Goal: Contribute content: Contribute content

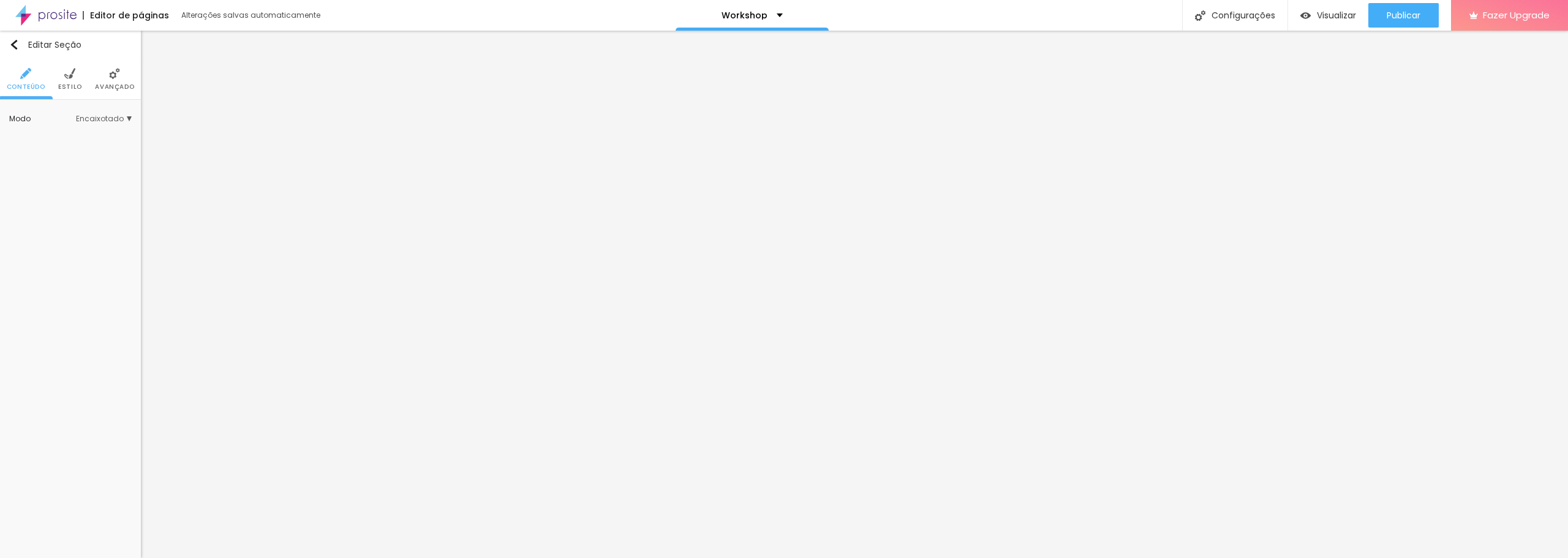
click at [59, 70] on li "Estilo" at bounding box center [70, 79] width 24 height 40
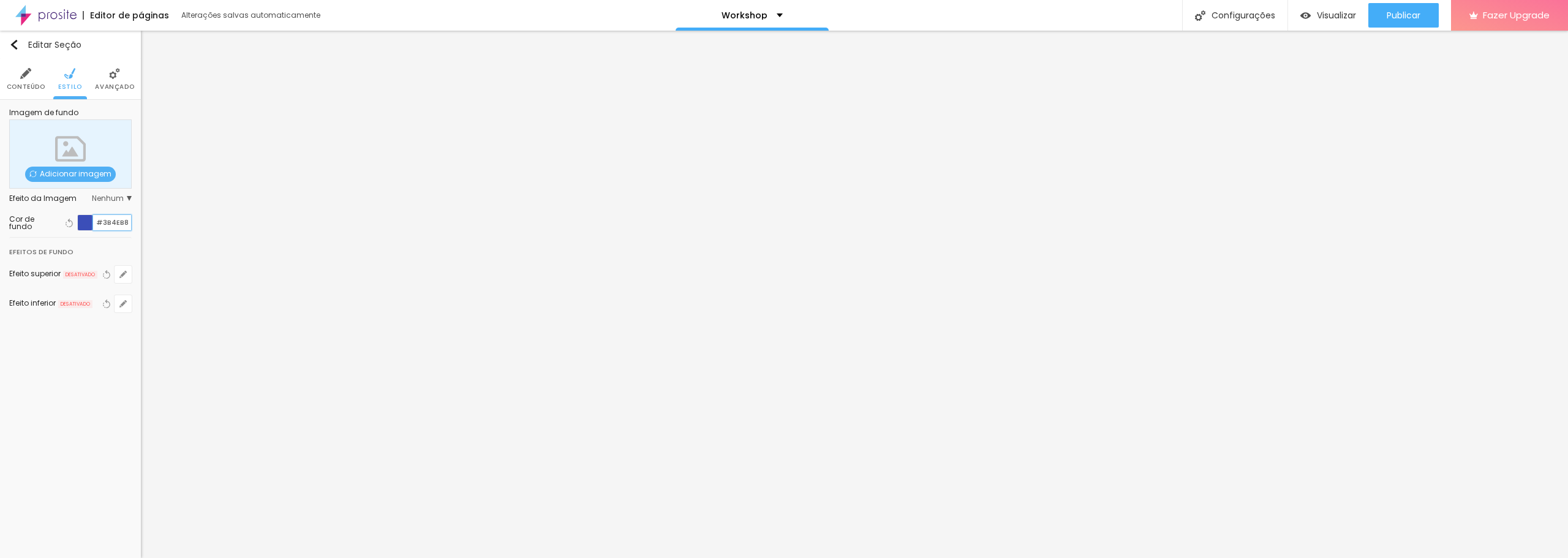
click at [109, 224] on input "#3B4EB8" at bounding box center [111, 222] width 38 height 15
drag, startPoint x: 121, startPoint y: 223, endPoint x: 104, endPoint y: 224, distance: 17.0
click at [104, 224] on input "#3B4EB8" at bounding box center [111, 222] width 38 height 15
type input "#002A3A"
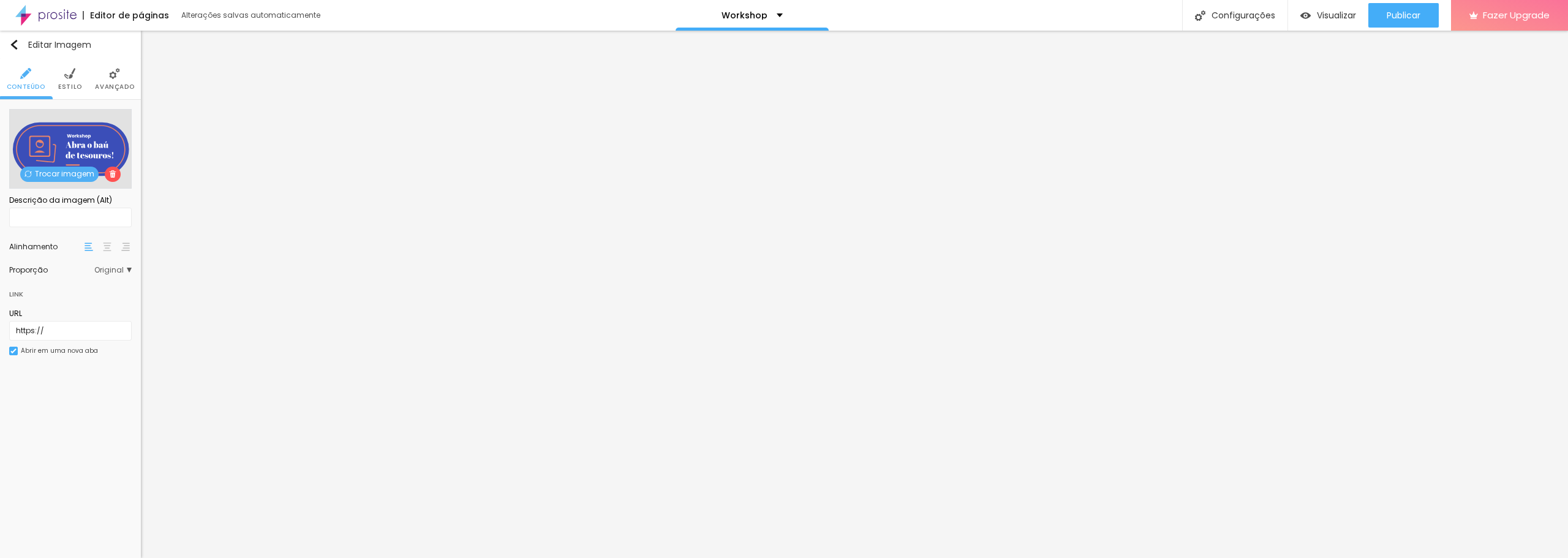
click at [76, 173] on span "Trocar imagem" at bounding box center [59, 174] width 78 height 15
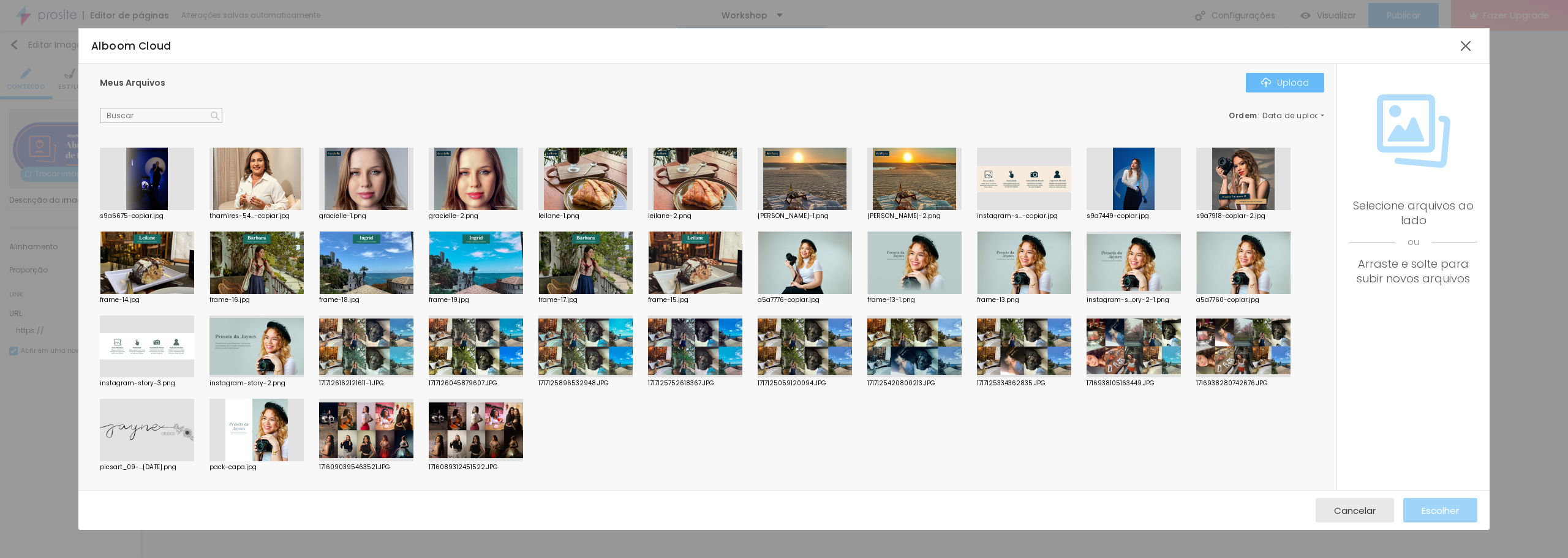
click at [1282, 87] on div "Upload" at bounding box center [1285, 82] width 48 height 10
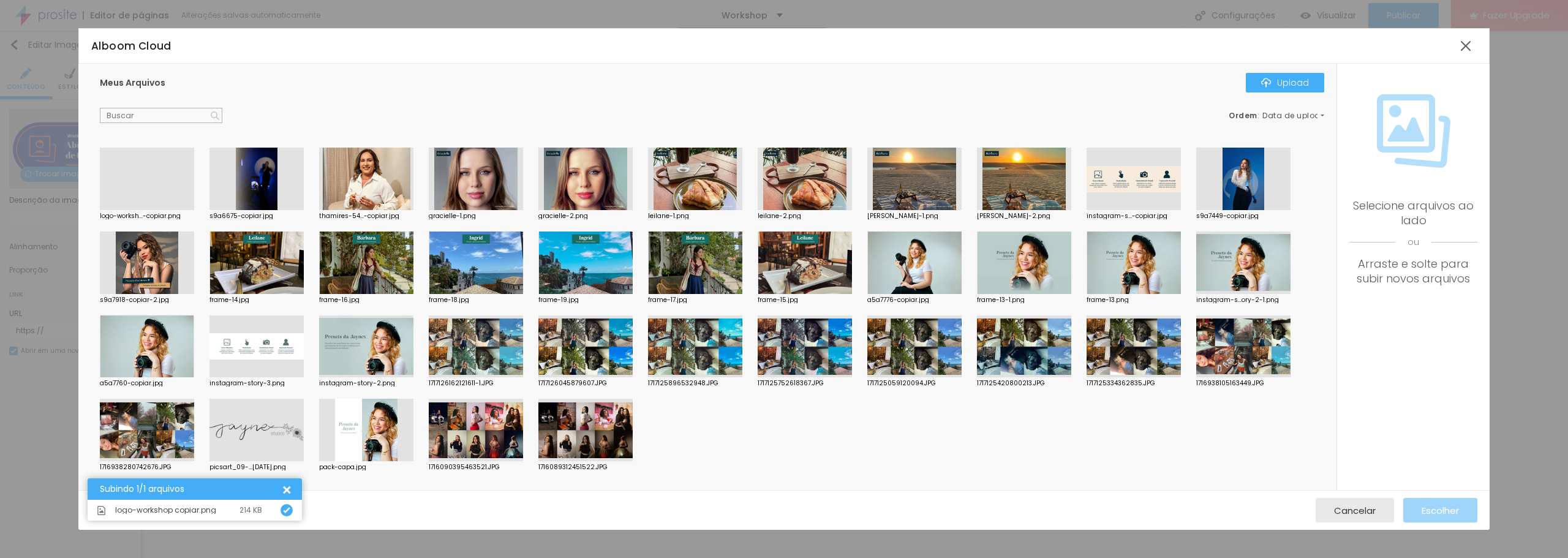
click at [148, 210] on div at bounding box center [147, 210] width 94 height 0
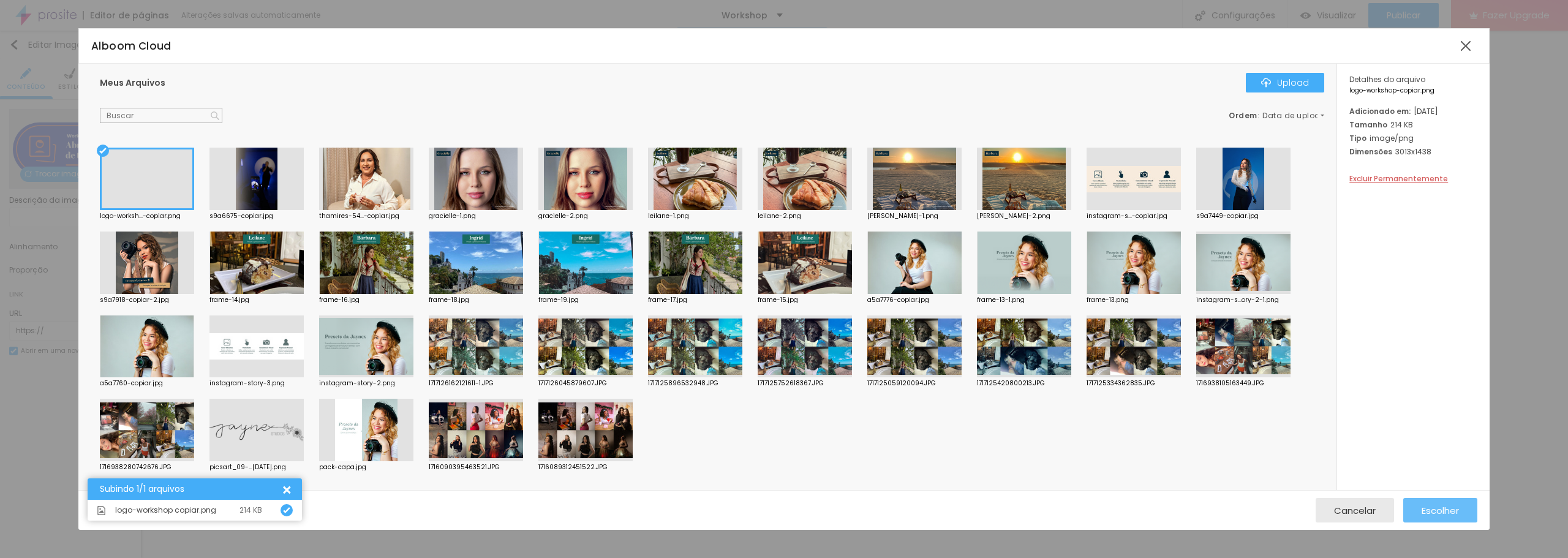
click at [1461, 510] on button "Escolher" at bounding box center [1441, 510] width 74 height 25
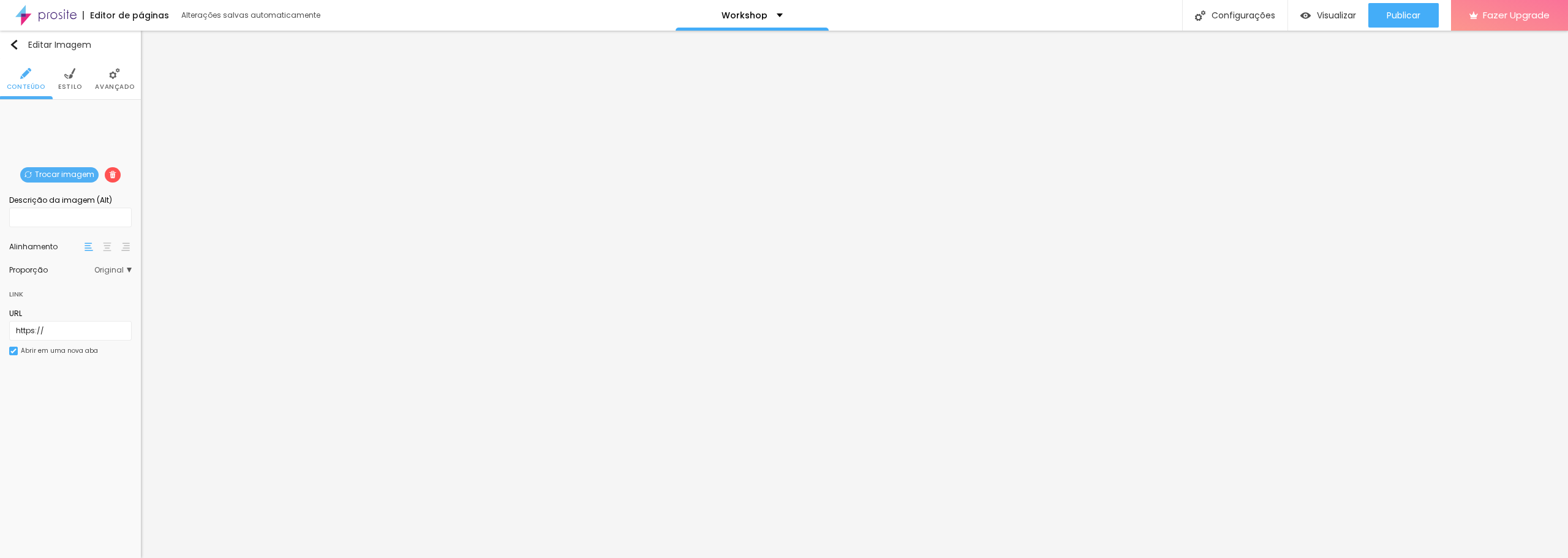
click at [59, 171] on span "Trocar imagem" at bounding box center [59, 174] width 78 height 15
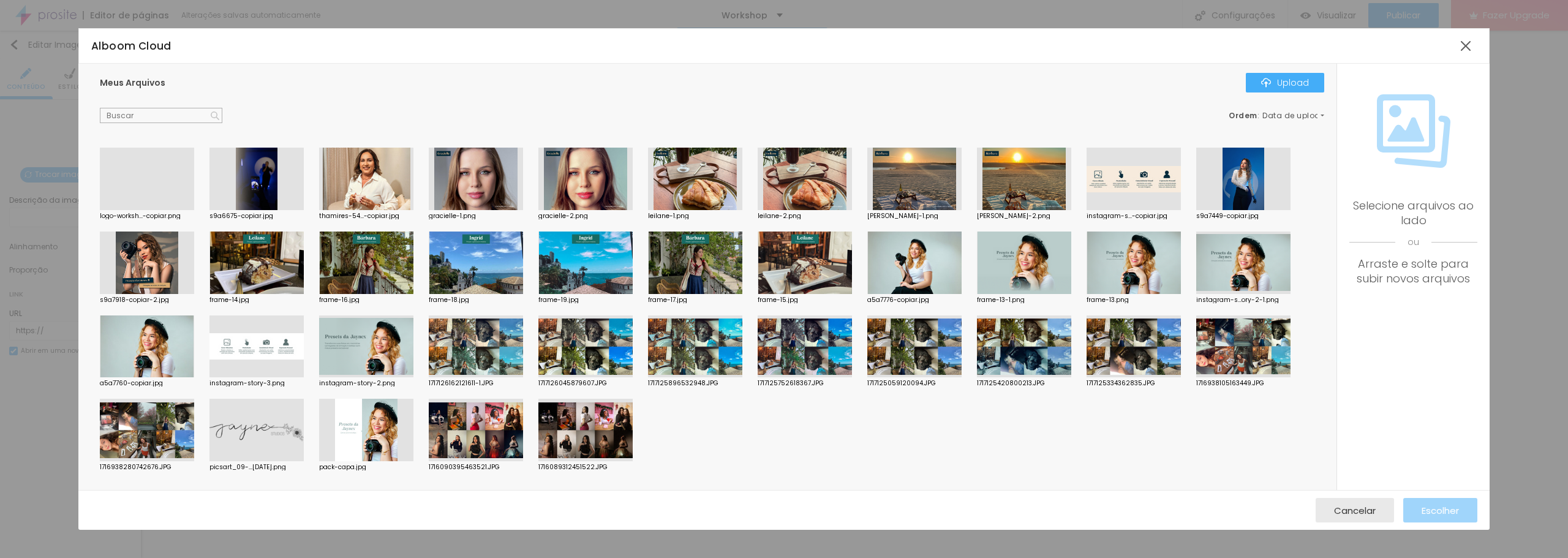
click at [136, 210] on div at bounding box center [147, 210] width 94 height 0
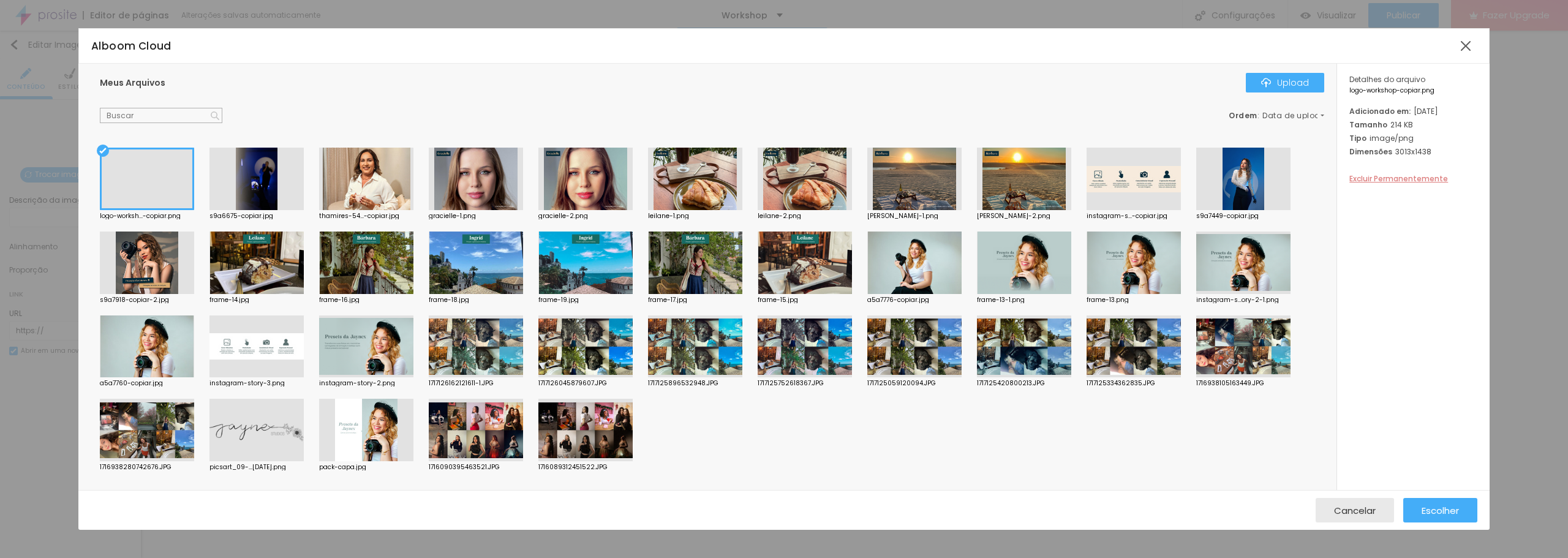
click at [1397, 184] on span "Excluir Permanentemente" at bounding box center [1399, 178] width 99 height 11
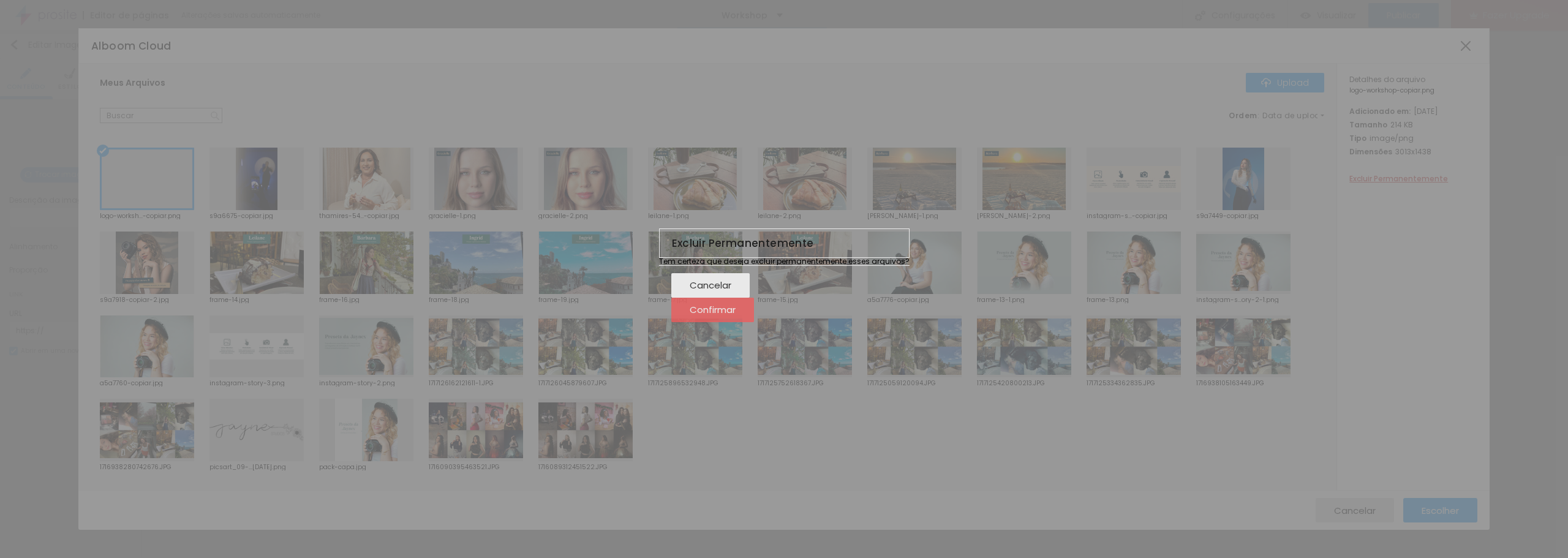
click at [754, 322] on button "Confirmar" at bounding box center [713, 309] width 83 height 25
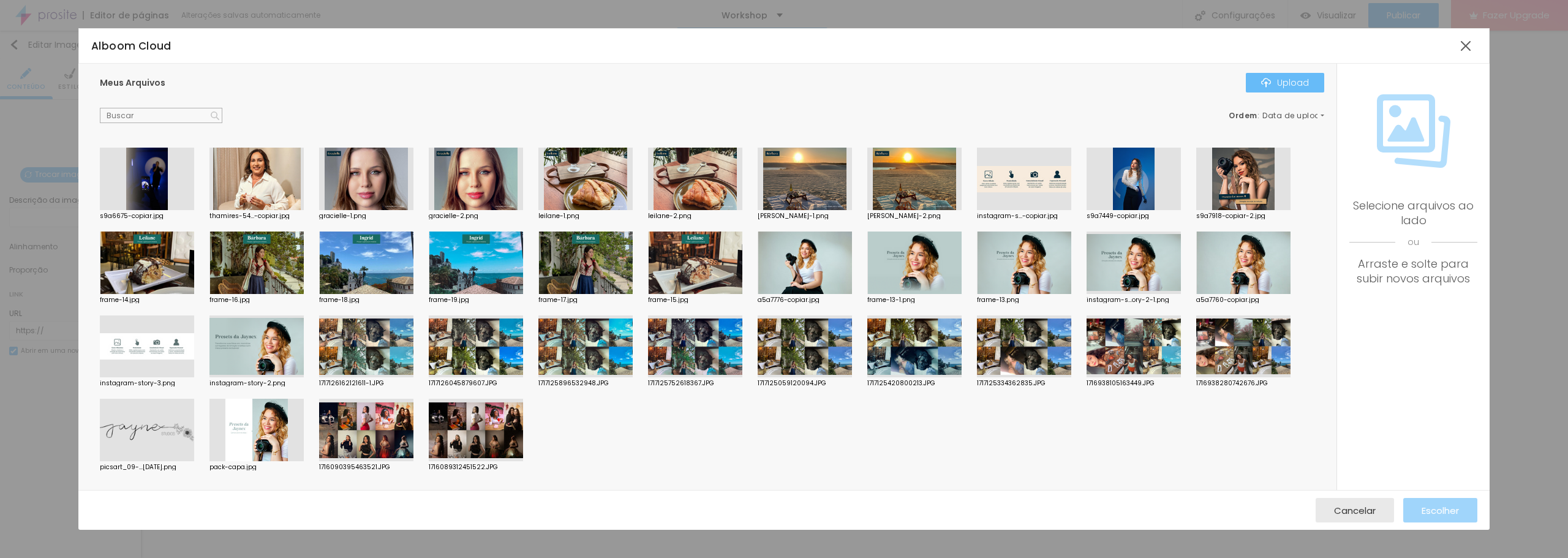
click at [1301, 78] on div "Upload" at bounding box center [1285, 82] width 48 height 10
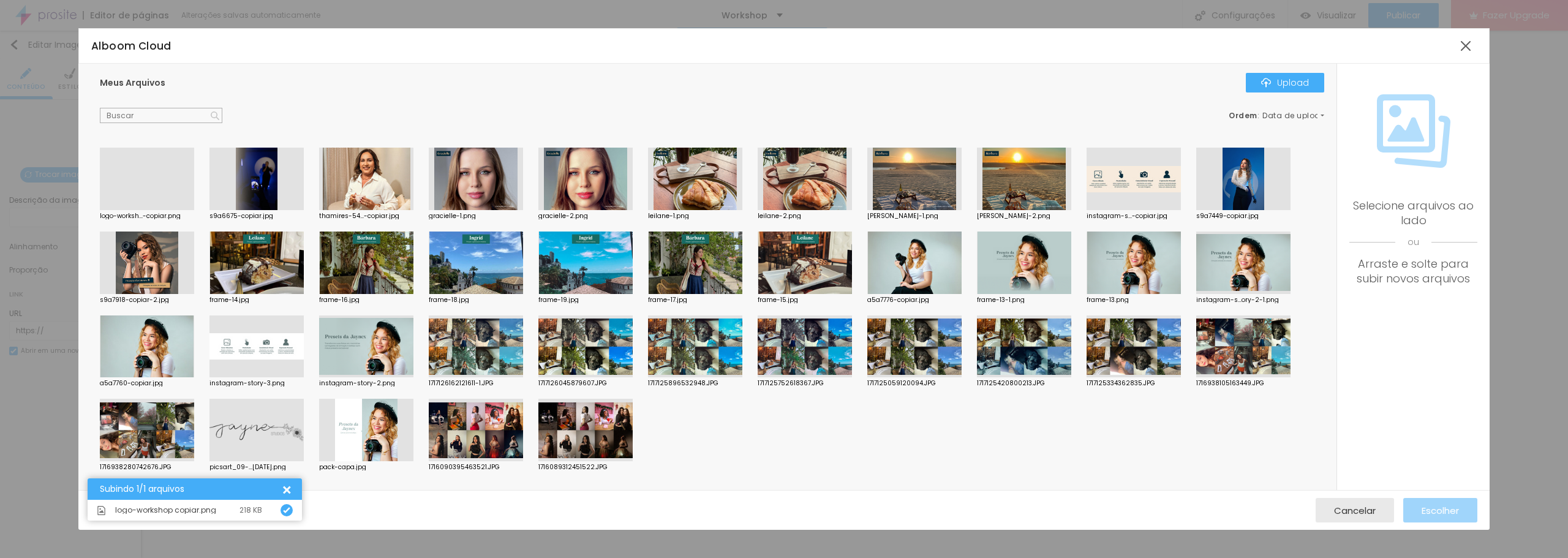
click at [141, 210] on div at bounding box center [147, 210] width 94 height 0
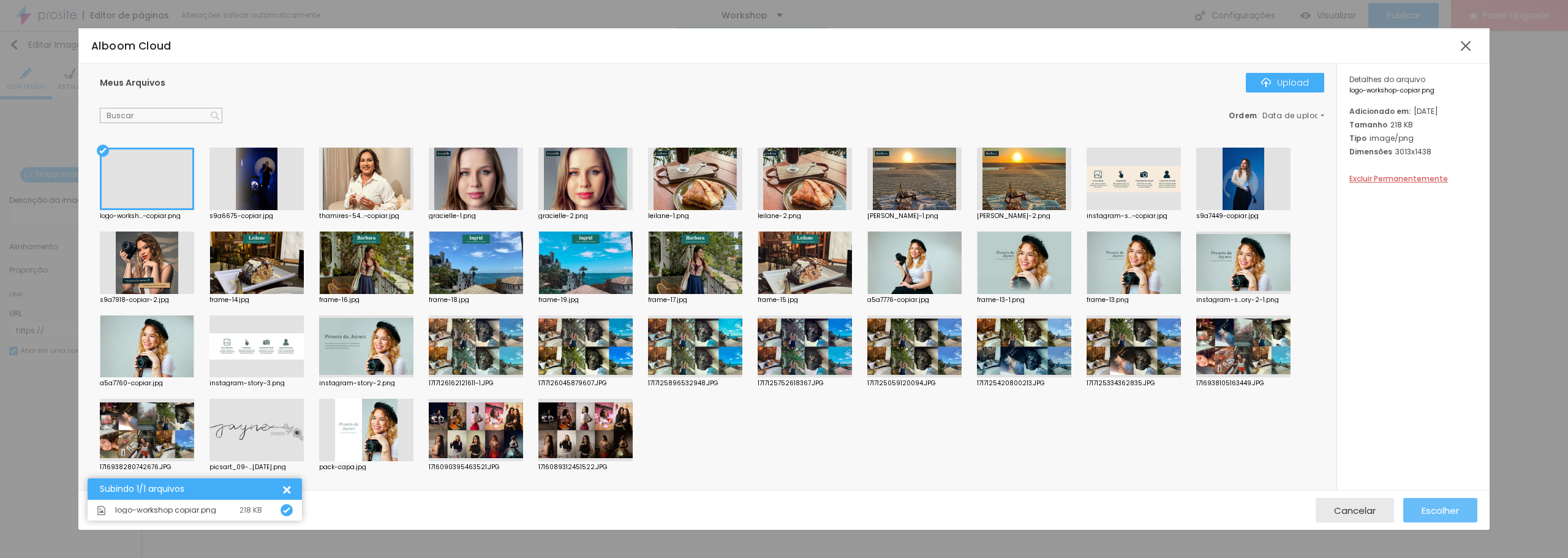
click at [1424, 512] on span "Escolher" at bounding box center [1441, 510] width 37 height 11
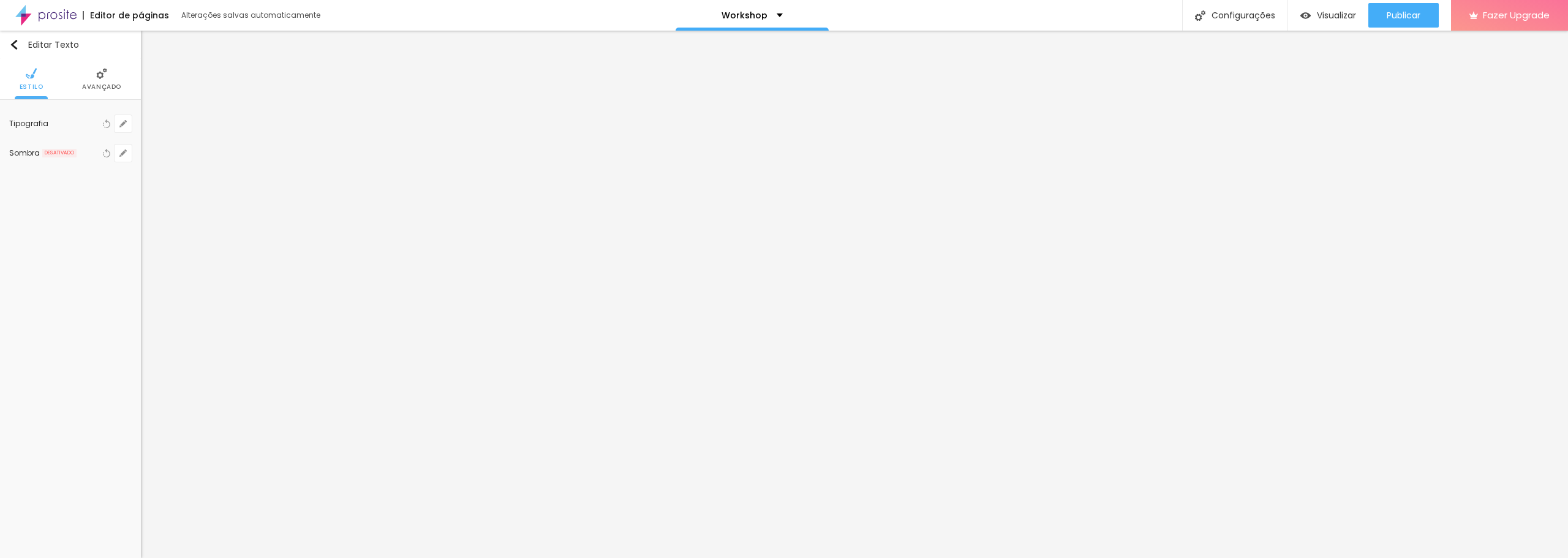
click at [92, 85] on span "Avançado" at bounding box center [101, 87] width 39 height 6
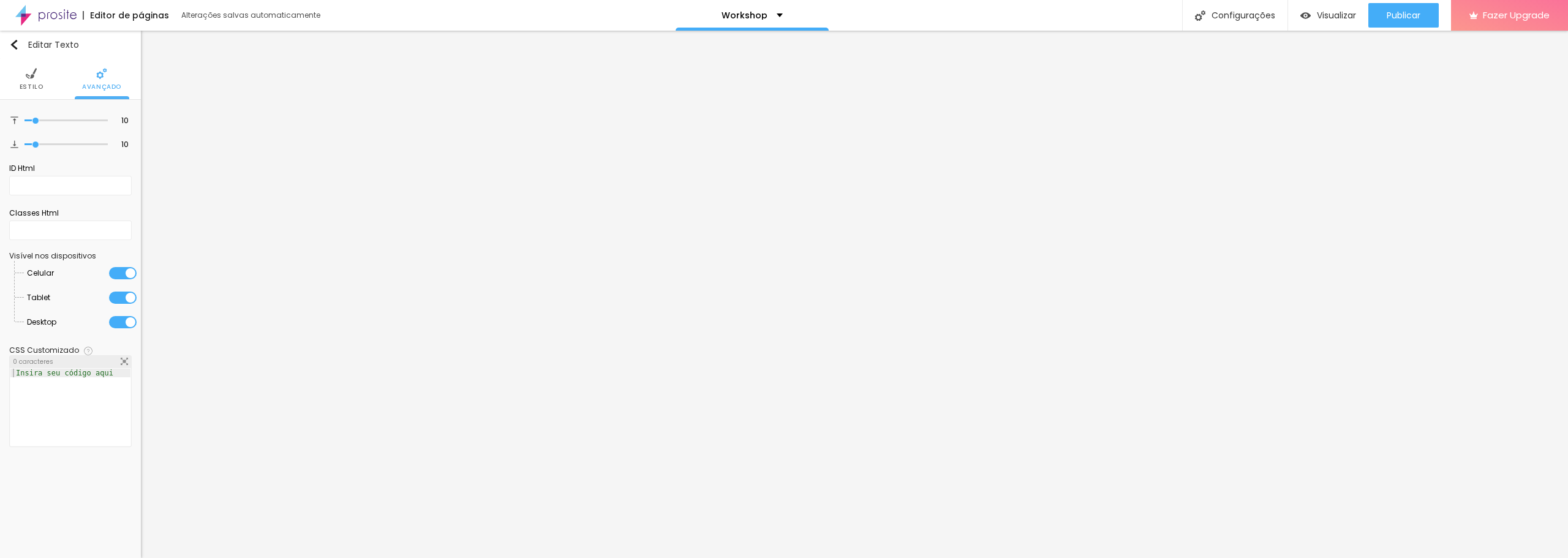
click at [29, 82] on li "Estilo" at bounding box center [32, 79] width 24 height 40
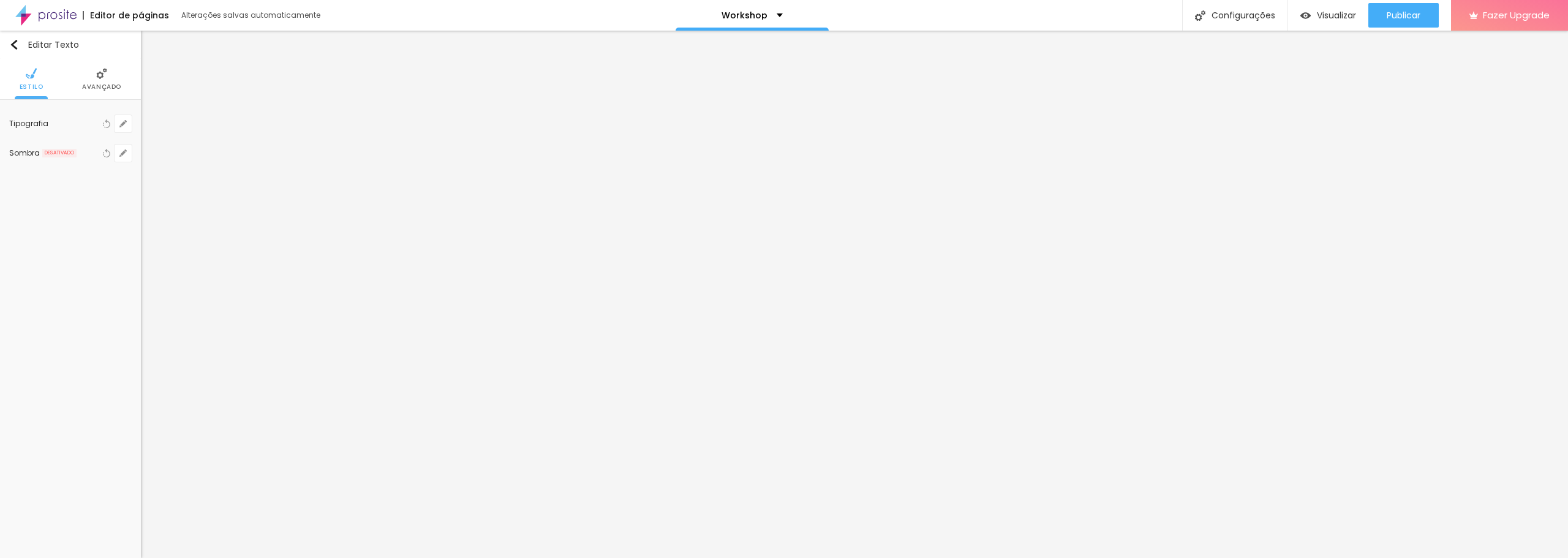
click at [39, 125] on div "Tipografia" at bounding box center [54, 123] width 91 height 7
click at [55, 236] on div "Editar Texto Estilo Avançado Tipografia Voltar ao padrão Sombra DESATIVADO Volt…" at bounding box center [70, 294] width 141 height 528
click at [13, 47] on img "button" at bounding box center [14, 44] width 10 height 10
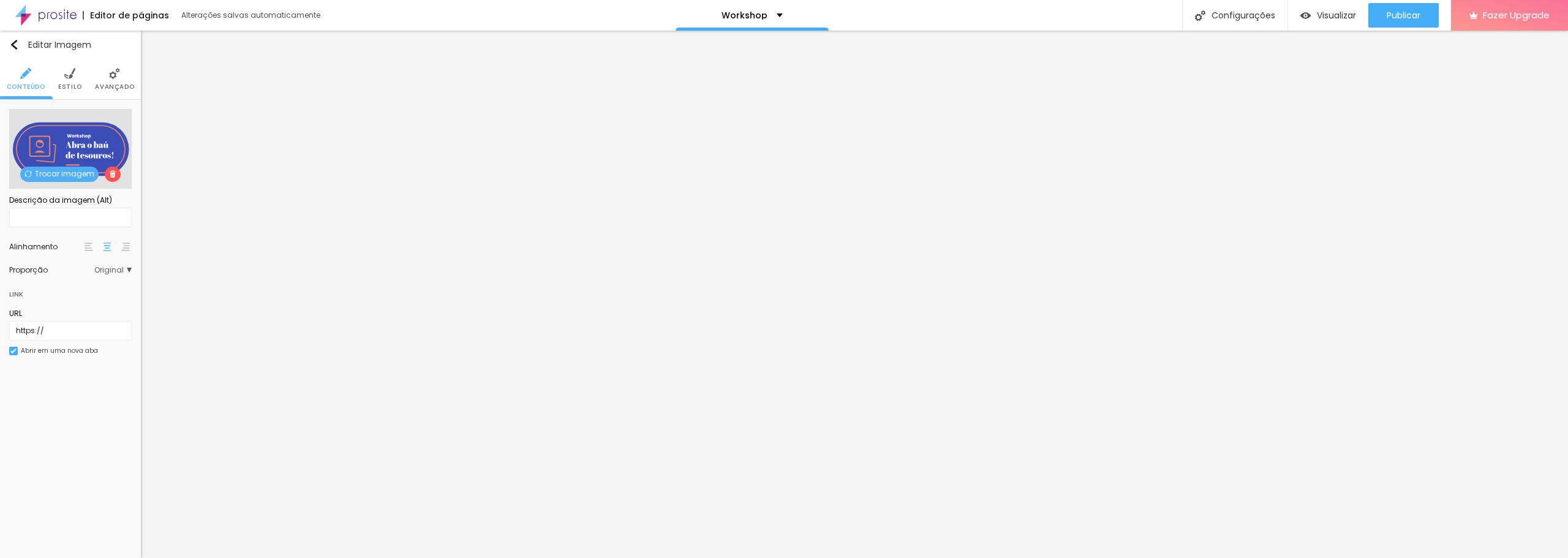
click at [62, 174] on span "Trocar imagem" at bounding box center [59, 174] width 78 height 15
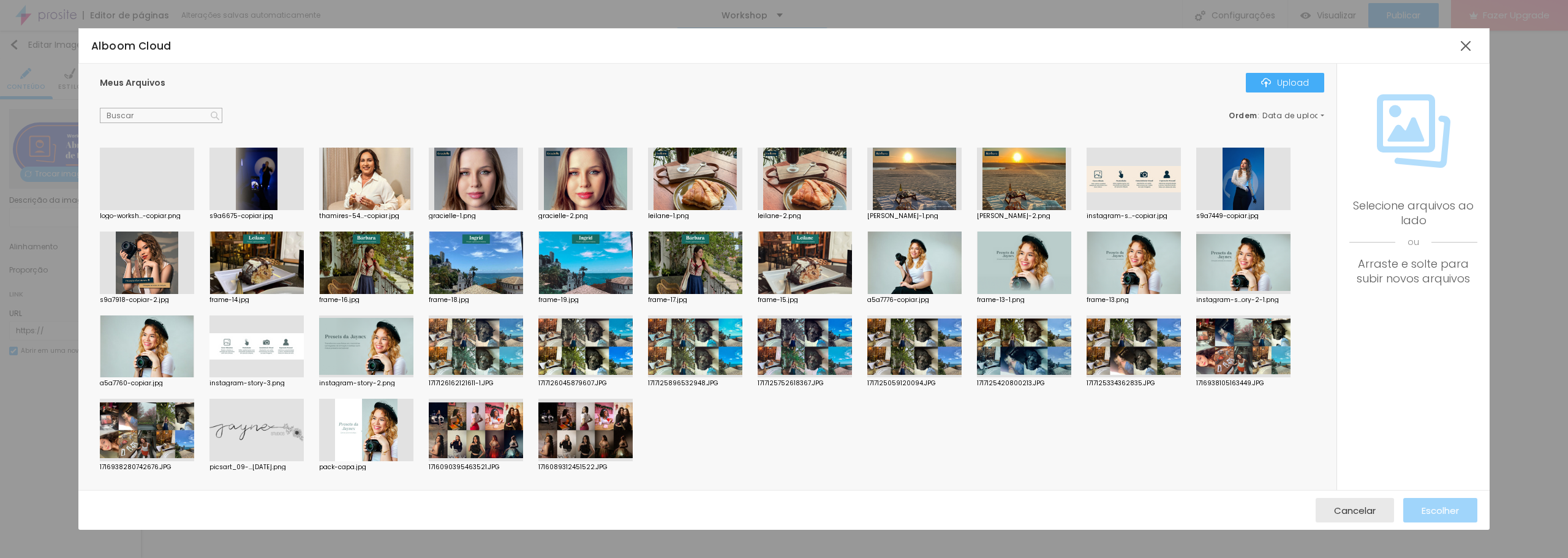
click at [147, 210] on div at bounding box center [147, 210] width 94 height 0
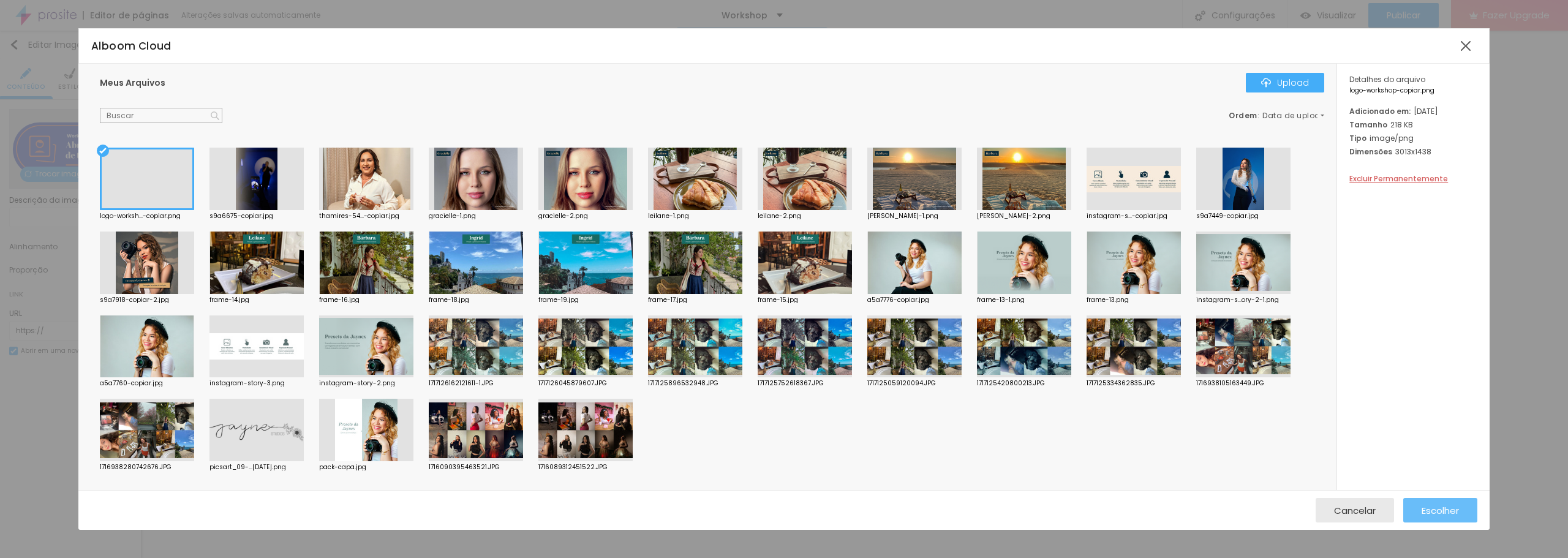
click at [1465, 513] on button "Escolher" at bounding box center [1441, 510] width 74 height 25
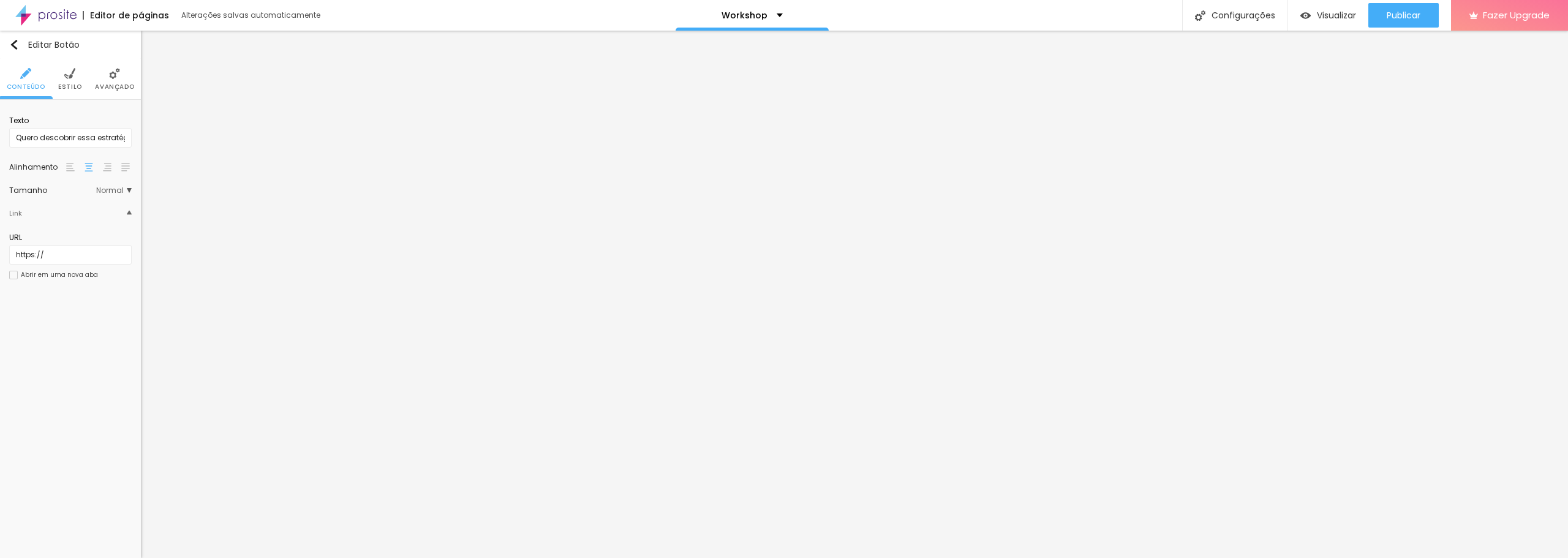
click at [71, 77] on img at bounding box center [70, 74] width 11 height 11
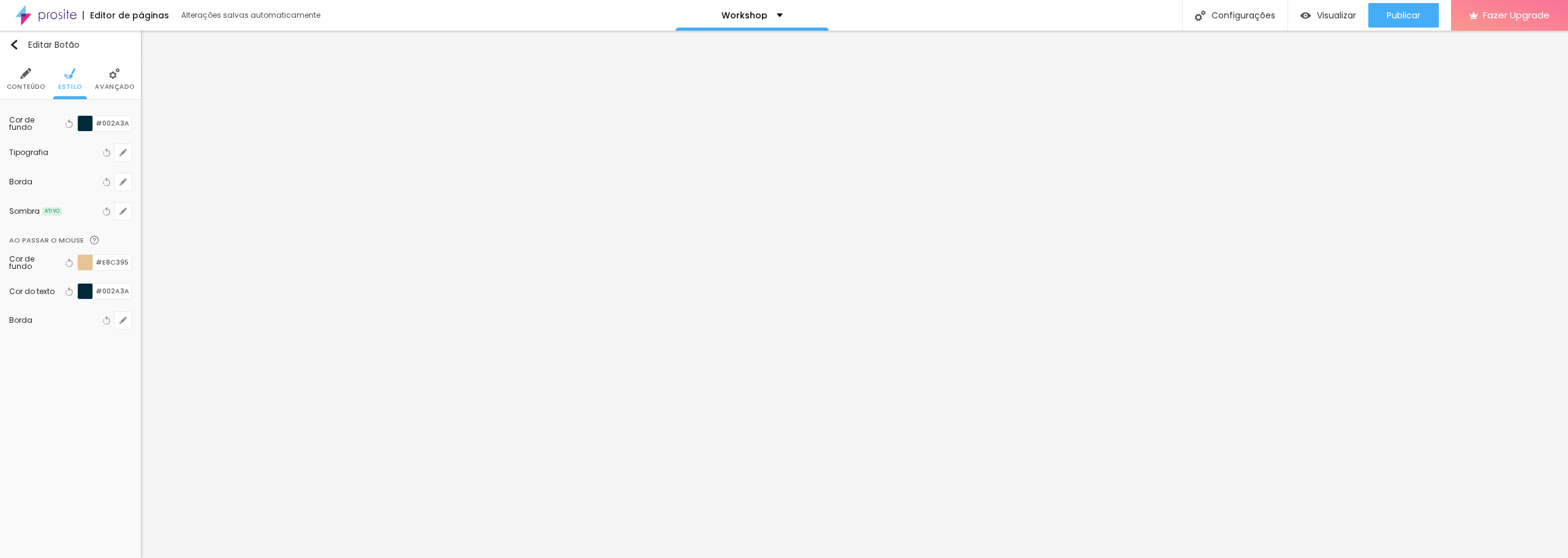
click at [25, 72] on img at bounding box center [25, 74] width 11 height 11
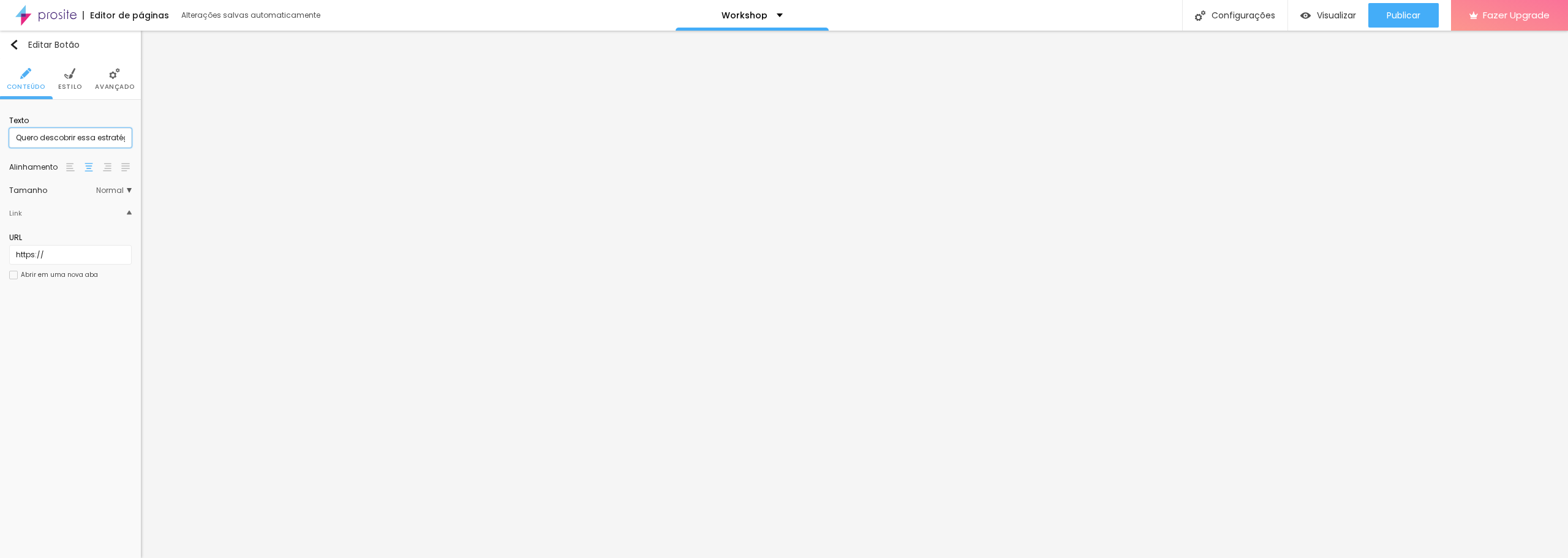
click at [41, 133] on input "Quero descobrir essa estratégia" at bounding box center [70, 138] width 123 height 20
click at [77, 410] on div "Editar Botão Conteúdo Estilo Avançado Texto Quero descobrir essa estratégia Ali…" at bounding box center [70, 294] width 141 height 528
click at [66, 76] on img at bounding box center [70, 74] width 11 height 11
click at [118, 127] on input "#3B4EB8" at bounding box center [111, 123] width 38 height 15
drag, startPoint x: 128, startPoint y: 124, endPoint x: 99, endPoint y: 124, distance: 29.0
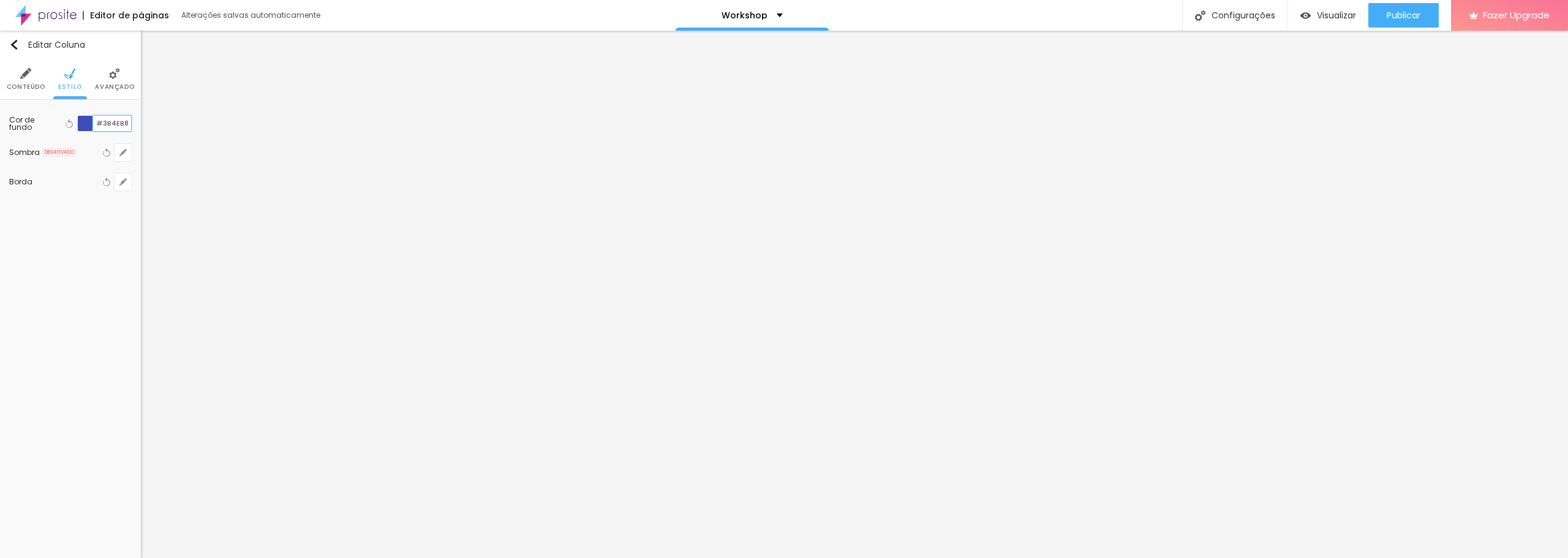
click at [99, 124] on input "#3B4EB8" at bounding box center [111, 123] width 38 height 15
type input "#002A3A"
click at [61, 77] on li "Estilo" at bounding box center [70, 79] width 24 height 40
type input "#002A3A"
click at [46, 247] on div "Editar Coluna Conteúdo Estilo Avançado Cor de fundo Voltar ao padrão #002A3A So…" at bounding box center [70, 294] width 141 height 528
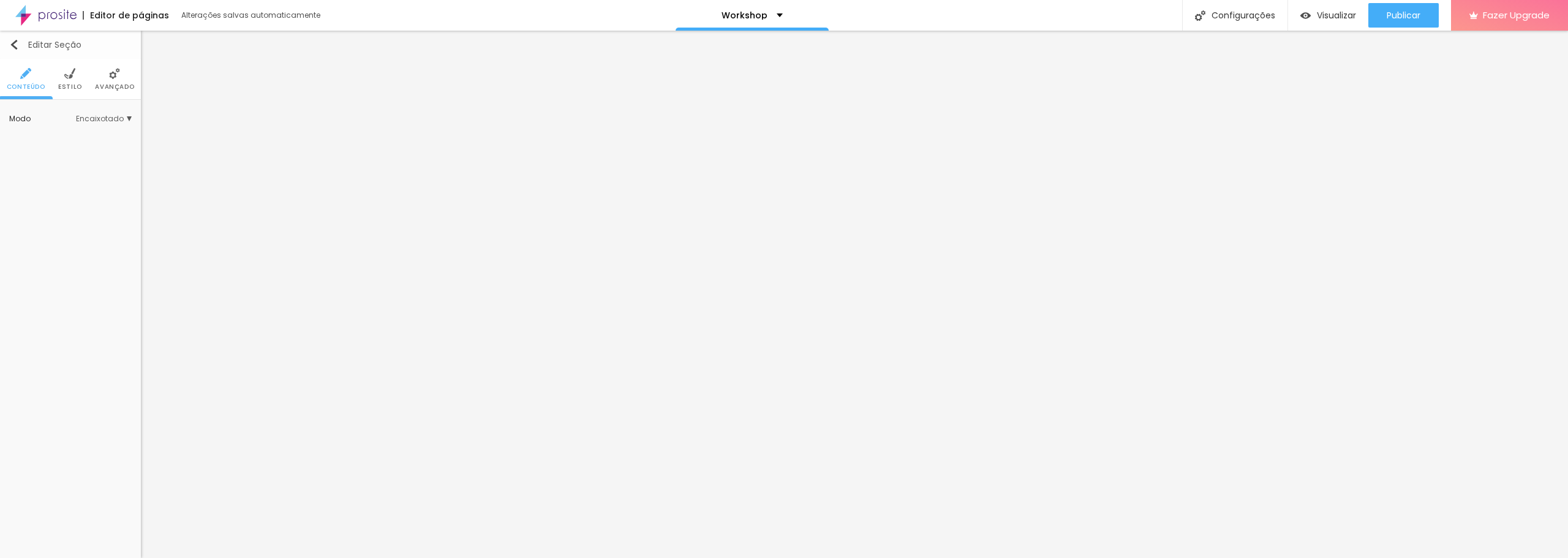
click at [3, 37] on button "Editar Seção" at bounding box center [70, 44] width 141 height 28
click at [17, 42] on img "button" at bounding box center [14, 44] width 10 height 10
click at [17, 50] on button "Editar Seção" at bounding box center [70, 44] width 141 height 28
click at [13, 48] on img "button" at bounding box center [14, 44] width 10 height 10
click at [13, 48] on img "button" at bounding box center [14, 44] width 10 height 10
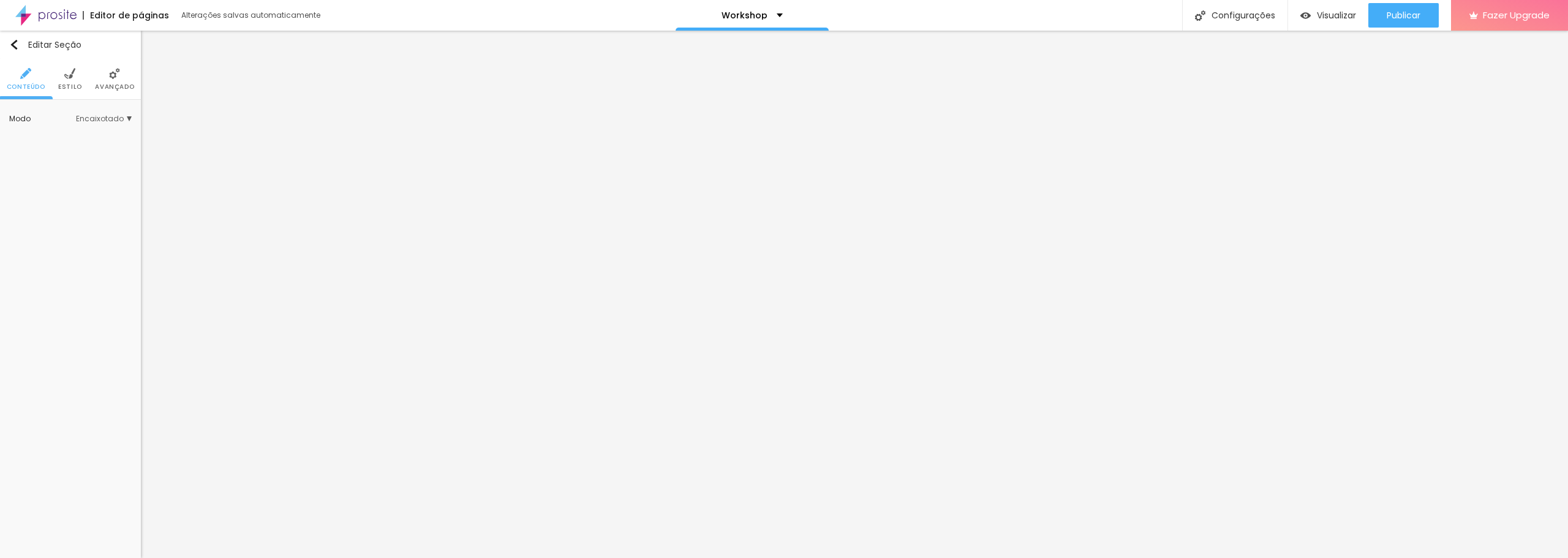
click at [75, 188] on div "Editar Seção Conteúdo Estilo Avançado Modo Encaixotado Encaixotado Completo" at bounding box center [70, 294] width 141 height 528
click at [20, 36] on button "Editar Coluna" at bounding box center [70, 44] width 141 height 28
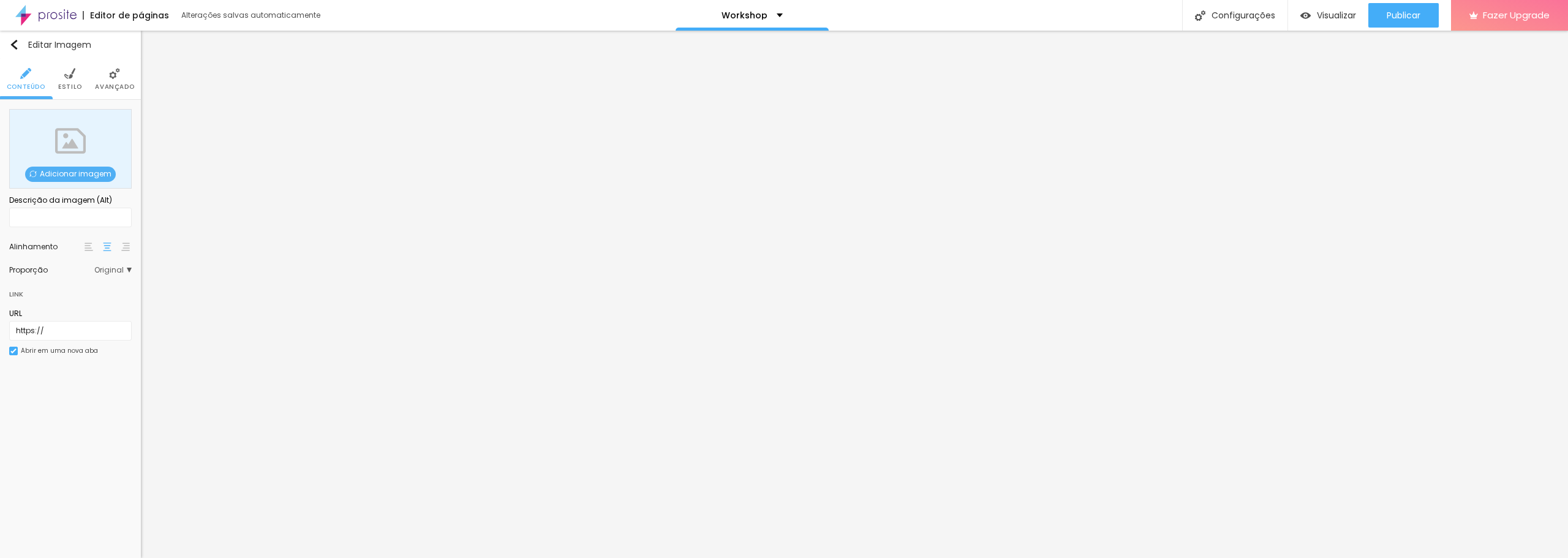
click at [76, 173] on span "Adicionar imagem" at bounding box center [70, 174] width 91 height 15
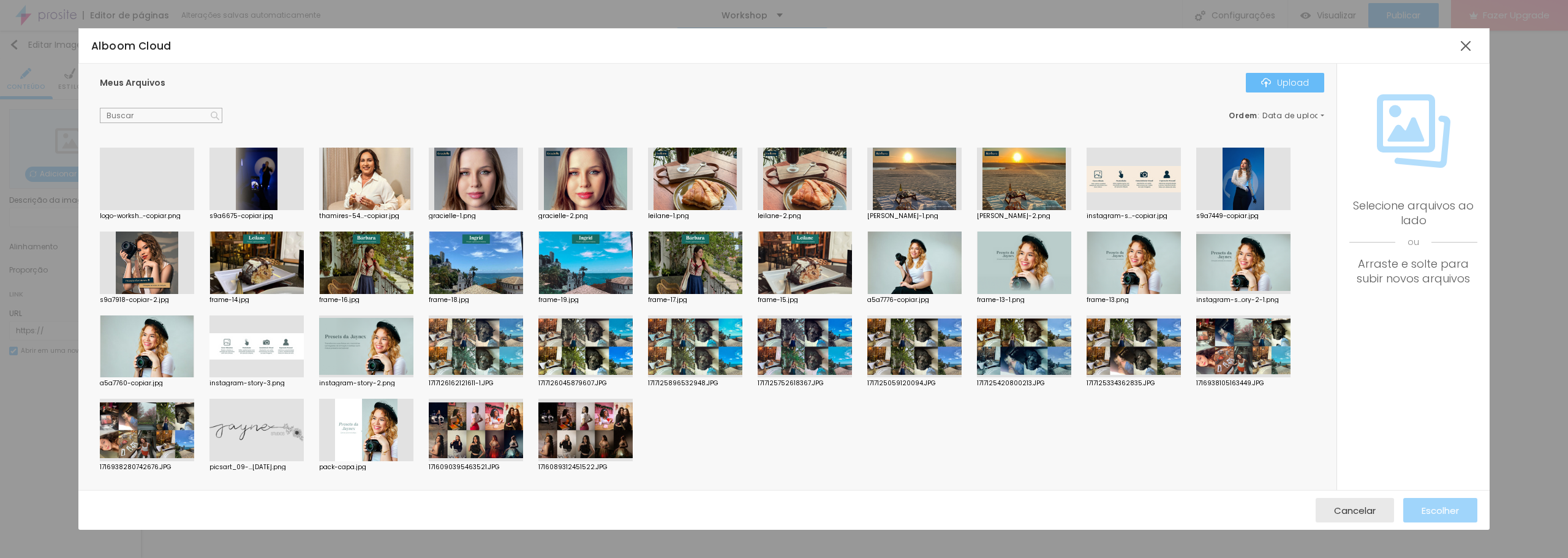
click at [1261, 87] on button "Upload" at bounding box center [1285, 83] width 78 height 20
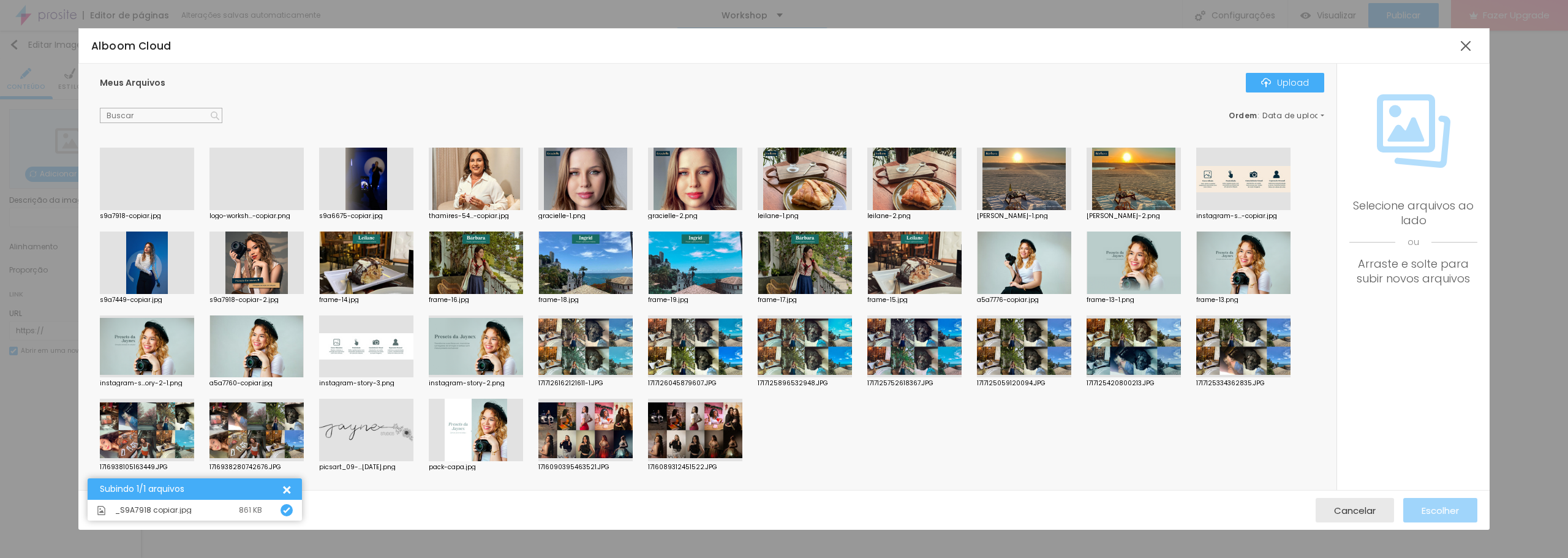
drag, startPoint x: 154, startPoint y: 171, endPoint x: 219, endPoint y: 189, distance: 67.4
click at [154, 210] on div at bounding box center [147, 210] width 94 height 0
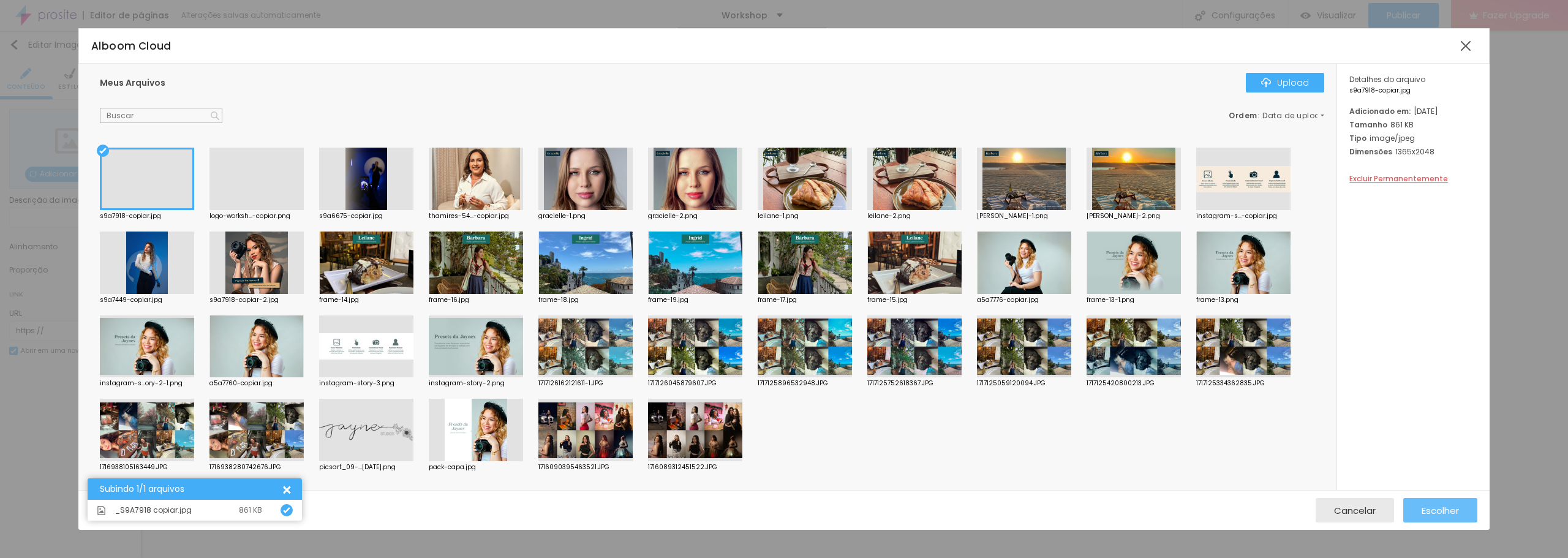
click at [1416, 510] on button "Escolher" at bounding box center [1441, 510] width 74 height 25
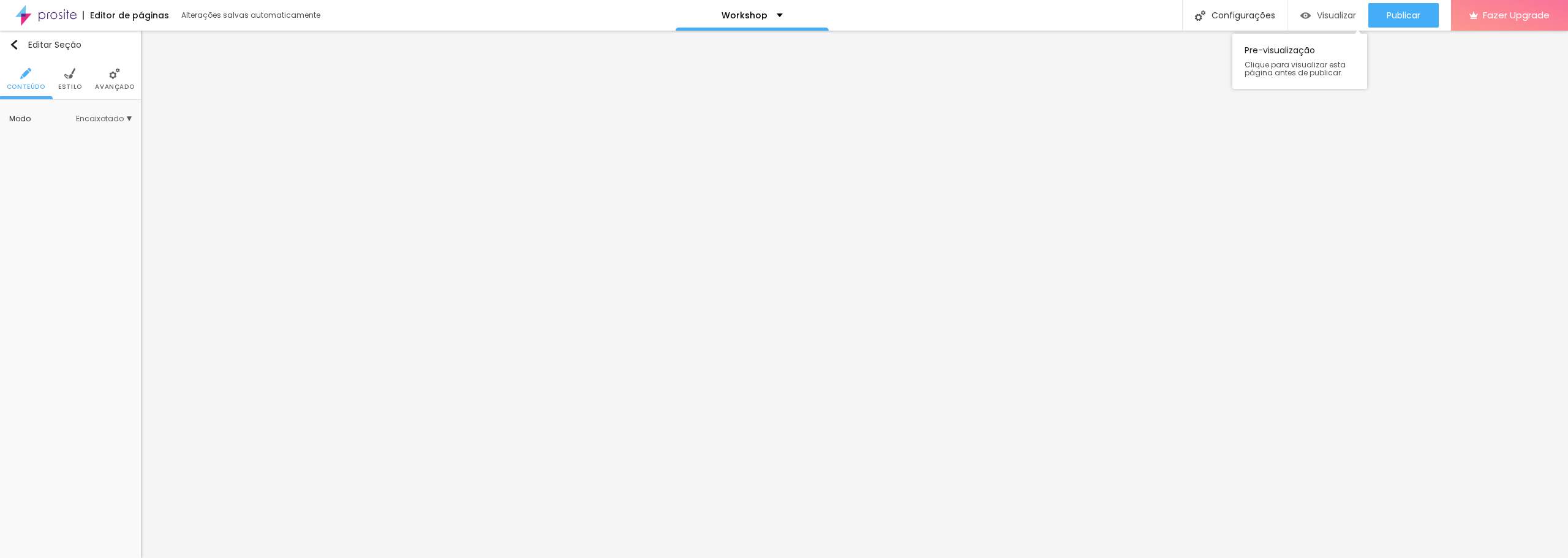
click at [1345, 13] on span "Visualizar" at bounding box center [1337, 15] width 39 height 10
click at [95, 84] on span "Avançado" at bounding box center [101, 87] width 39 height 6
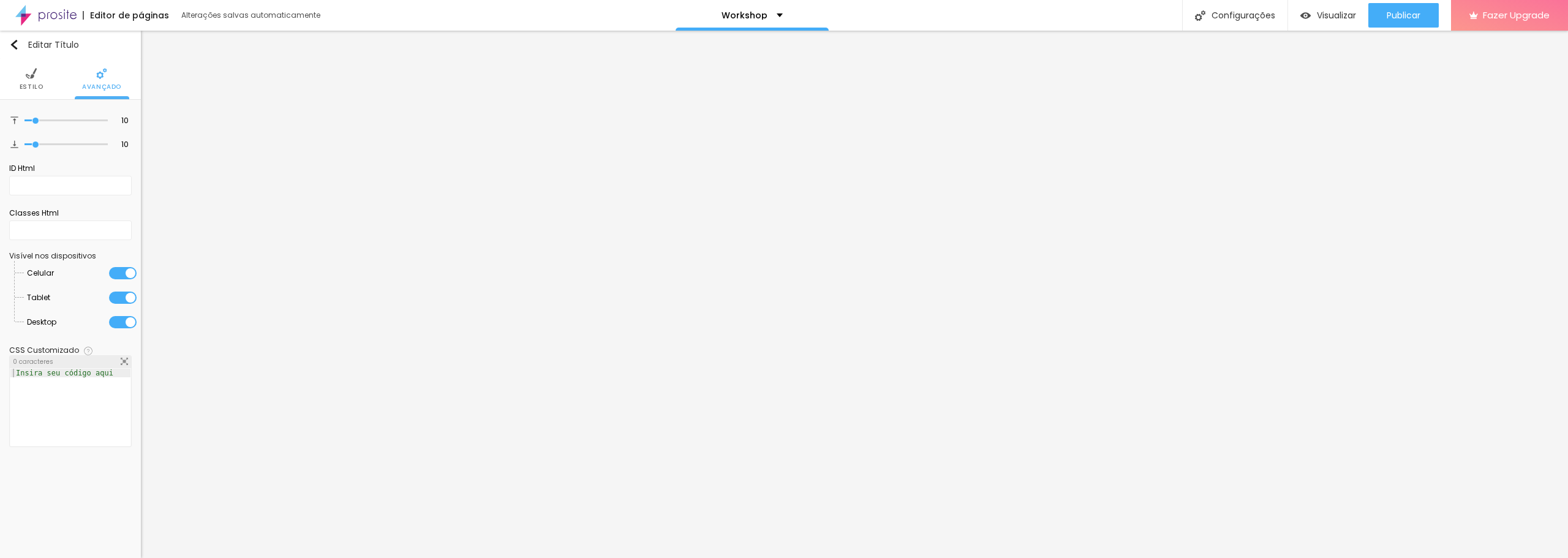
click at [31, 73] on img at bounding box center [31, 74] width 11 height 11
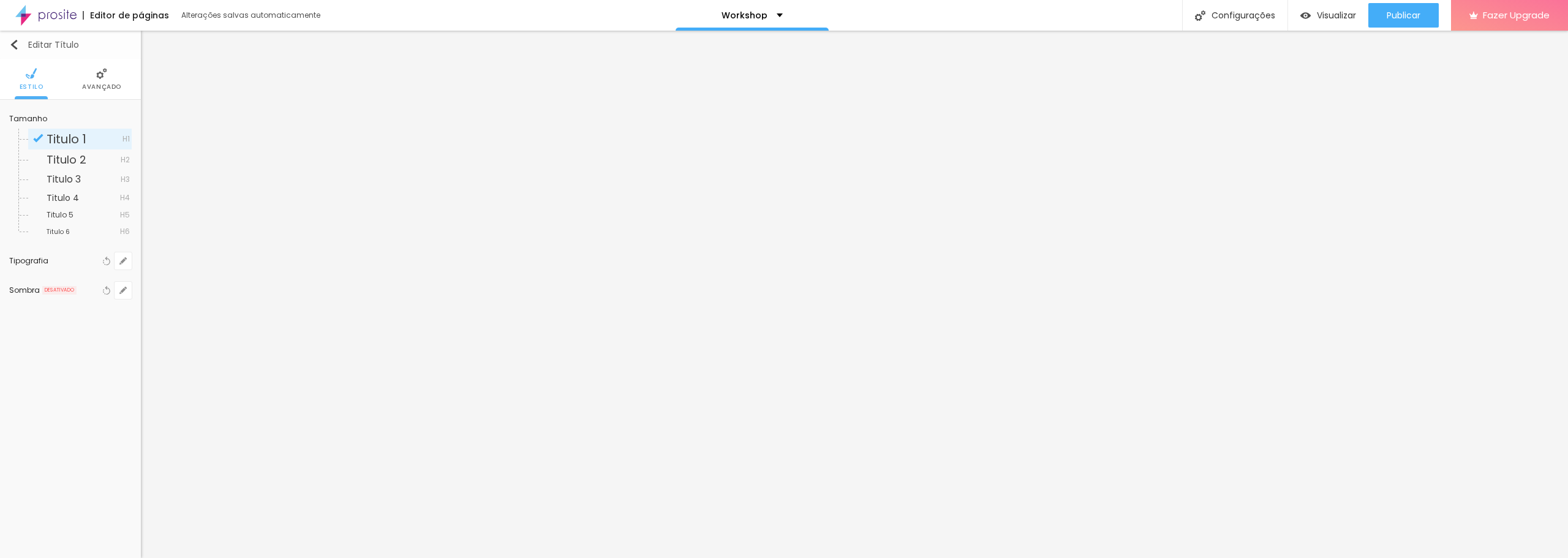
click at [17, 45] on img "button" at bounding box center [14, 44] width 10 height 10
click at [9, 40] on button "Editar Coluna" at bounding box center [70, 44] width 141 height 28
click at [12, 49] on img "button" at bounding box center [14, 44] width 10 height 10
click at [74, 177] on span "Titulo 3" at bounding box center [64, 179] width 34 height 14
click at [76, 158] on span "Titulo 2" at bounding box center [66, 159] width 40 height 15
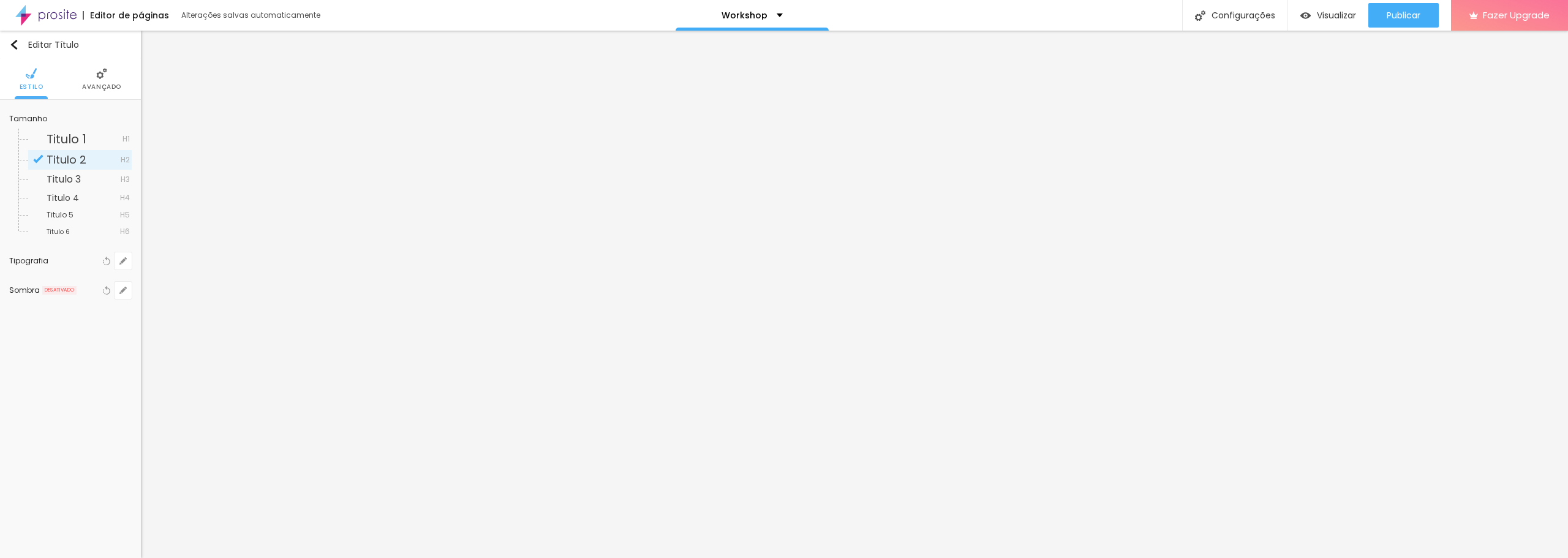
click at [72, 169] on div "Titulo 2 H2" at bounding box center [80, 160] width 103 height 20
click at [70, 137] on span "Titulo 1" at bounding box center [66, 139] width 40 height 17
click at [53, 133] on span "Titulo 1" at bounding box center [66, 139] width 40 height 17
click at [107, 74] on img at bounding box center [101, 74] width 11 height 11
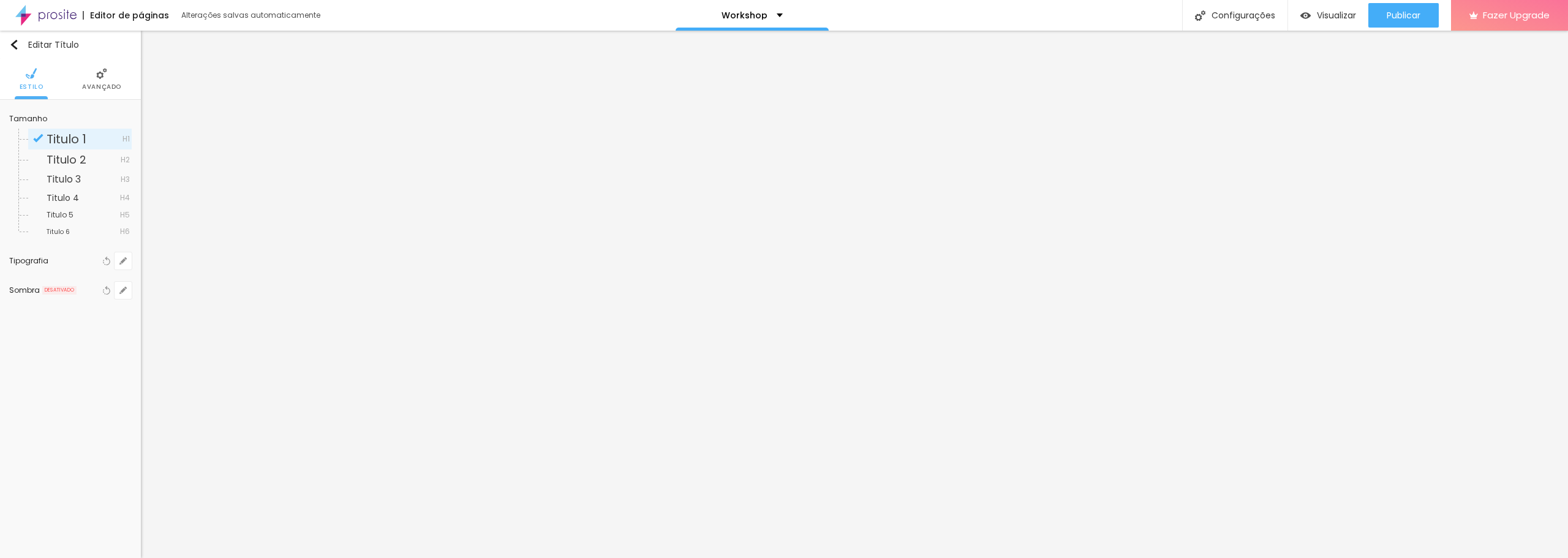
click at [97, 64] on li "Avançado" at bounding box center [101, 79] width 39 height 40
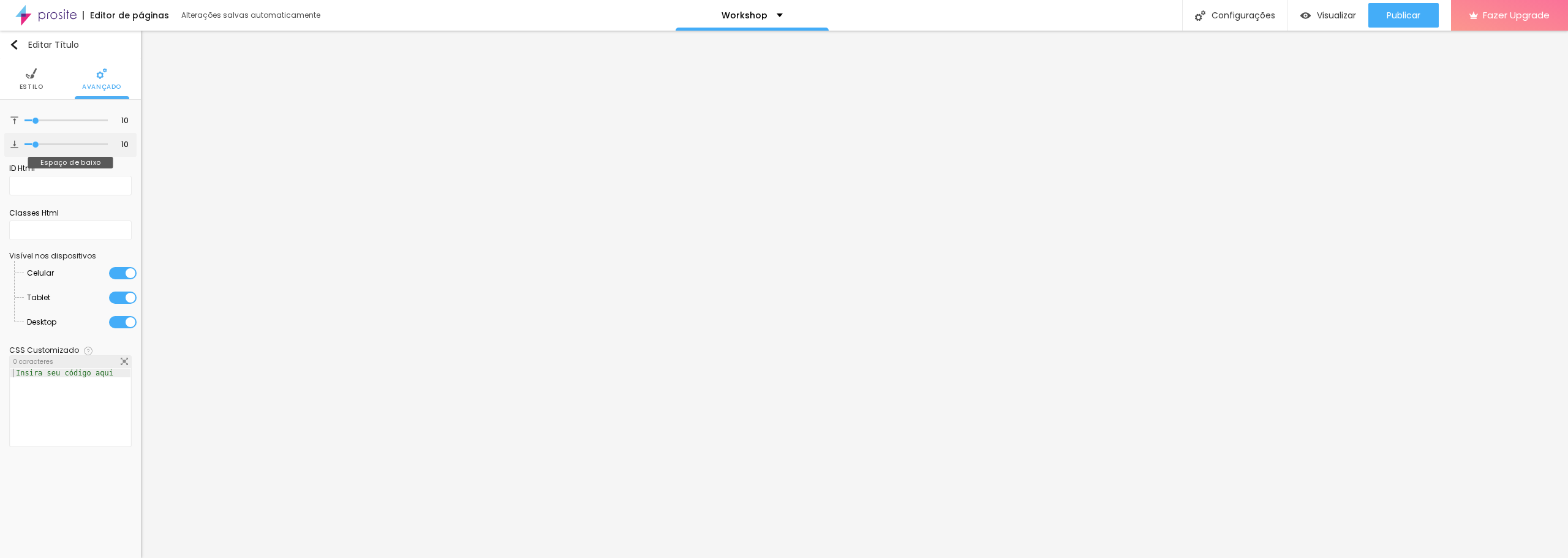
type input "21"
type input "24"
type input "25"
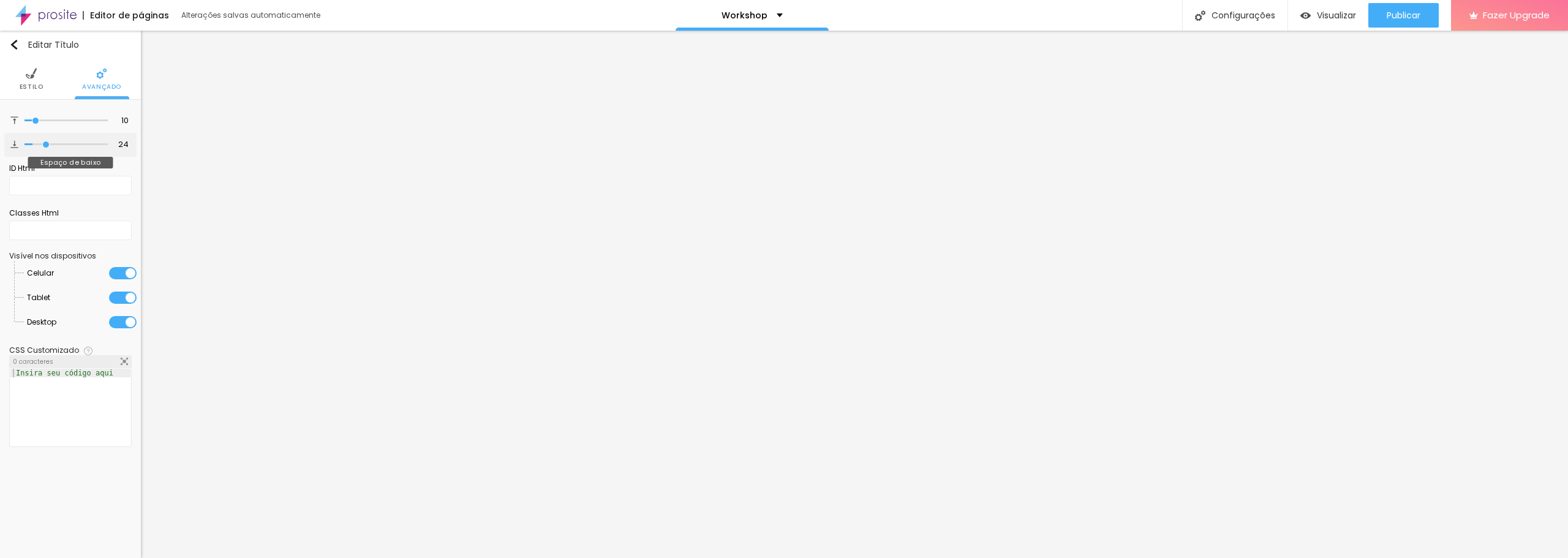
type input "25"
type input "26"
type input "27"
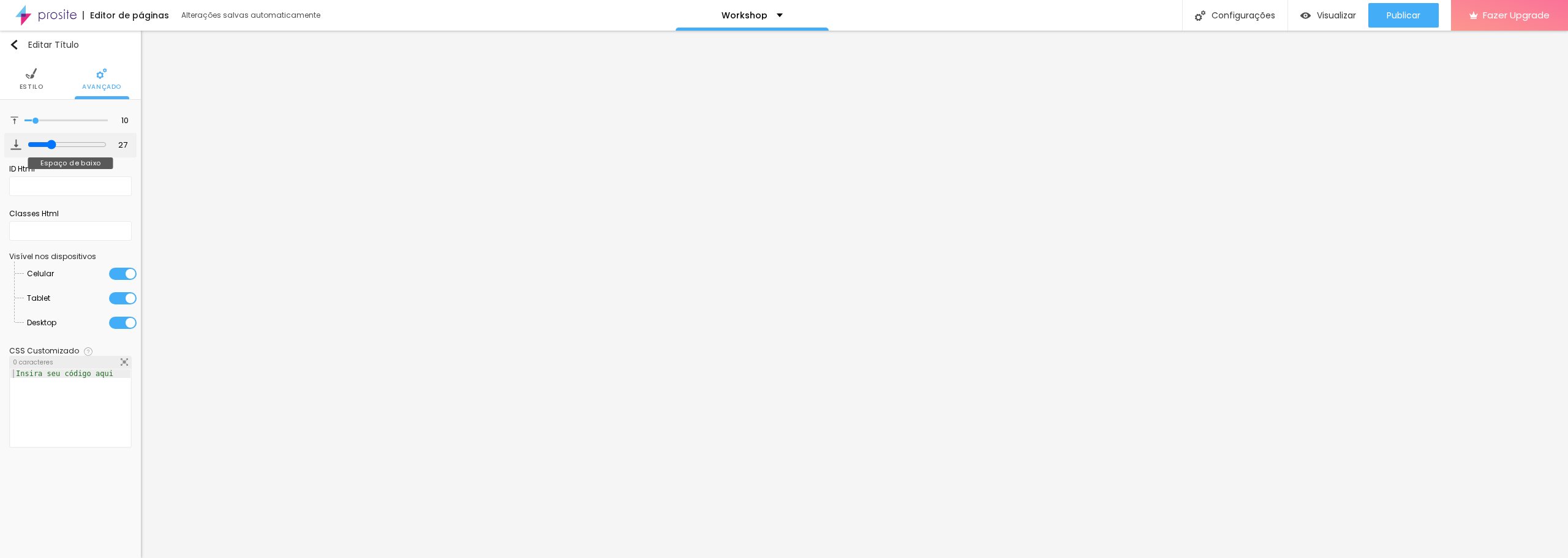
type input "28"
drag, startPoint x: 38, startPoint y: 143, endPoint x: 50, endPoint y: 143, distance: 12.0
click at [50, 143] on input "range" at bounding box center [67, 144] width 79 height 10
type input "25"
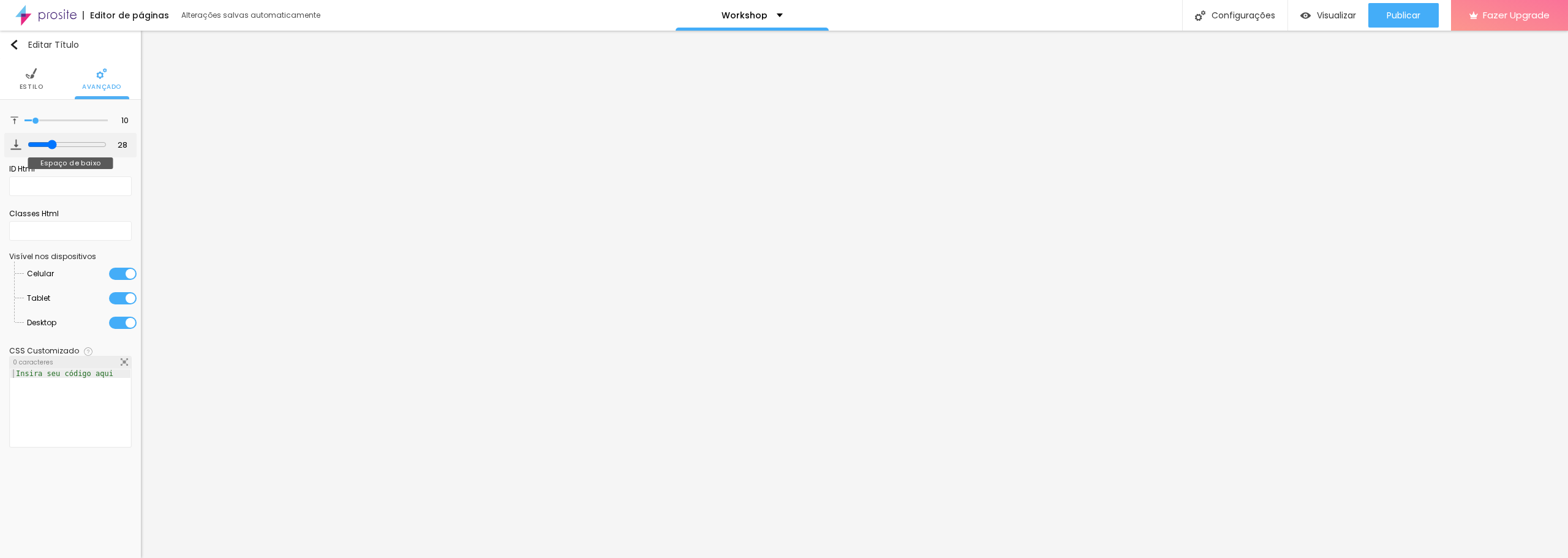
type input "25"
type input "24"
type input "20"
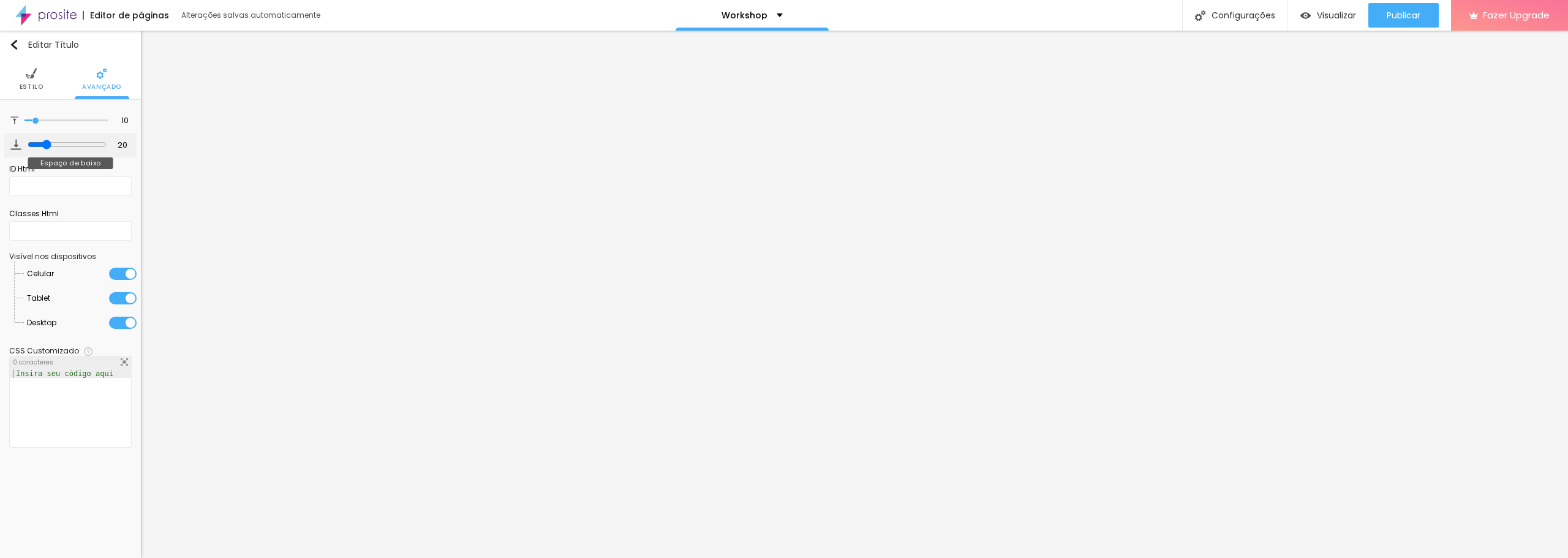
type input "17"
type input "16"
type input "14"
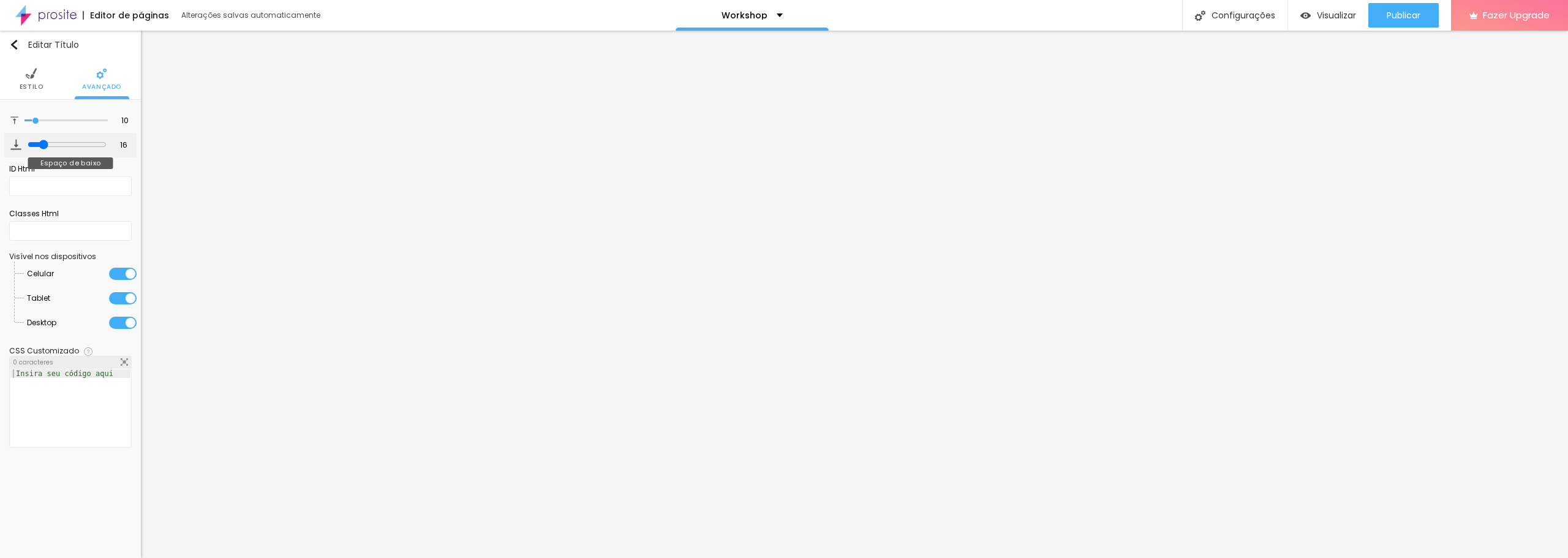
type input "14"
type input "13"
type input "12"
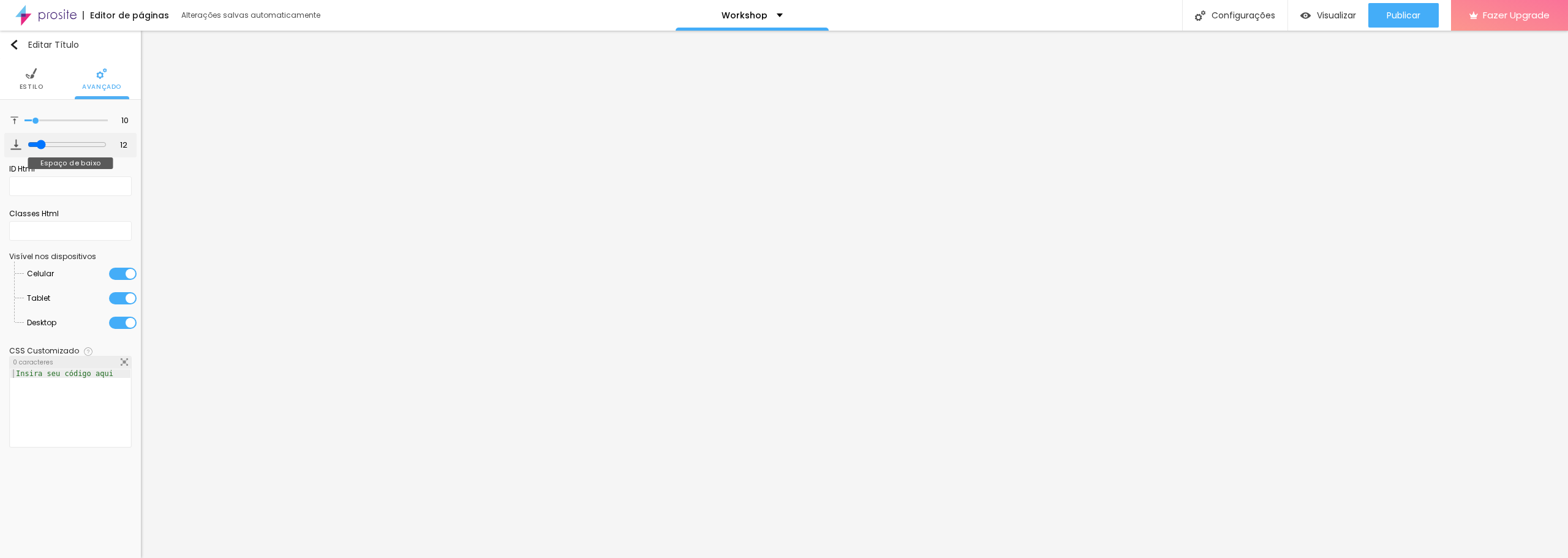
type input "11"
type input "13"
type input "15"
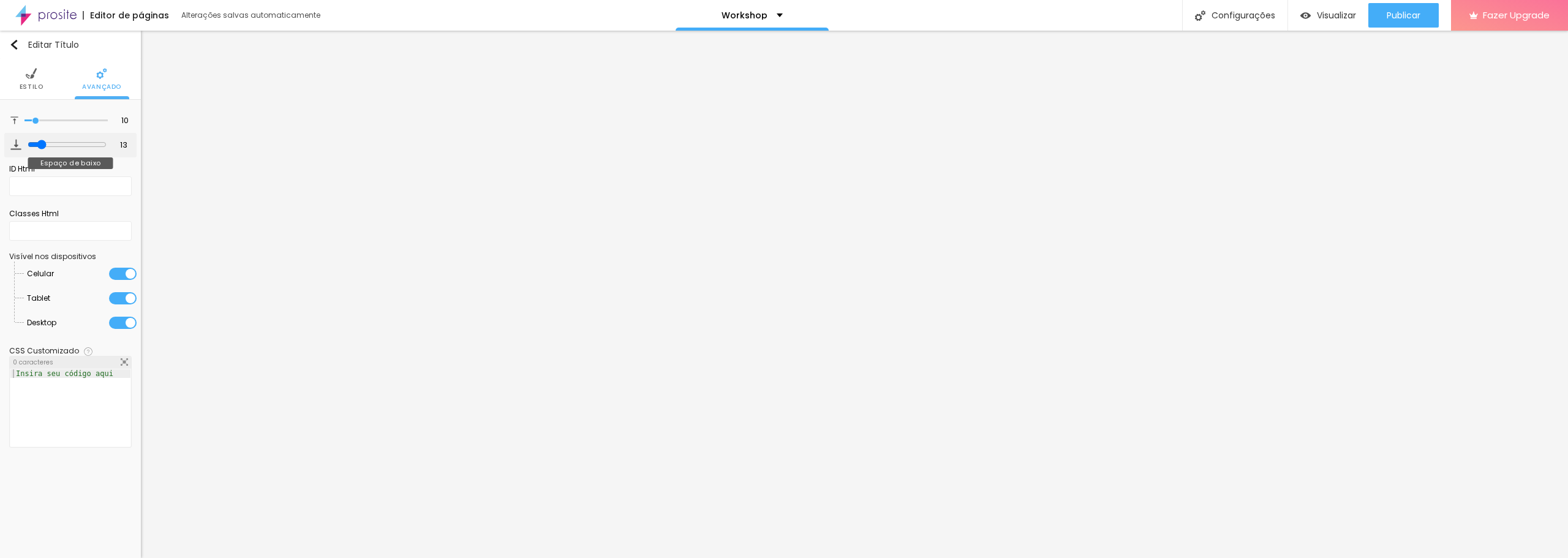
type input "15"
drag, startPoint x: 48, startPoint y: 146, endPoint x: 40, endPoint y: 146, distance: 8.0
type input "15"
click at [40, 146] on input "range" at bounding box center [67, 144] width 79 height 10
click at [74, 104] on div "10 Espaço de cima 15 Espaço de baixo ID Html Classes Html Visível nos dispositi…" at bounding box center [70, 282] width 141 height 363
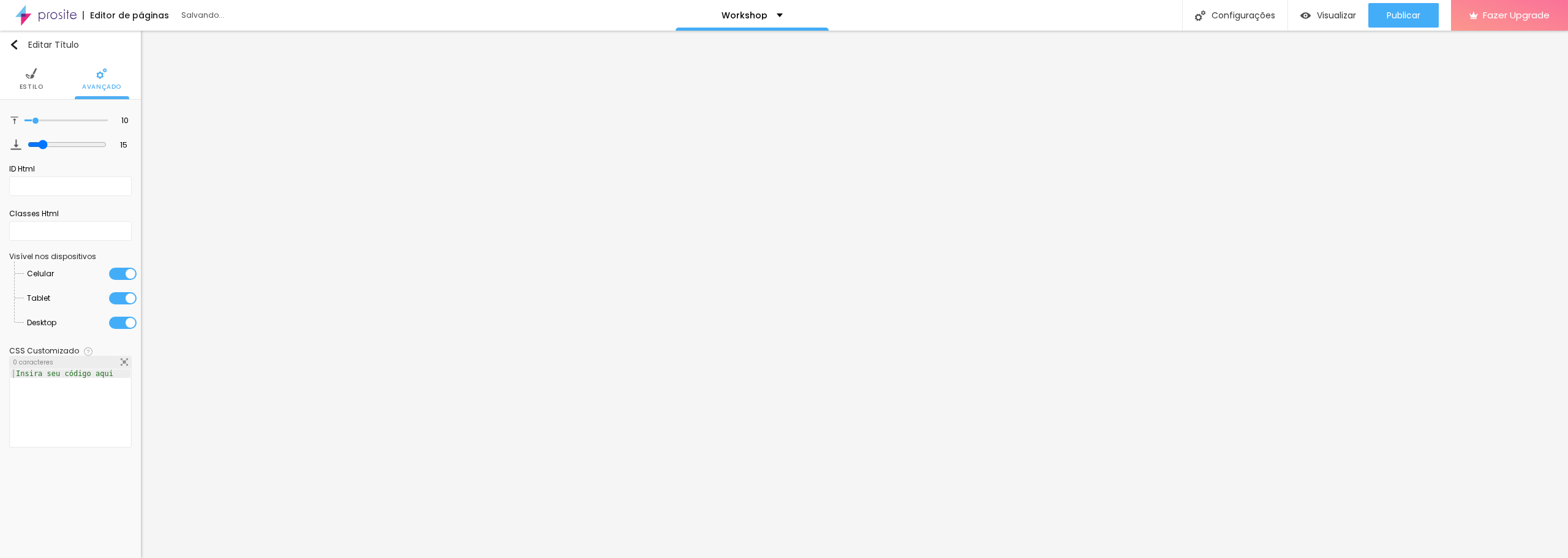
click at [40, 80] on li "Estilo" at bounding box center [32, 79] width 24 height 40
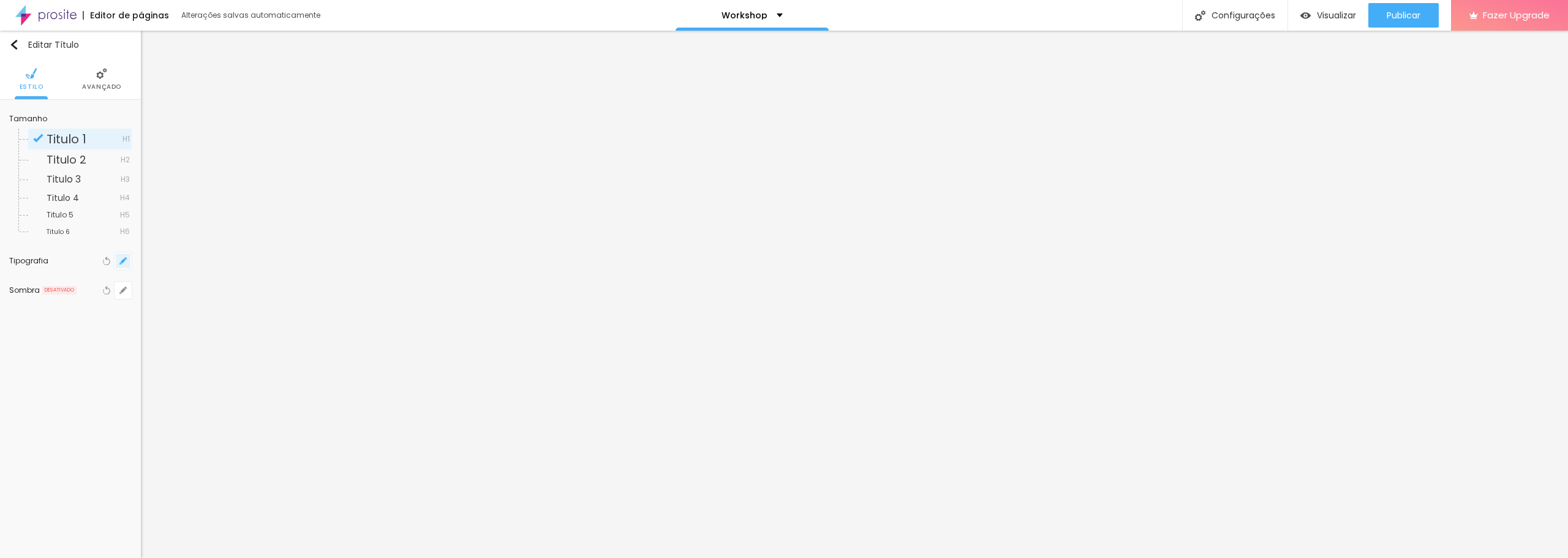
click at [120, 256] on button "button" at bounding box center [123, 261] width 17 height 17
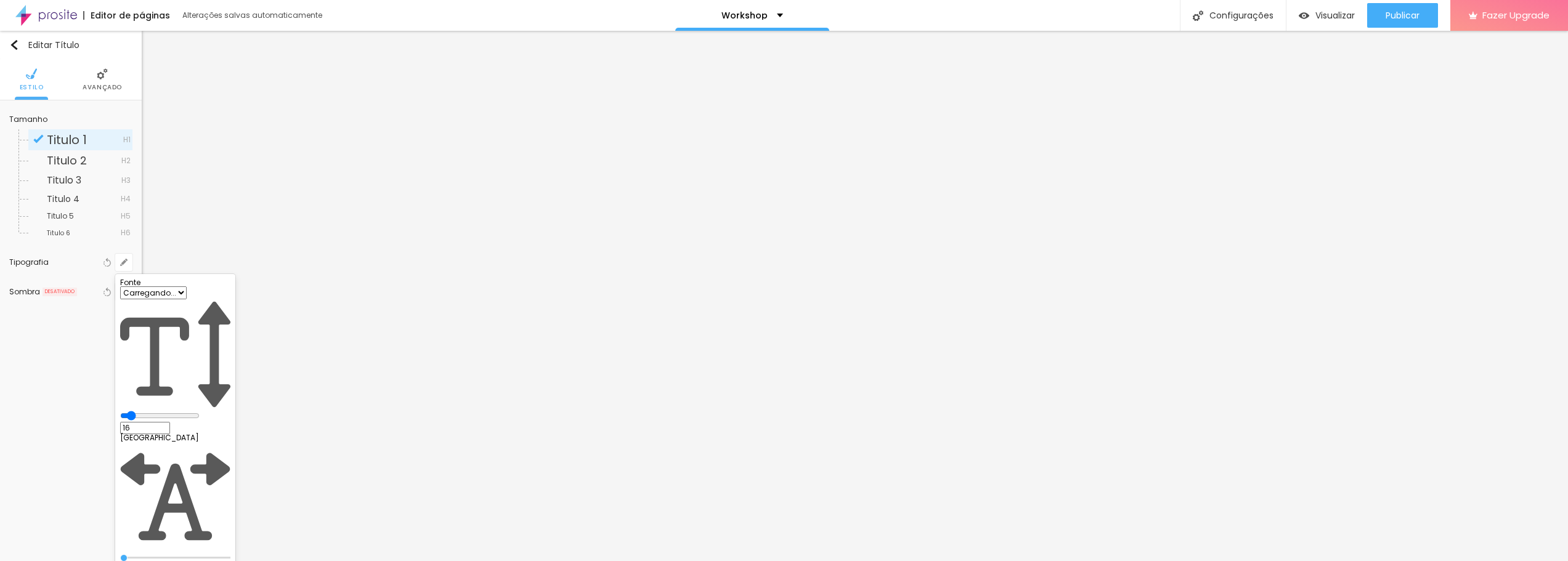
type input "1"
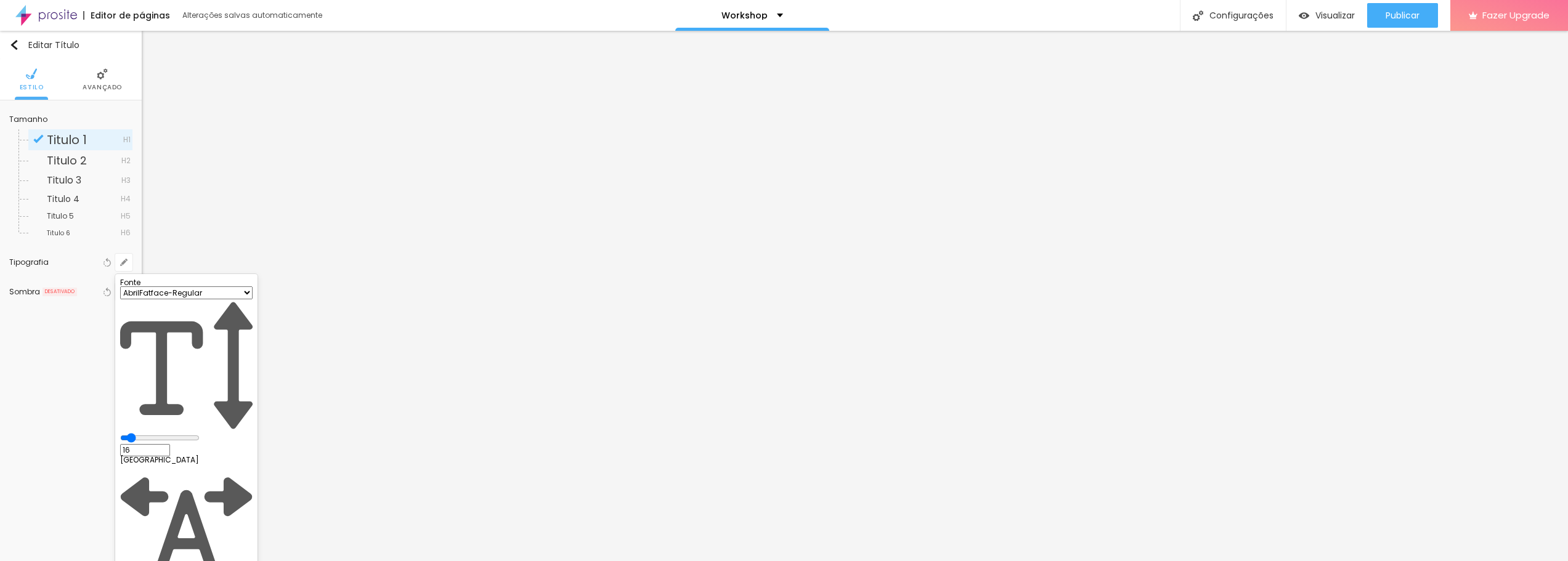
click at [215, 299] on select "AbrilFatface-Regular Actor-Regular Alegreya AlegreyaBlack [PERSON_NAME] Allan-R…" at bounding box center [186, 292] width 133 height 13
click at [62, 167] on div at bounding box center [784, 280] width 1568 height 561
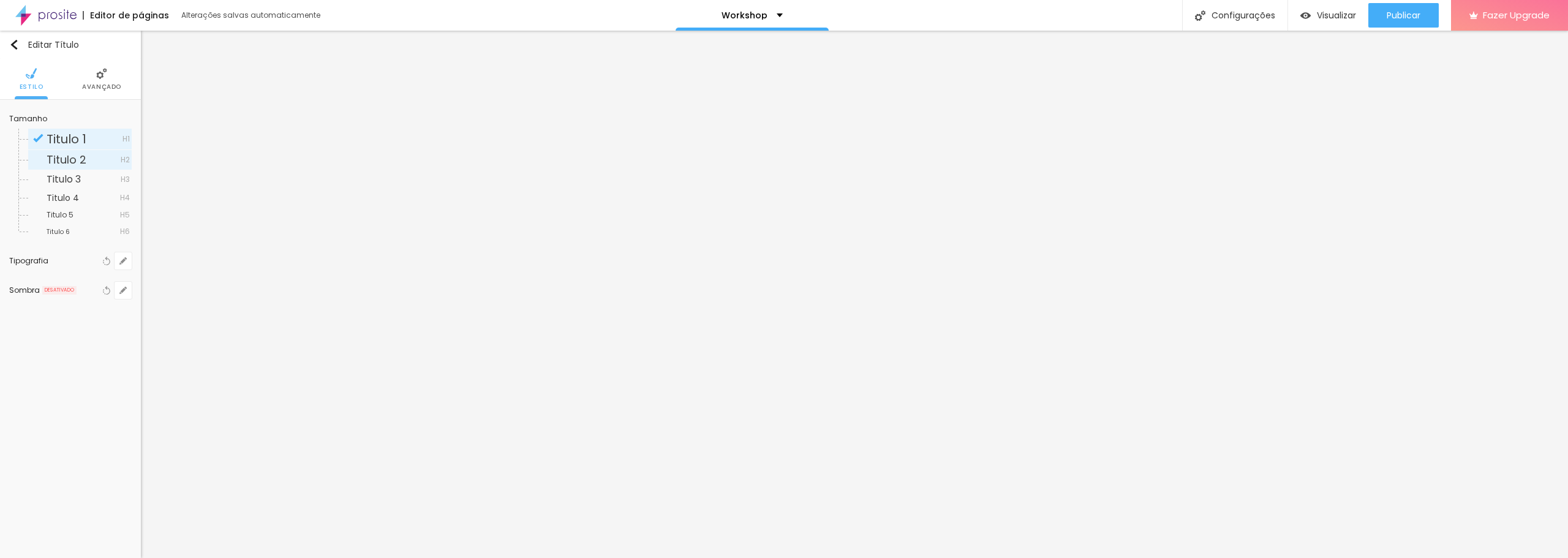
click at [62, 152] on span "Titulo 2" at bounding box center [66, 159] width 40 height 15
click at [64, 174] on span "Titulo 3" at bounding box center [64, 179] width 34 height 14
click at [66, 198] on span "Titulo 4" at bounding box center [62, 197] width 32 height 12
click at [66, 221] on div "Titulo 5 H5" at bounding box center [80, 215] width 103 height 16
click at [95, 133] on span "Titulo 1" at bounding box center [84, 139] width 76 height 12
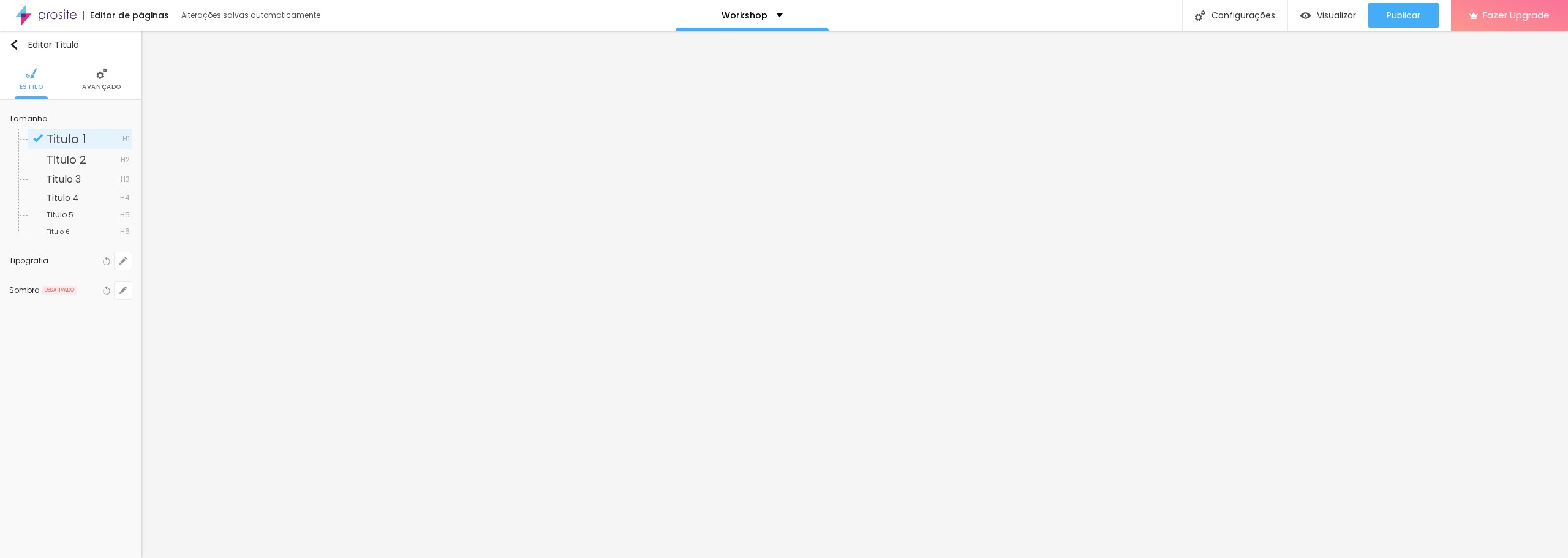
click at [62, 135] on span "Titulo 1" at bounding box center [66, 139] width 40 height 17
click at [14, 43] on img "button" at bounding box center [14, 44] width 10 height 10
click at [23, 42] on div "Editar Título" at bounding box center [44, 44] width 70 height 10
click at [127, 262] on button "button" at bounding box center [123, 261] width 17 height 17
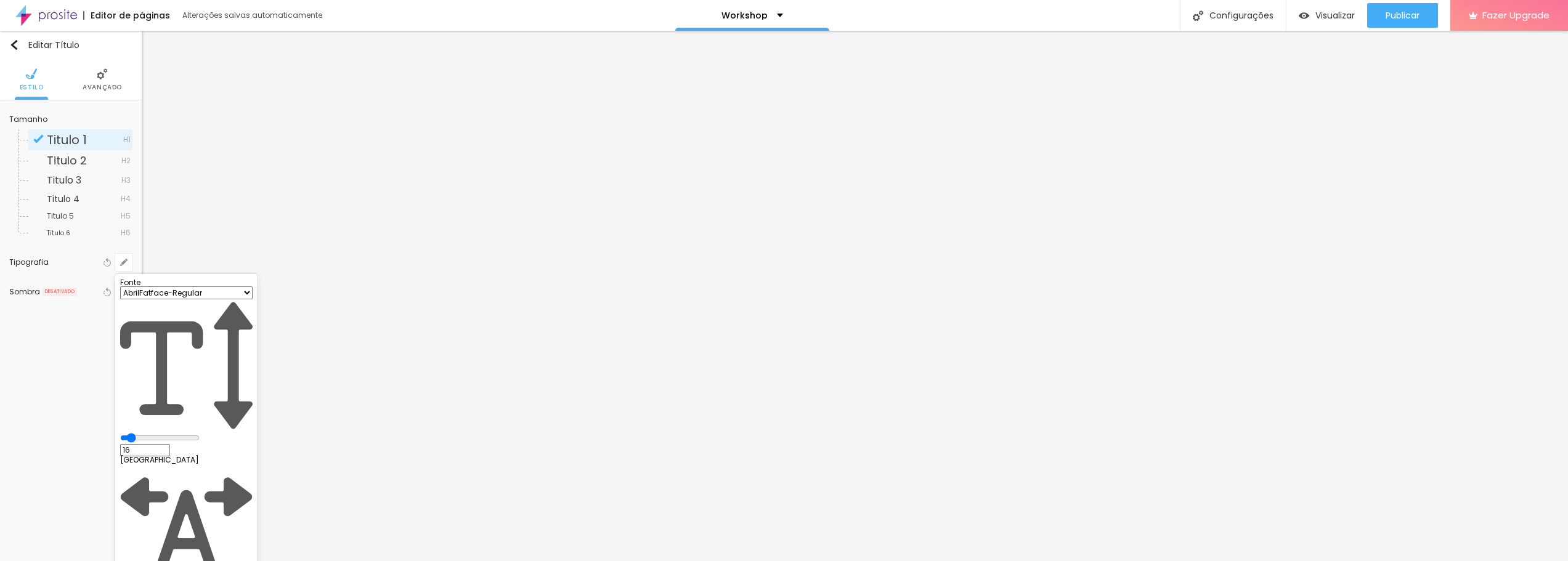
type input "1"
type input "1.4"
drag, startPoint x: 205, startPoint y: 436, endPoint x: 212, endPoint y: 435, distance: 7.1
type input "1.4"
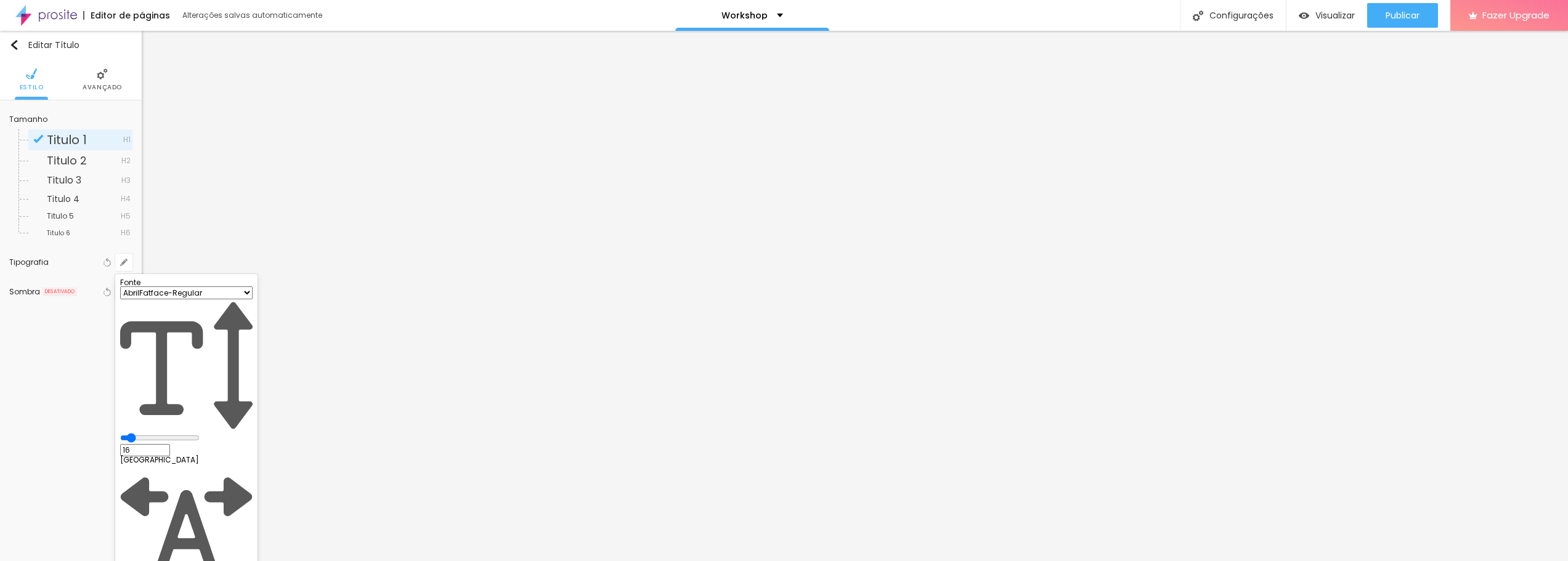
type input "1"
type input "1.5"
drag, startPoint x: 211, startPoint y: 433, endPoint x: 220, endPoint y: 432, distance: 9.1
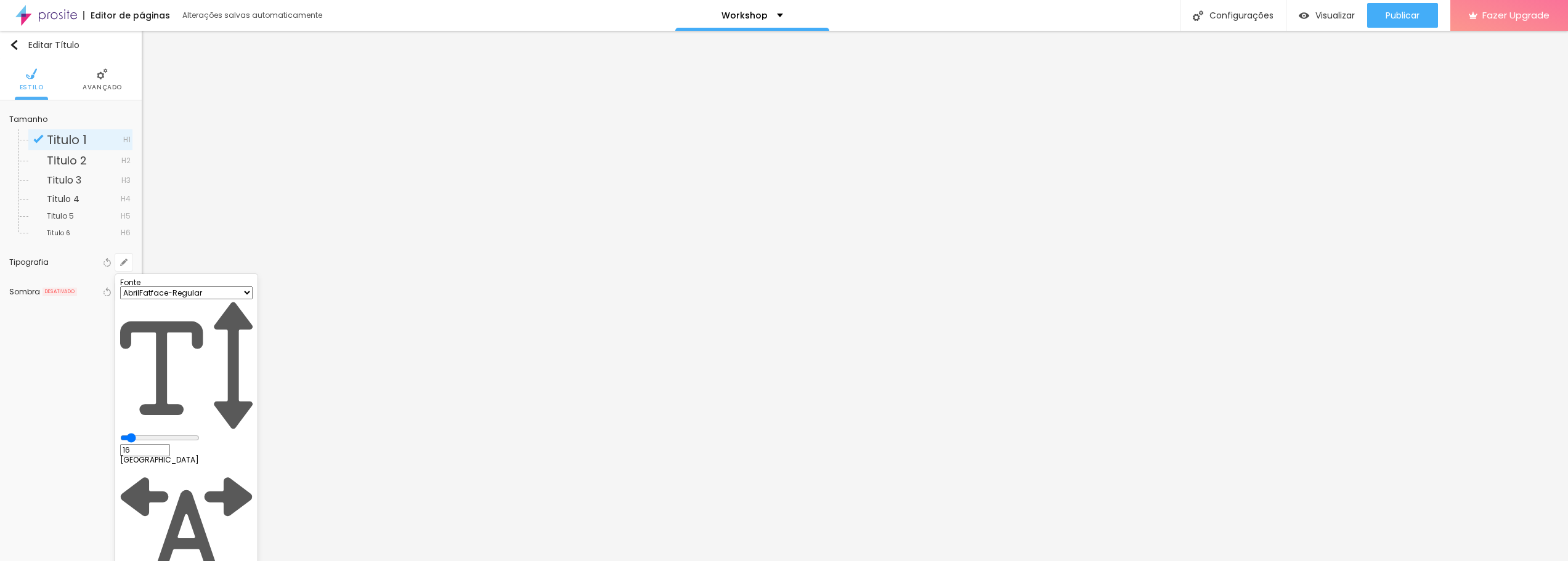
type input "1.5"
type input "1"
type input "1.3"
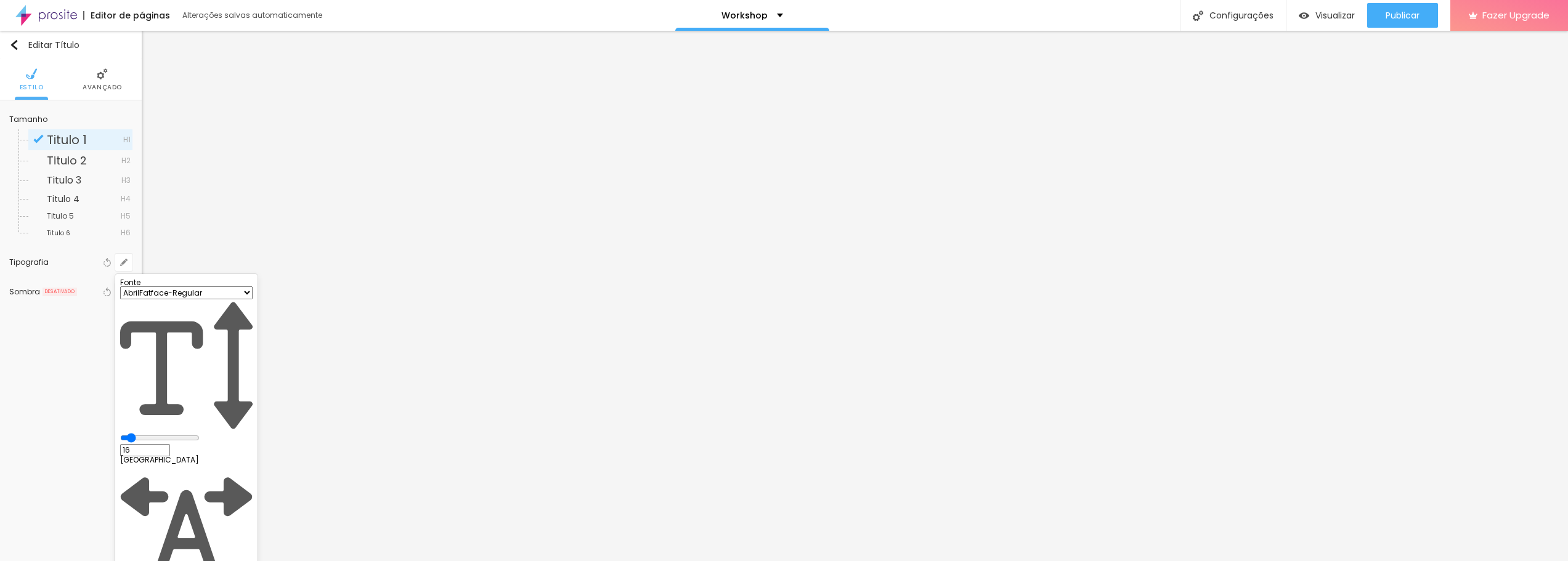
type input "1"
type input "1.2"
type input "1"
type input "1.1"
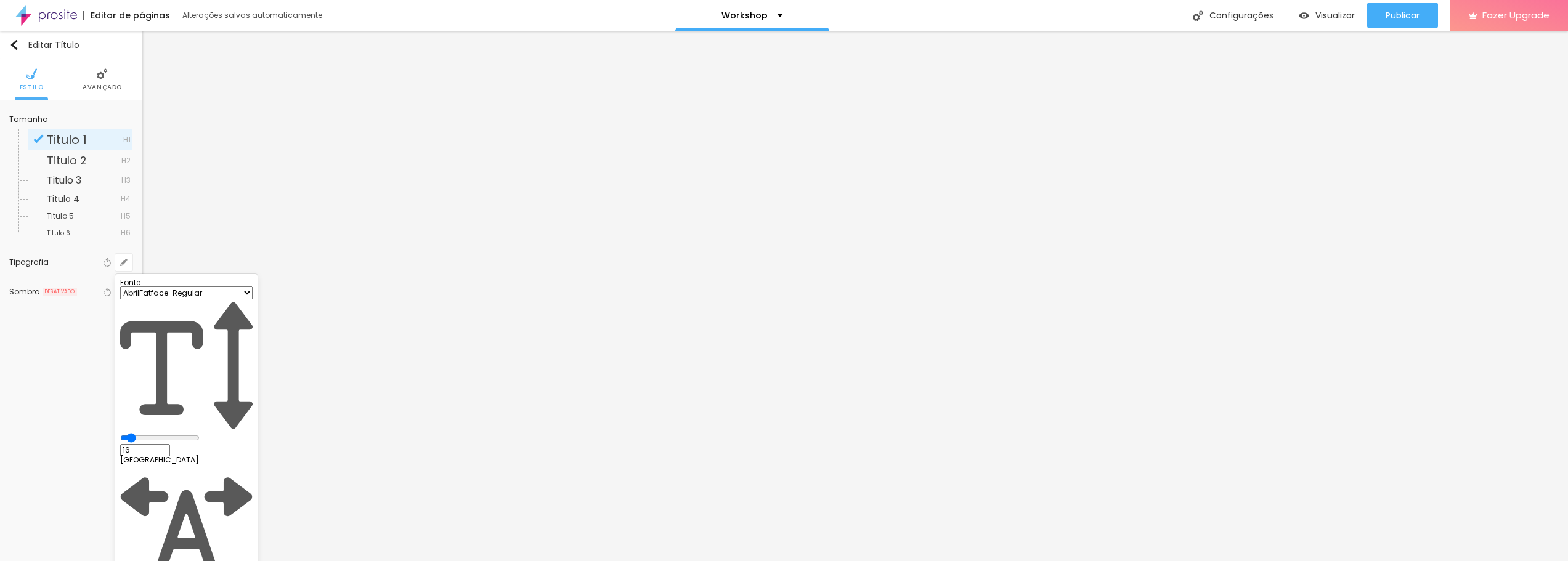
type input "1.1"
type input "1"
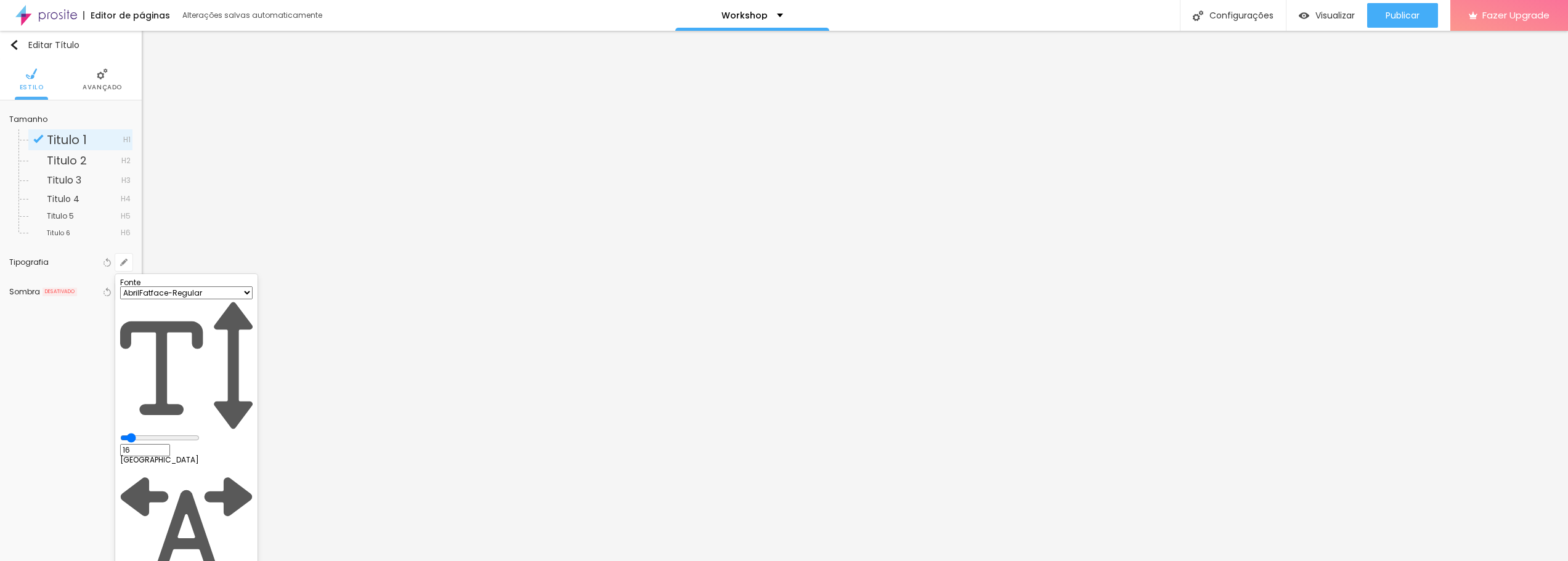
type input "0.9"
type input "1"
type input "0.8"
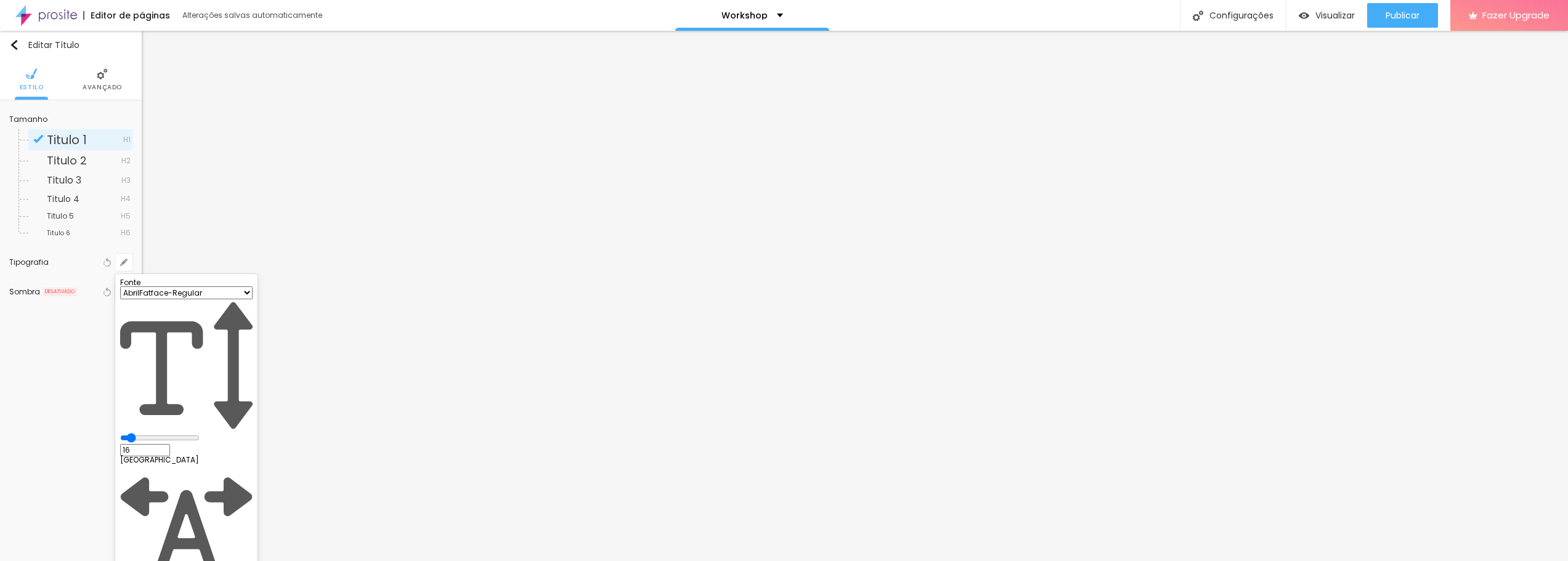
type input "1"
type input "0.7"
type input "1"
type input "0.6"
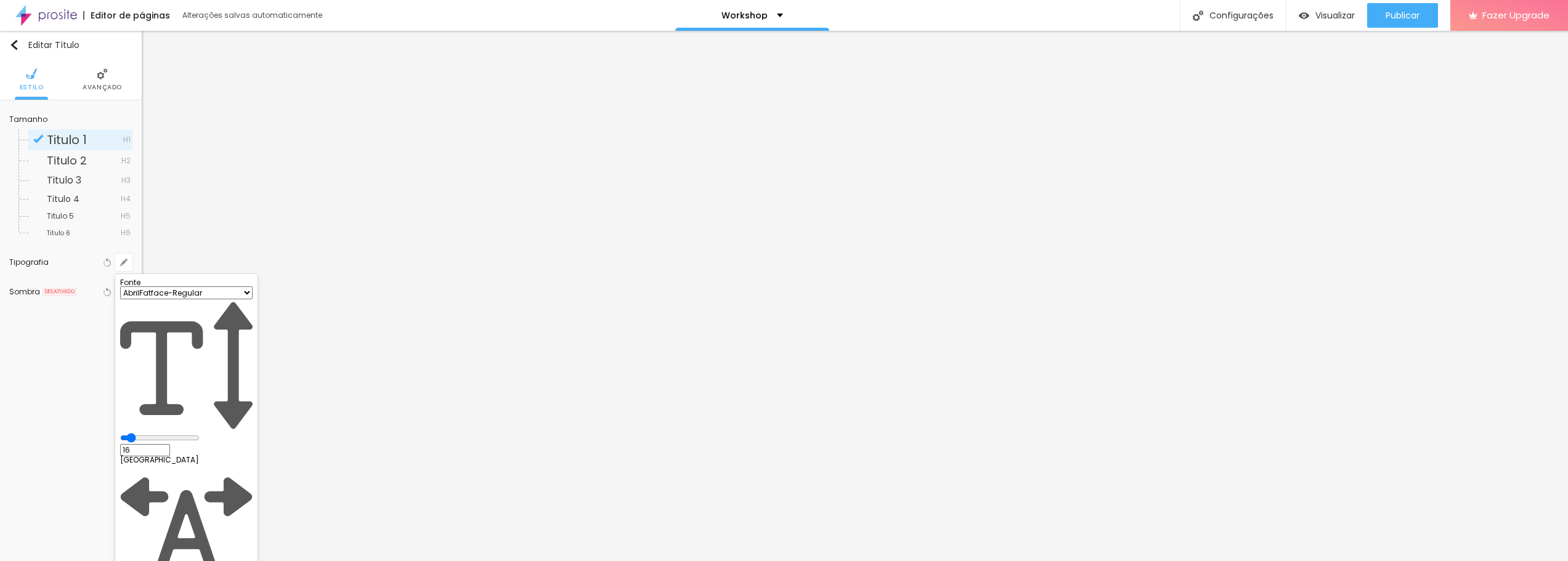
type input "0.6"
type input "1"
type input "0.7"
type input "1"
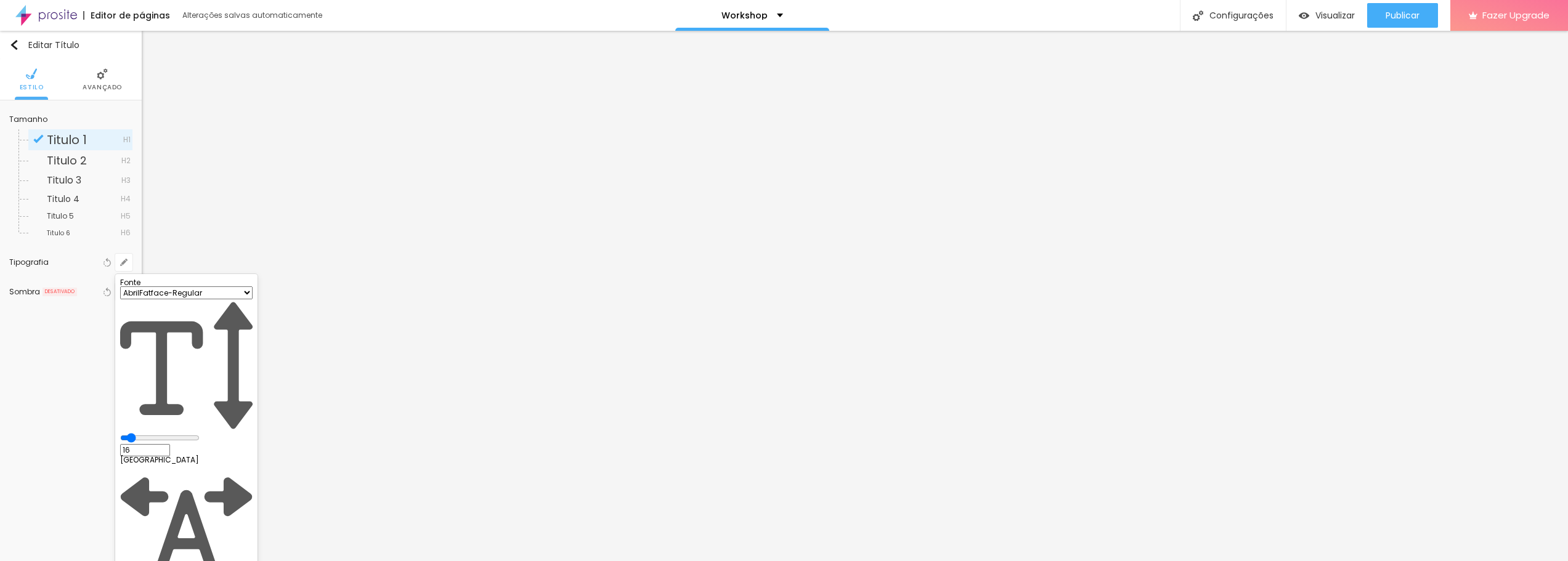
type input "0.8"
type input "1"
type input "0.9"
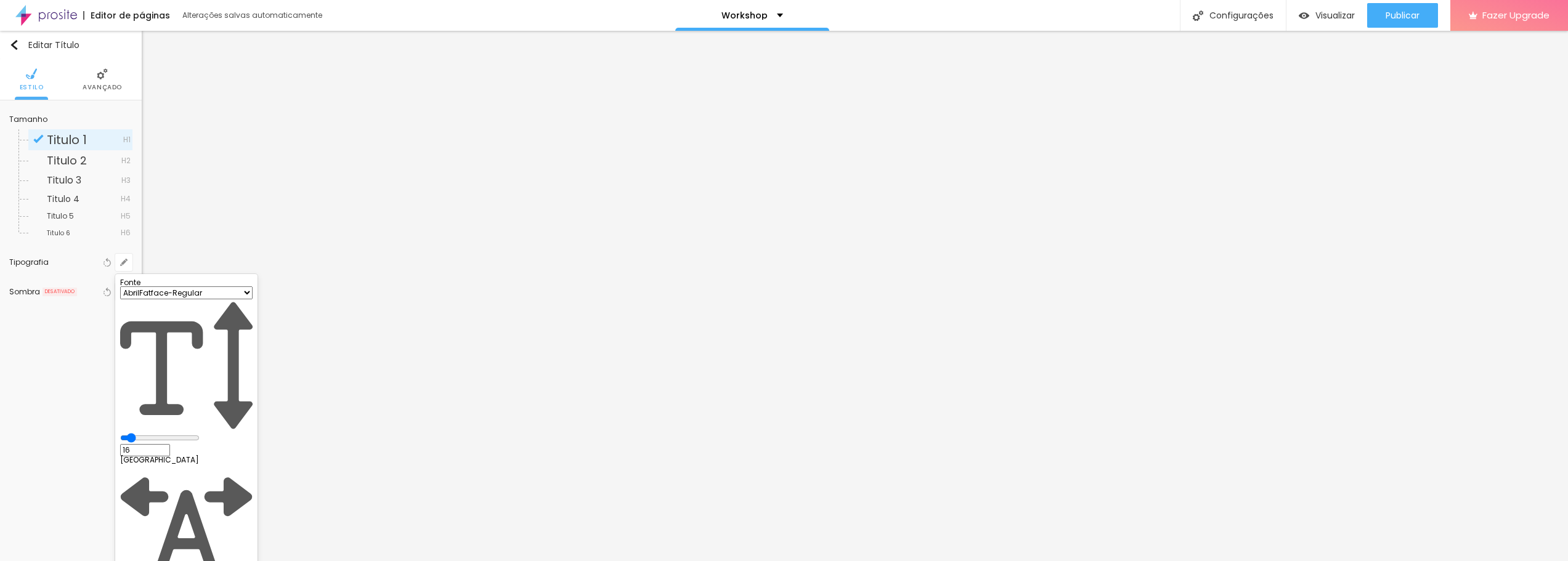
type input "1"
type input "1.1"
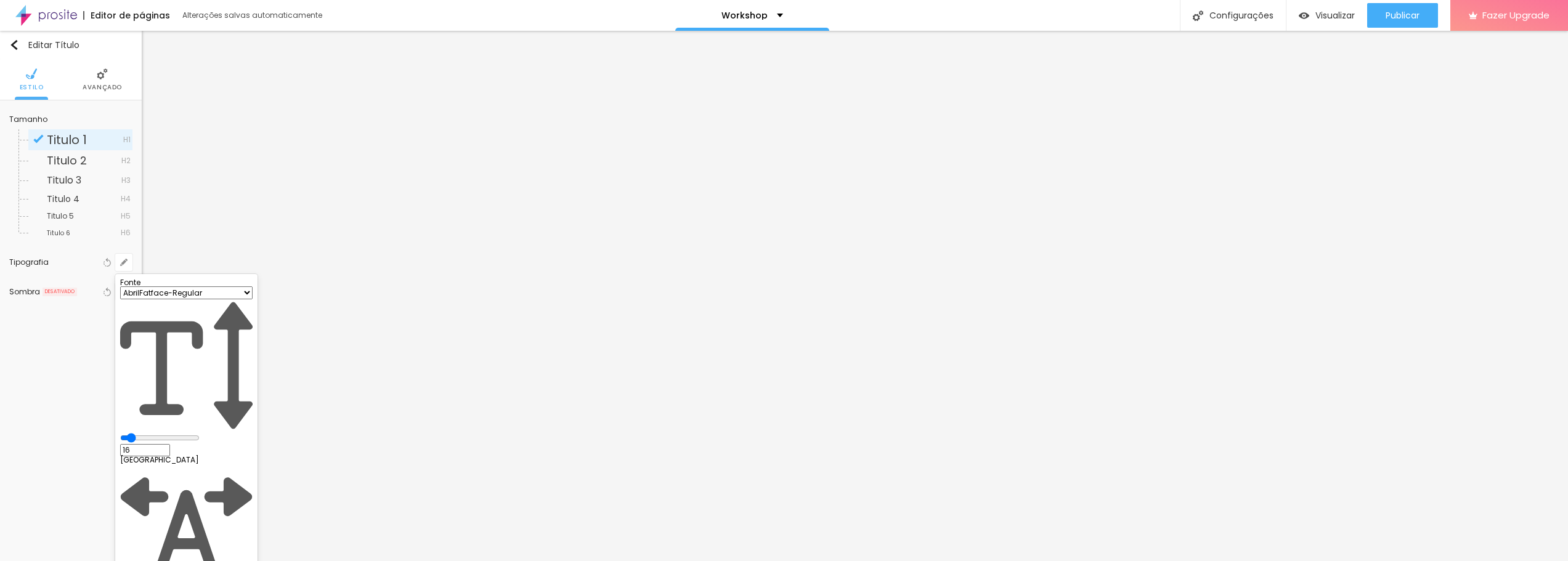
type input "1.1"
type input "1"
type input "1.2"
type input "1"
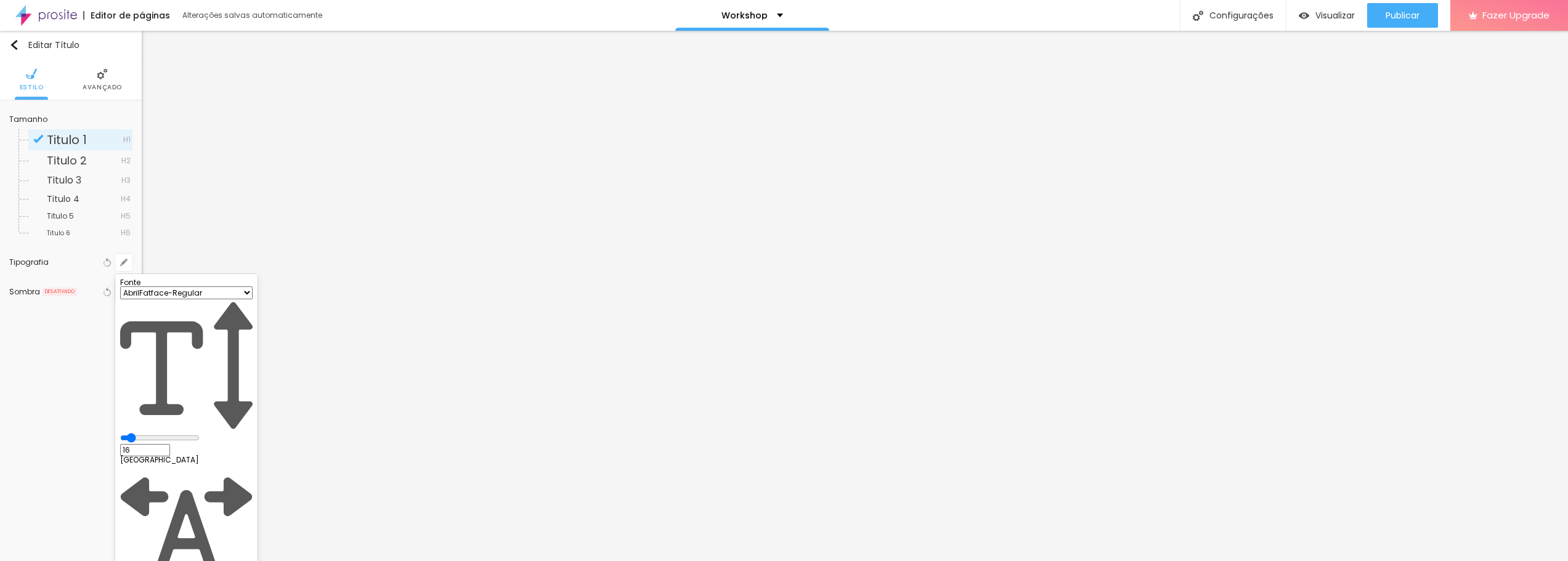
type input "1.1"
type input "1"
drag, startPoint x: 216, startPoint y: 432, endPoint x: 192, endPoint y: 434, distance: 24.1
type input "1.1"
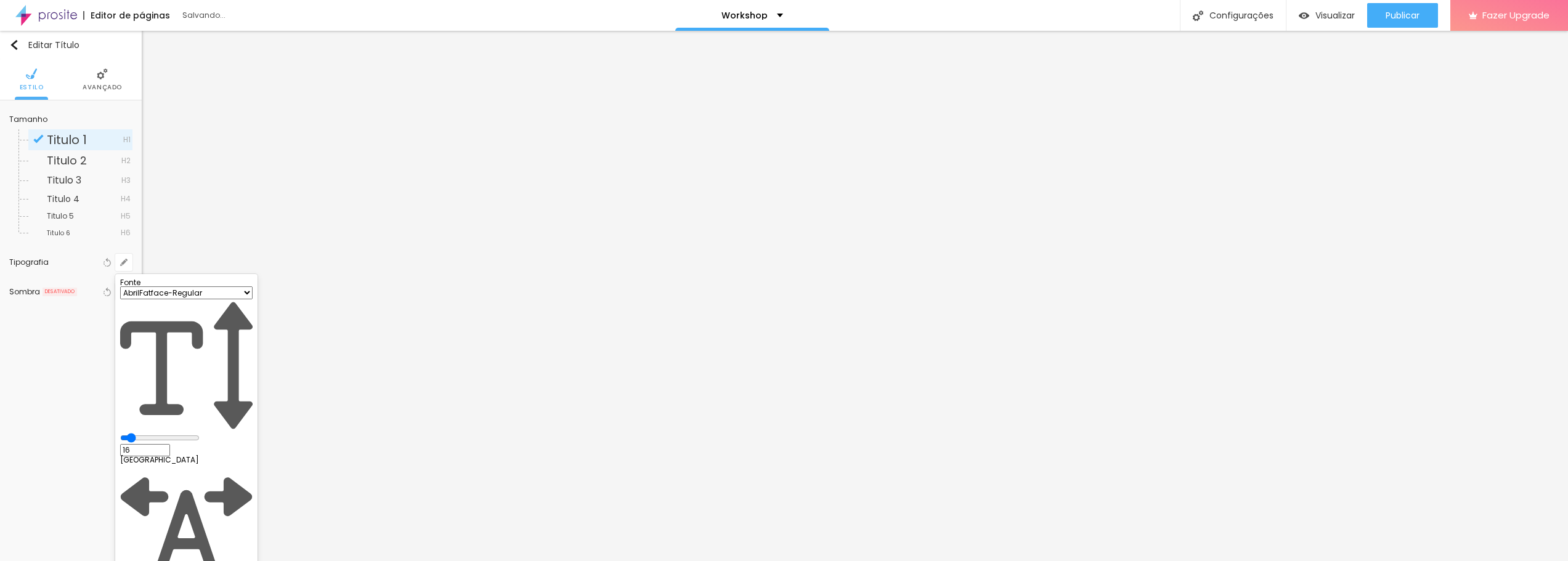
type input "1"
type input "23"
type input "1"
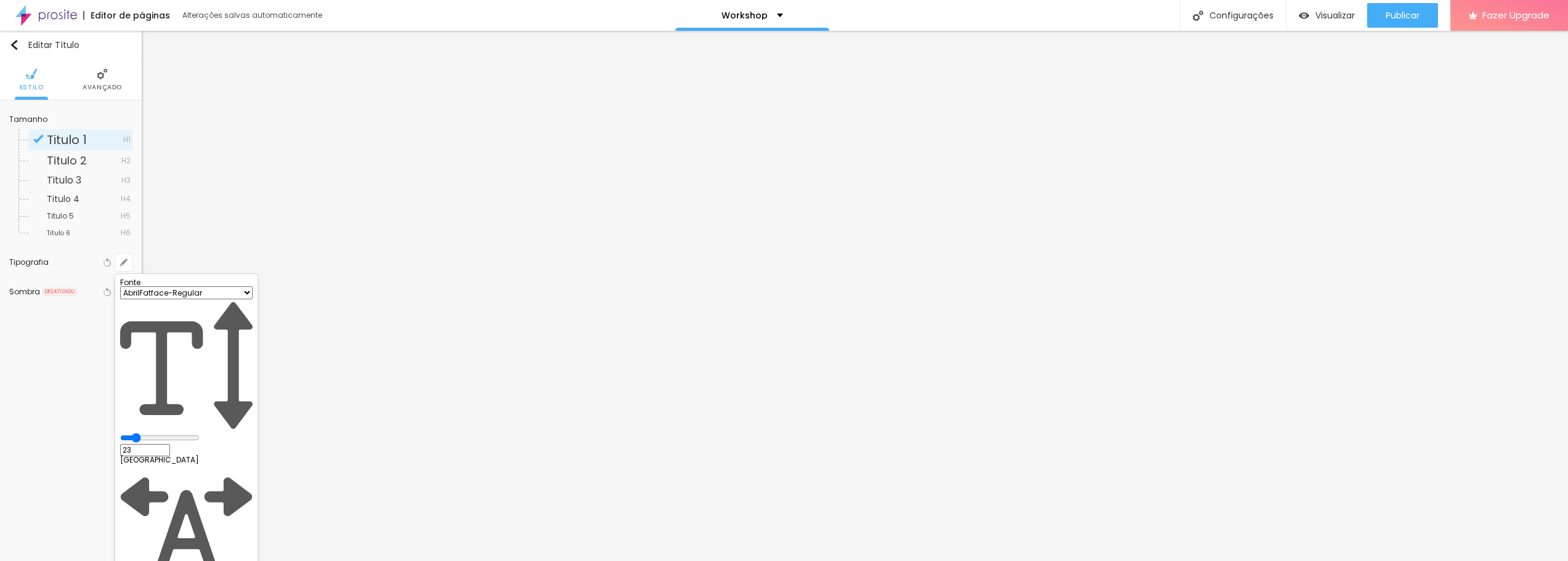
type input "25"
type input "1"
type input "26"
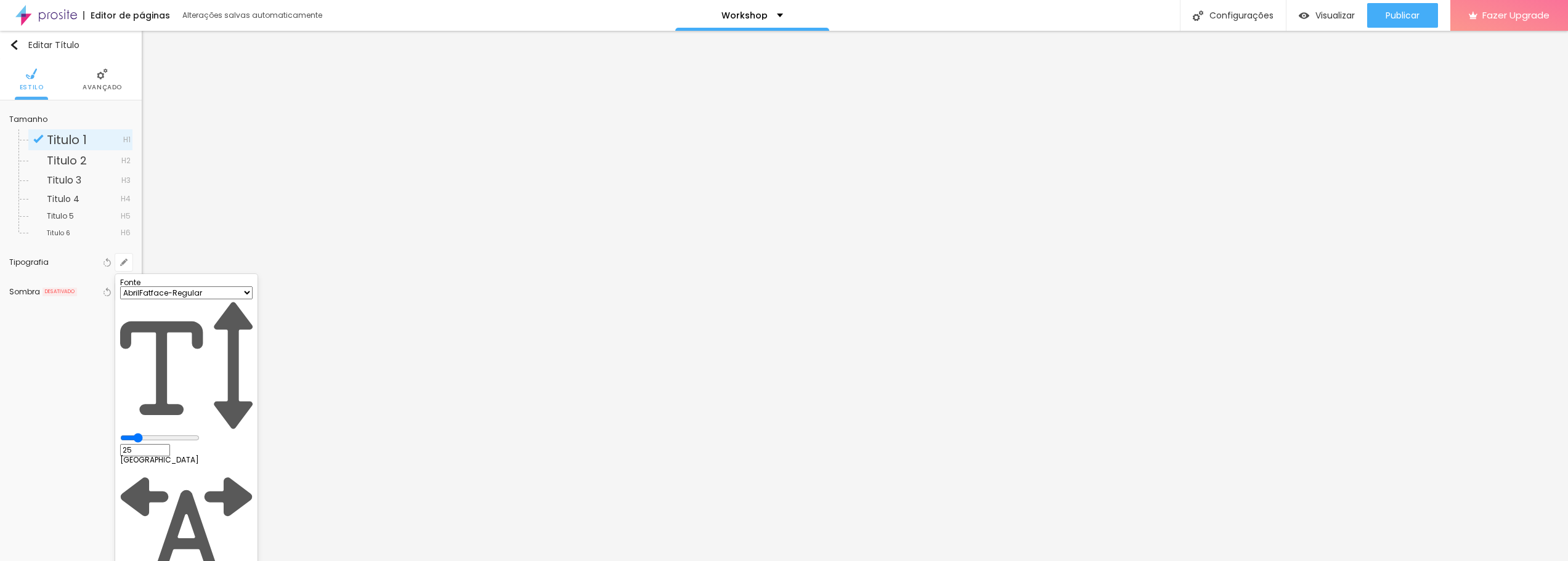
type input "1"
type input "27"
type input "1"
type input "28"
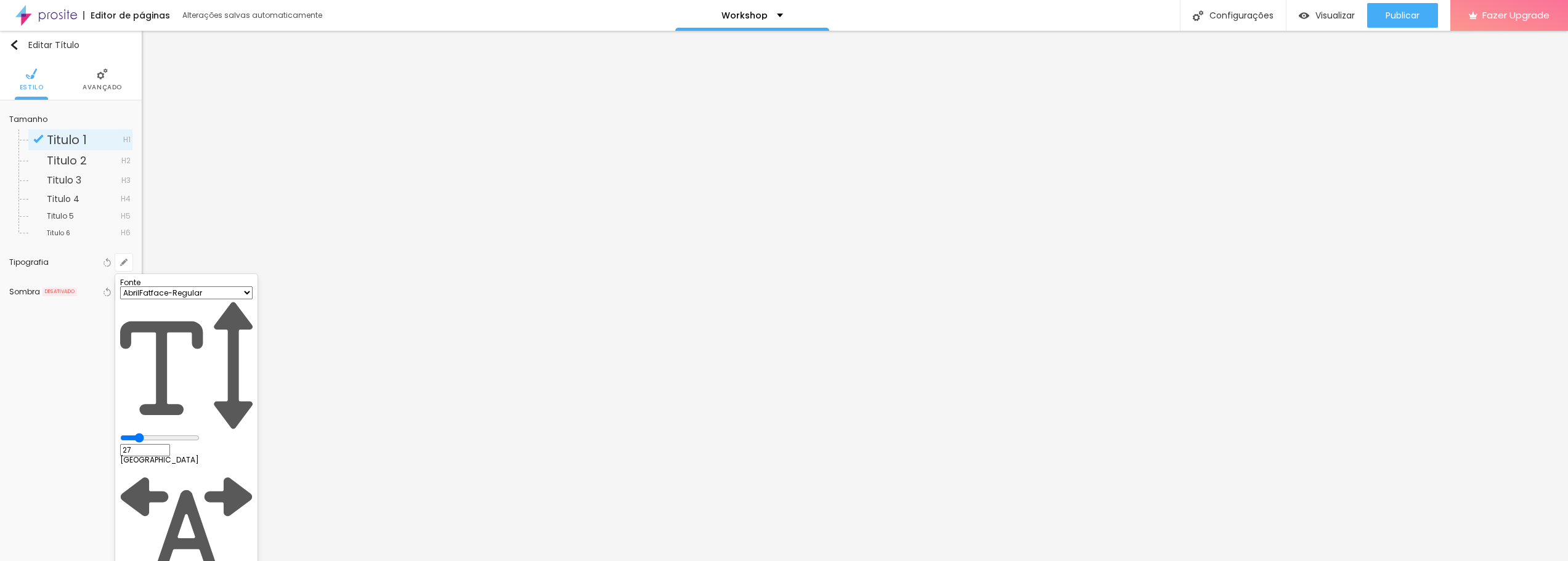
type input "28"
type input "1"
type input "30"
type input "1"
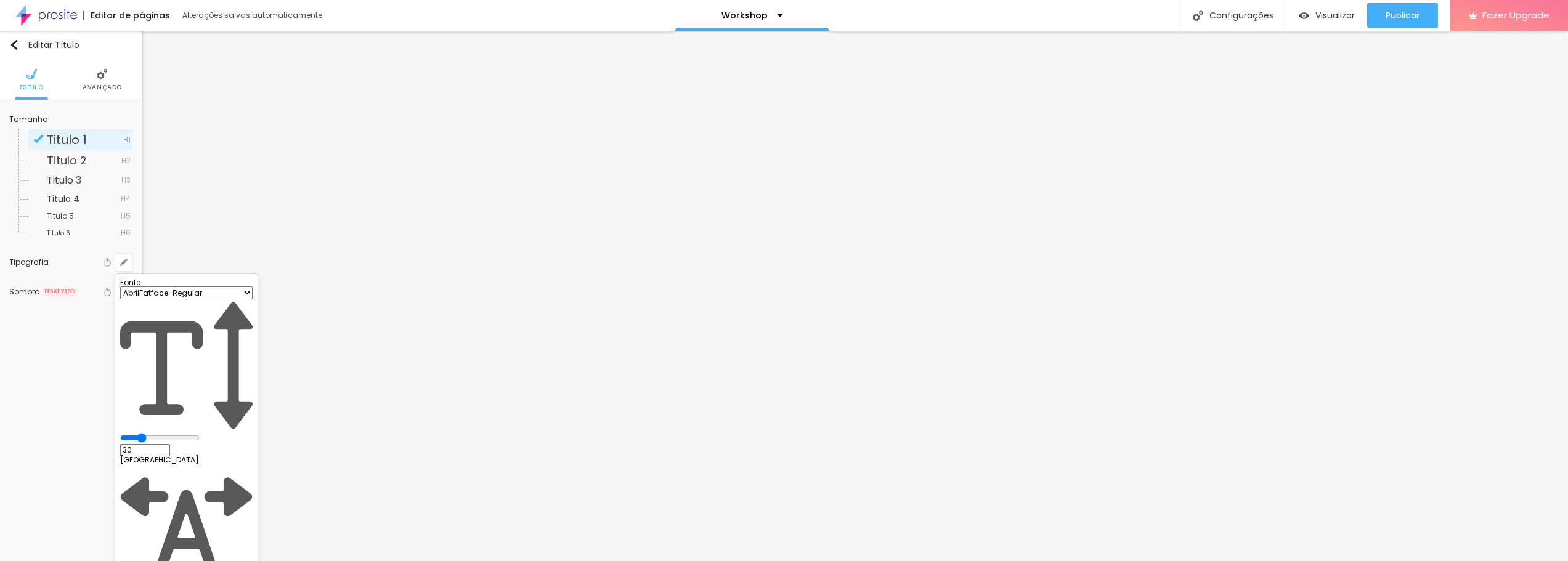
type input "31"
type input "1"
type input "33"
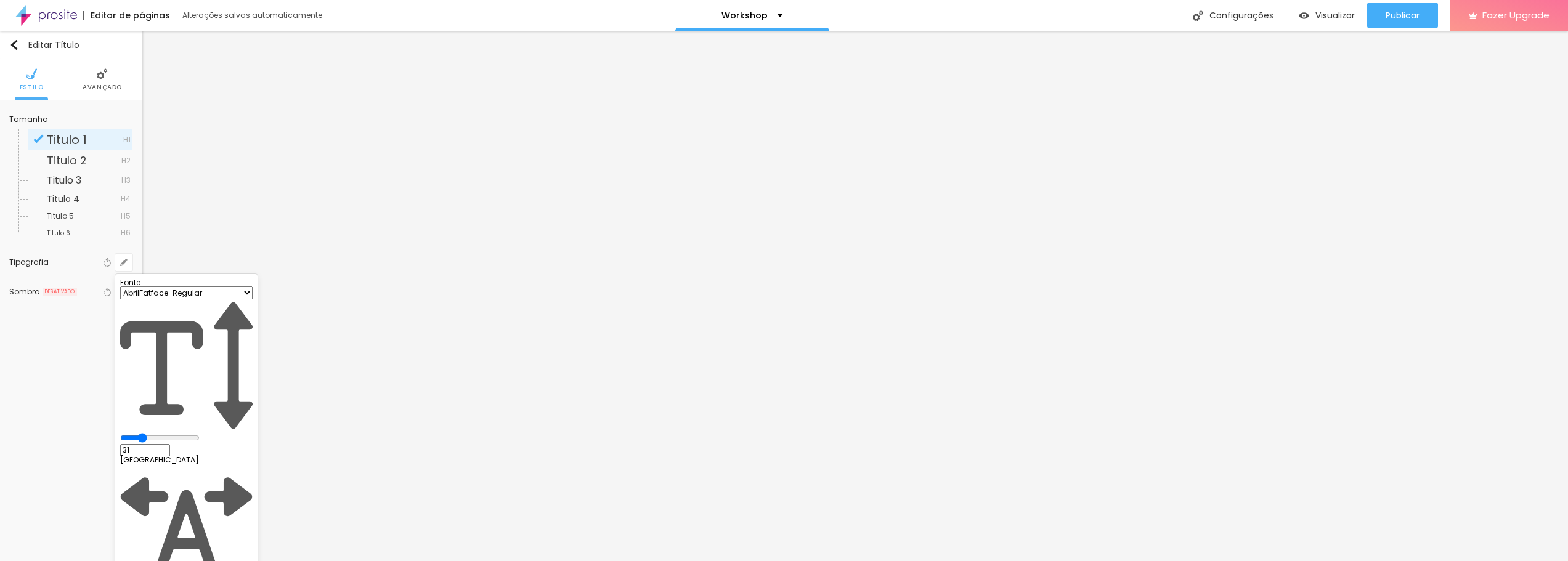
type input "1"
type input "34"
type input "1"
type input "35"
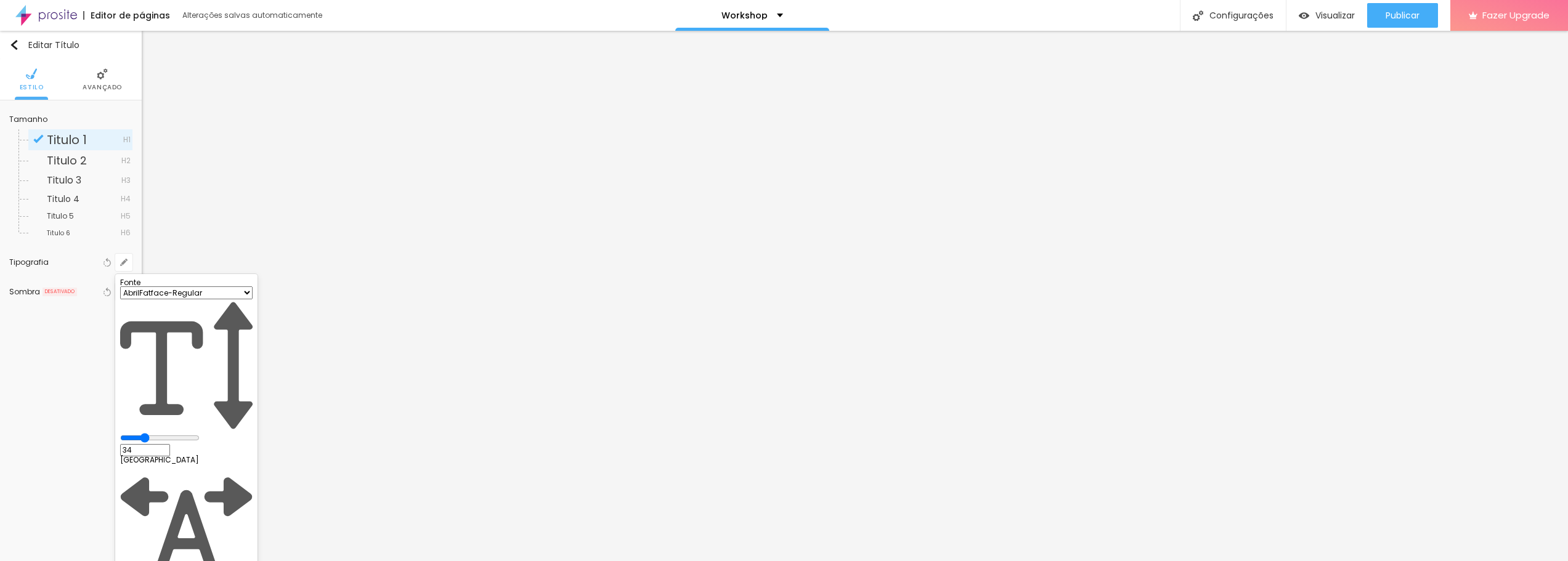
type input "35"
type input "1"
type input "33"
type input "1"
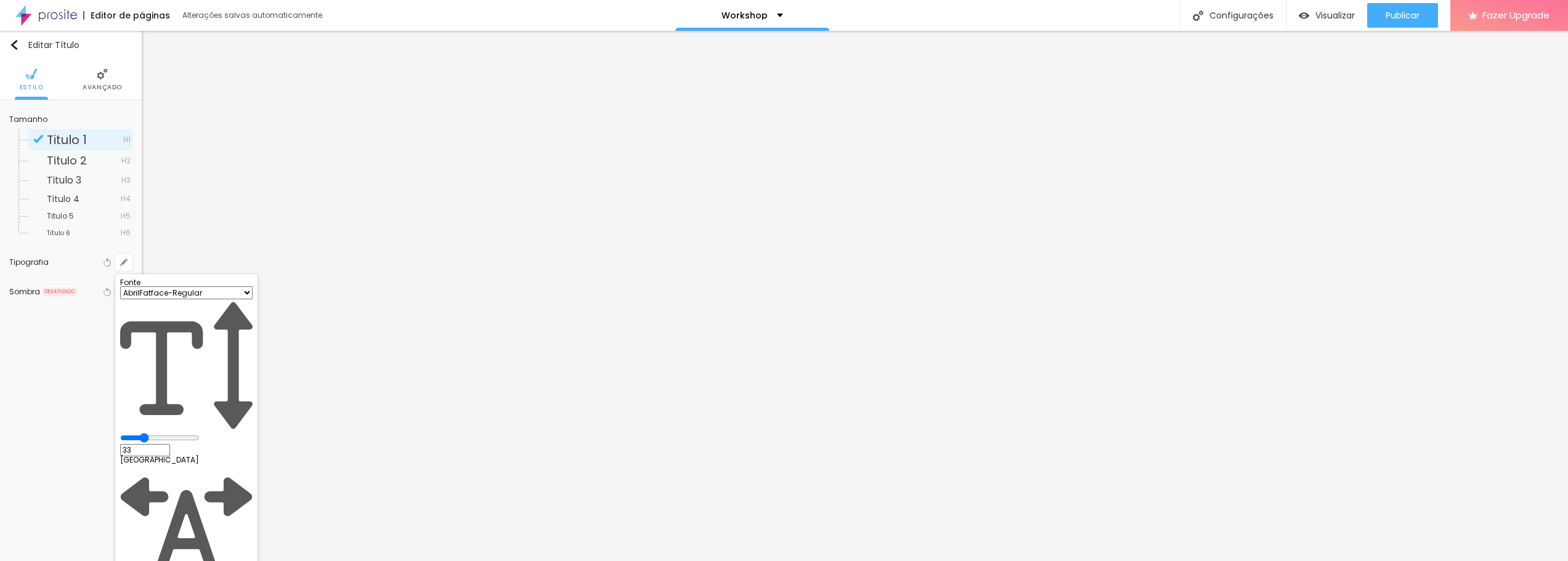
type input "32"
type input "1"
type input "33"
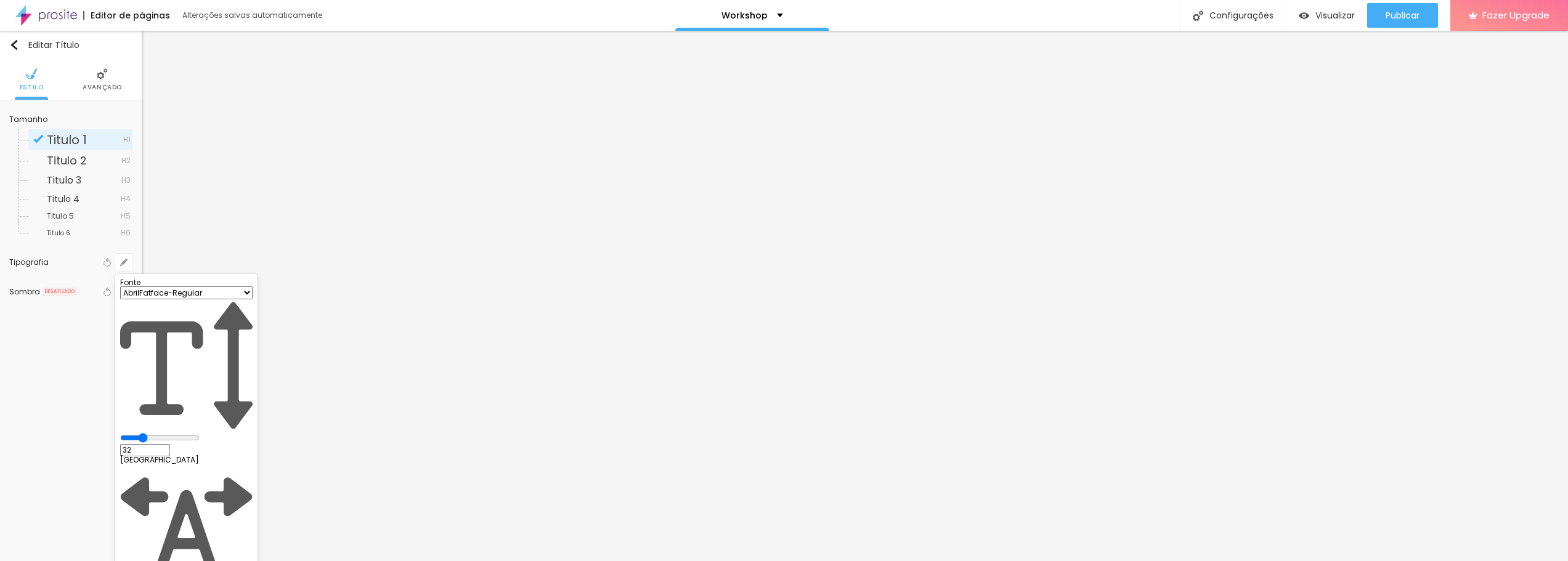
type input "1"
type input "34"
type input "1"
type input "35"
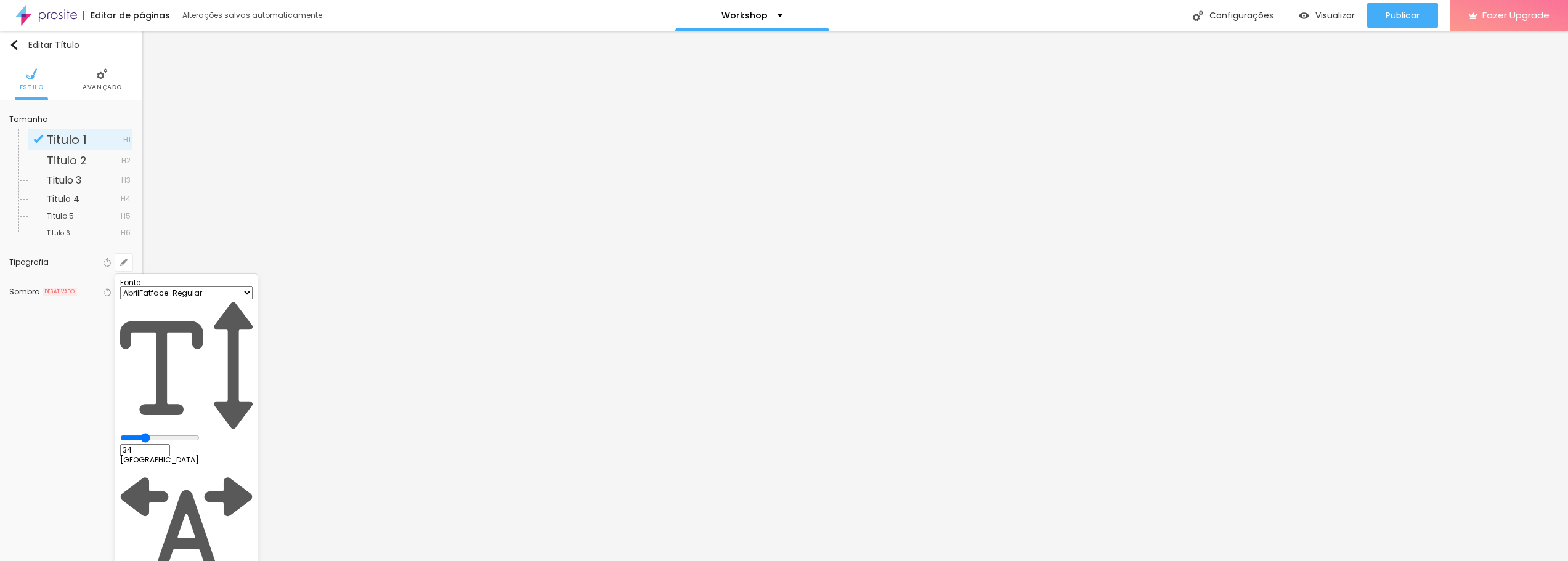
type input "35"
type input "1"
type input "37"
type input "1"
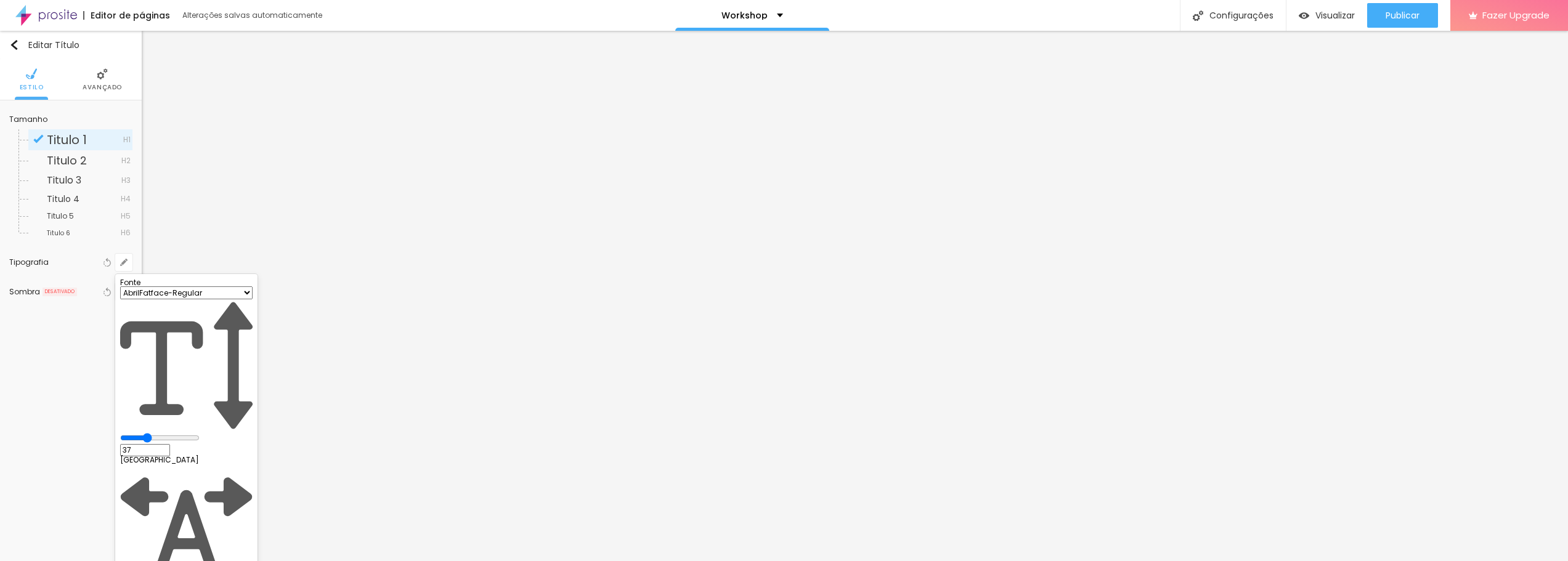
drag, startPoint x: 167, startPoint y: 344, endPoint x: 187, endPoint y: 344, distance: 20.0
type input "37"
click at [187, 433] on input "range" at bounding box center [159, 438] width 79 height 10
click at [491, 339] on div at bounding box center [784, 280] width 1568 height 561
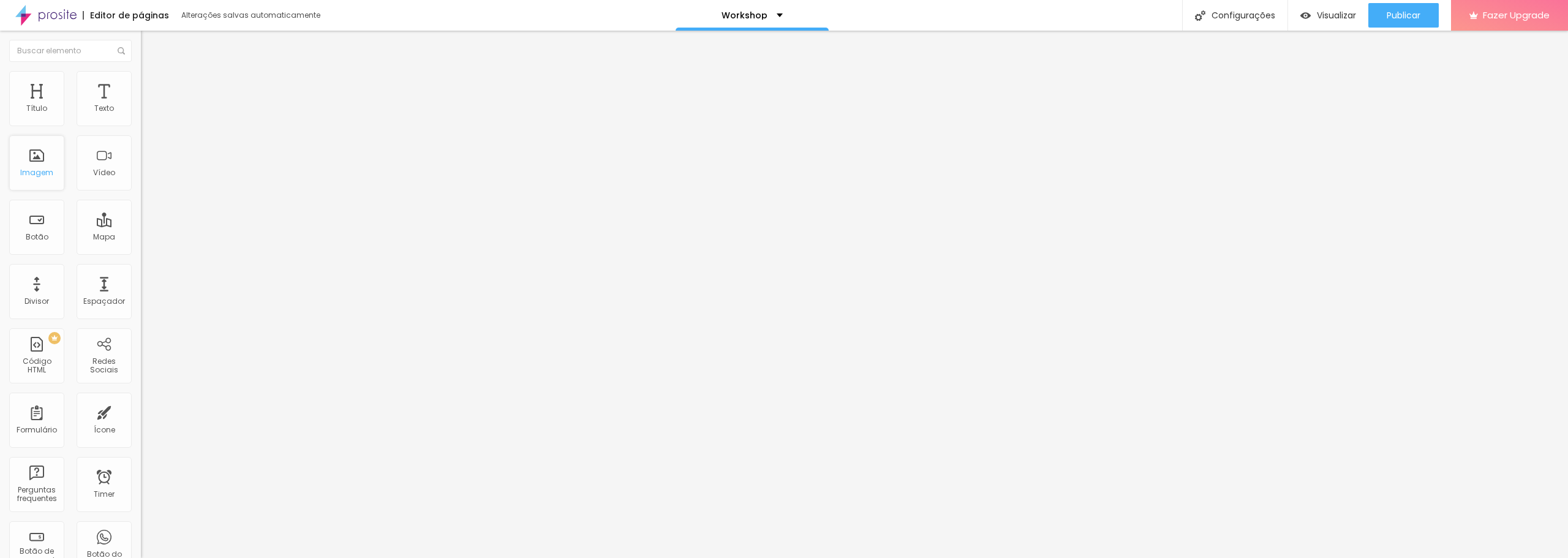
click at [42, 164] on div "Imagem" at bounding box center [36, 162] width 55 height 55
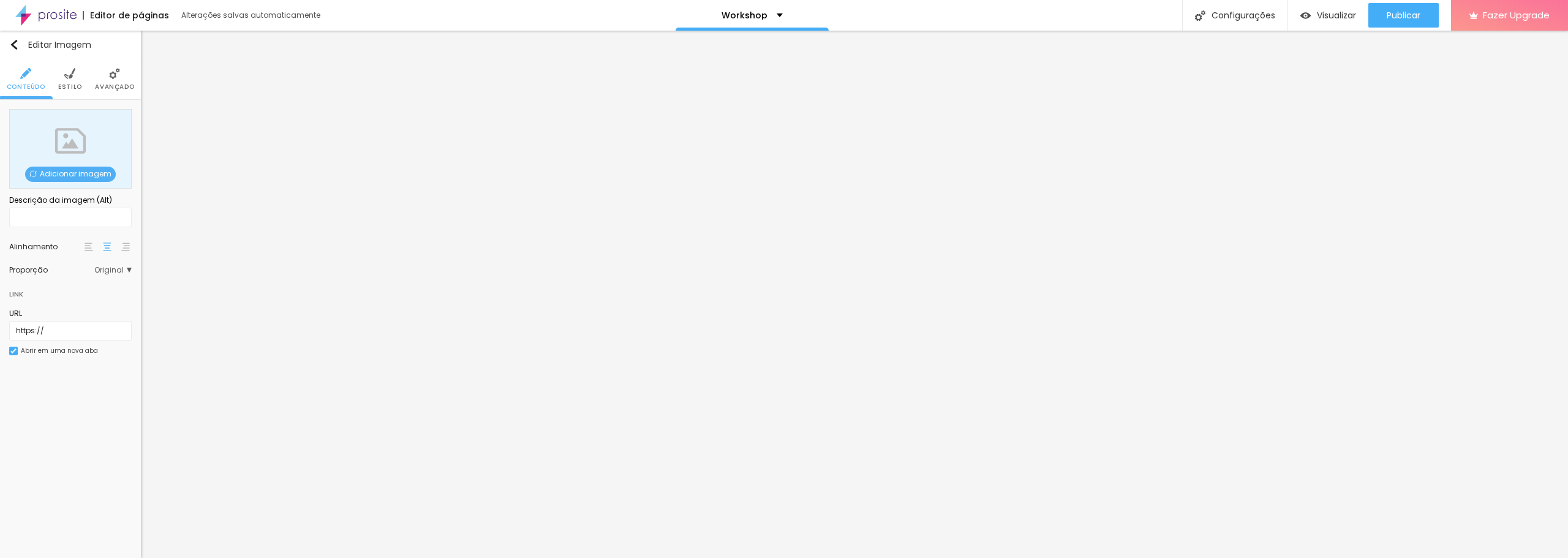
click at [52, 174] on span "Adicionar imagem" at bounding box center [70, 174] width 91 height 15
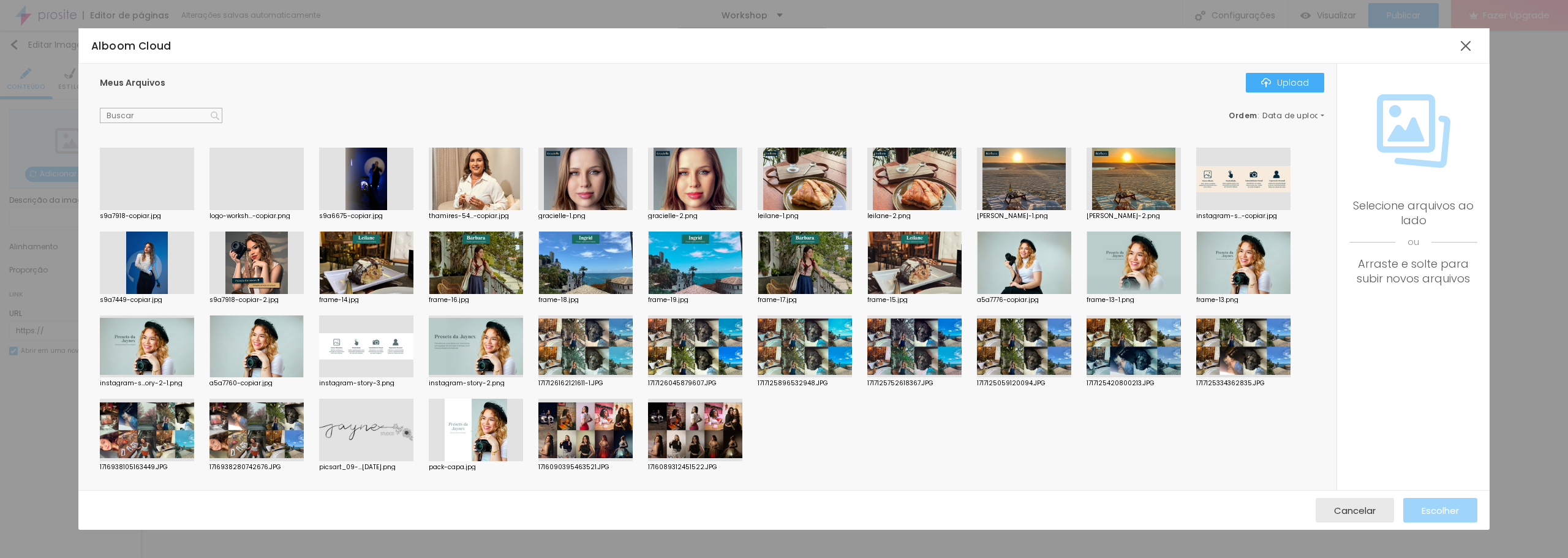
click at [172, 210] on div at bounding box center [147, 210] width 94 height 0
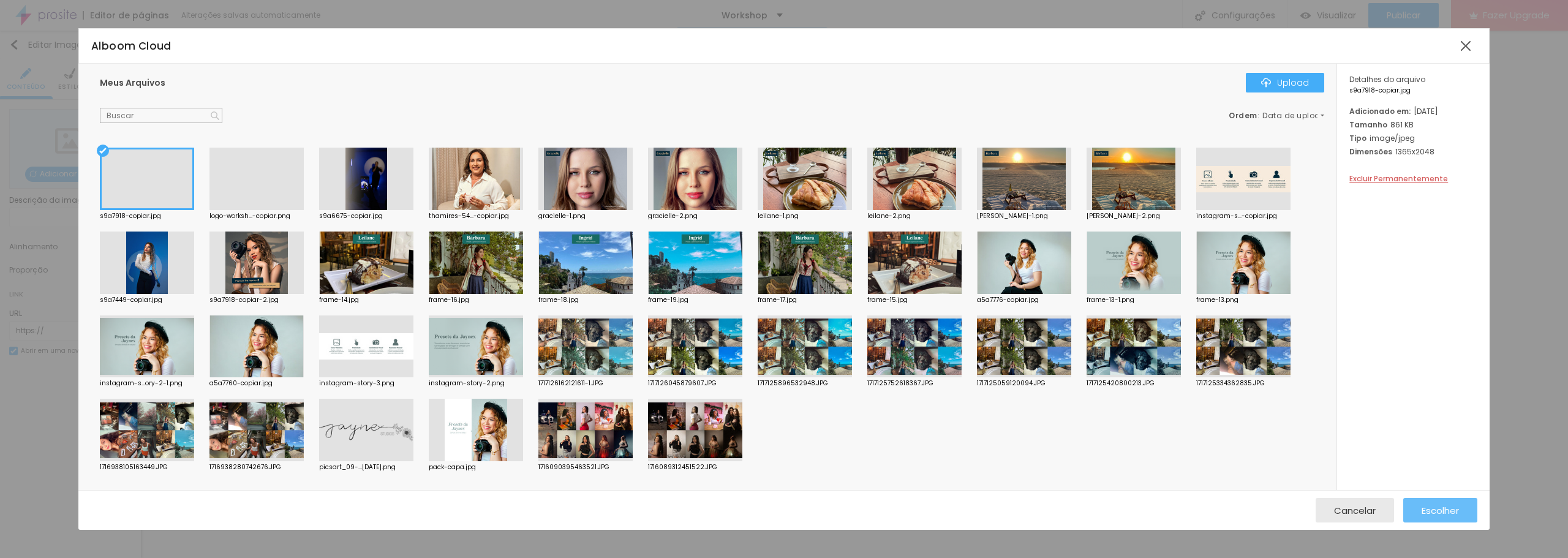
click at [1422, 508] on span "Escolher" at bounding box center [1441, 510] width 37 height 11
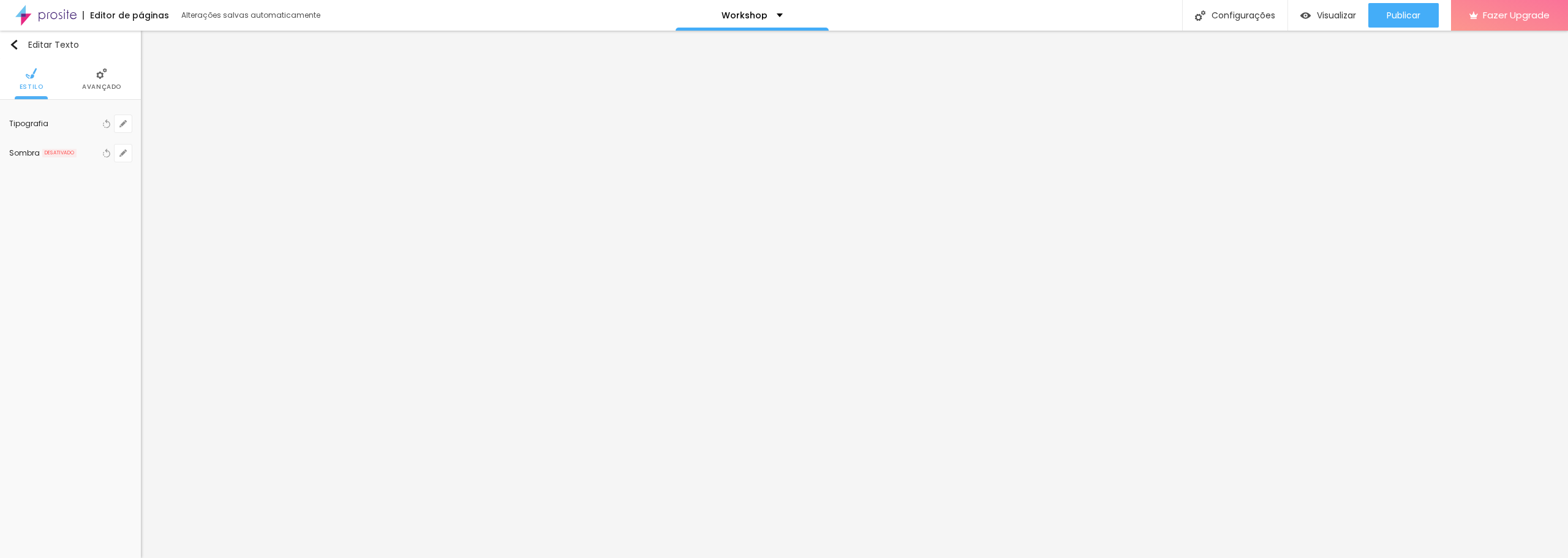
click at [95, 85] on span "Avançado" at bounding box center [101, 87] width 39 height 6
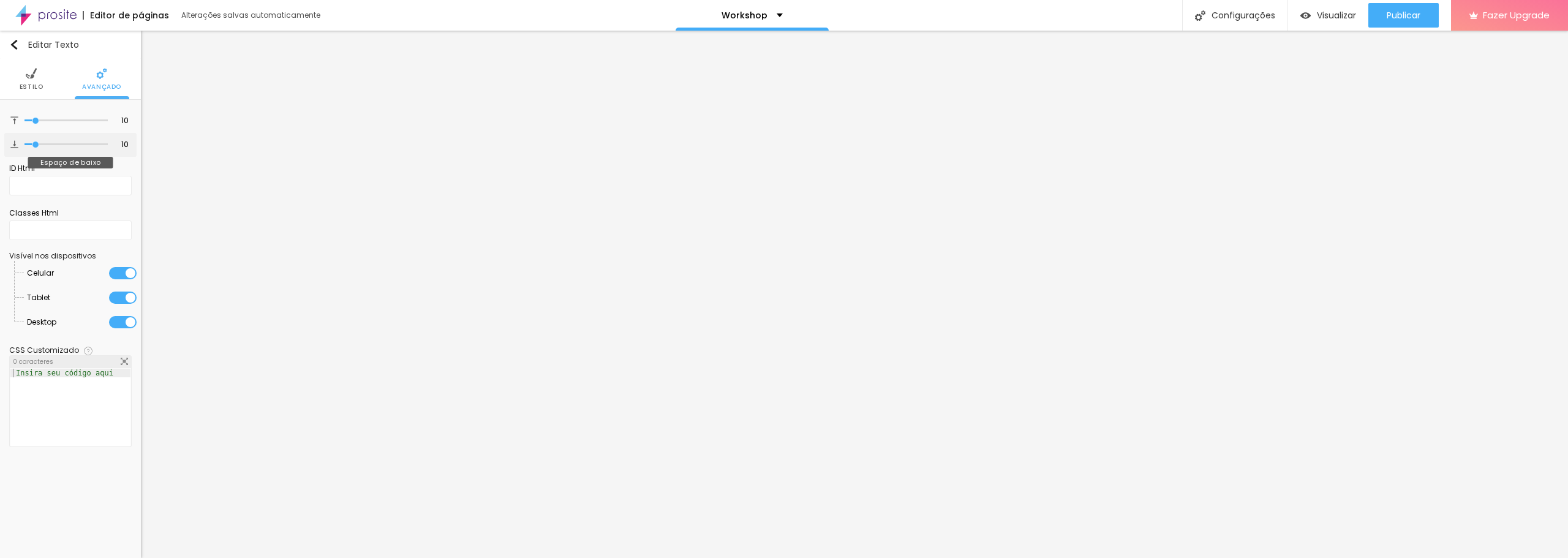
type input "16"
type input "17"
type input "18"
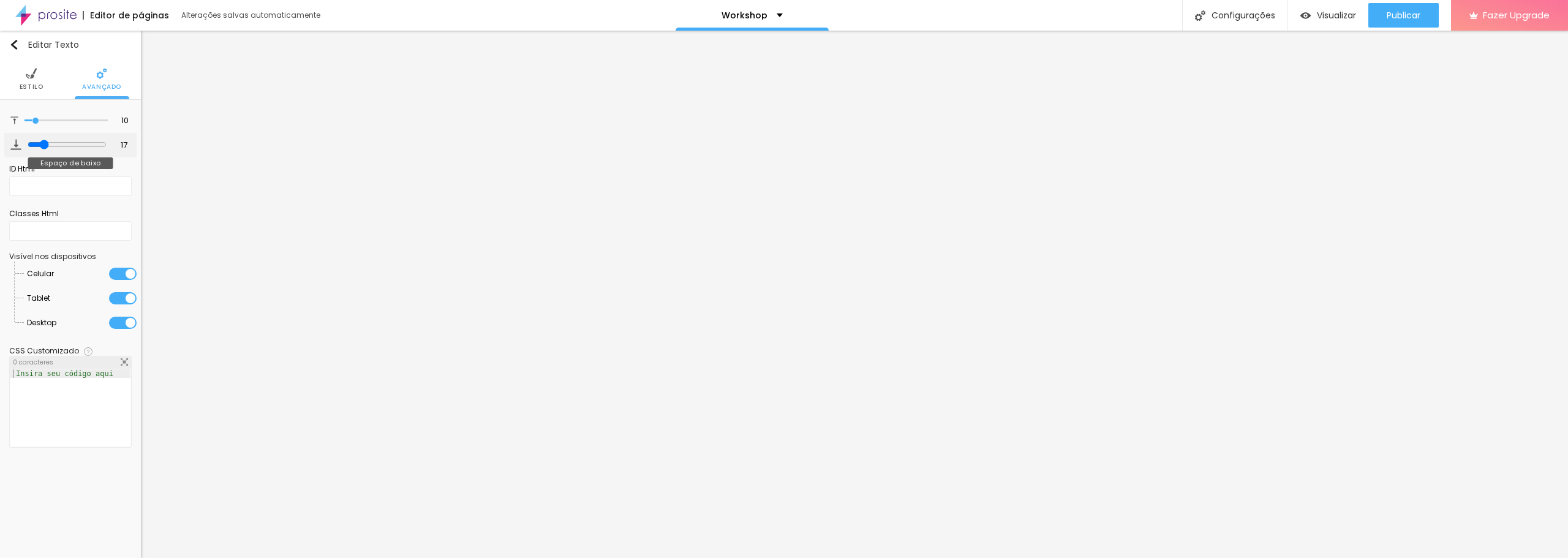
type input "18"
type input "21"
type input "27"
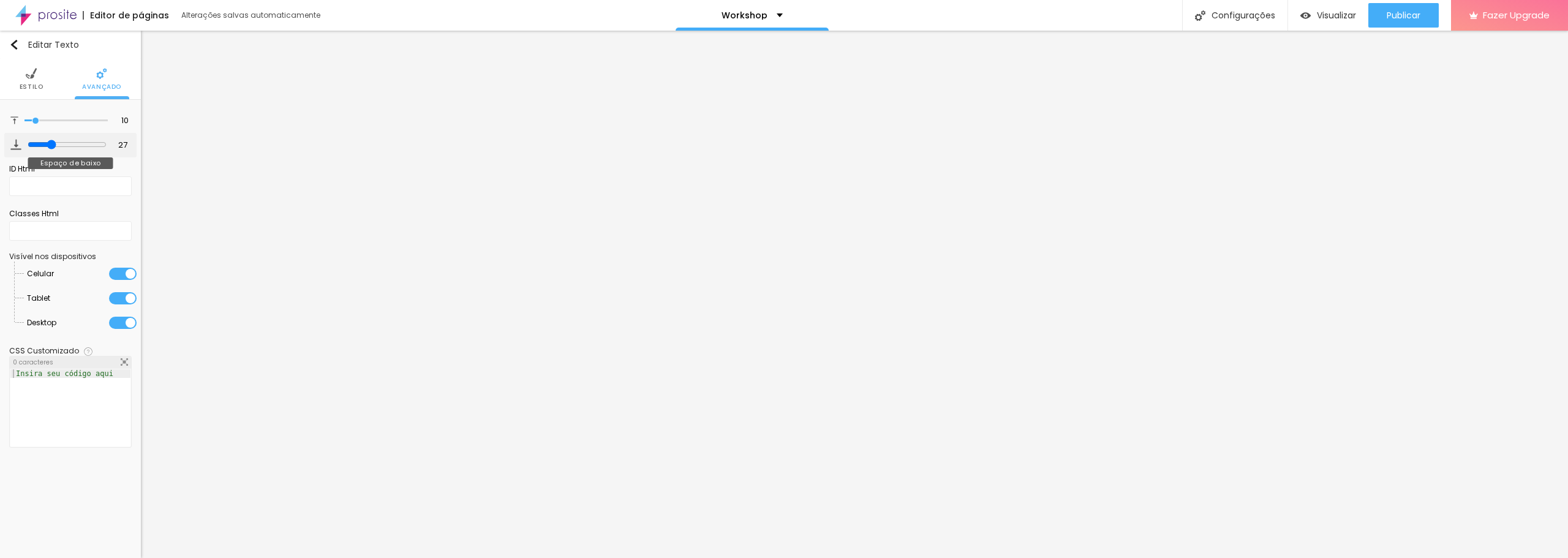
type input "30"
type input "32"
type input "39"
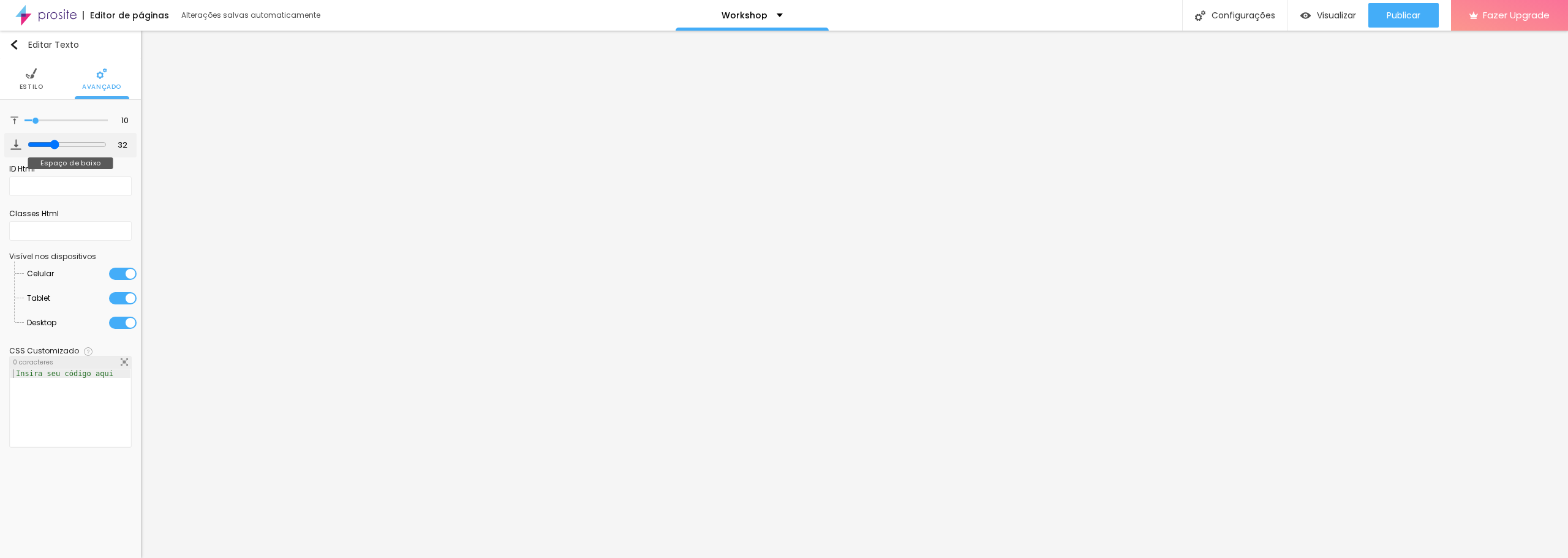
type input "39"
type input "43"
type input "47"
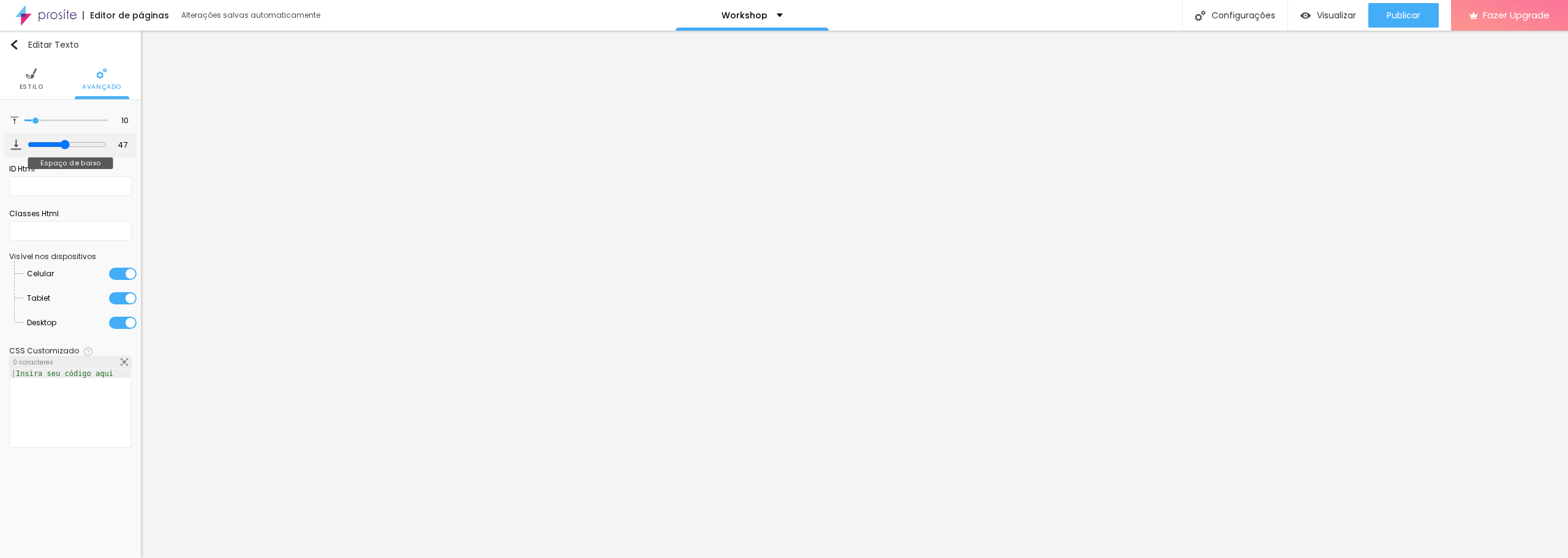
type input "48"
type input "51"
type input "53"
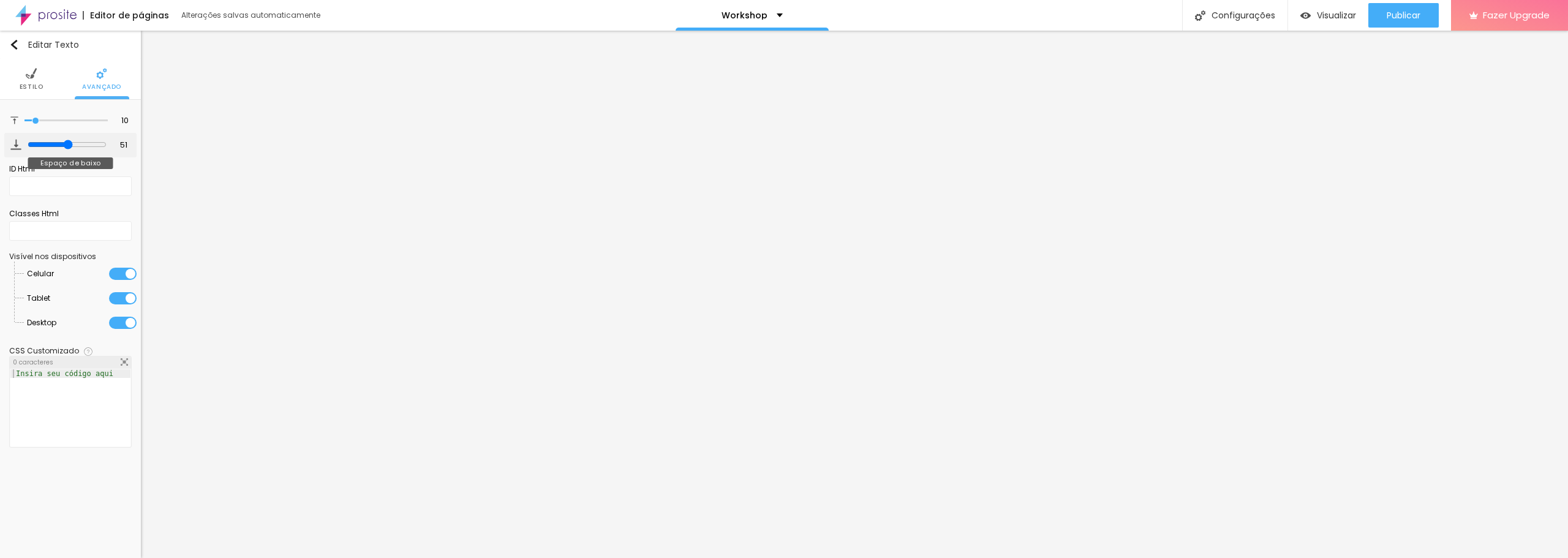
type input "53"
type input "56"
type input "58"
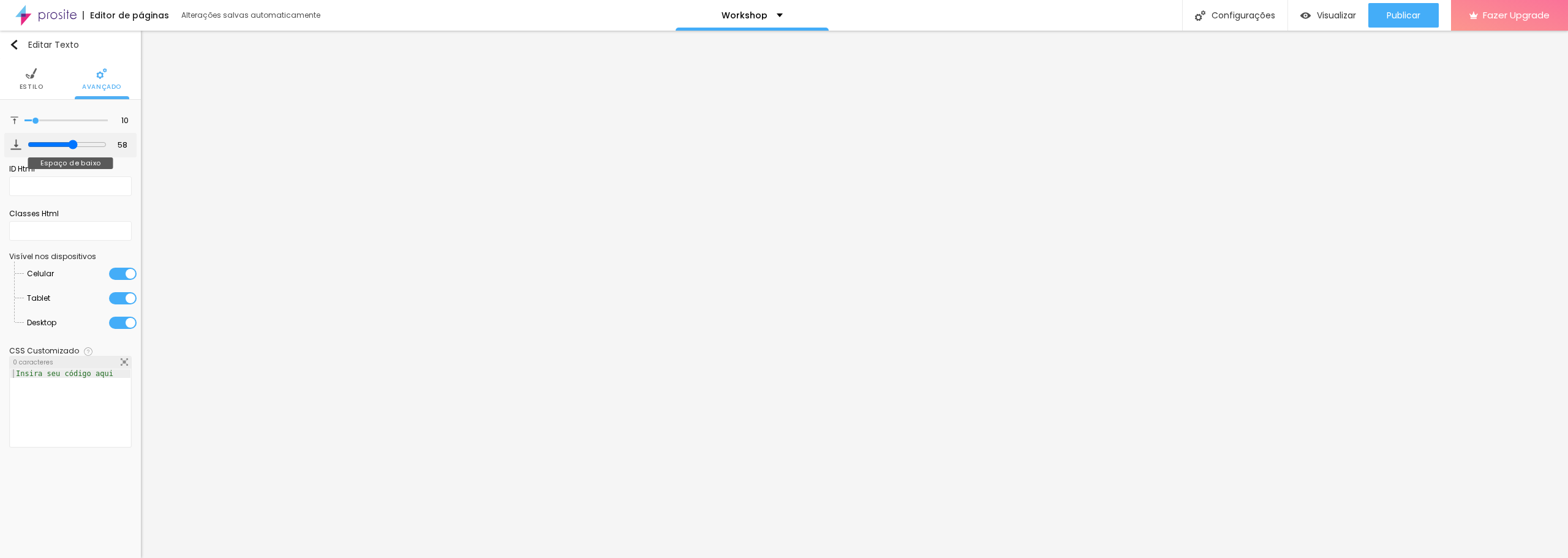
type input "59"
type input "60"
type input "58"
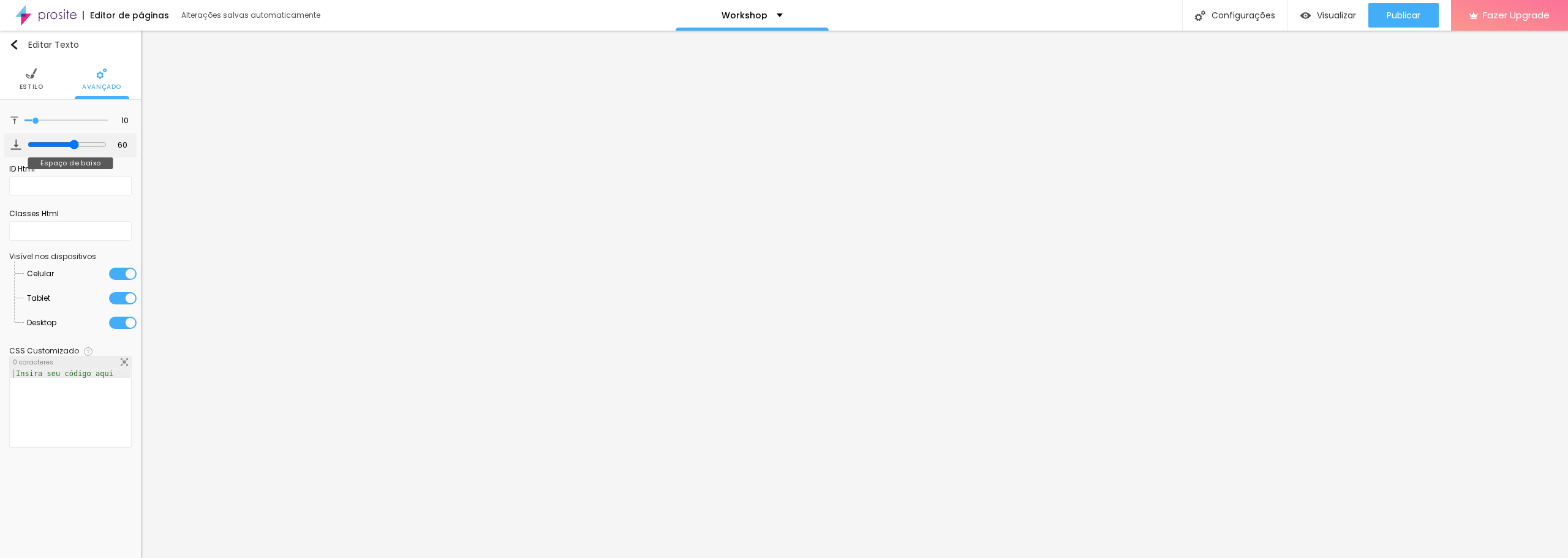
type input "58"
type input "53"
type input "51"
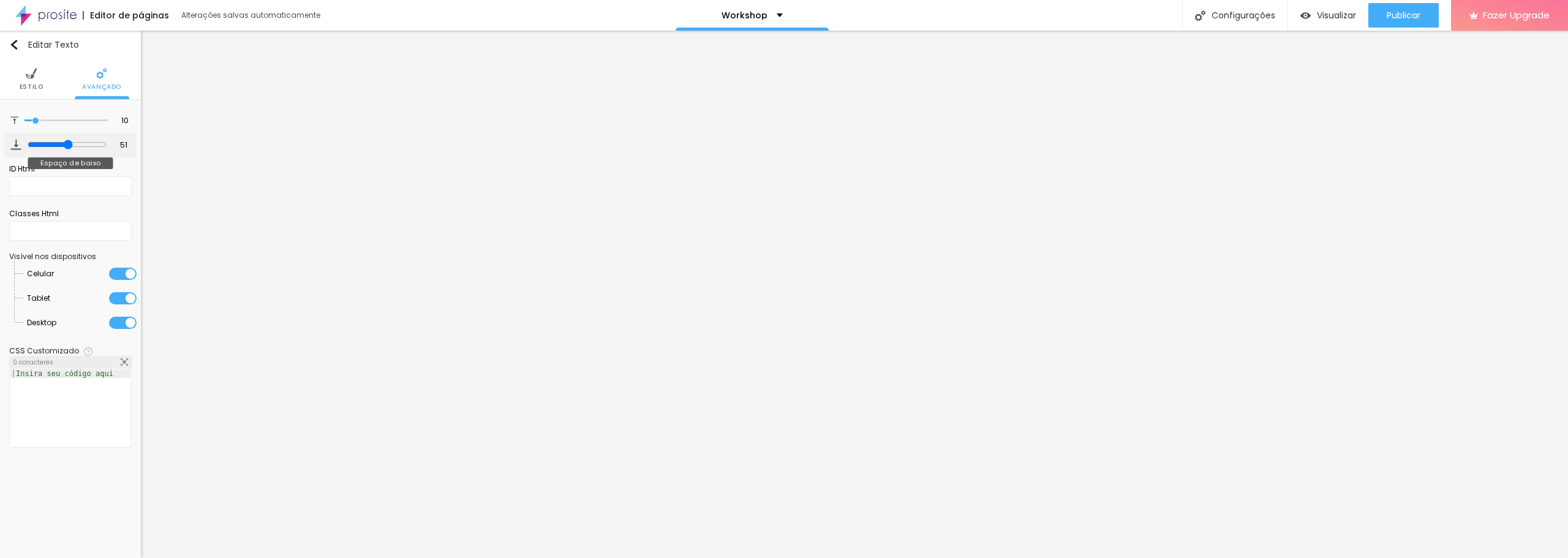
type input "50"
type input "49"
type input "48"
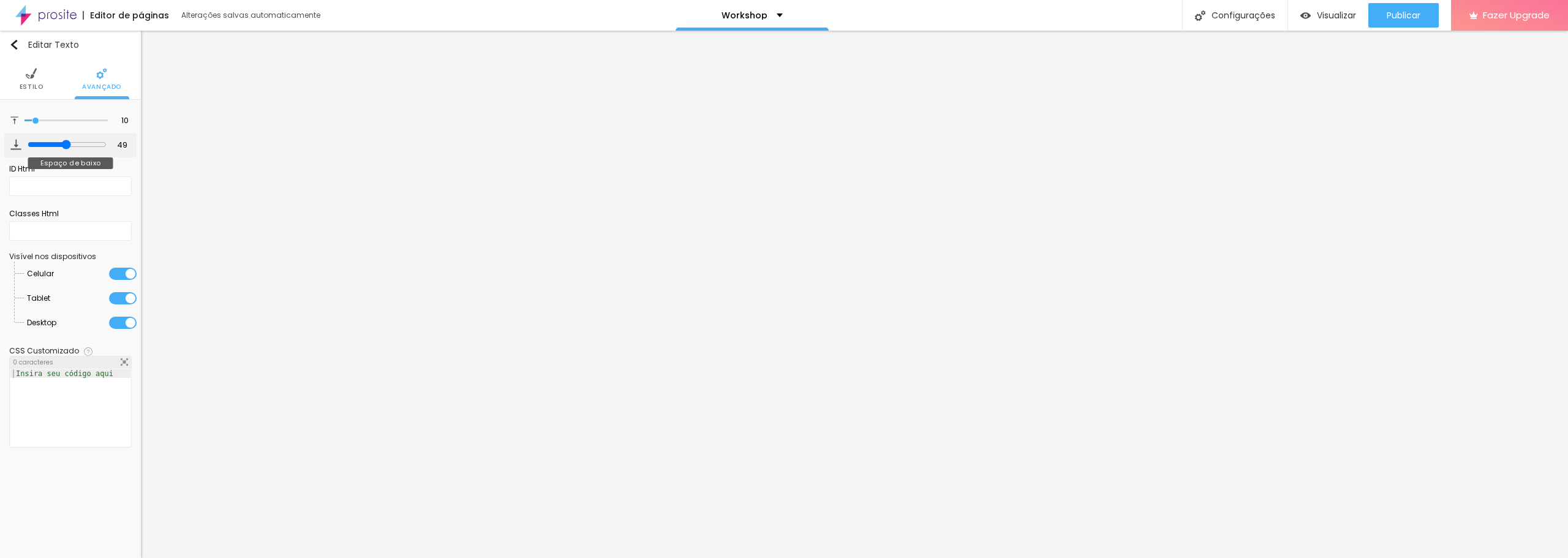
type input "48"
type input "46"
type input "45"
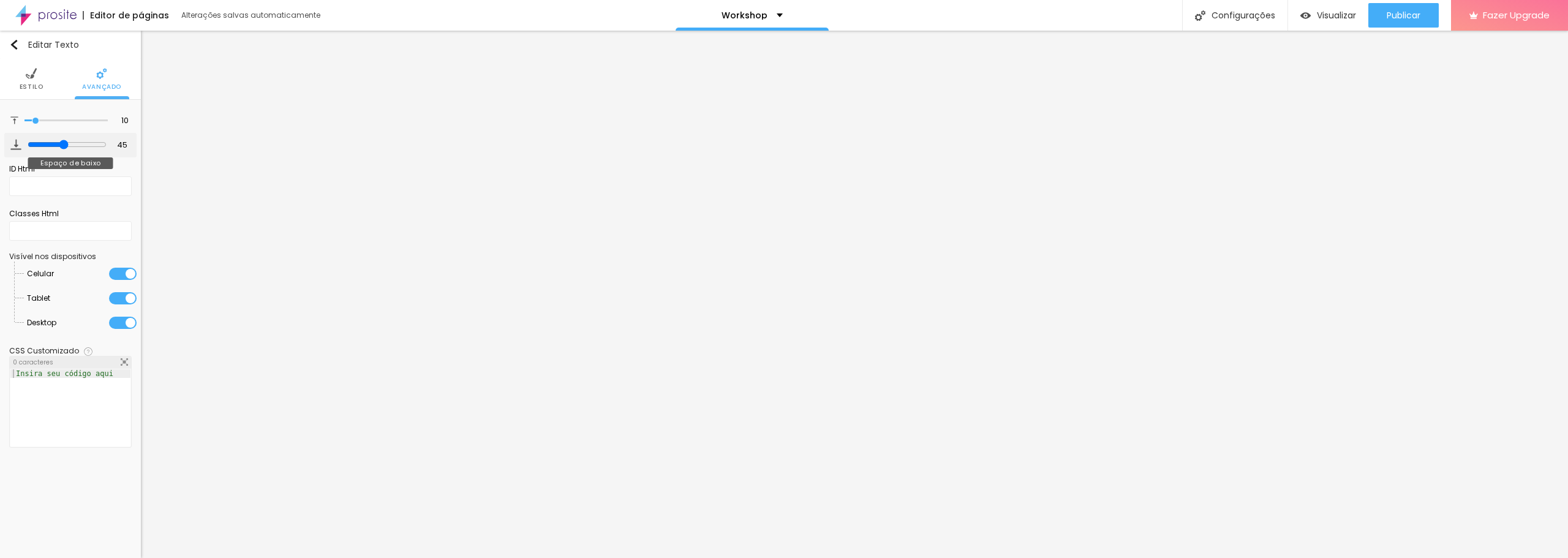
type input "44"
type input "42"
type input "40"
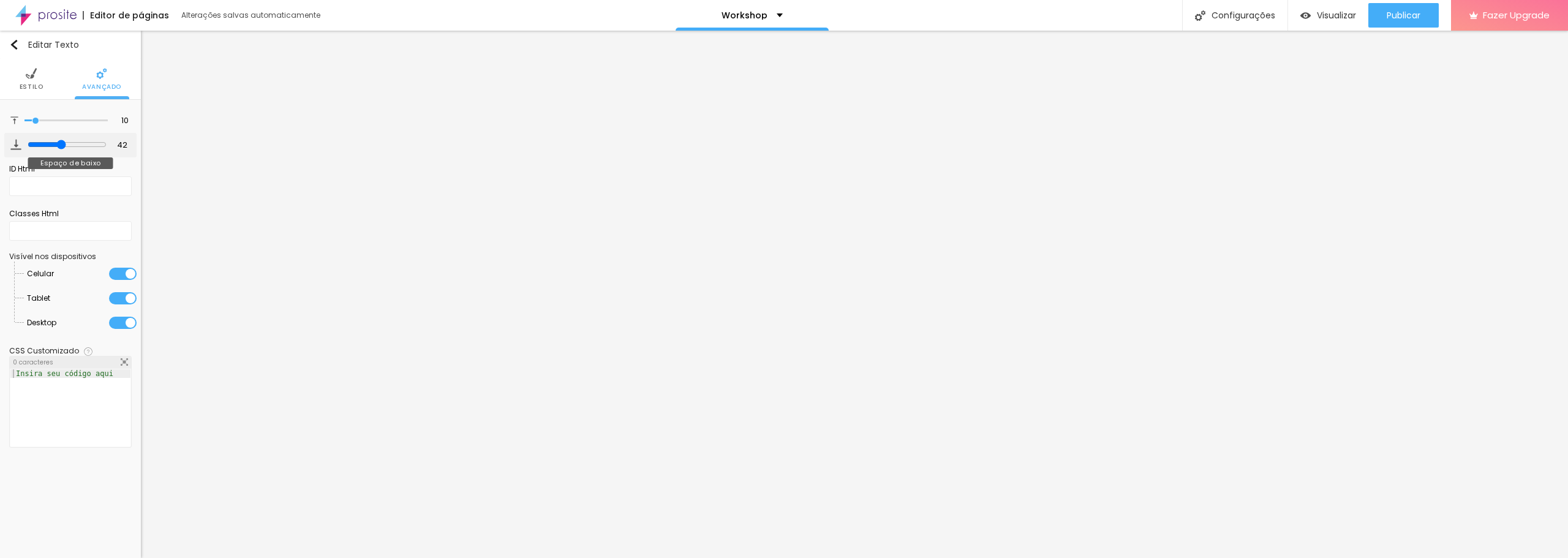
type input "40"
click at [46, 142] on input "range" at bounding box center [67, 144] width 79 height 10
click at [27, 84] on span "Estilo" at bounding box center [32, 87] width 24 height 6
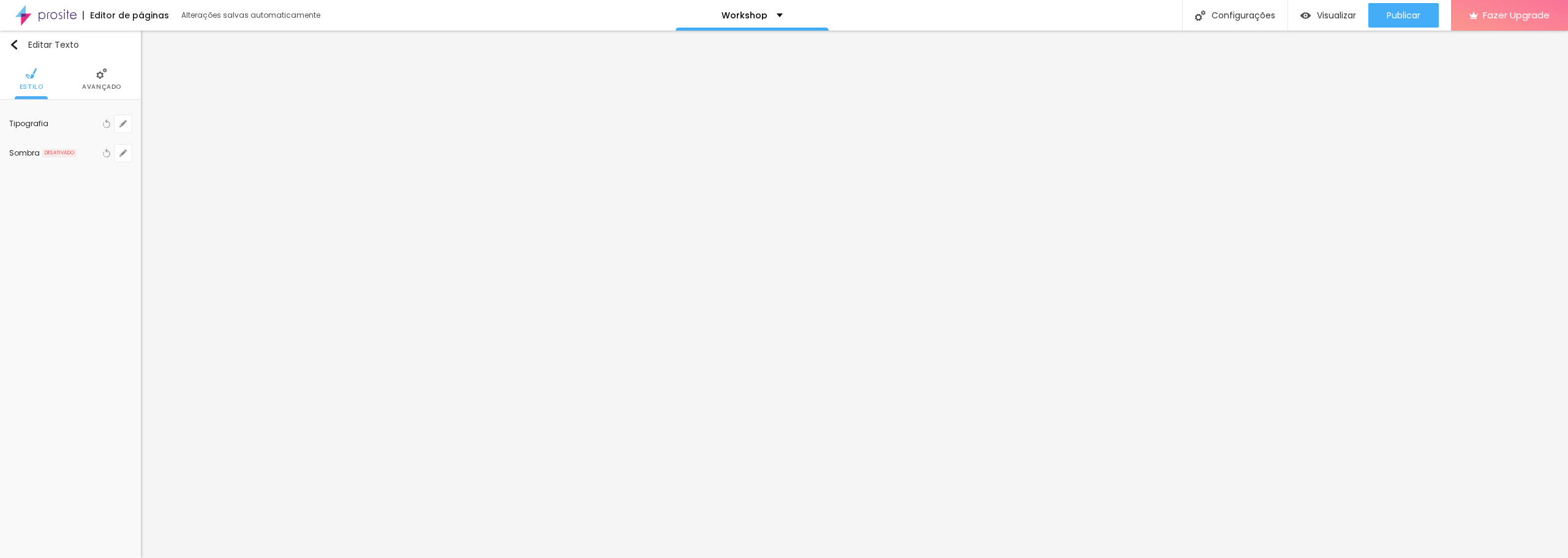
click at [32, 123] on div "Tipografia" at bounding box center [54, 123] width 91 height 7
click at [90, 125] on div "Tipografia" at bounding box center [54, 123] width 91 height 7
click at [123, 123] on icon "button" at bounding box center [123, 123] width 7 height 7
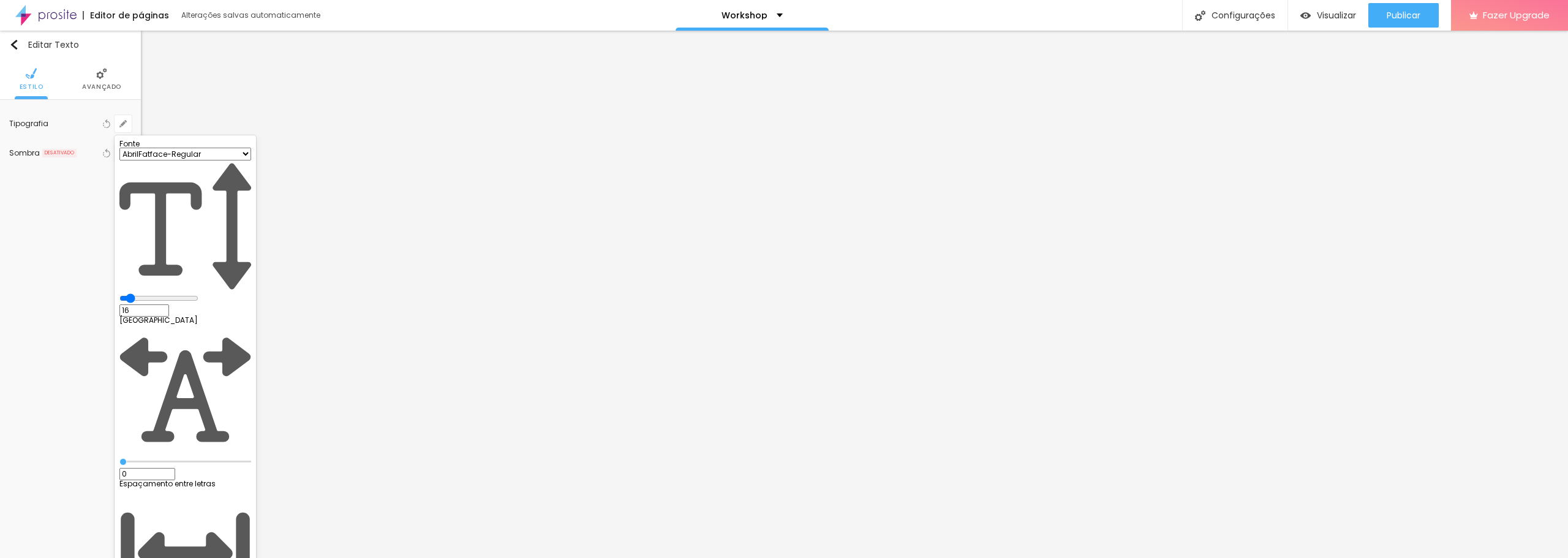
drag, startPoint x: 209, startPoint y: 295, endPoint x: 226, endPoint y: 295, distance: 17.0
click at [308, 391] on div at bounding box center [784, 279] width 1568 height 558
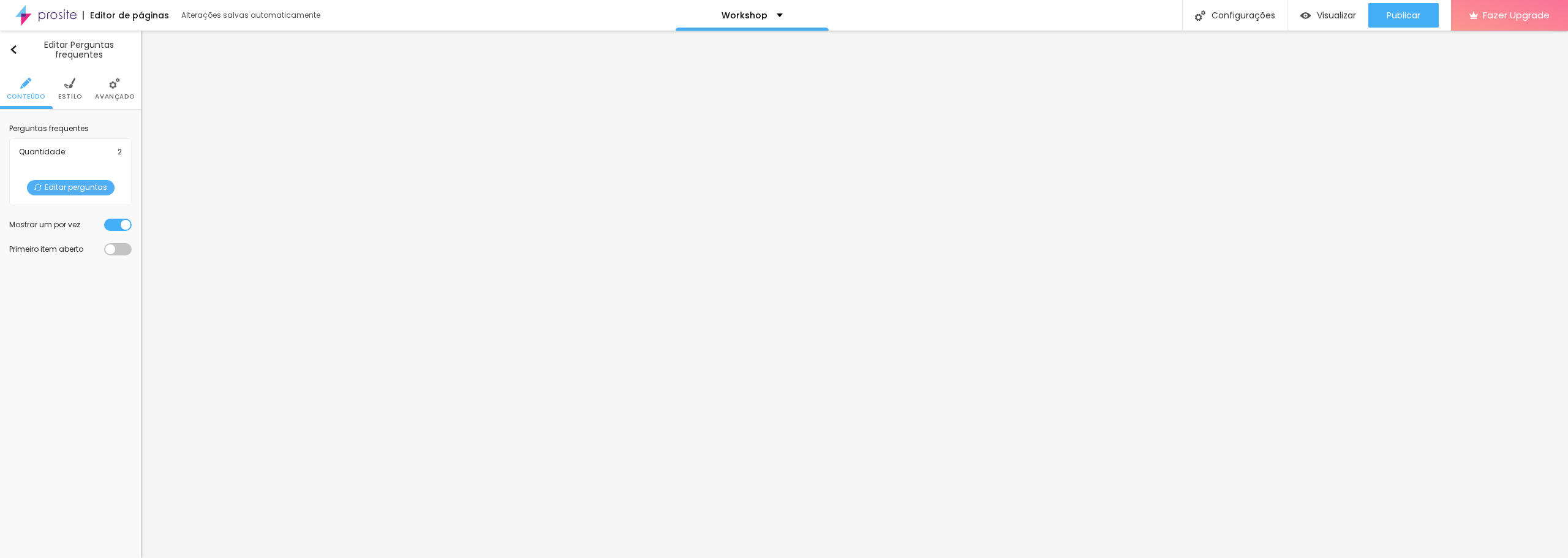
click at [100, 148] on div "Quantidade : 2 Editar perguntas" at bounding box center [70, 172] width 123 height 67
click at [58, 186] on span "Editar perguntas" at bounding box center [71, 188] width 88 height 15
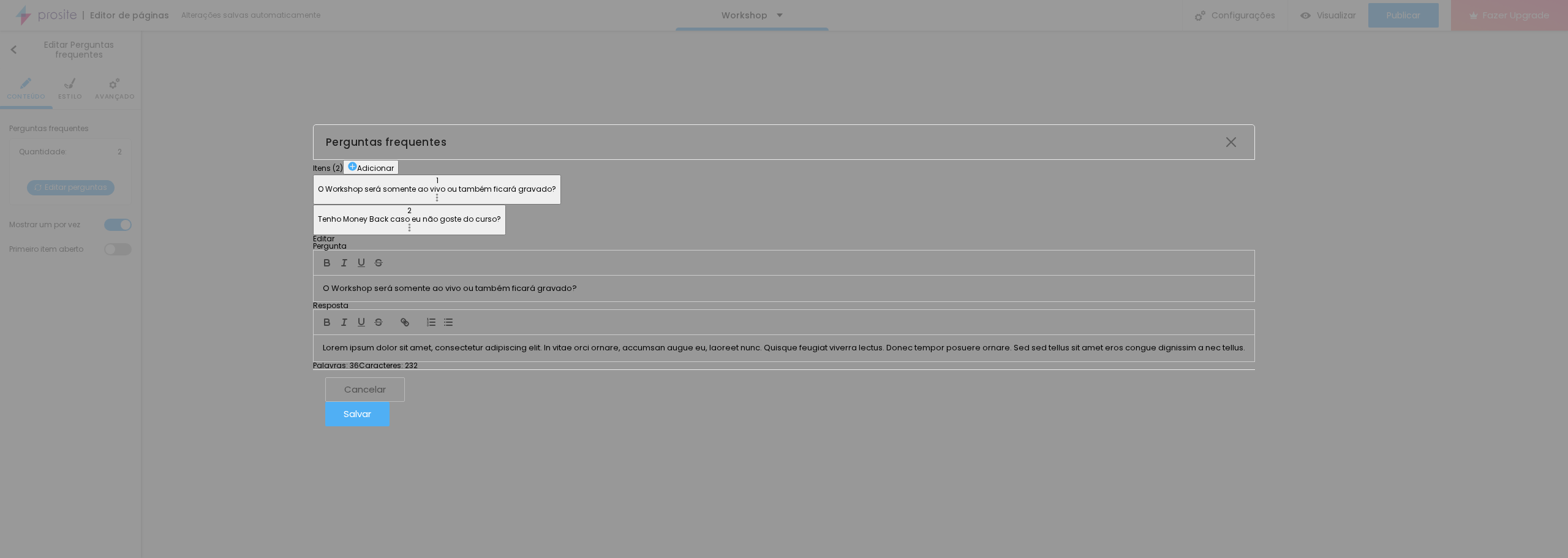
click at [528, 174] on div "1 O Workshop será somente ao vivo ou também ficará gravado? 2 Tenho Money Back …" at bounding box center [784, 204] width 942 height 60
drag, startPoint x: 914, startPoint y: 199, endPoint x: 625, endPoint y: 199, distance: 289.0
click at [625, 235] on div "Editar Pergunta O Workshop será somente ao vivo ou também ficará gravado? Respo…" at bounding box center [784, 302] width 942 height 134
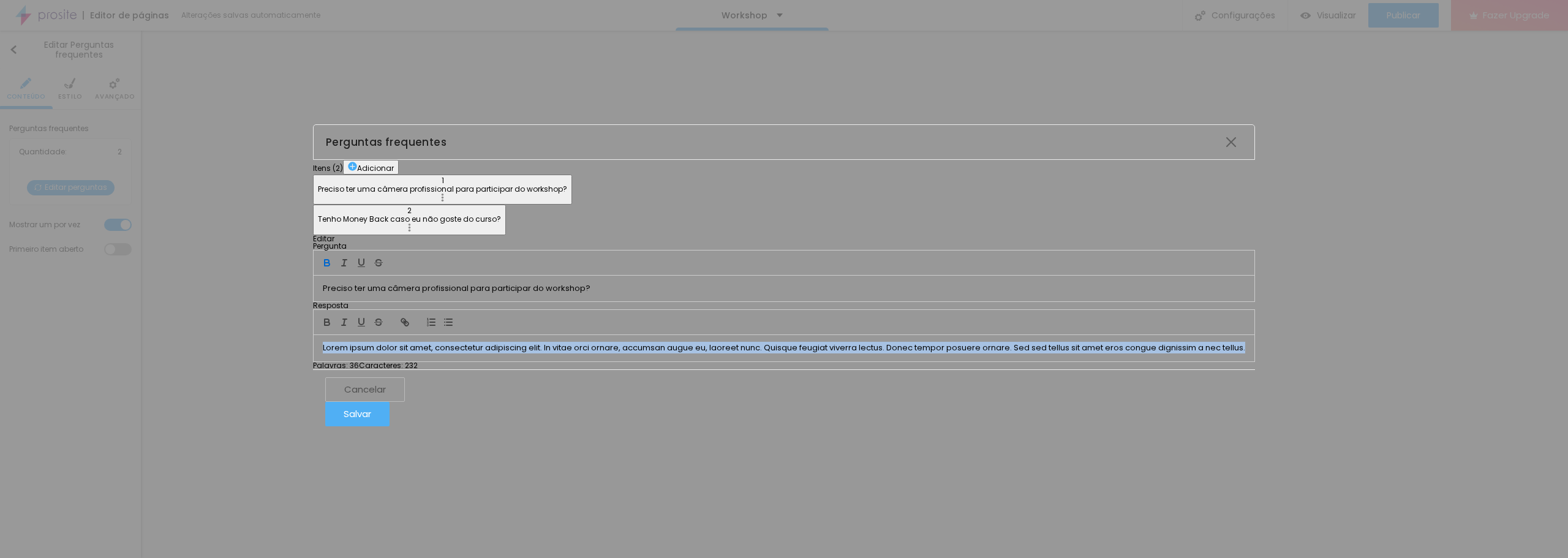
drag, startPoint x: 638, startPoint y: 311, endPoint x: 769, endPoint y: 347, distance: 135.9
click at [769, 347] on div "Lorem ipsum dolor sit amet, consectetur adipiscing elit. In vitae orci ornare, …" at bounding box center [784, 347] width 941 height 26
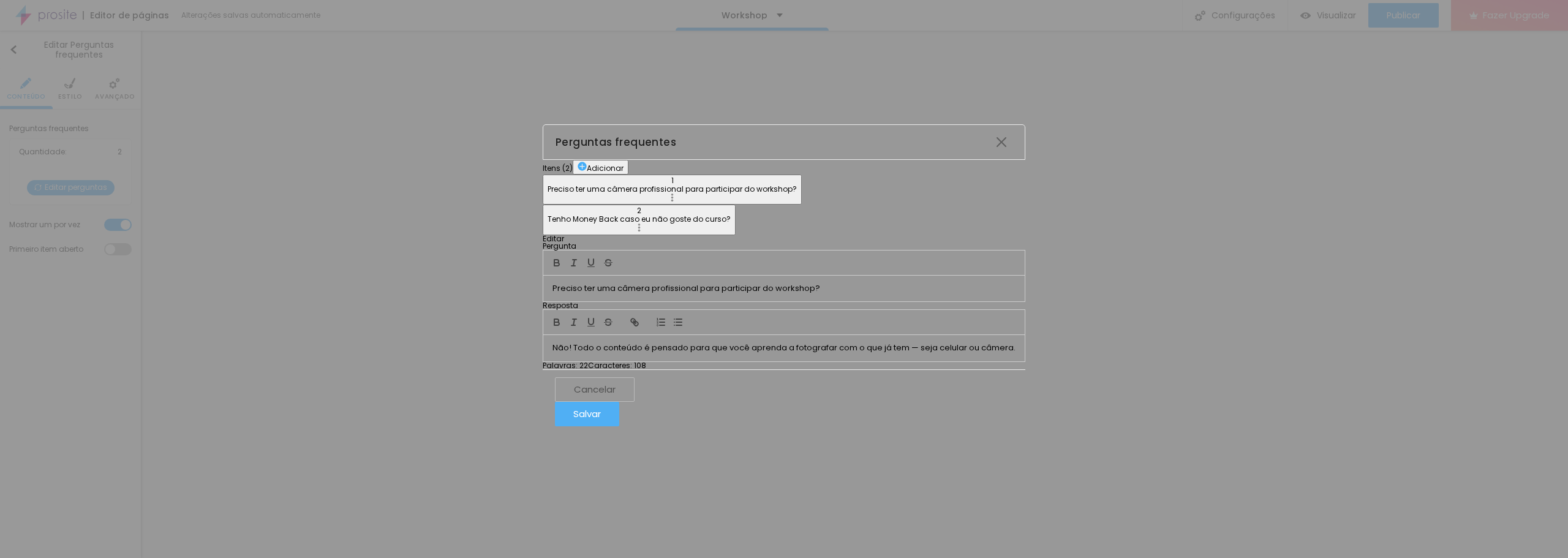
click at [543, 174] on div "1 Preciso ter uma câmera profissional para participar do workshop? 2 Tenho Mone…" at bounding box center [784, 204] width 483 height 60
click at [548, 215] on p "Tenho Money Back caso eu não goste do curso?" at bounding box center [639, 219] width 183 height 9
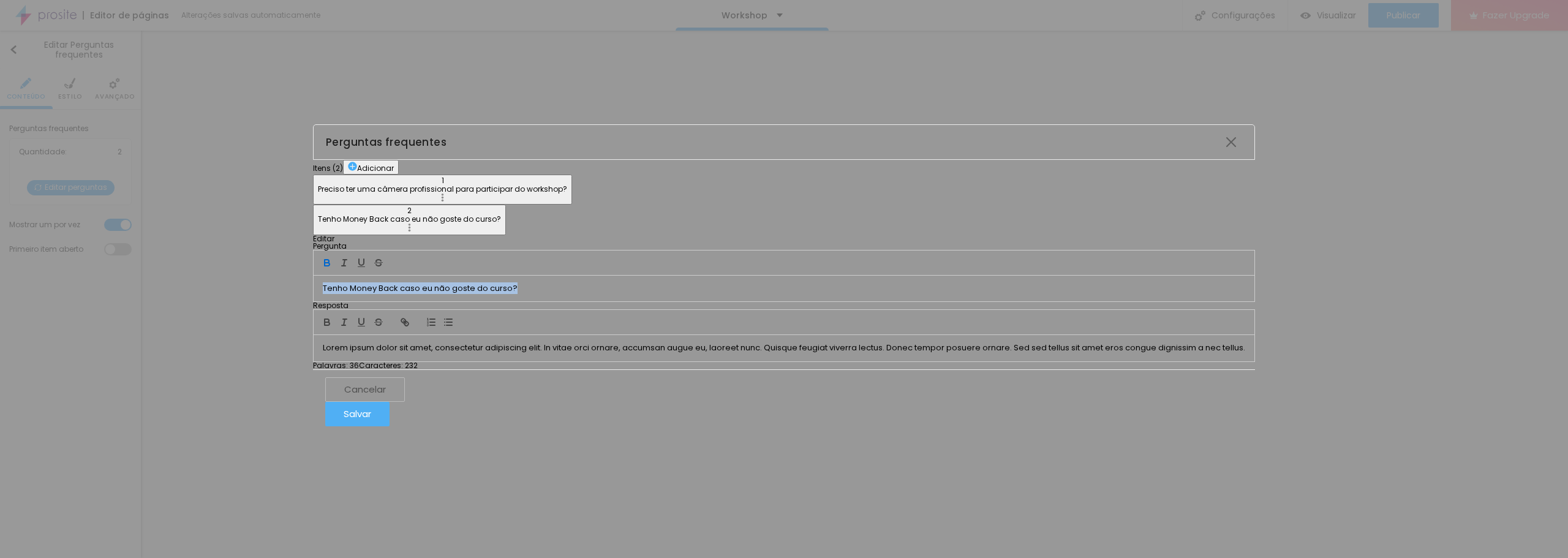
drag, startPoint x: 858, startPoint y: 194, endPoint x: 522, endPoint y: 176, distance: 336.5
click at [522, 176] on div "Itens ( 2 ) Adicionar 1 Preciso ter uma câmera profissional para participar do …" at bounding box center [784, 264] width 942 height 209
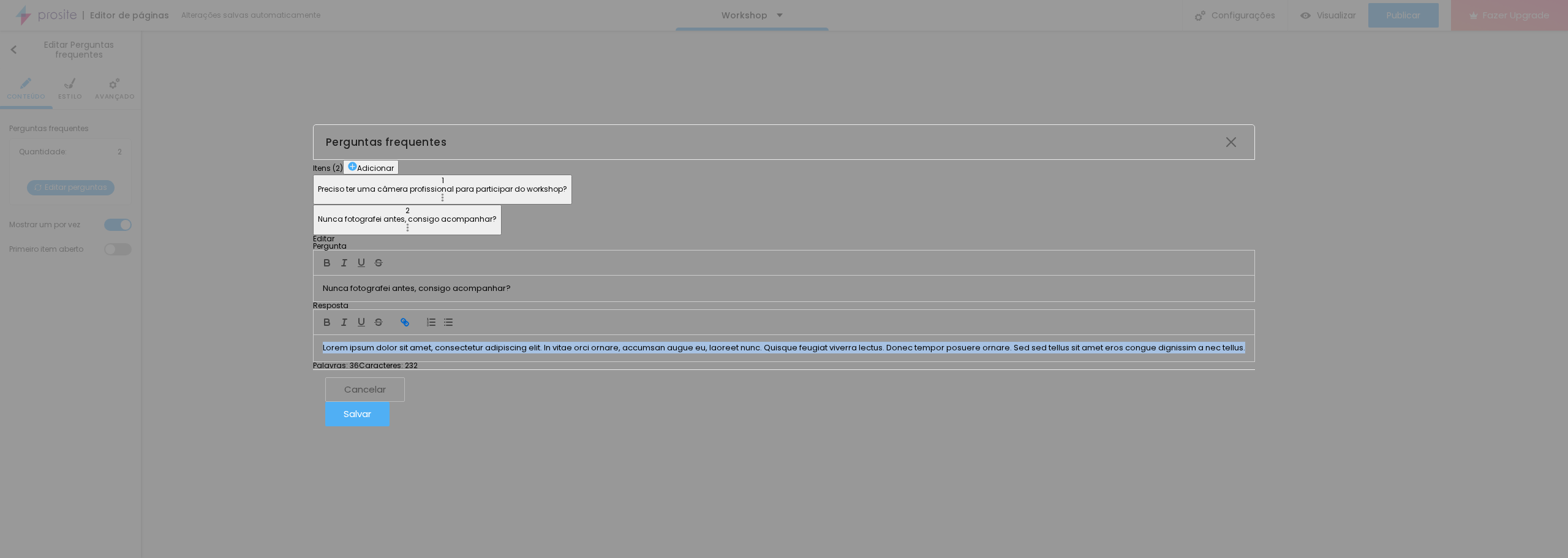
drag, startPoint x: 638, startPoint y: 309, endPoint x: 713, endPoint y: 280, distance: 80.4
click at [745, 359] on div "Lorem ipsum dolor sit amet, consectetur adipiscing elit. In vitae orci ornare, …" at bounding box center [784, 347] width 941 height 26
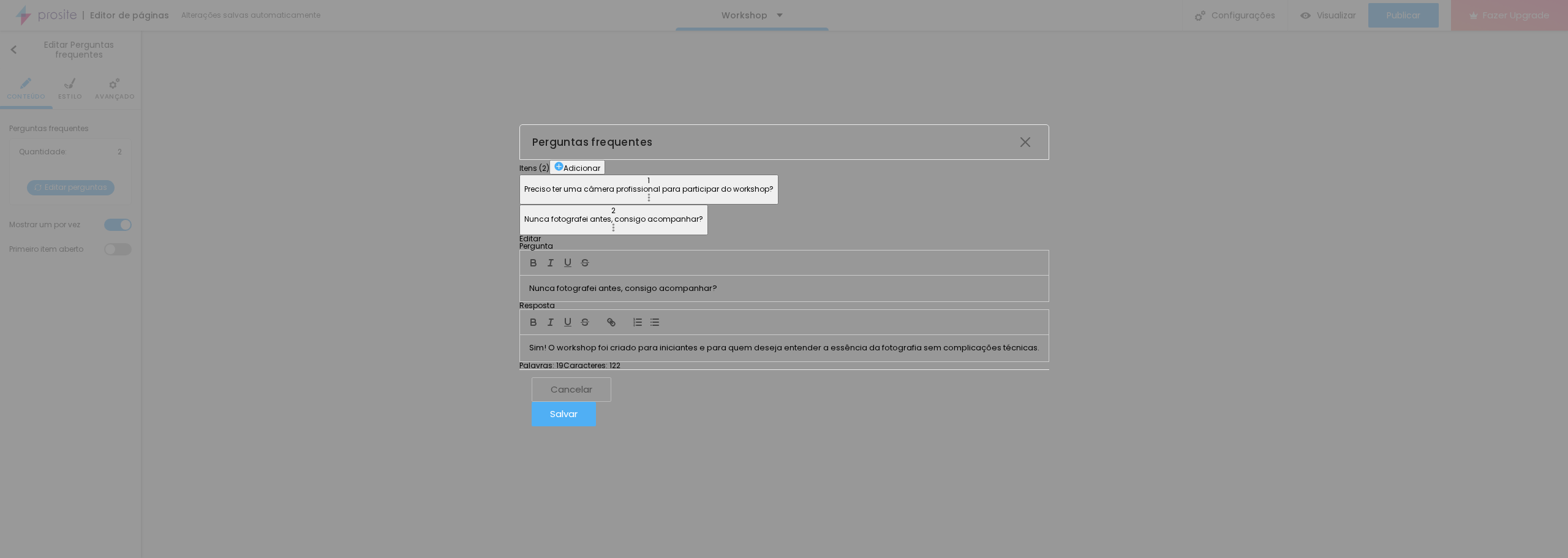
click at [550, 160] on button "Adicionar" at bounding box center [577, 167] width 56 height 15
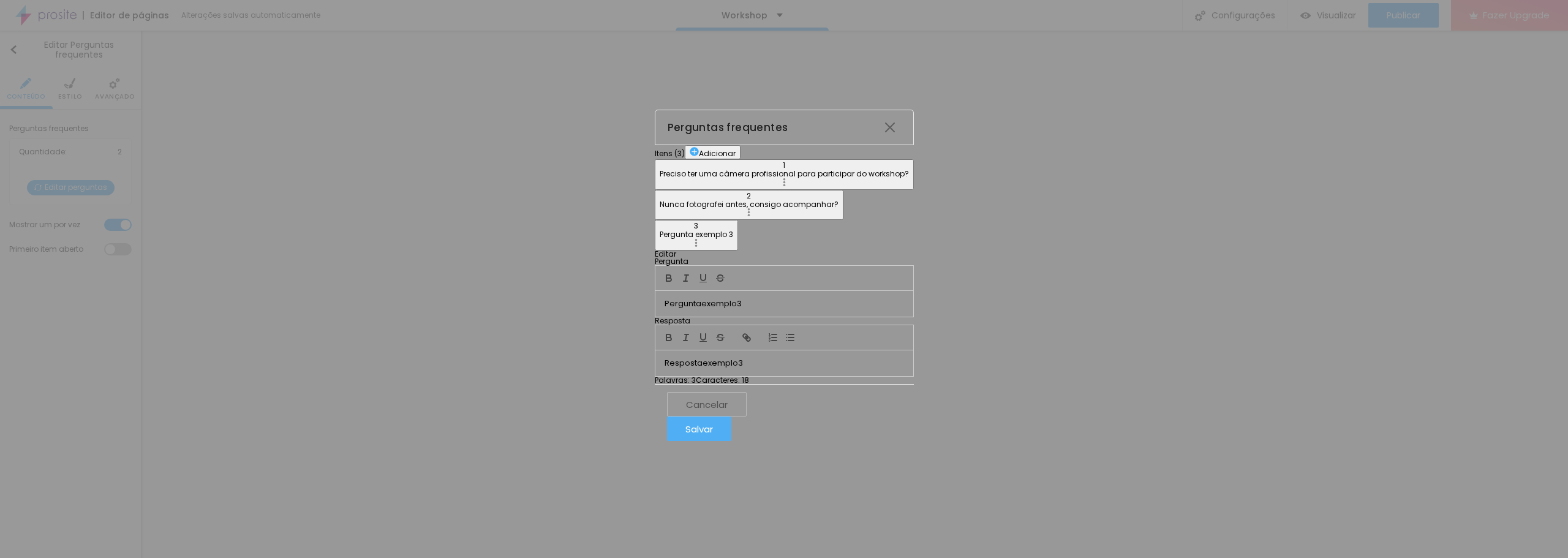
drag, startPoint x: 745, startPoint y: 197, endPoint x: 589, endPoint y: 195, distance: 156.0
click at [655, 195] on div "Itens ( 3 ) Adicionar 1 Preciso ter uma câmera profissional para participar do …" at bounding box center [784, 264] width 259 height 239
click at [770, 358] on p "Resposta exemplo 3" at bounding box center [784, 363] width 239 height 11
drag, startPoint x: 768, startPoint y: 309, endPoint x: 502, endPoint y: 258, distance: 270.8
click at [655, 258] on div "Itens ( 3 ) Adicionar 1 Preciso ter uma câmera profissional para participar do …" at bounding box center [784, 264] width 259 height 239
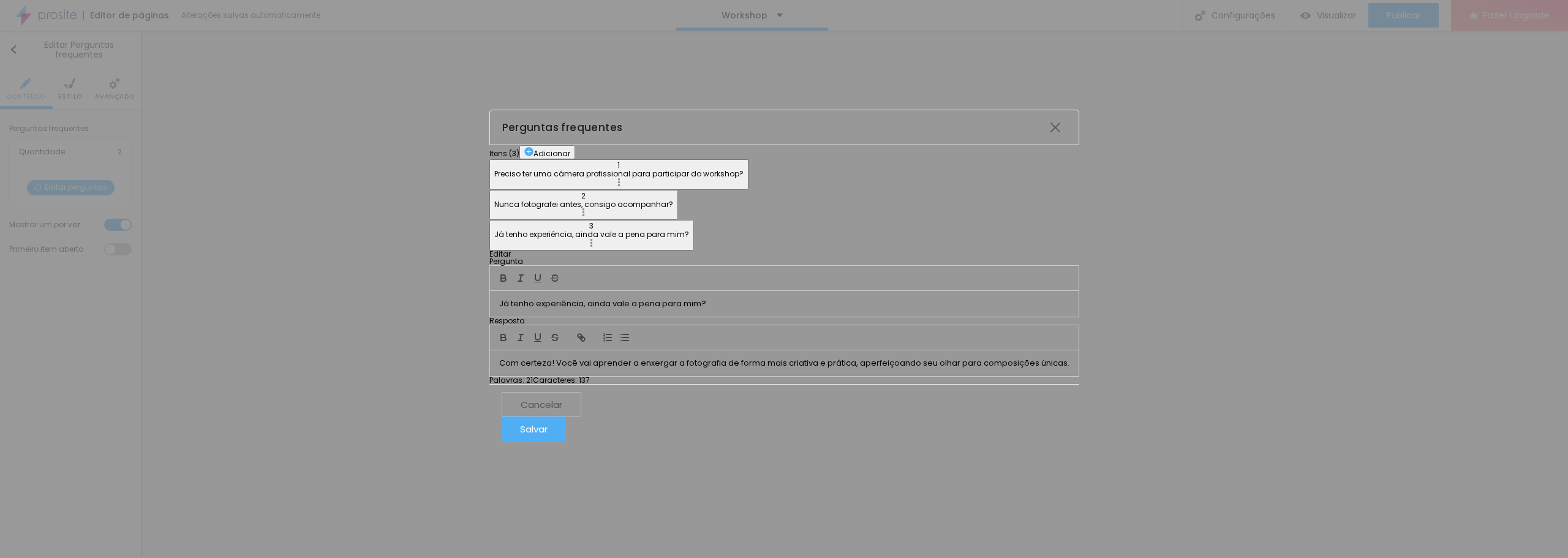
click at [546, 145] on button "Adicionar" at bounding box center [548, 152] width 56 height 15
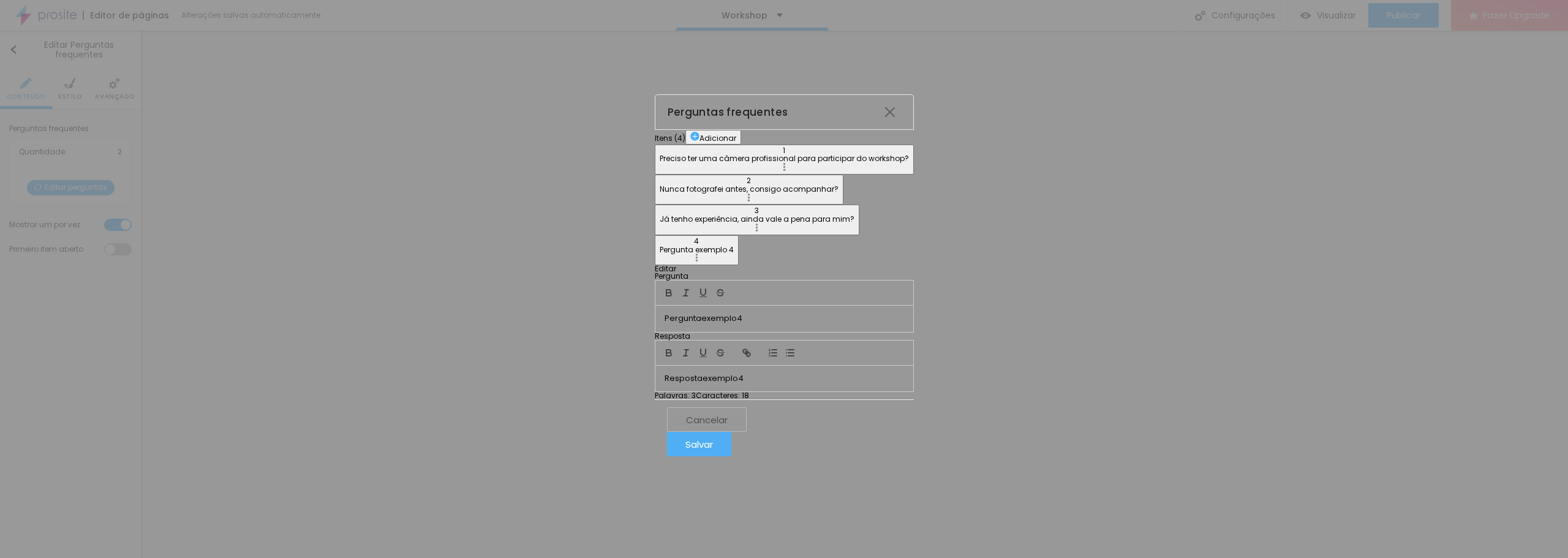
drag, startPoint x: 733, startPoint y: 194, endPoint x: 607, endPoint y: 194, distance: 126.0
click at [655, 265] on div "Editar Pergunta Pergunta exemplo 4 Resposta Resposta exemplo 4 Palavras : 3 Car…" at bounding box center [784, 332] width 259 height 134
drag, startPoint x: 749, startPoint y: 318, endPoint x: 528, endPoint y: 288, distance: 223.0
click at [655, 289] on div "Itens ( 4 ) Adicionar 1 Preciso ter uma câmera profissional para participar do …" at bounding box center [784, 264] width 259 height 270
drag, startPoint x: 782, startPoint y: 203, endPoint x: 627, endPoint y: 197, distance: 155.1
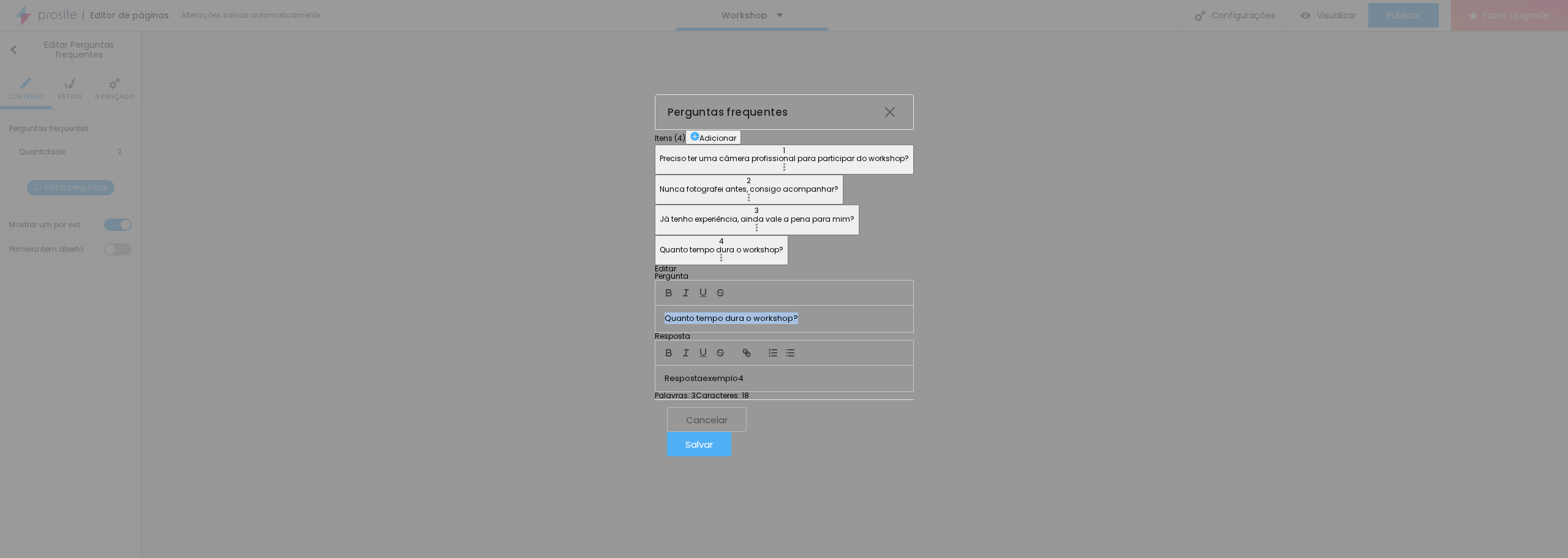
click at [655, 265] on div "Editar Pergunta Quanto tempo dura o workshop? Resposta Resposta exemplo 4 Palav…" at bounding box center [784, 332] width 259 height 134
click at [664, 287] on icon "button" at bounding box center [669, 292] width 11 height 11
click at [660, 215] on p "Já tenho experiência, ainda vale a pena para mim?" at bounding box center [757, 219] width 195 height 9
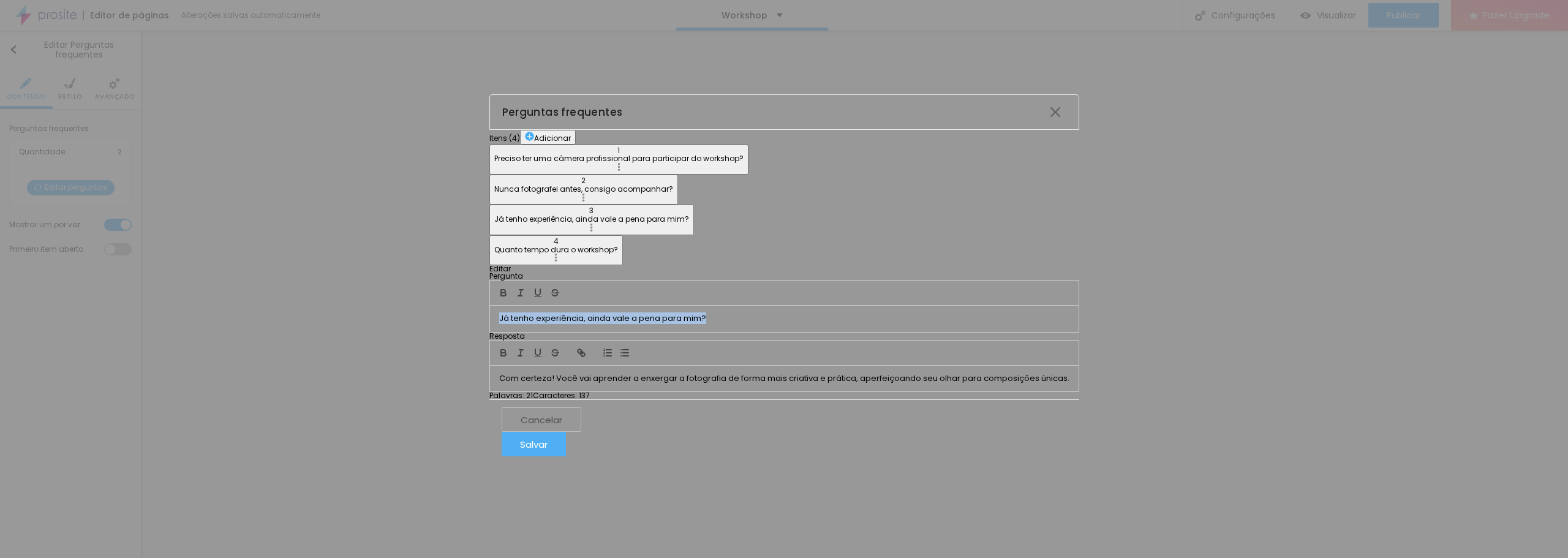
drag, startPoint x: 871, startPoint y: 199, endPoint x: 609, endPoint y: 205, distance: 262.1
click at [609, 265] on div "Editar Pergunta Já tenho experiência, ainda vale a pena para mim? Resposta Com …" at bounding box center [784, 332] width 590 height 134
click at [506, 293] on icon "button" at bounding box center [503, 294] width 5 height 3
click at [539, 162] on div "1 Preciso ter uma câmera profissional para participar do workshop? 2 Nunca foto…" at bounding box center [784, 205] width 590 height 121
click at [524, 185] on p "Nunca fotografei antes, consigo acompanhar?" at bounding box center [584, 189] width 179 height 9
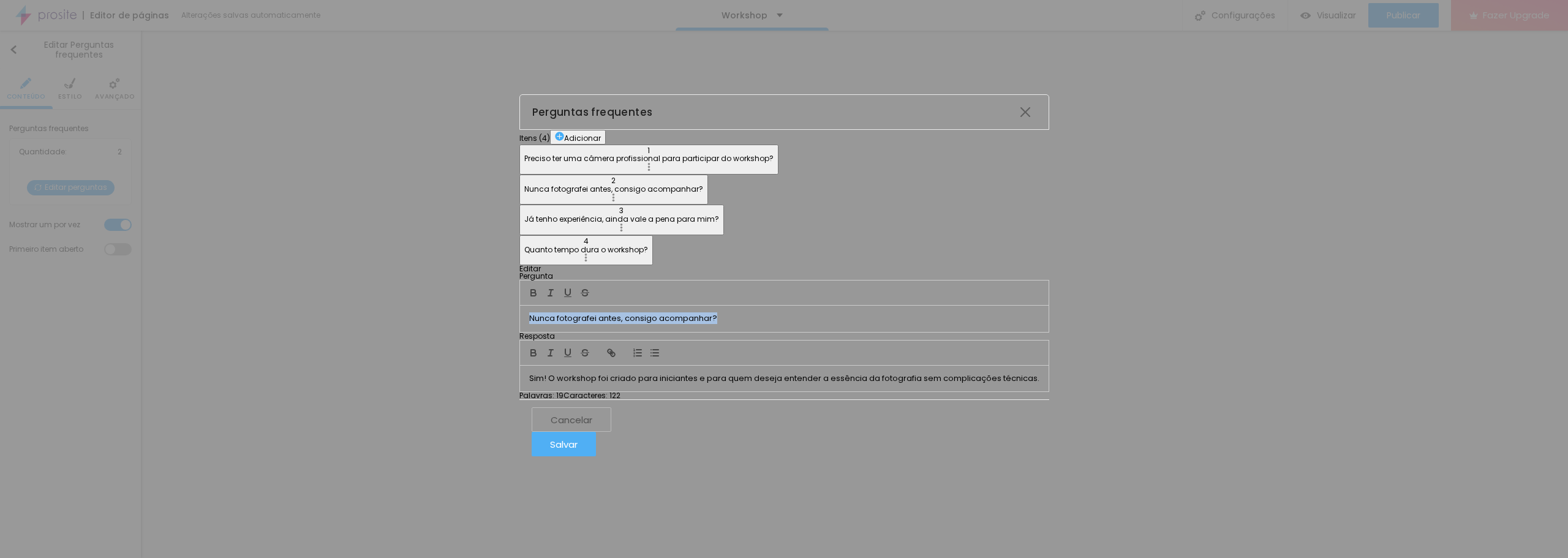
drag, startPoint x: 842, startPoint y: 197, endPoint x: 592, endPoint y: 202, distance: 250.0
click at [592, 202] on div "Itens ( 4 ) Adicionar 1 Preciso ter uma câmera profissional para participar do …" at bounding box center [784, 264] width 530 height 270
click at [526, 215] on p "Já tenho experiência, ainda vale a pena para mim?" at bounding box center [622, 219] width 195 height 9
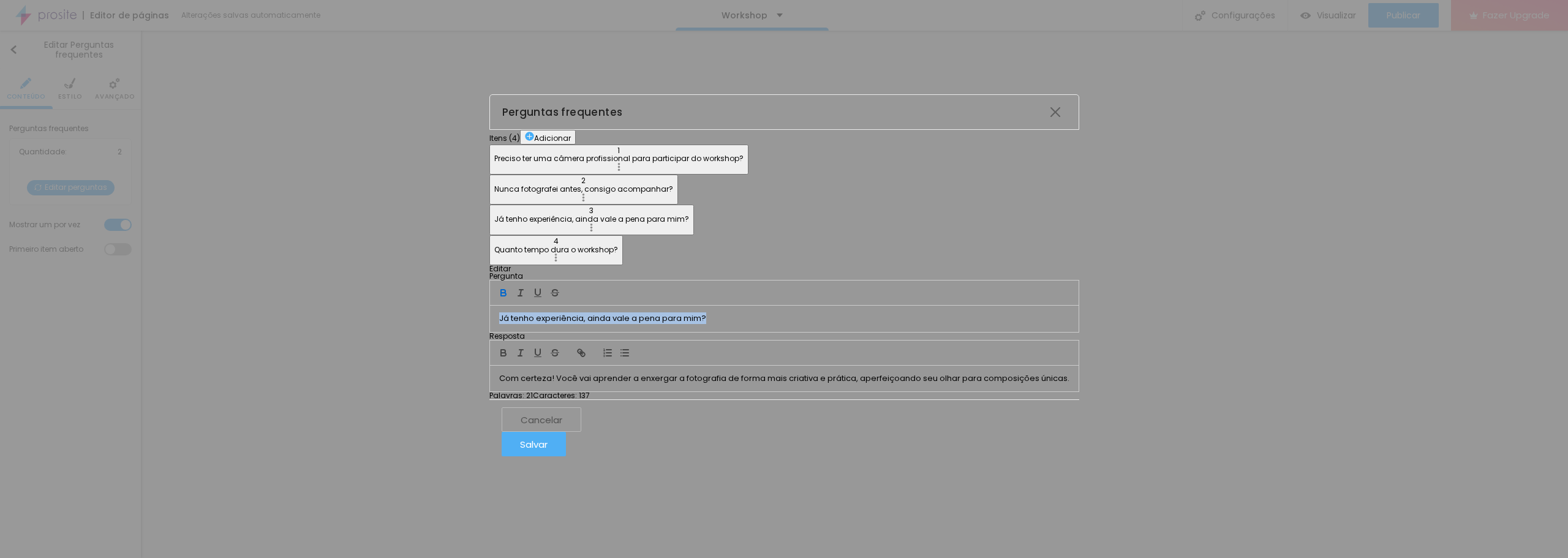
drag, startPoint x: 873, startPoint y: 198, endPoint x: 587, endPoint y: 197, distance: 286.0
click at [587, 197] on div "Itens ( 4 ) Adicionar 1 Preciso ter uma câmera profissional para participar do …" at bounding box center [784, 264] width 590 height 270
click at [509, 287] on icon "button" at bounding box center [503, 292] width 11 height 11
click at [518, 232] on div "1 Preciso ter uma câmera profissional para participar do workshop? 2 Nunca foto…" at bounding box center [784, 205] width 590 height 121
click at [489, 229] on div "1 Preciso ter uma câmera profissional para participar do workshop? 2 Nunca foto…" at bounding box center [784, 205] width 590 height 121
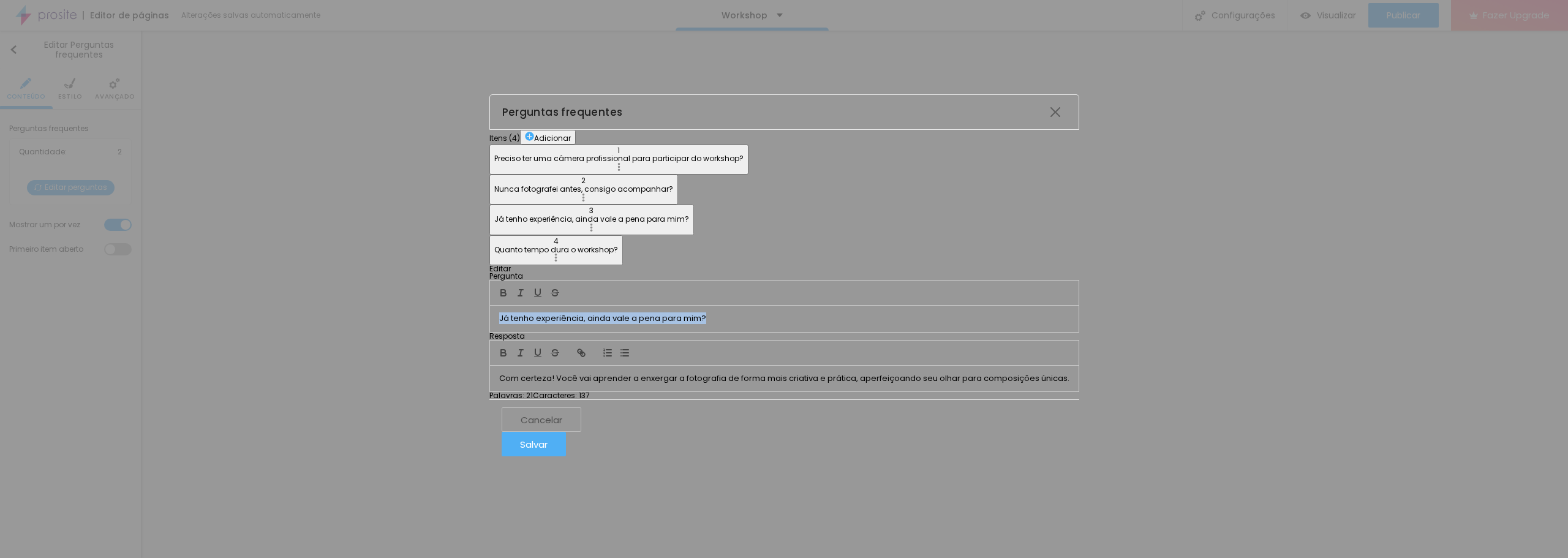
click at [494, 225] on div "1 Preciso ter uma câmera profissional para participar do workshop? 2 Nunca foto…" at bounding box center [784, 205] width 590 height 121
click at [489, 235] on button "4 Quanto tempo dura o workshop?" at bounding box center [556, 250] width 133 height 30
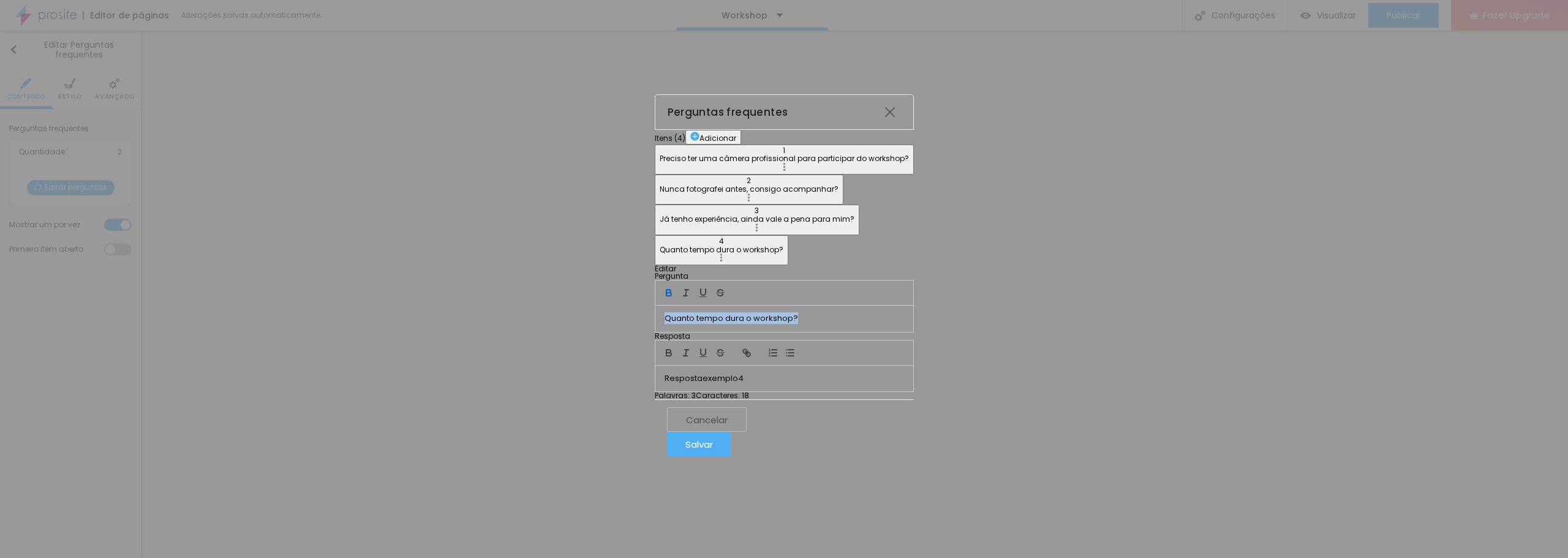
drag, startPoint x: 749, startPoint y: 199, endPoint x: 609, endPoint y: 171, distance: 142.8
click at [655, 265] on div "Editar Pergunta Quanto tempo dura o workshop? Resposta Resposta exemplo 4 Palav…" at bounding box center [784, 332] width 259 height 134
click at [666, 290] on icon "button" at bounding box center [668, 291] width 4 height 3
click at [745, 373] on p "Resposta exemplo 4" at bounding box center [784, 378] width 239 height 11
drag, startPoint x: 745, startPoint y: 318, endPoint x: 526, endPoint y: 295, distance: 220.2
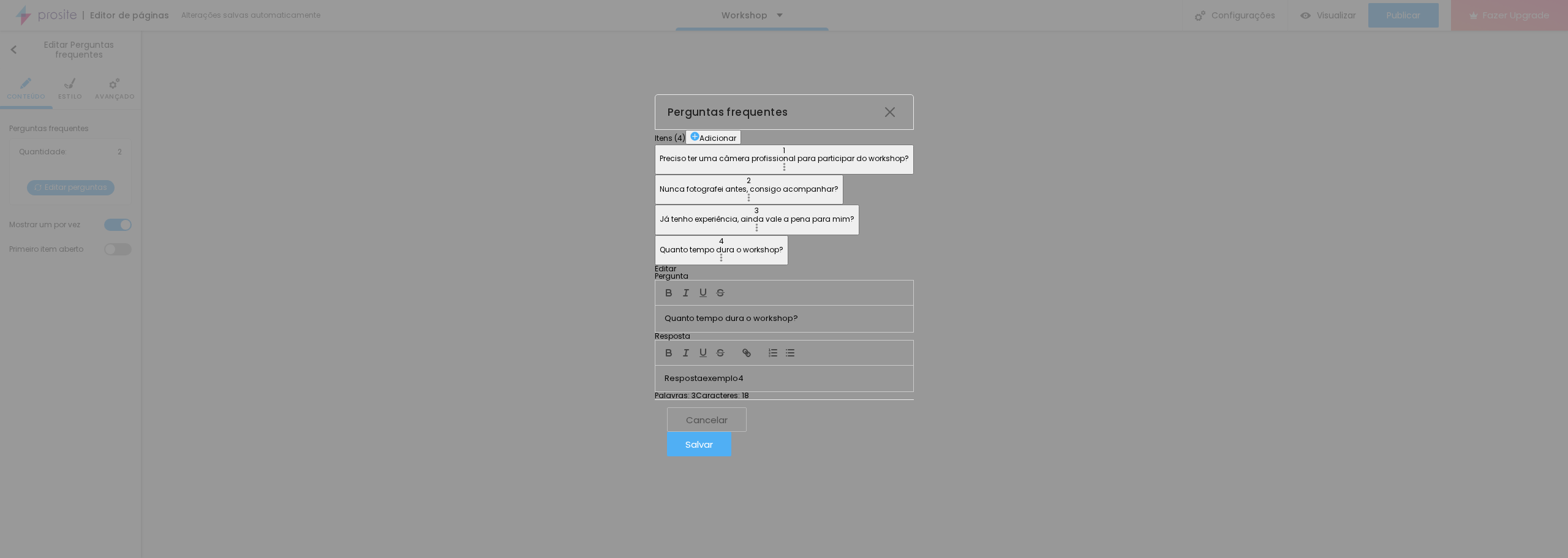
click at [655, 295] on div "Itens ( 4 ) Adicionar 1 Preciso ter uma câmera profissional para participar do …" at bounding box center [784, 264] width 259 height 270
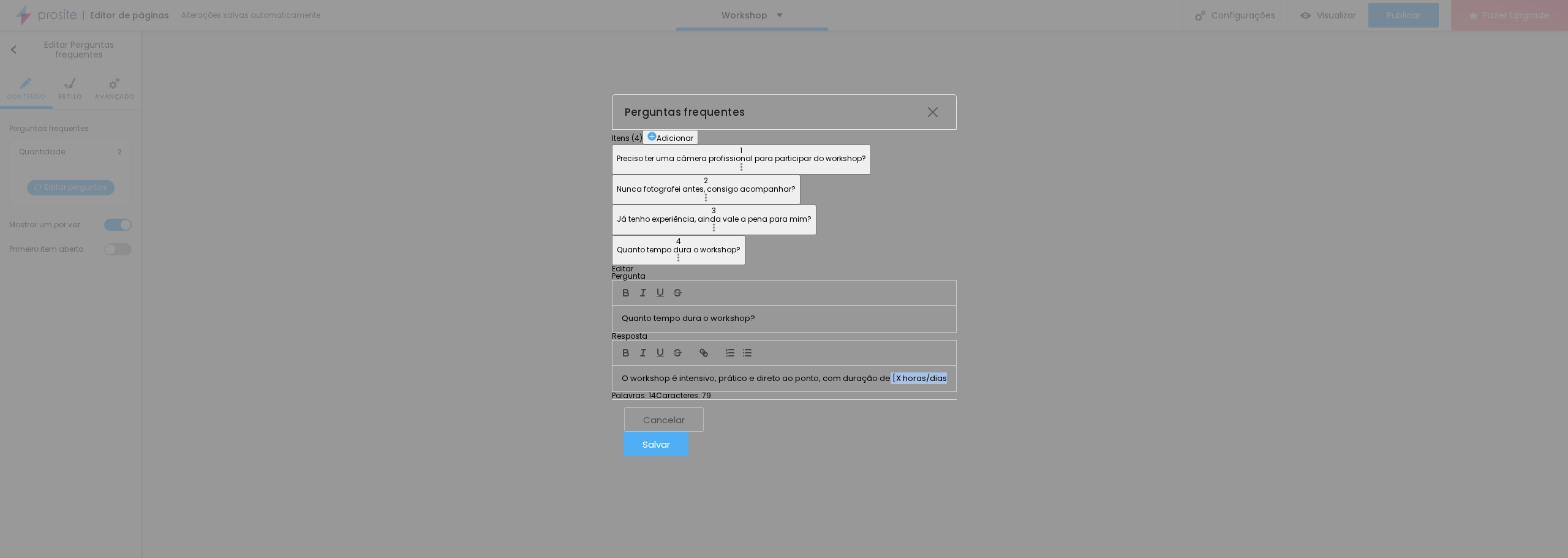
drag, startPoint x: 926, startPoint y: 314, endPoint x: 1004, endPoint y: 317, distance: 78.1
click at [947, 373] on p "O workshop é intensivo, prático e direto ao ponto, com duração de [X horas/dias" at bounding box center [784, 378] width 326 height 11
click at [872, 373] on p "O workshop é intensivo, prático e direto ao ponto, com duração de 8horas" at bounding box center [784, 378] width 299 height 11
click at [956, 373] on p "O workshop é intensivo, prático e direto ao ponto, com uma diária duração de 8h…" at bounding box center [784, 378] width 344 height 11
drag, startPoint x: 963, startPoint y: 313, endPoint x: 924, endPoint y: 314, distance: 39.0
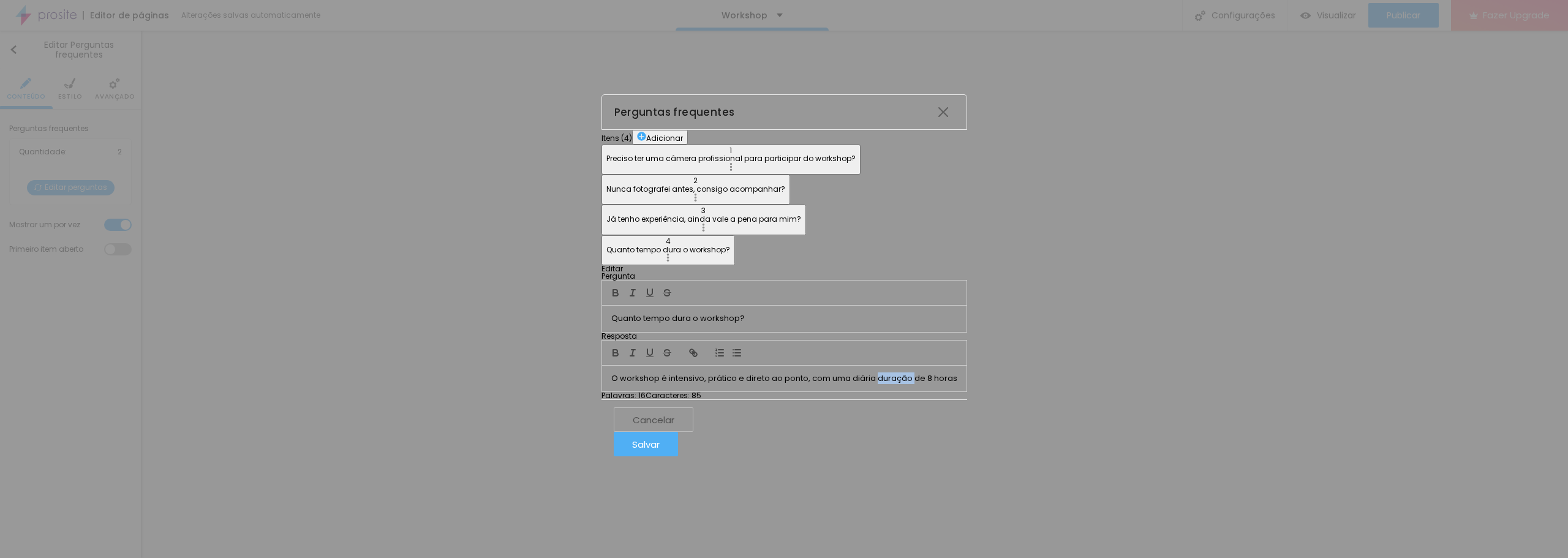
click at [924, 373] on p "O workshop é intensivo, prático e direto ao ponto, com uma diária duração de 8 …" at bounding box center [784, 378] width 346 height 11
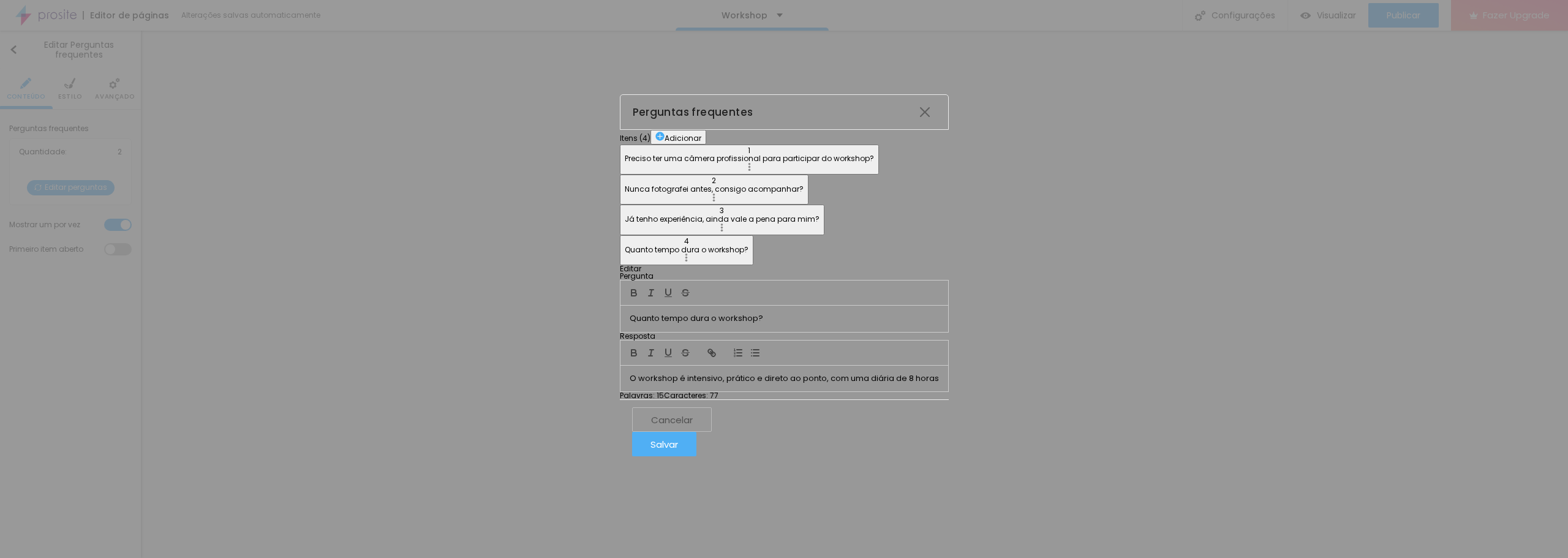
click at [939, 373] on p "O workshop é intensivo, prático e direto ao ponto, com uma diária de 8 horas" at bounding box center [784, 378] width 310 height 11
drag, startPoint x: 923, startPoint y: 315, endPoint x: 898, endPoint y: 315, distance: 25.0
click at [898, 373] on p "O workshop é intensivo, prático e direto ao ponto, com uma diária de 8 horas." at bounding box center [784, 378] width 311 height 11
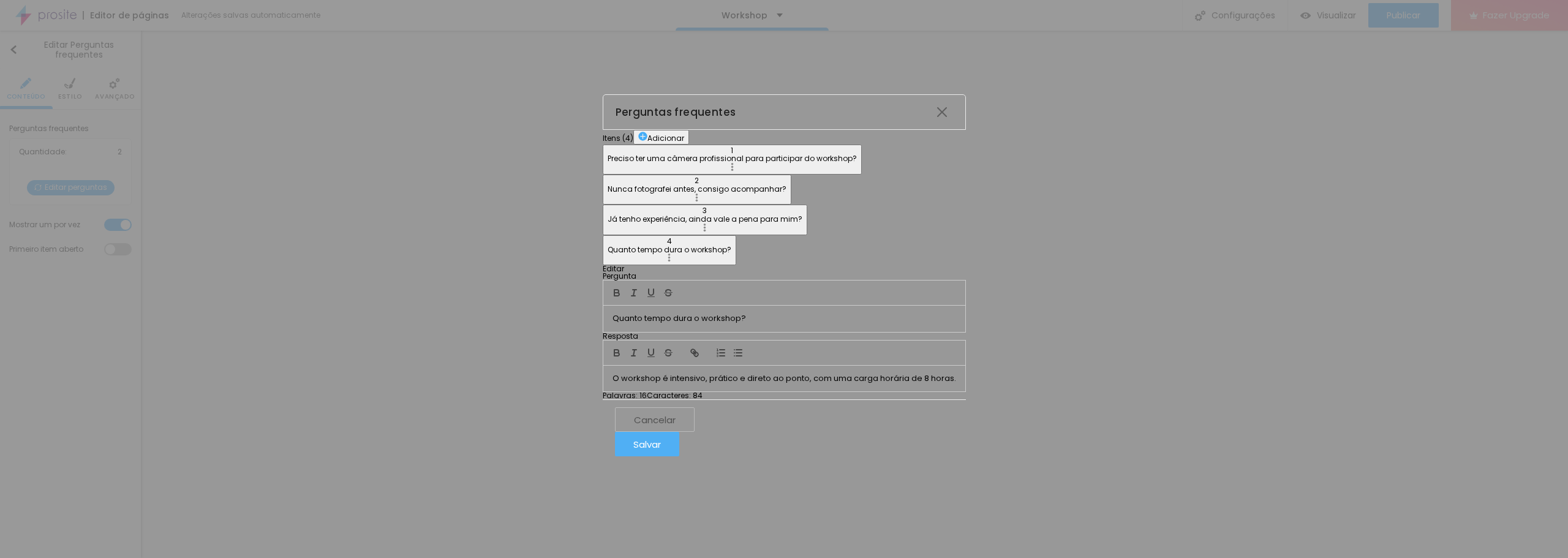
click at [956, 373] on p "O workshop é intensivo, prático e direto ao ponto, com uma carga horária de 8 h…" at bounding box center [784, 378] width 343 height 11
click at [680, 456] on button "Salvar" at bounding box center [647, 443] width 64 height 25
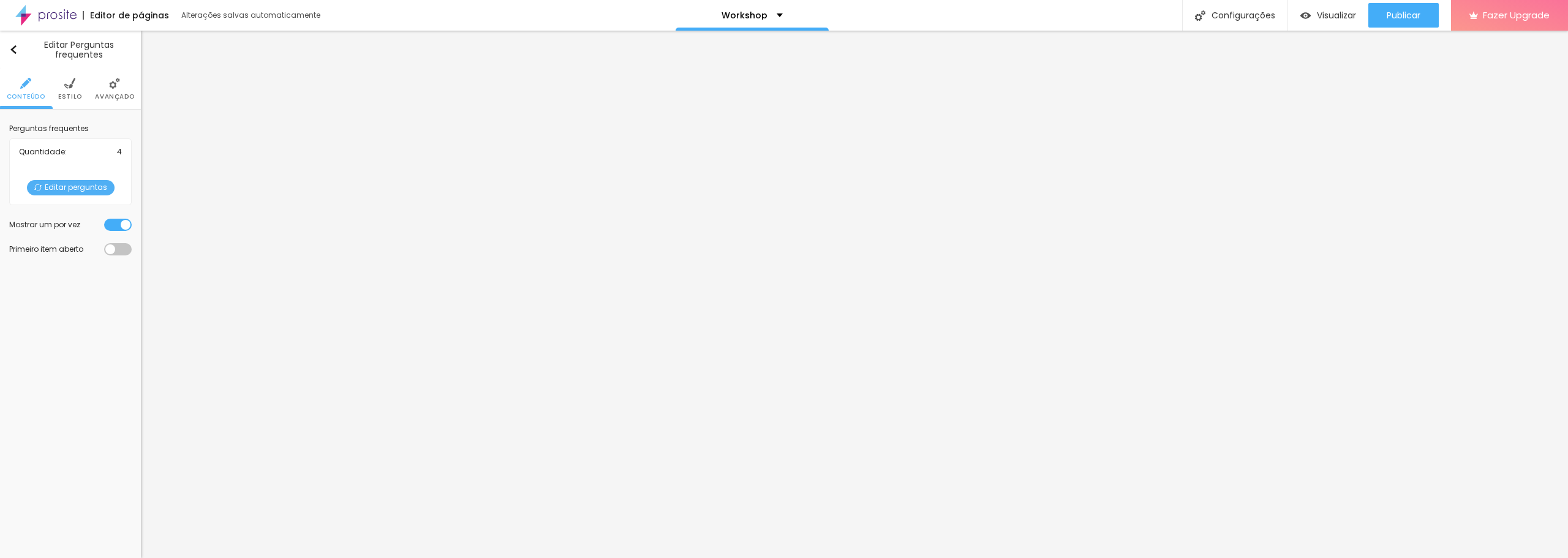
click at [59, 192] on span "Editar perguntas" at bounding box center [71, 188] width 88 height 15
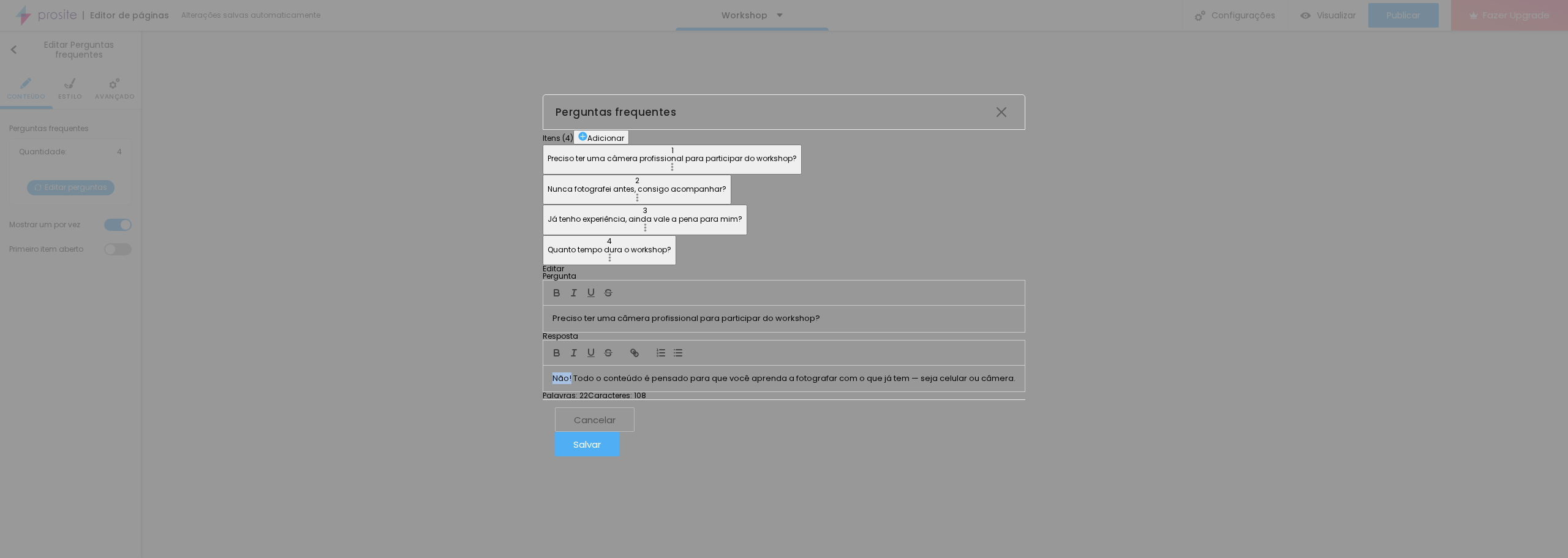
drag, startPoint x: 660, startPoint y: 311, endPoint x: 637, endPoint y: 309, distance: 23.1
click at [633, 366] on div "Não! Todo o conteúdo é pensado para que você aprenda a fotografar com o que já …" at bounding box center [784, 378] width 481 height 26
click at [562, 347] on icon "button" at bounding box center [557, 353] width 11 height 11
click at [751, 366] on div "Não! Todo o conteúdo é pensado para que você aprenda a fotografar com o que já …" at bounding box center [784, 378] width 479 height 26
drag, startPoint x: 898, startPoint y: 315, endPoint x: 1019, endPoint y: 317, distance: 121.0
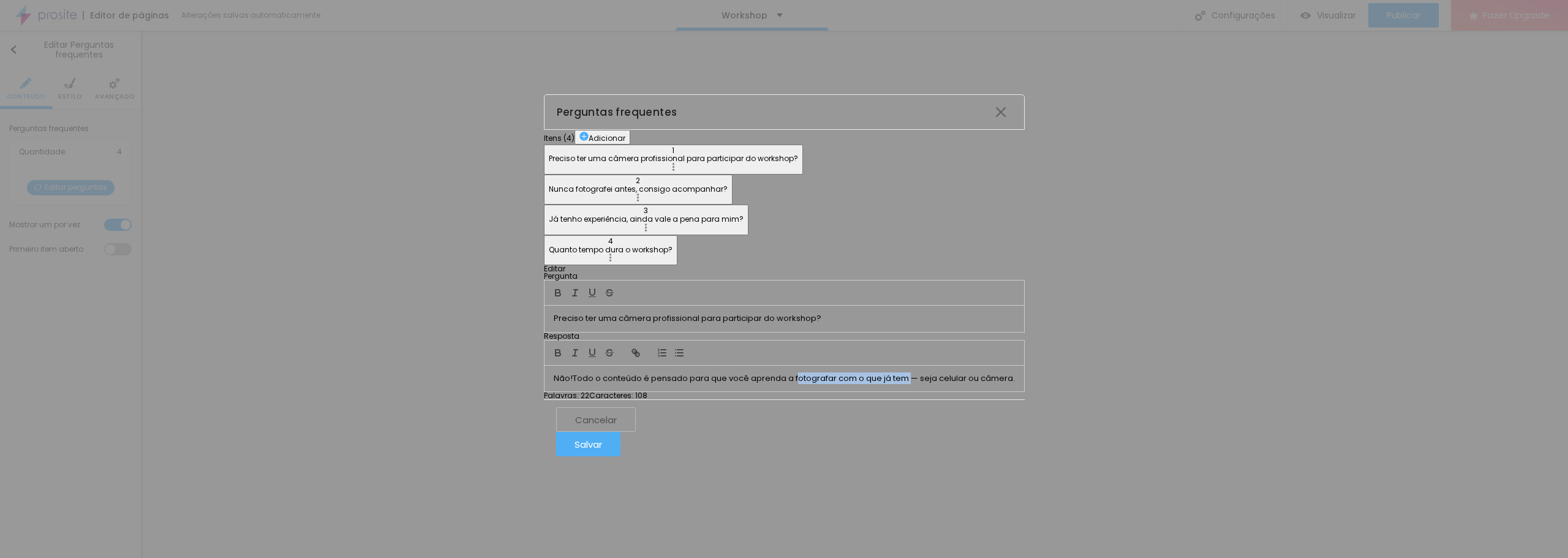
click at [1015, 373] on p "Não! Todo o conteúdo é pensado para que você aprenda a fotografar com o que já …" at bounding box center [784, 378] width 461 height 11
click at [564, 347] on icon "button" at bounding box center [558, 353] width 11 height 11
click at [551, 185] on p "Nunca fotografei antes, consigo acompanhar?" at bounding box center [640, 189] width 179 height 9
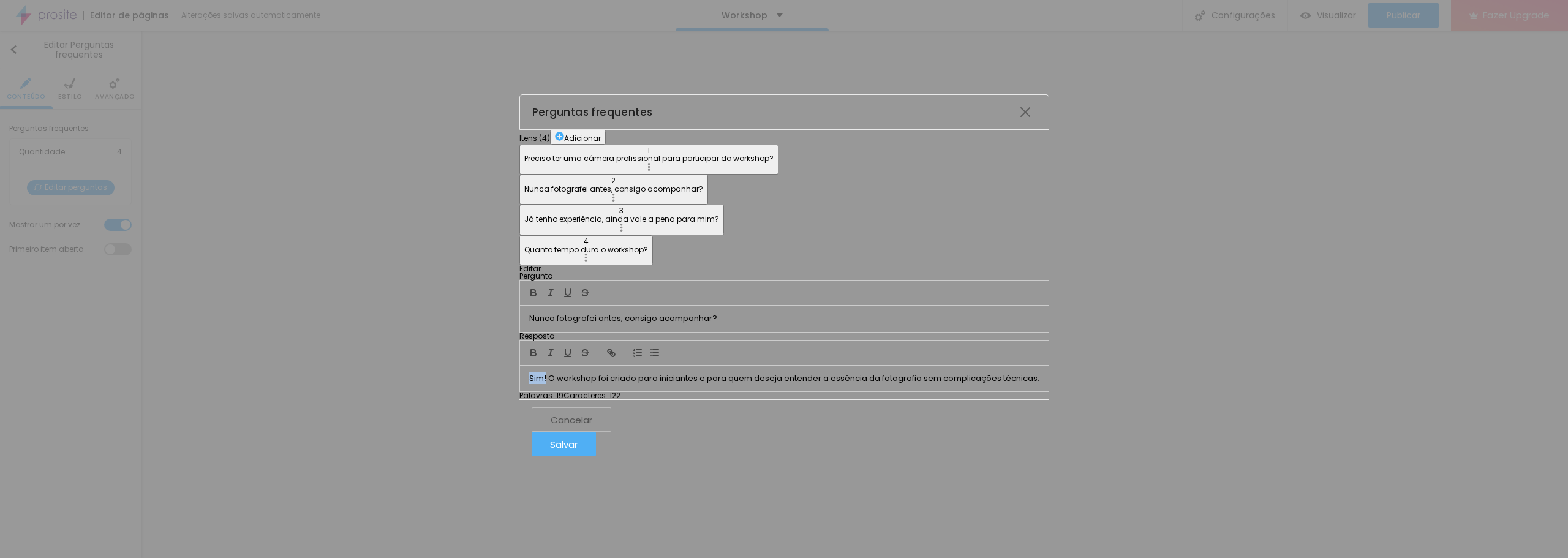
drag, startPoint x: 658, startPoint y: 314, endPoint x: 638, endPoint y: 313, distance: 20.0
click at [638, 366] on div "Sim! O workshop foi criado para iniciantes e para quem deseja entender a essênc…" at bounding box center [784, 378] width 528 height 26
click at [539, 347] on icon "button" at bounding box center [533, 353] width 11 height 11
click at [520, 205] on button "3 Já tenho experiência, ainda vale a pena para mim?" at bounding box center [622, 219] width 205 height 30
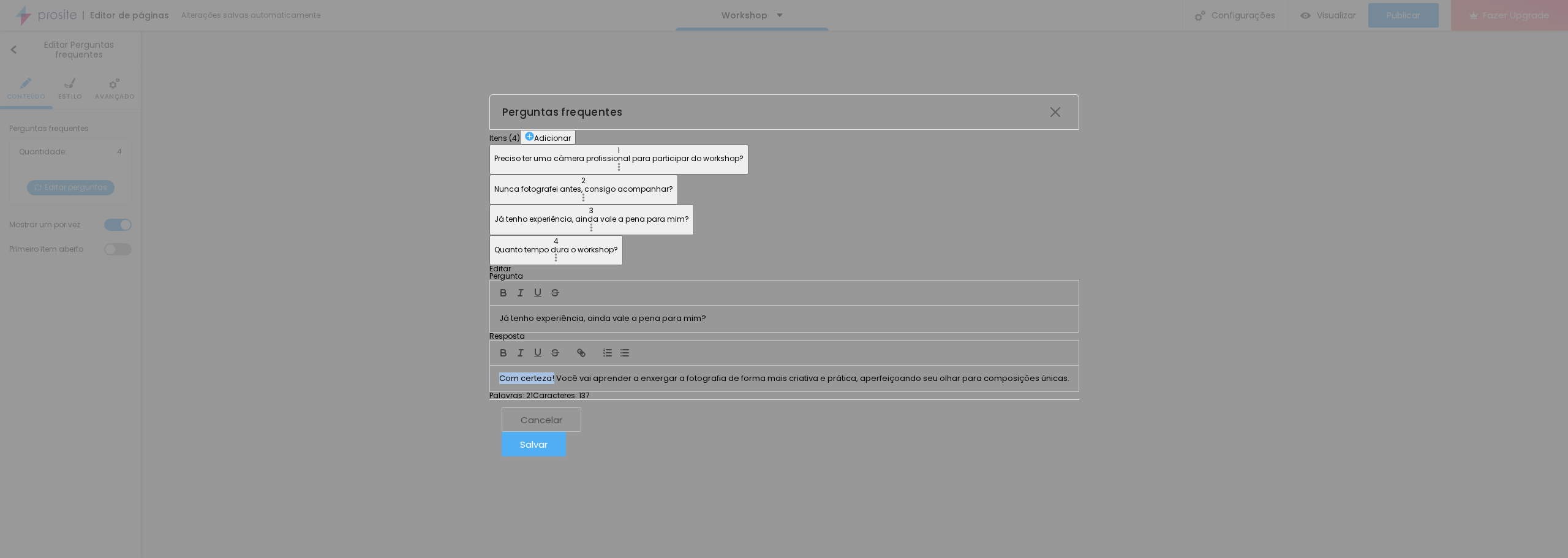
drag, startPoint x: 697, startPoint y: 314, endPoint x: 638, endPoint y: 313, distance: 59.0
click at [638, 366] on div "Com certeza! Você vai aprender a enxergar a fotografia de forma mais criativa e…" at bounding box center [784, 378] width 589 height 26
click at [509, 347] on icon "button" at bounding box center [503, 353] width 11 height 11
click at [503, 246] on p "Quanto tempo dura o workshop?" at bounding box center [557, 250] width 124 height 9
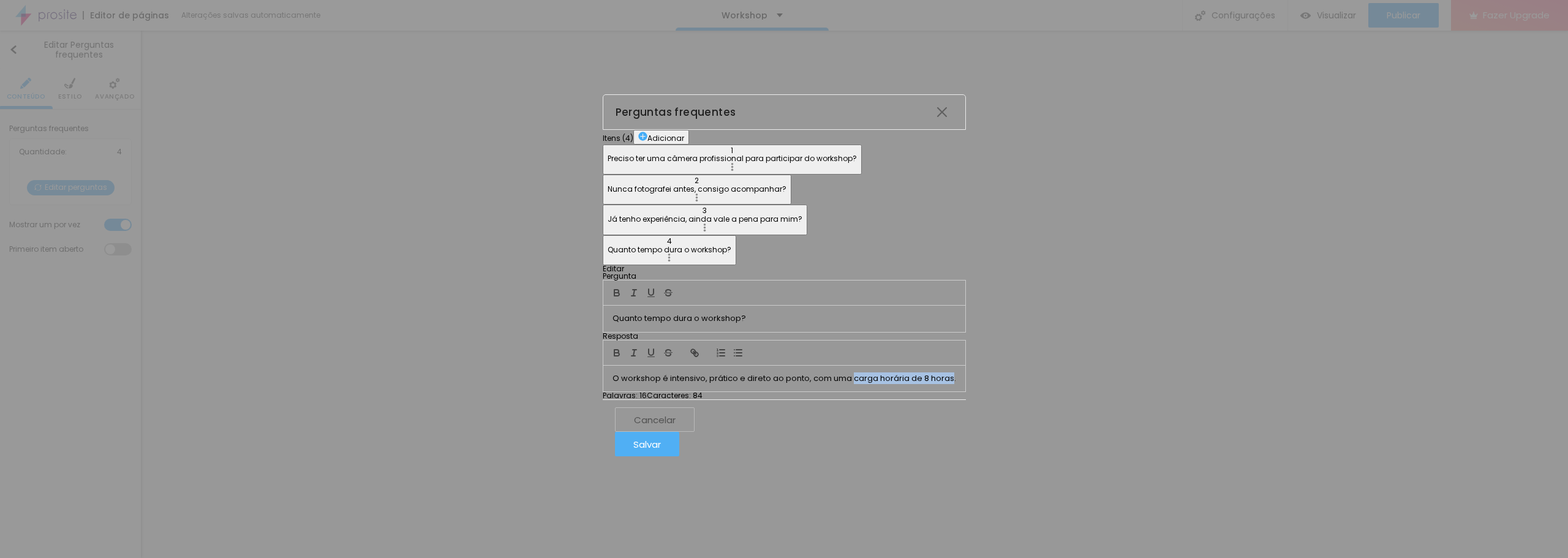
drag, startPoint x: 995, startPoint y: 313, endPoint x: 898, endPoint y: 310, distance: 97.0
click at [898, 373] on p "O workshop é intensivo, prático e direto ao ponto, com uma carga horária de 8 h…" at bounding box center [784, 378] width 343 height 11
click at [625, 286] on button "button" at bounding box center [617, 293] width 17 height 15
drag, startPoint x: 1014, startPoint y: 317, endPoint x: 898, endPoint y: 306, distance: 116.5
click at [898, 366] on div "O workshop é intensivo, prático e direto ao ponto, com uma carga horária de 8 h…" at bounding box center [784, 378] width 362 height 26
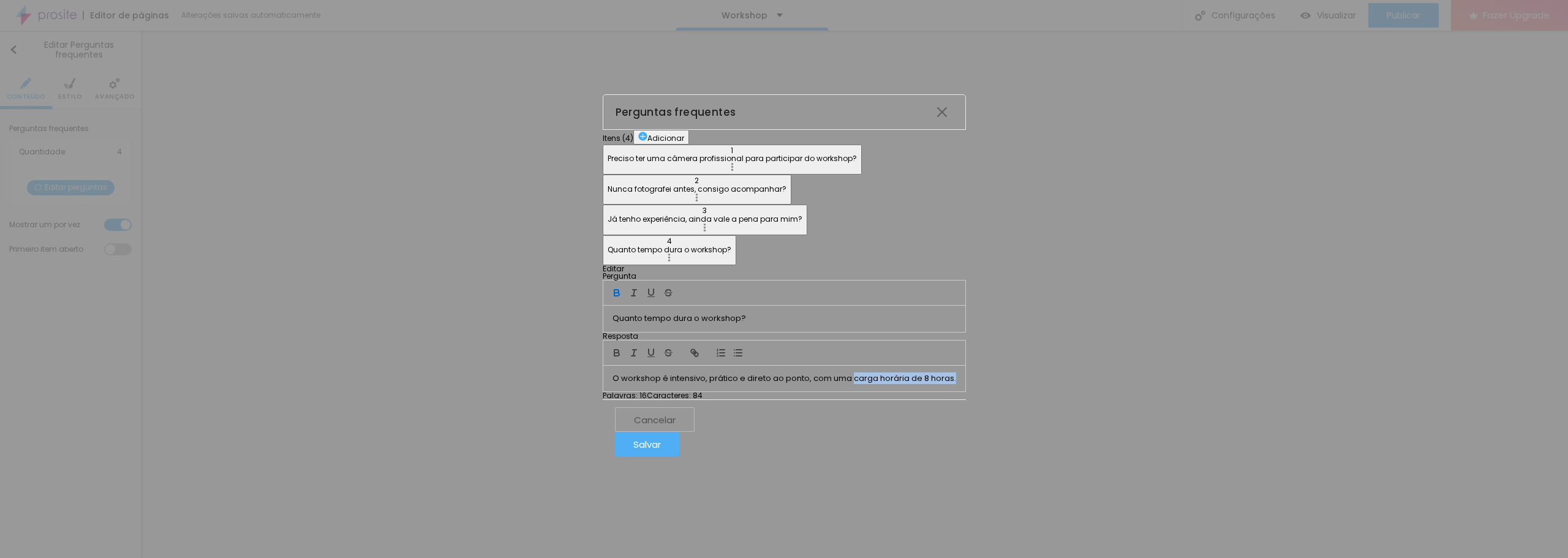
click at [623, 287] on icon "button" at bounding box center [617, 292] width 11 height 11
drag, startPoint x: 1000, startPoint y: 315, endPoint x: 900, endPoint y: 315, distance: 100.0
click at [900, 373] on p "O workshop é intensivo, prático e direto ao ponto, com uma carga horária de 8 h…" at bounding box center [784, 378] width 343 height 11
click at [625, 345] on button "button" at bounding box center [617, 353] width 17 height 15
click at [603, 265] on div "Itens ( 4 ) Adicionar 1 Preciso ter uma câmera profissional para participar do …" at bounding box center [784, 197] width 361 height 135
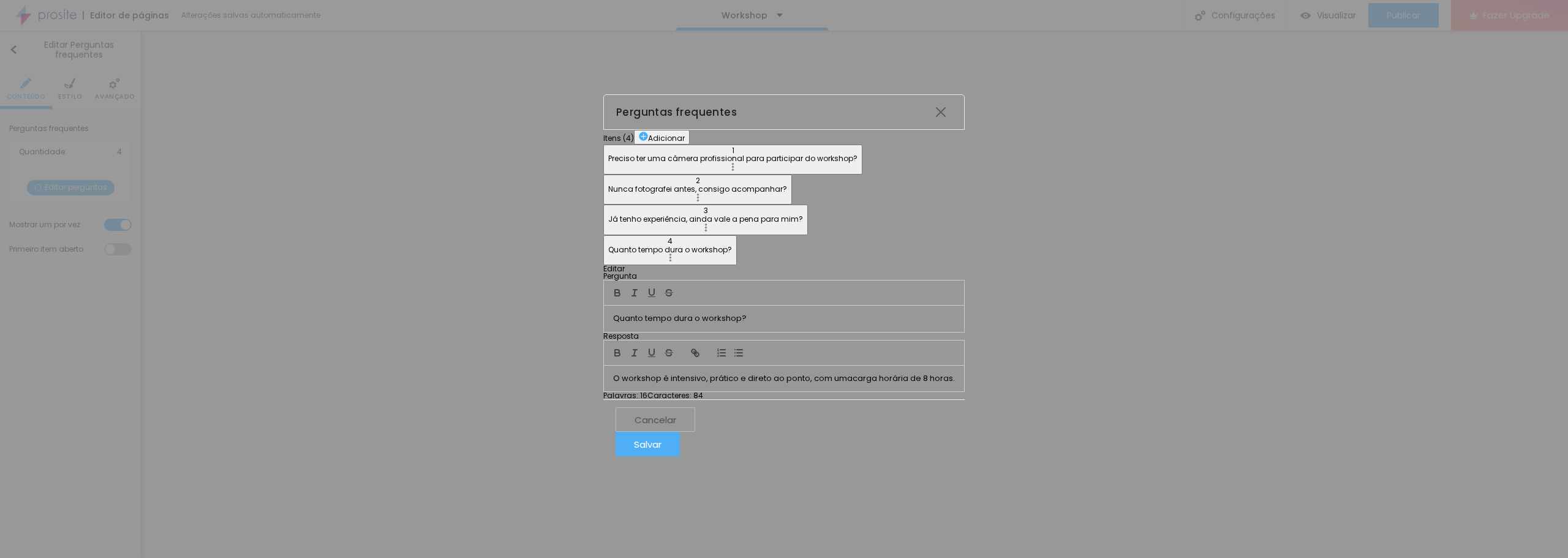
click at [634, 130] on button "Adicionar" at bounding box center [662, 137] width 56 height 15
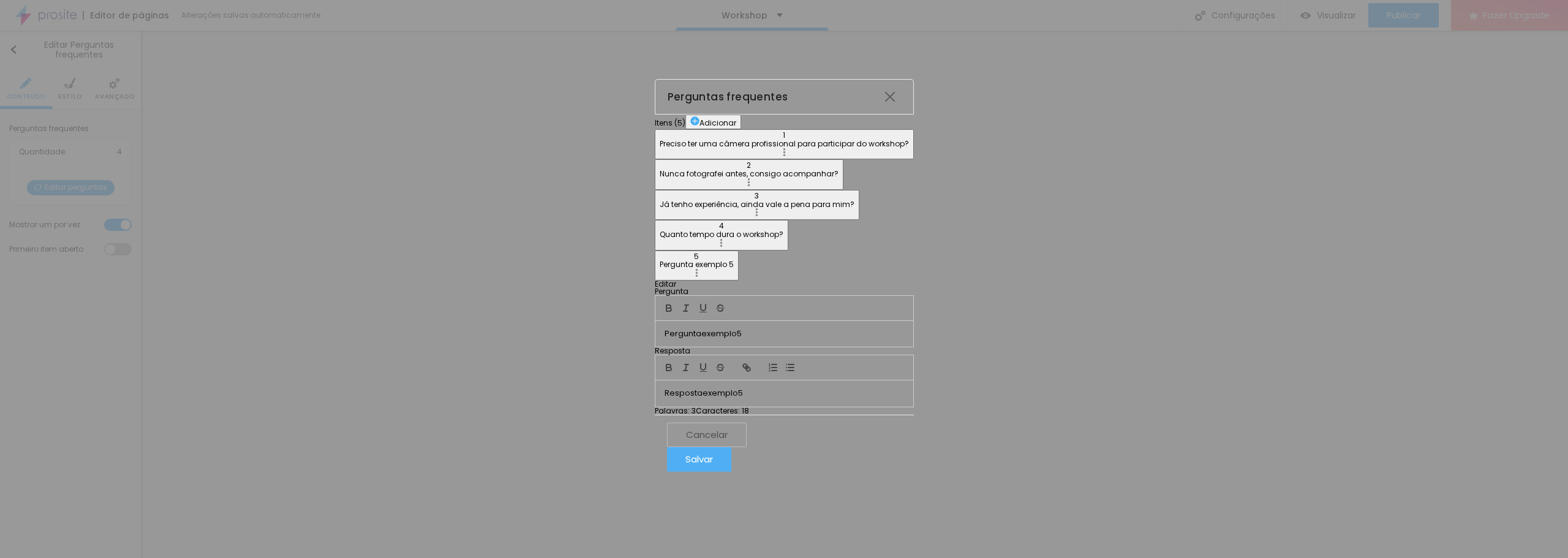
drag, startPoint x: 724, startPoint y: 197, endPoint x: 520, endPoint y: 193, distance: 204.0
click at [655, 193] on div "Itens ( 5 ) Adicionar 1 Preciso ter uma câmera profissional para participar do …" at bounding box center [784, 264] width 259 height 300
drag, startPoint x: 725, startPoint y: 309, endPoint x: 562, endPoint y: 321, distance: 163.4
click at [655, 322] on div "Itens ( 5 ) Adicionar 1 Preciso ter uma câmera profissional para participar do …" at bounding box center [784, 264] width 259 height 300
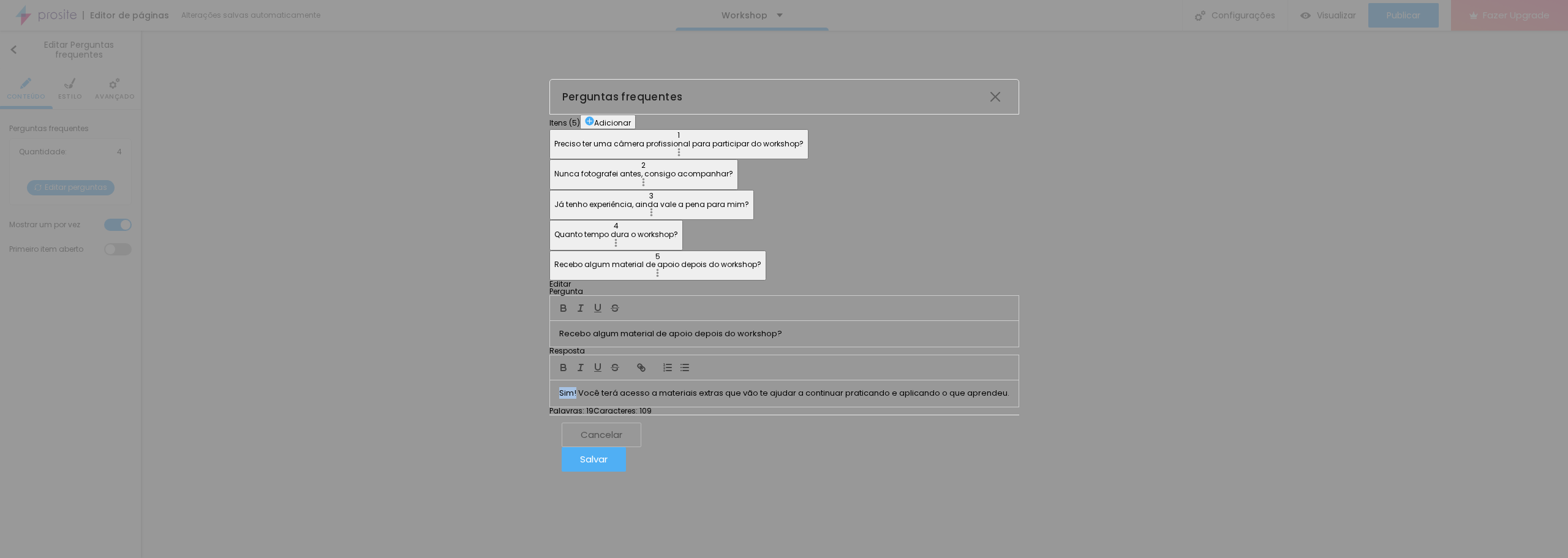
drag, startPoint x: 648, startPoint y: 315, endPoint x: 637, endPoint y: 315, distance: 11.0
click at [637, 380] on div "Sim! Você terá acesso a materiais extras que vão te ajudar a continuar pratican…" at bounding box center [784, 393] width 469 height 26
click at [569, 362] on icon "button" at bounding box center [564, 367] width 11 height 11
click at [779, 380] on div "Sim! Você terá acesso a materiais extras que vão te ajudar a continuar pratican…" at bounding box center [784, 393] width 467 height 26
drag, startPoint x: 803, startPoint y: 311, endPoint x: 747, endPoint y: 309, distance: 56.0
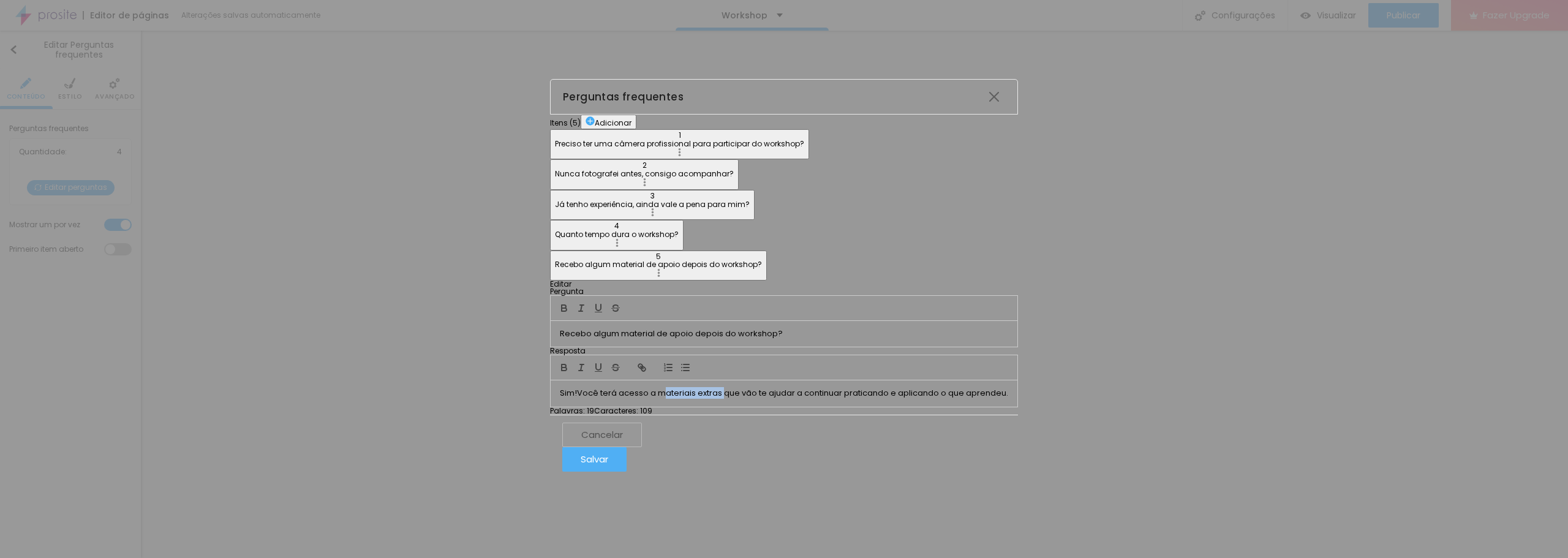
click at [747, 388] on p "Sim! Você terá acesso a materiais extras que vão te ajudar a continuar pratican…" at bounding box center [784, 393] width 448 height 11
click at [570, 362] on icon "button" at bounding box center [564, 367] width 11 height 11
click at [739, 380] on div "Sim! Você terá acesso a materiais extras que vão te ajudar a continuar pratican…" at bounding box center [784, 393] width 463 height 26
drag, startPoint x: 536, startPoint y: 101, endPoint x: 538, endPoint y: 111, distance: 10.2
click at [583, 115] on button "Adicionar" at bounding box center [611, 122] width 56 height 15
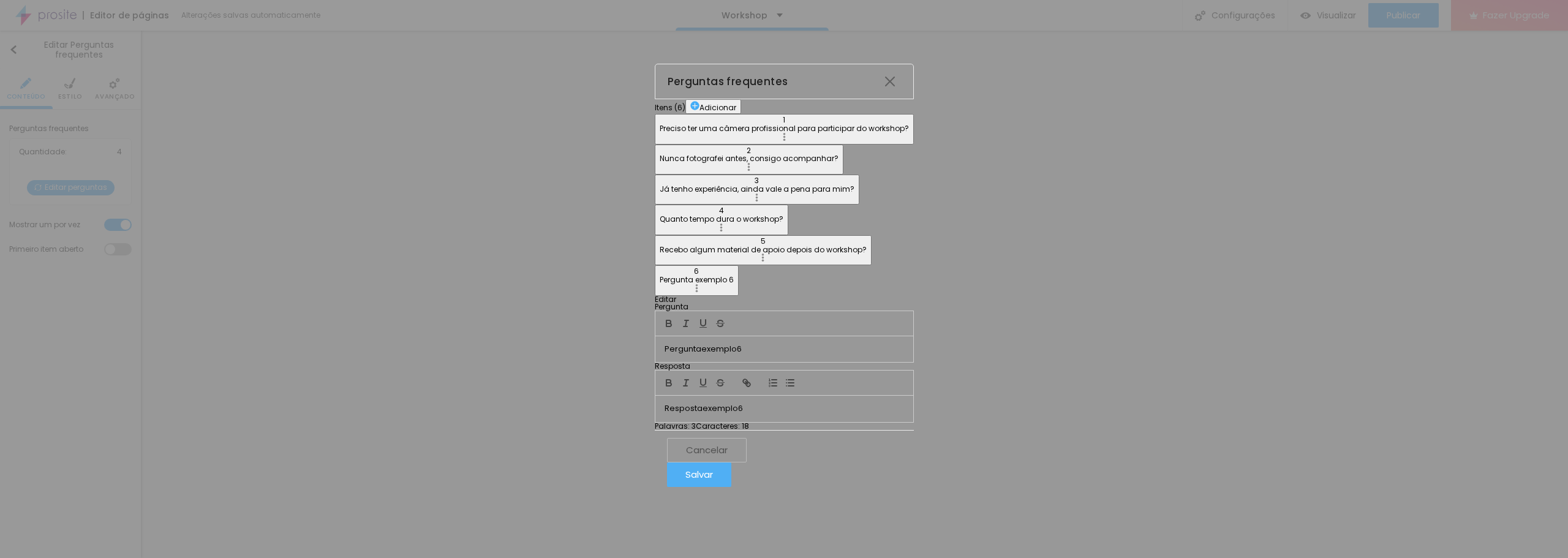
drag, startPoint x: 676, startPoint y: 198, endPoint x: 608, endPoint y: 197, distance: 68.0
click at [655, 296] on div "Editar Pergunta Pergunta exemplo 6 Resposta Resposta exemplo 6 Palavras : 3 Car…" at bounding box center [784, 363] width 259 height 134
drag, startPoint x: 754, startPoint y: 320, endPoint x: 434, endPoint y: 267, distance: 324.4
click at [655, 307] on div "Itens ( 6 ) Adicionar 1 Preciso ter uma câmera profissional para participar do …" at bounding box center [784, 264] width 259 height 330
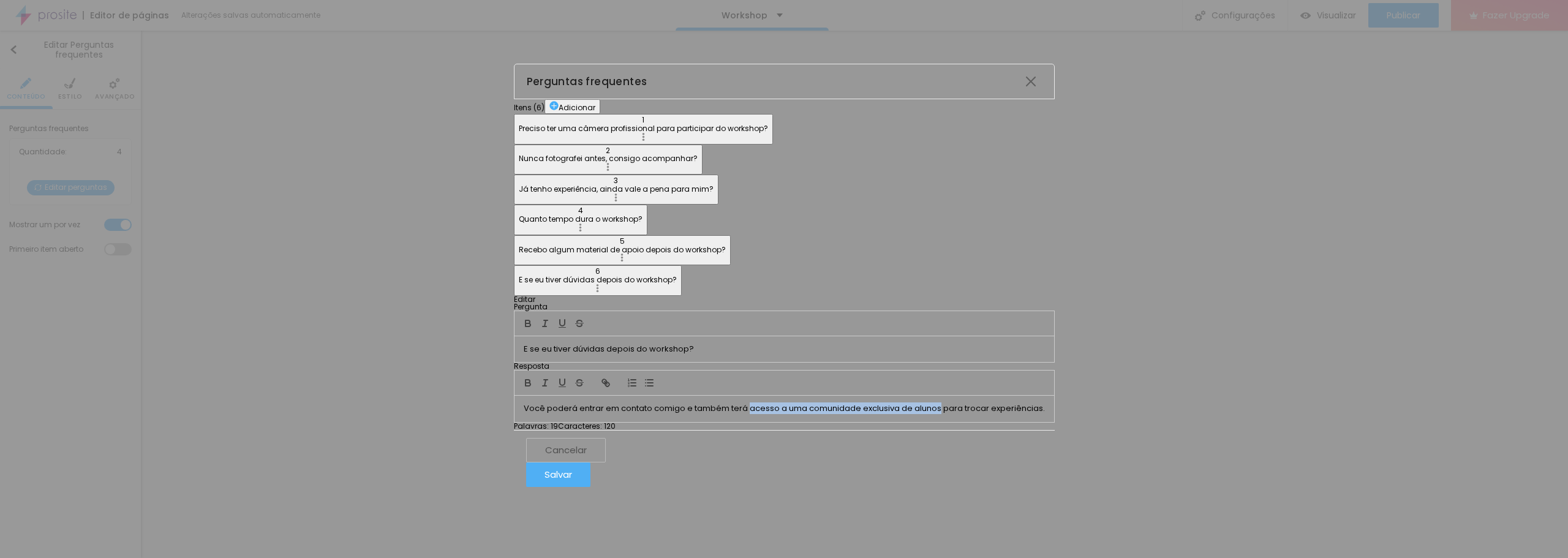
drag, startPoint x: 880, startPoint y: 313, endPoint x: 1086, endPoint y: 317, distance: 206.0
click at [1045, 403] on p "Você poderá entrar em contato comigo e também terá acesso a uma comunidade excl…" at bounding box center [784, 408] width 521 height 11
click at [534, 377] on icon "button" at bounding box center [528, 382] width 11 height 11
click at [550, 295] on div "Itens ( 6 ) Adicionar 1 Preciso ter uma câmera profissional para participar do …" at bounding box center [784, 197] width 537 height 196
click at [516, 235] on button "4 Quanto tempo dura o workshop?" at bounding box center [582, 219] width 133 height 30
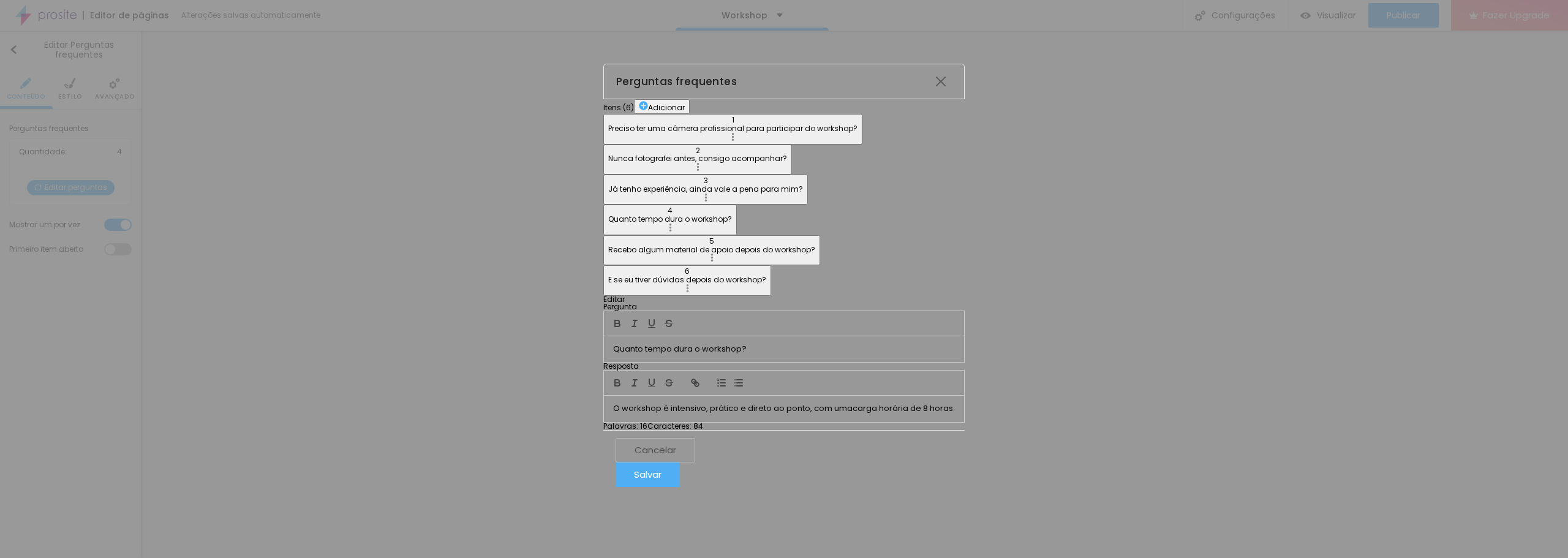
click at [609, 254] on p "Recebo algum material de apoio depois do workshop?" at bounding box center [712, 250] width 207 height 9
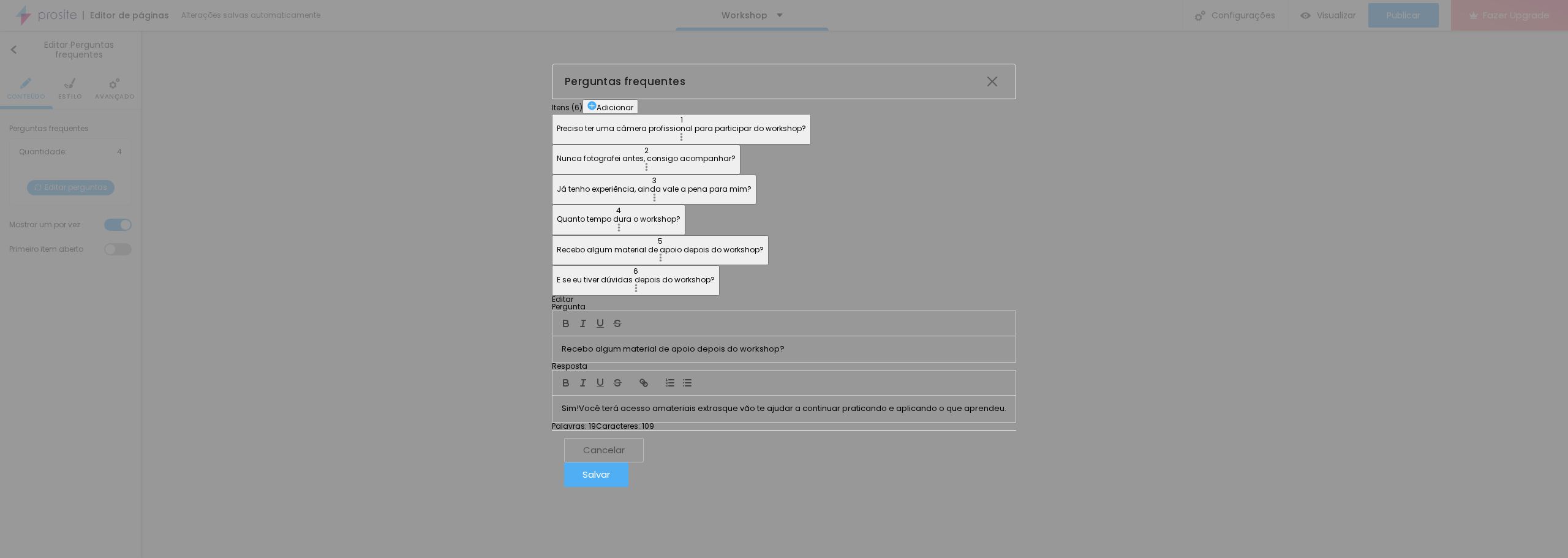
click at [552, 284] on button "6 E se eu tiver dúvidas depois do workshop?" at bounding box center [636, 280] width 168 height 30
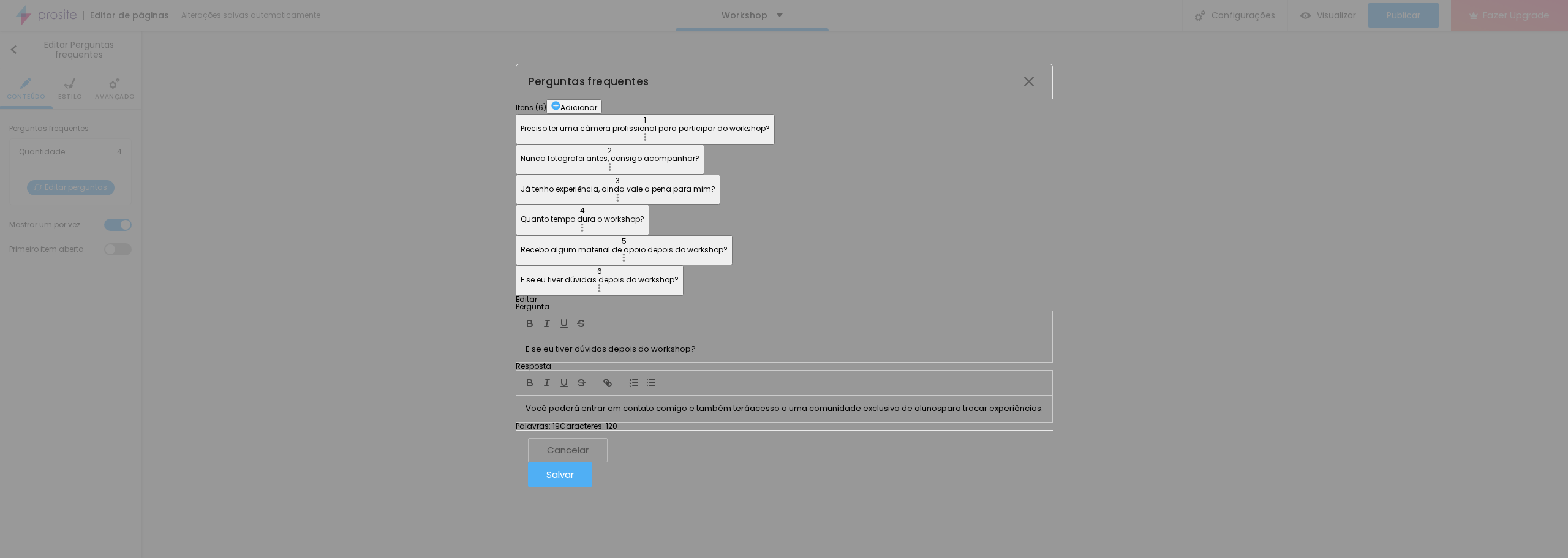
click at [552, 101] on img "button" at bounding box center [556, 105] width 9 height 9
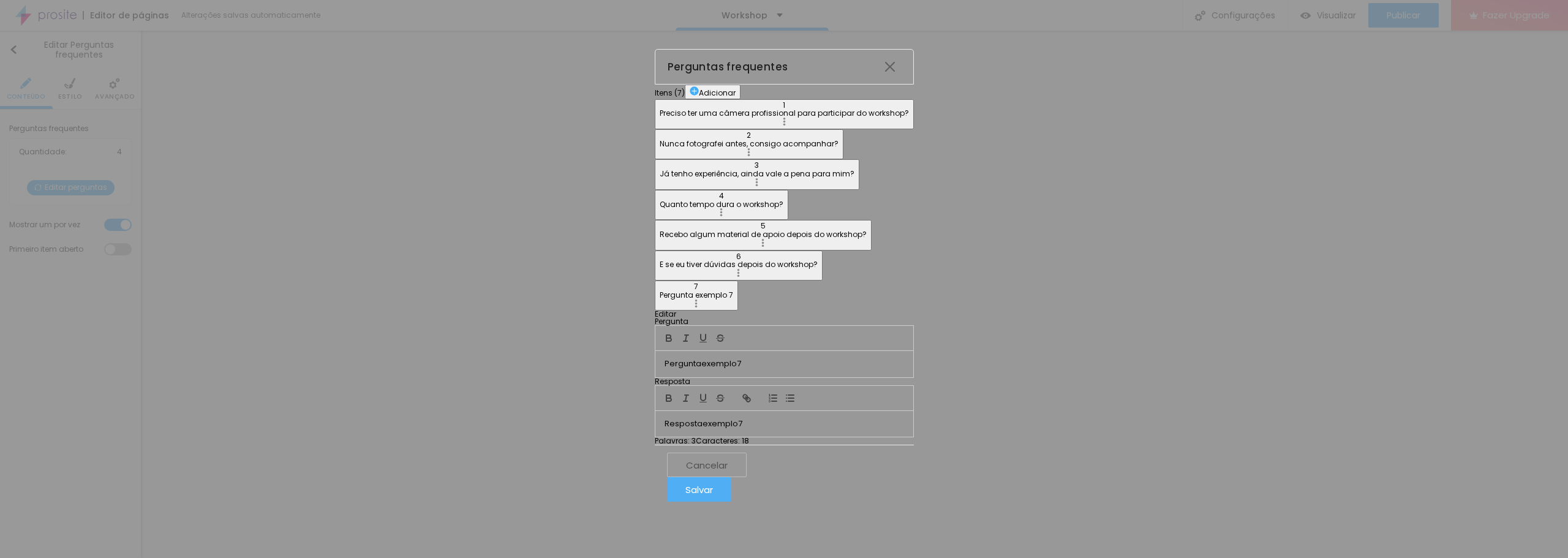
drag, startPoint x: 735, startPoint y: 200, endPoint x: 609, endPoint y: 199, distance: 126.0
click at [655, 310] on div "Editar Pergunta Pergunta exemplo 7 Resposta Resposta exemplo 7 Palavras : 3 Car…" at bounding box center [784, 377] width 259 height 134
drag, startPoint x: 734, startPoint y: 313, endPoint x: 542, endPoint y: 310, distance: 192.0
click at [655, 310] on div "Itens ( 7 ) Adicionar 1 Preciso ter uma câmera profissional para participar do …" at bounding box center [784, 264] width 259 height 360
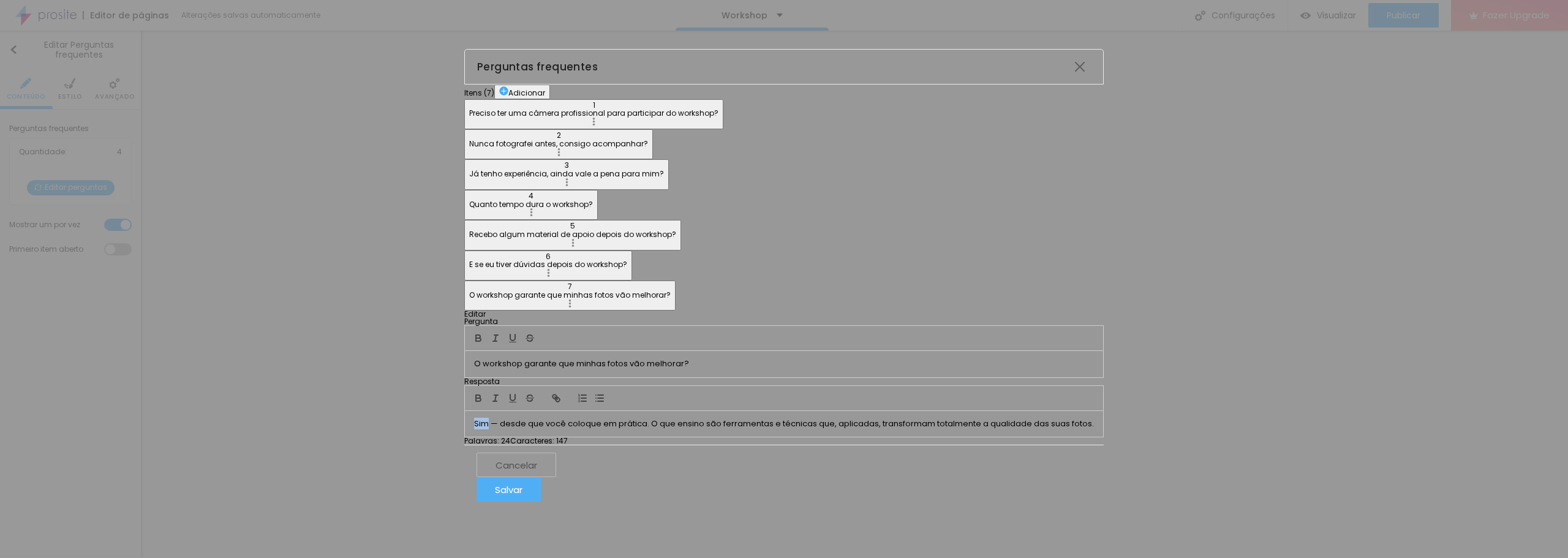
click at [640, 418] on p "Sim — desde que você coloque em prática. O que ensino são ferramentas e técnica…" at bounding box center [784, 423] width 620 height 11
click at [481, 398] on icon "button" at bounding box center [478, 400] width 5 height 3
drag, startPoint x: 667, startPoint y: 314, endPoint x: 826, endPoint y: 312, distance: 159.0
click at [826, 418] on p "Sim — desde que você coloque em prática. O que ensino são ferramentas e técnica…" at bounding box center [784, 423] width 618 height 11
click at [481, 395] on icon "button" at bounding box center [479, 396] width 4 height 3
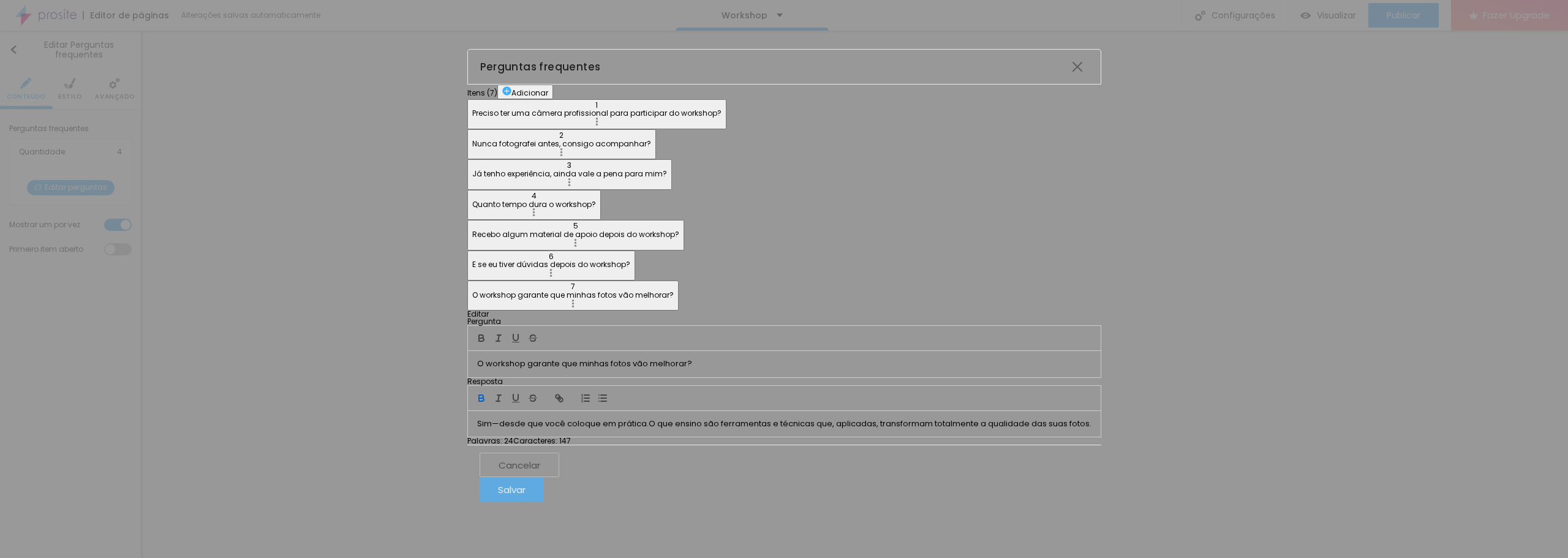
click at [544, 491] on button "Salvar" at bounding box center [511, 489] width 64 height 25
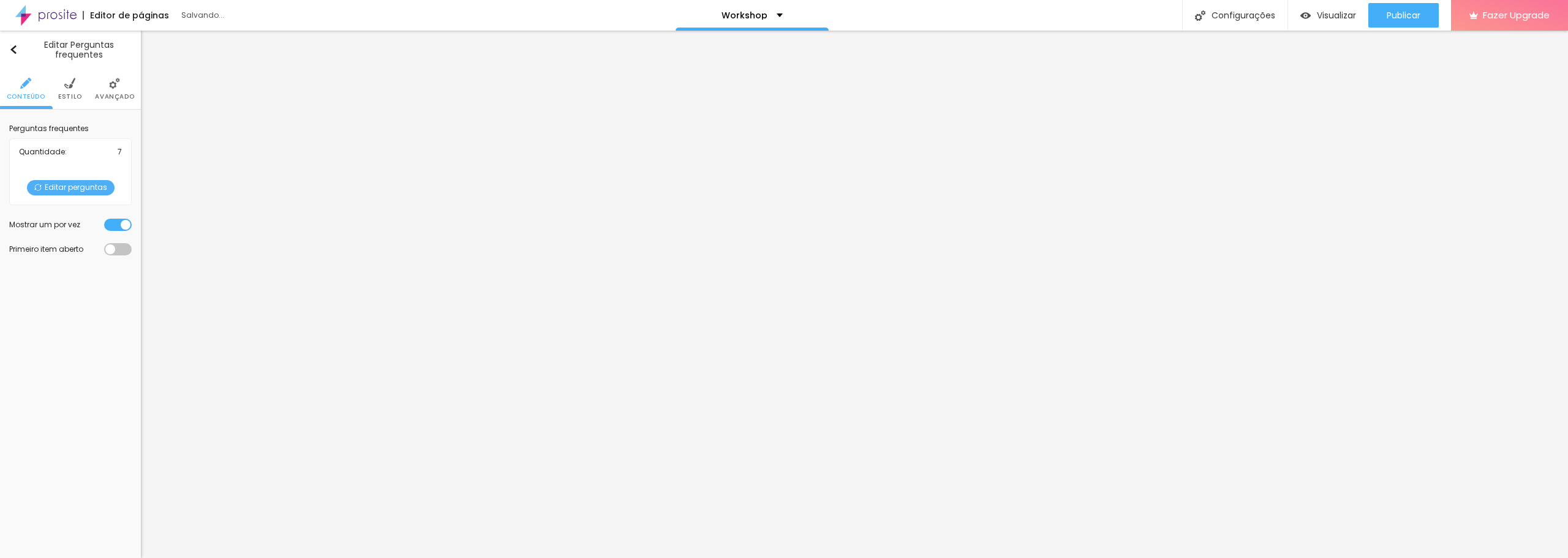
click at [82, 99] on ul "Conteúdo Estilo Avançado" at bounding box center [70, 89] width 141 height 41
click at [68, 88] on img at bounding box center [70, 83] width 11 height 11
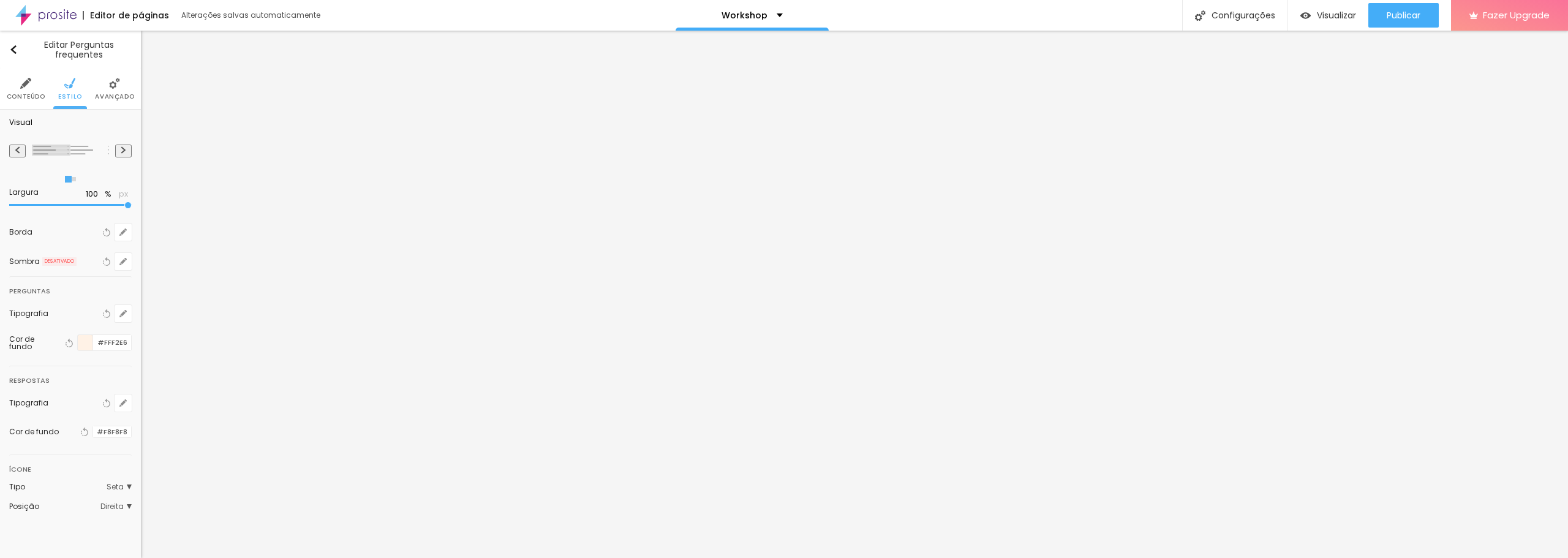
click at [36, 294] on div "Perguntas" at bounding box center [30, 291] width 41 height 13
click at [107, 88] on li "Avançado" at bounding box center [114, 88] width 39 height 40
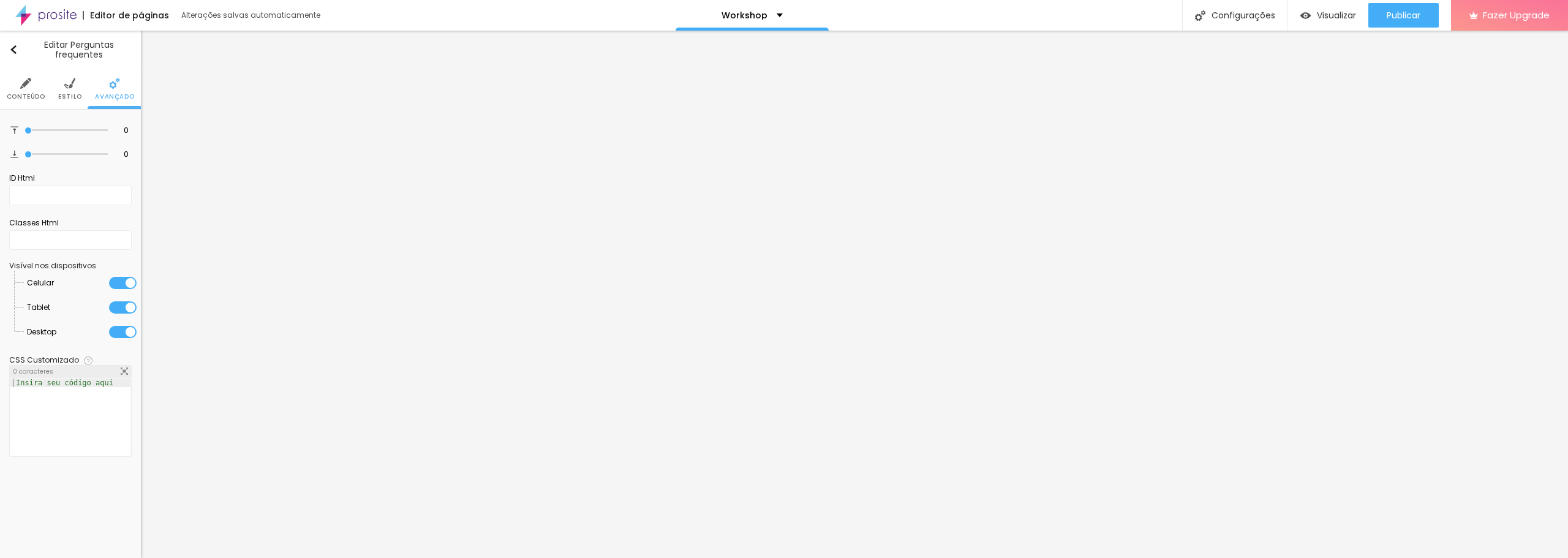
click at [70, 85] on img at bounding box center [70, 83] width 11 height 11
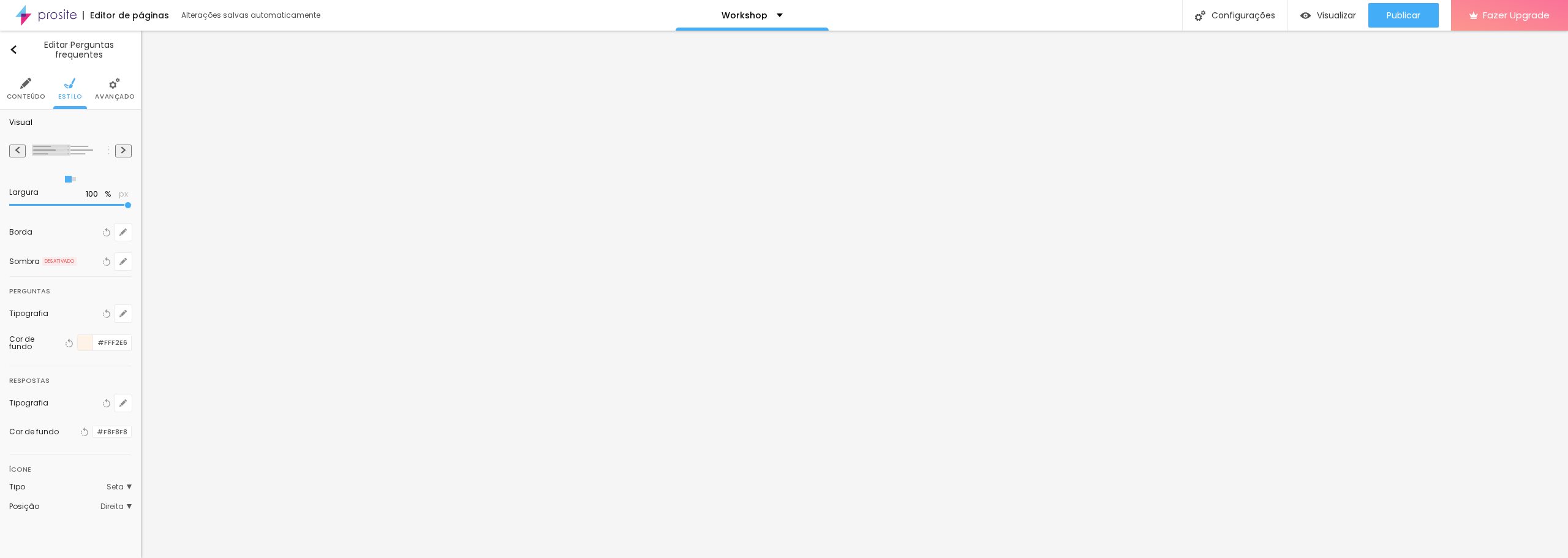
click at [21, 82] on img at bounding box center [25, 83] width 11 height 11
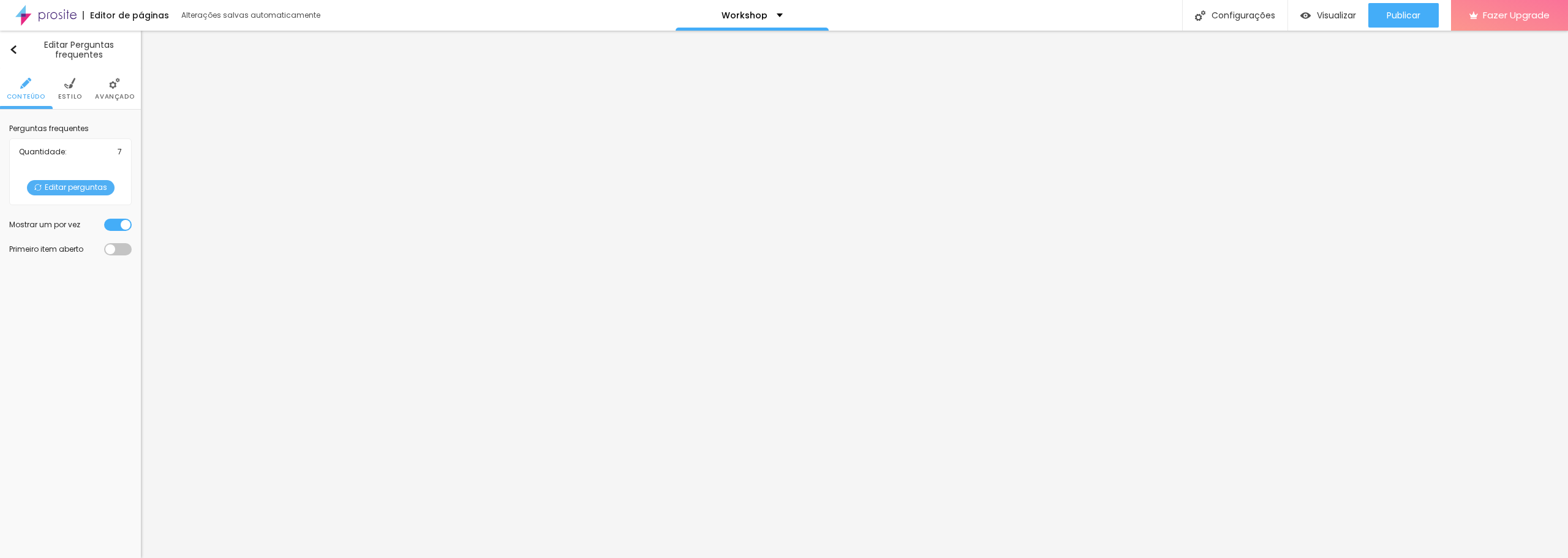
click at [66, 83] on img at bounding box center [70, 83] width 11 height 11
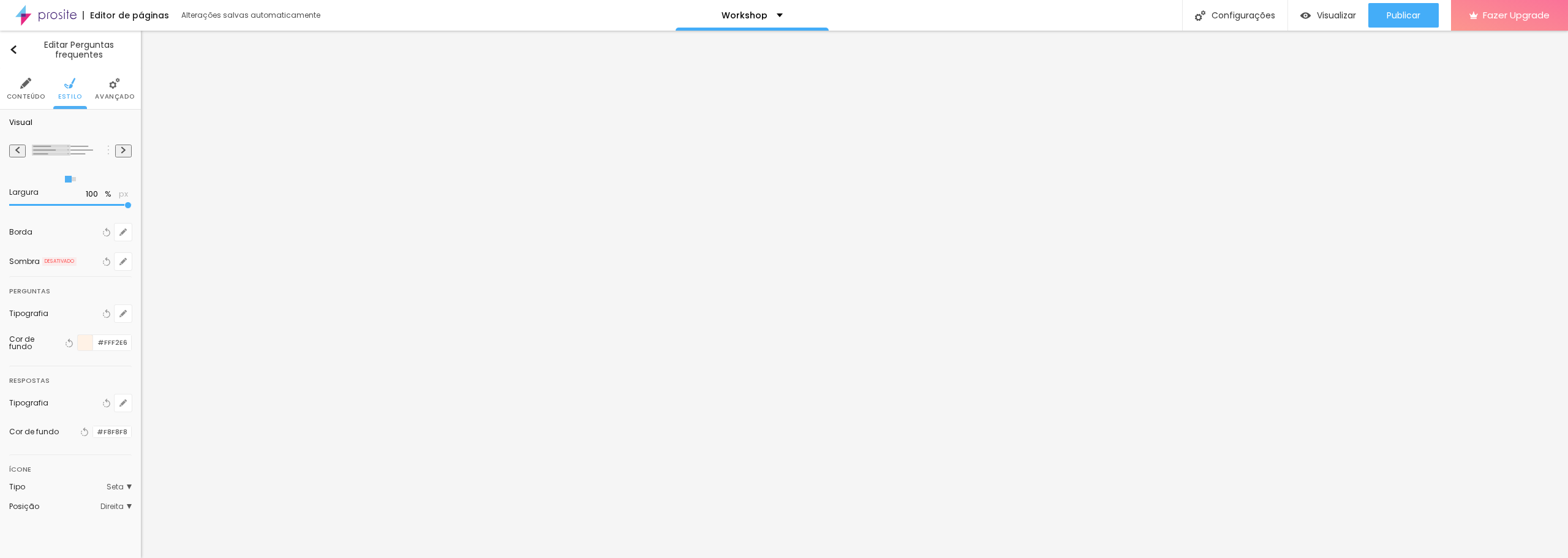
click at [127, 148] on img at bounding box center [123, 150] width 7 height 7
click at [12, 154] on button at bounding box center [17, 150] width 17 height 13
click at [123, 152] on img at bounding box center [123, 150] width 7 height 7
click at [19, 149] on img at bounding box center [17, 150] width 7 height 7
click at [124, 258] on icon "button" at bounding box center [123, 261] width 7 height 7
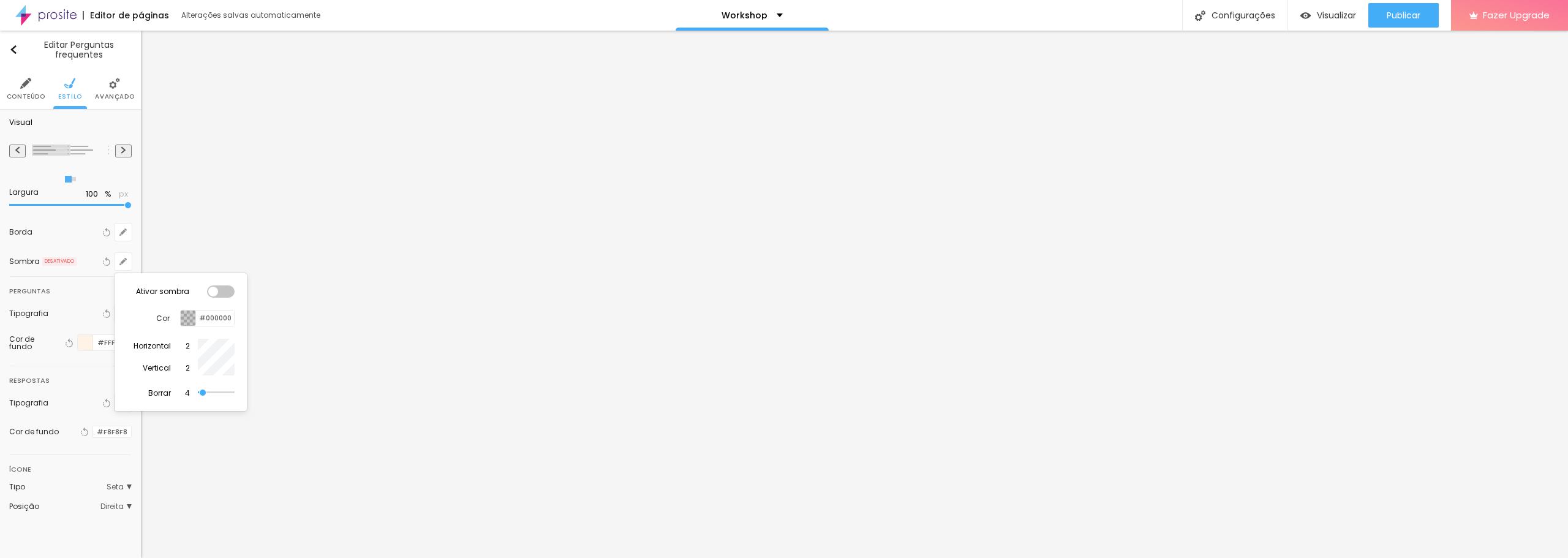
click at [215, 289] on div at bounding box center [221, 292] width 28 height 12
click at [215, 290] on div at bounding box center [221, 292] width 28 height 12
click at [42, 238] on div at bounding box center [784, 279] width 1568 height 558
click at [32, 84] on li "Conteúdo" at bounding box center [26, 88] width 38 height 40
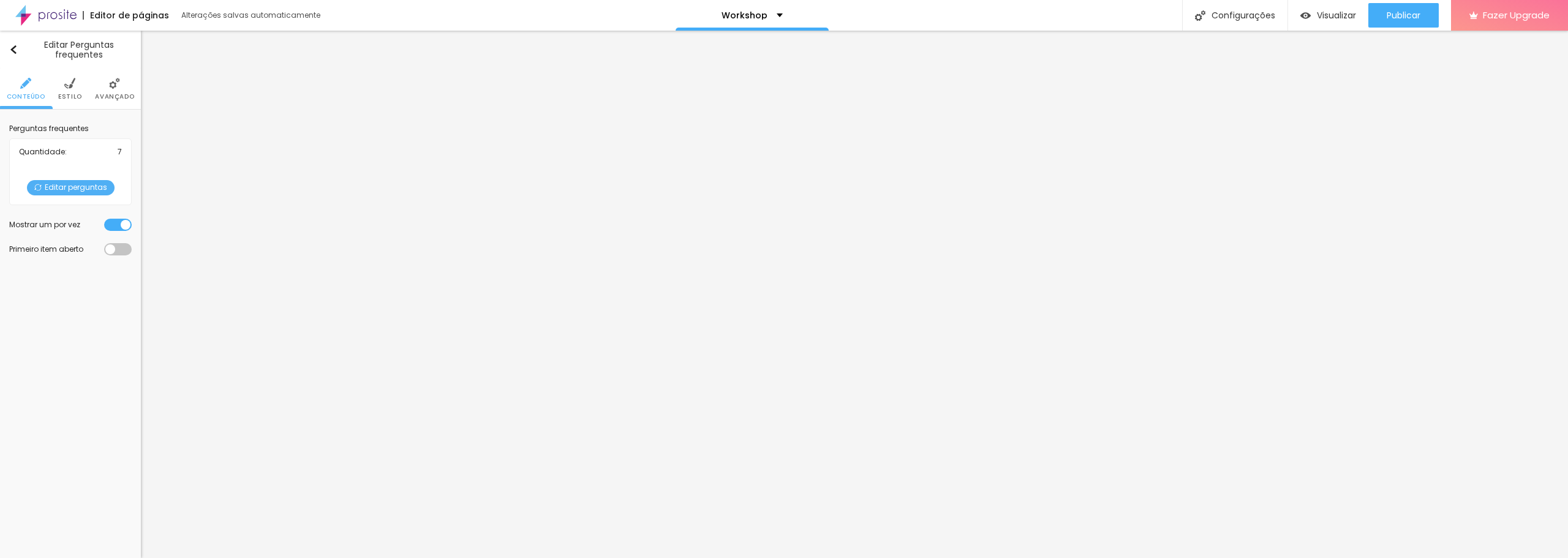
click at [69, 184] on span "Editar perguntas" at bounding box center [71, 188] width 88 height 15
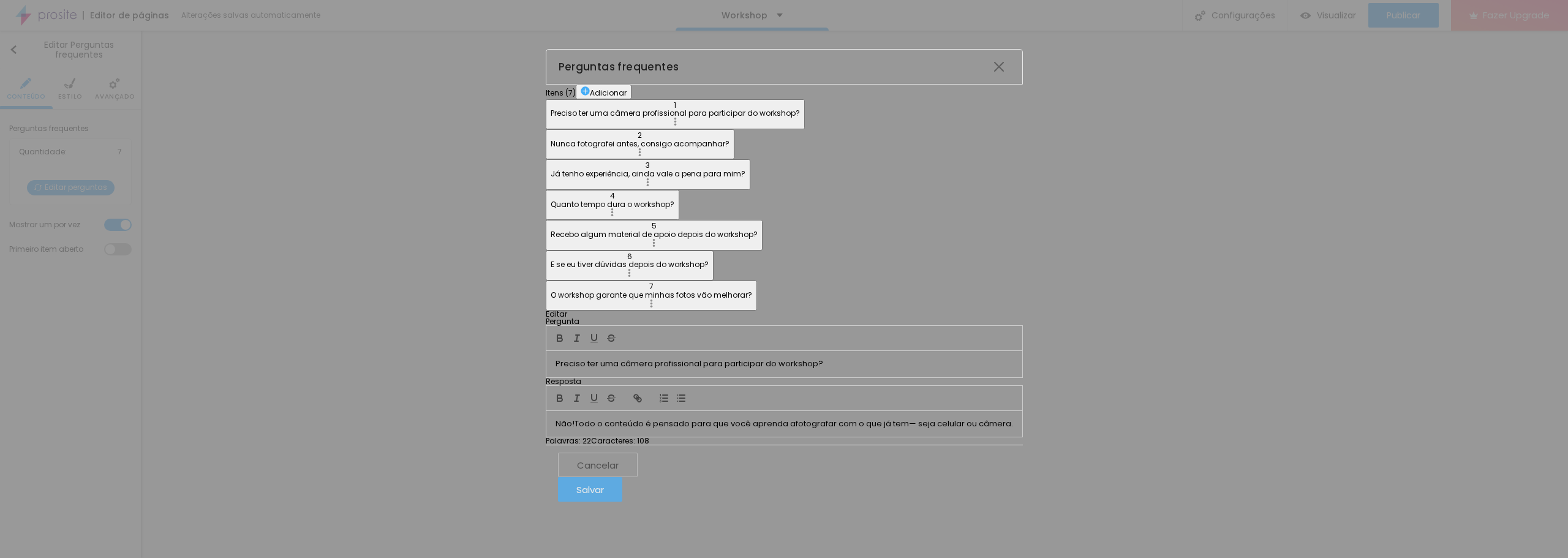
click at [604, 484] on div "Salvar" at bounding box center [590, 489] width 28 height 25
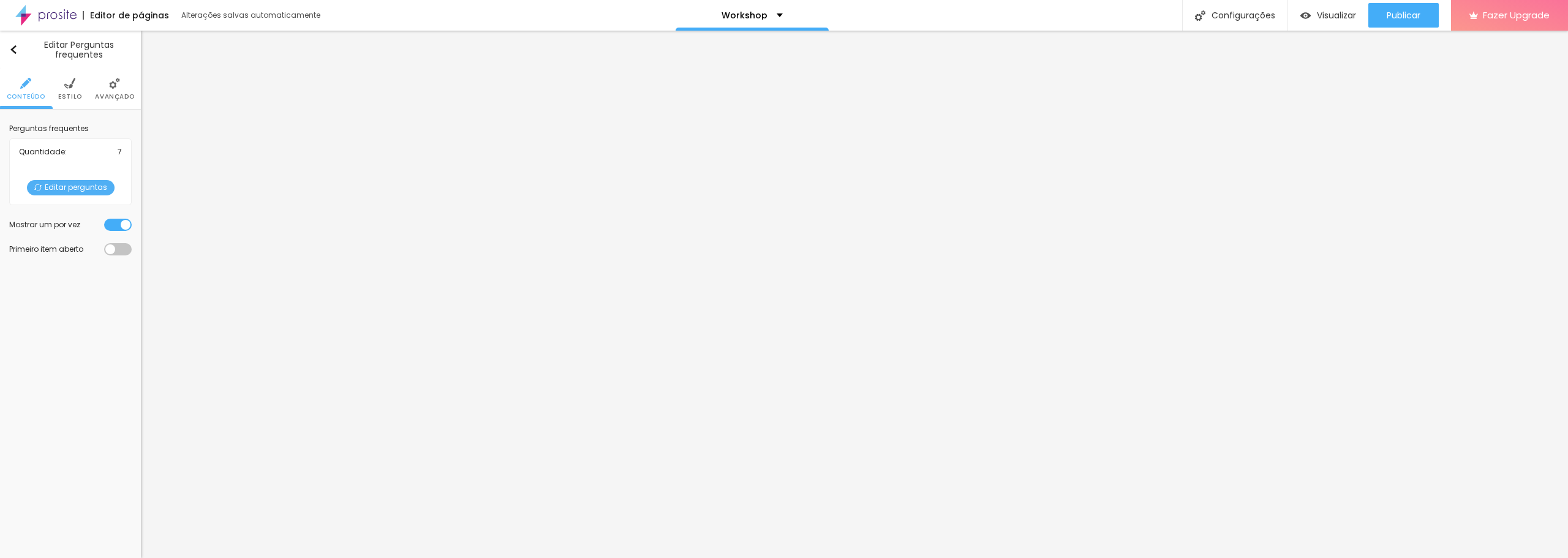
click at [68, 86] on img at bounding box center [70, 83] width 11 height 11
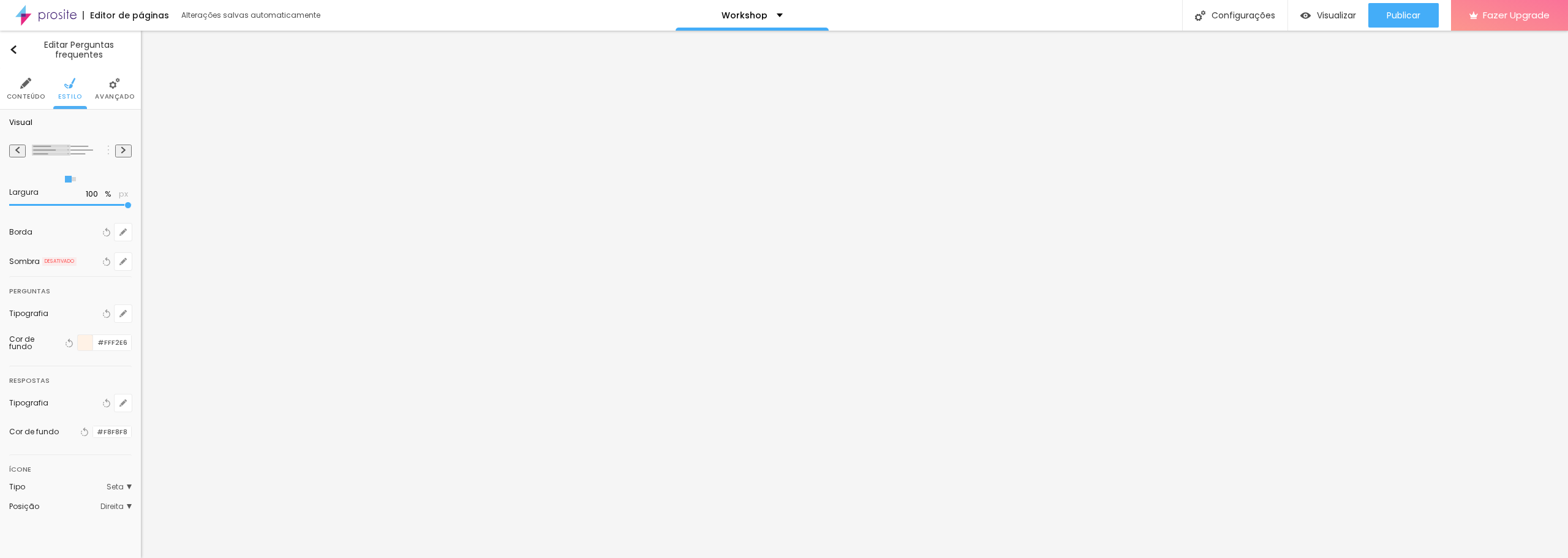
click at [90, 340] on div at bounding box center [85, 342] width 15 height 15
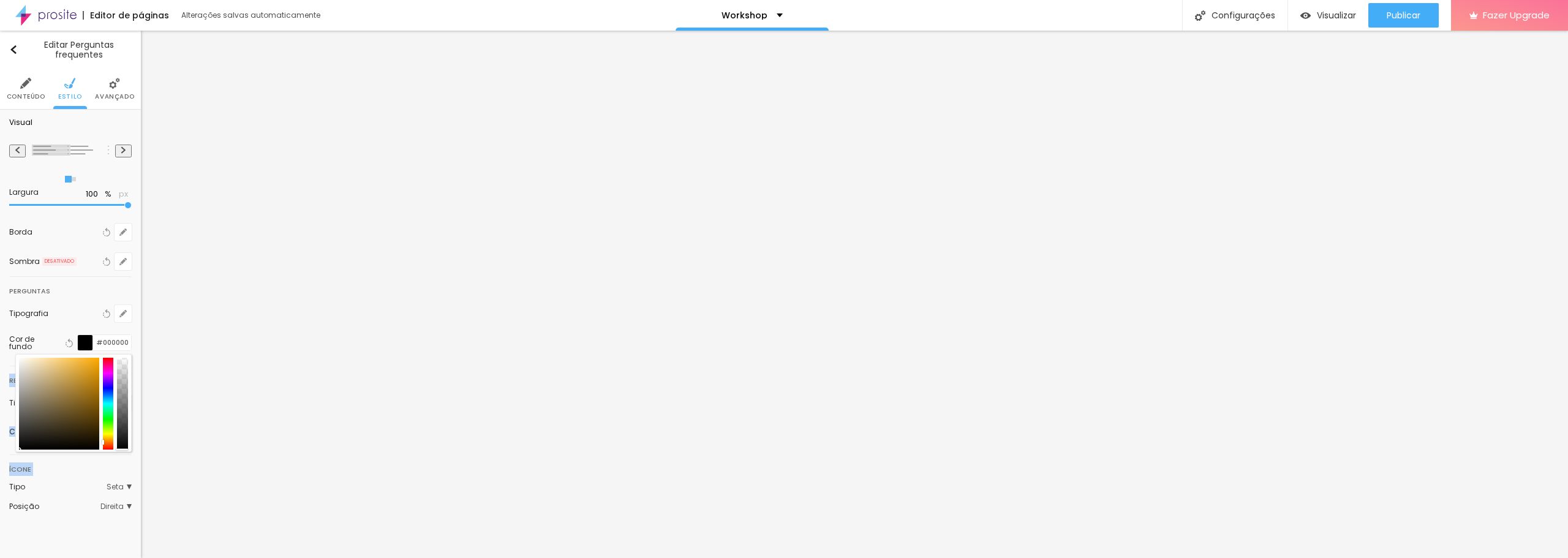
drag, startPoint x: 58, startPoint y: 398, endPoint x: 74, endPoint y: 484, distance: 87.5
click at [74, 484] on div "Visual Largura 100 % px Borda Voltar ao padrão Sombra DESATIVADO Voltar ao padr…" at bounding box center [70, 321] width 141 height 424
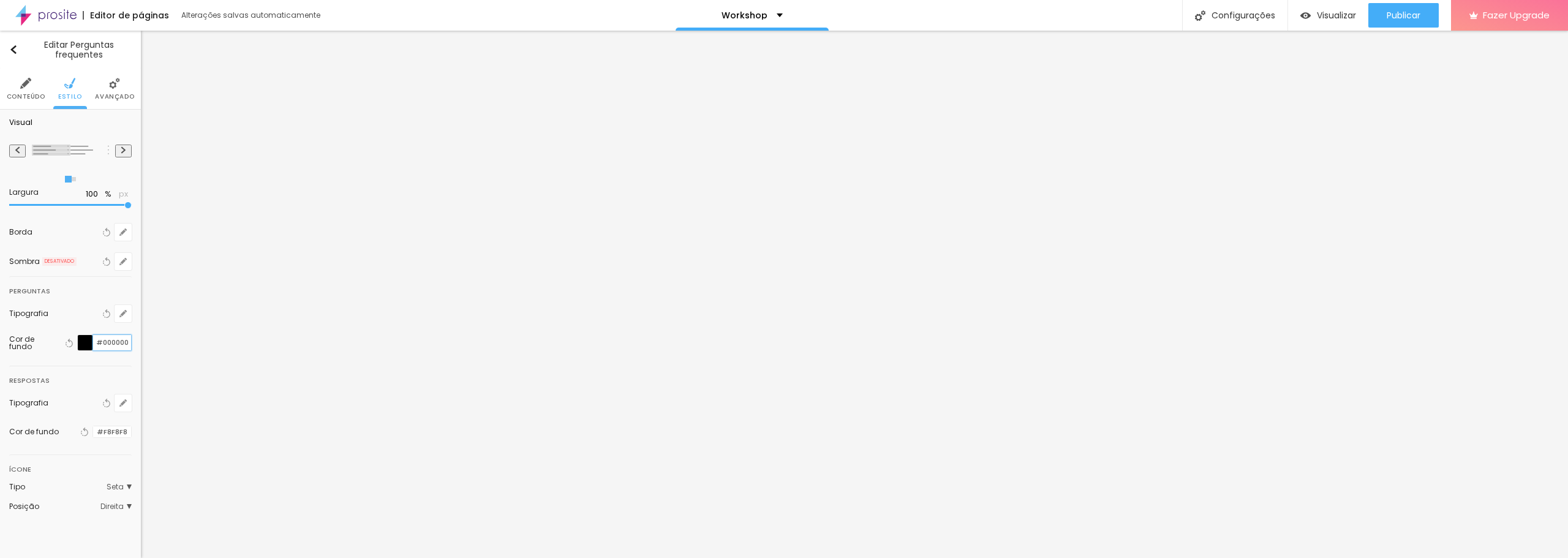
drag, startPoint x: 128, startPoint y: 341, endPoint x: 90, endPoint y: 343, distance: 38.1
click at [90, 343] on div "#000000" at bounding box center [104, 342] width 54 height 17
click at [48, 429] on div "Cor de fundo" at bounding box center [34, 431] width 50 height 7
drag, startPoint x: 129, startPoint y: 430, endPoint x: 105, endPoint y: 428, distance: 24.1
click at [105, 428] on input "#F8F8F8" at bounding box center [111, 432] width 38 height 12
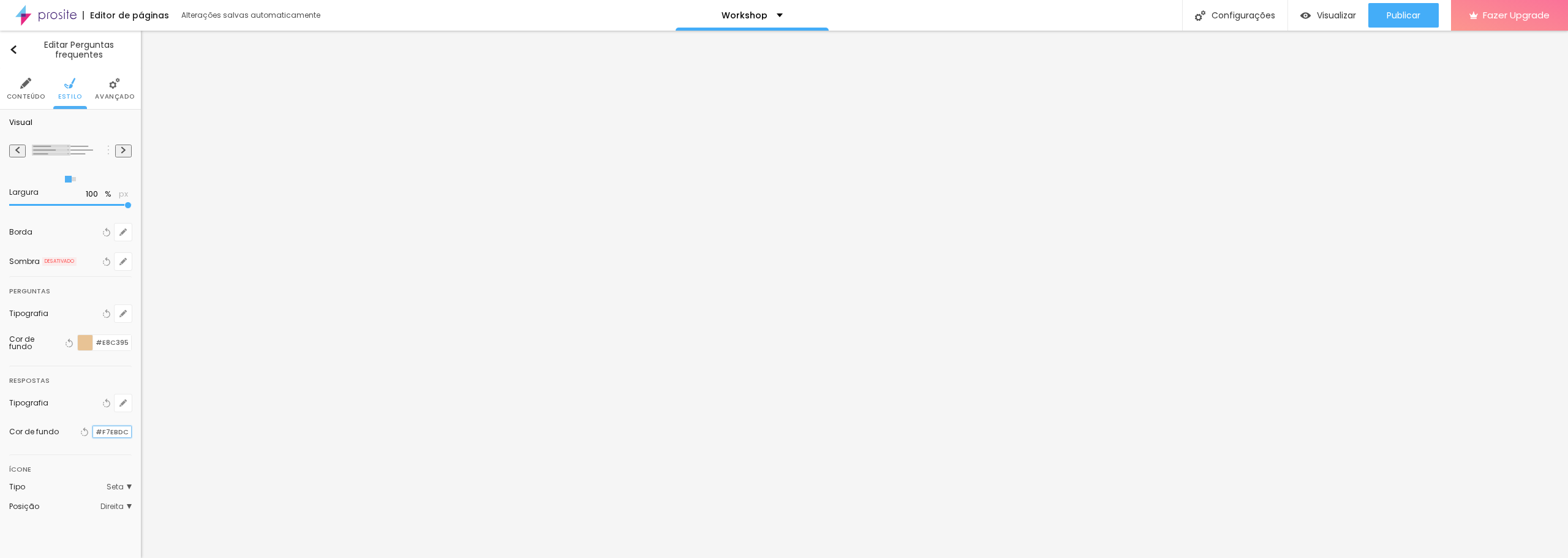
click at [117, 435] on input "#F7EBDC" at bounding box center [111, 432] width 38 height 12
click at [93, 434] on div at bounding box center [93, 432] width 0 height 12
click at [93, 431] on div at bounding box center [93, 432] width 0 height 12
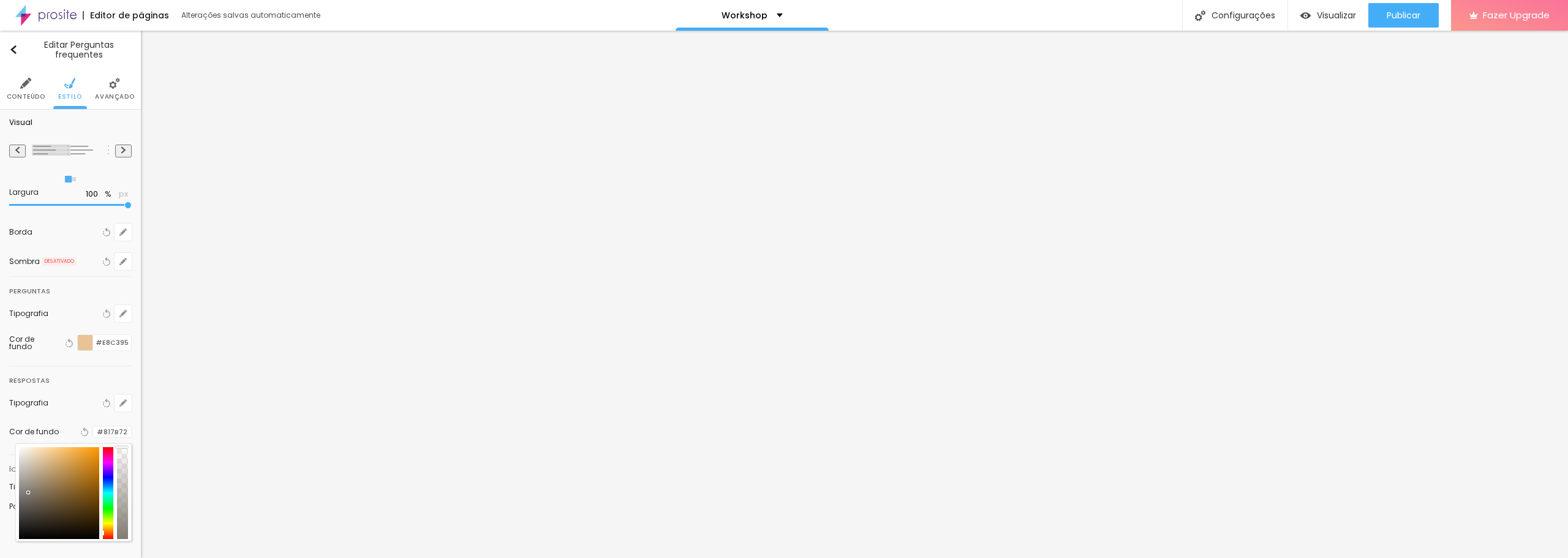
drag, startPoint x: 83, startPoint y: 462, endPoint x: 64, endPoint y: 464, distance: 19.1
click at [45, 465] on div at bounding box center [59, 493] width 80 height 92
click at [68, 463] on div at bounding box center [59, 493] width 80 height 92
drag, startPoint x: 117, startPoint y: 455, endPoint x: 124, endPoint y: 502, distance: 47.5
click at [124, 502] on div at bounding box center [122, 493] width 11 height 92
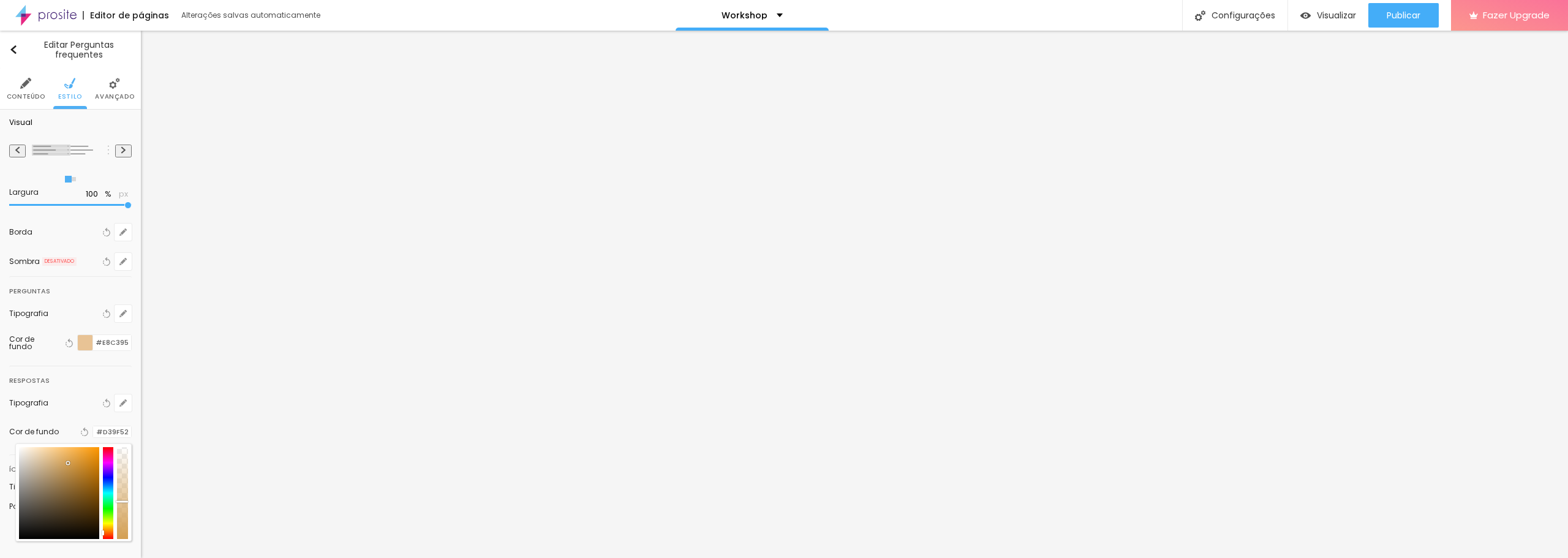
click at [86, 347] on div at bounding box center [85, 342] width 15 height 15
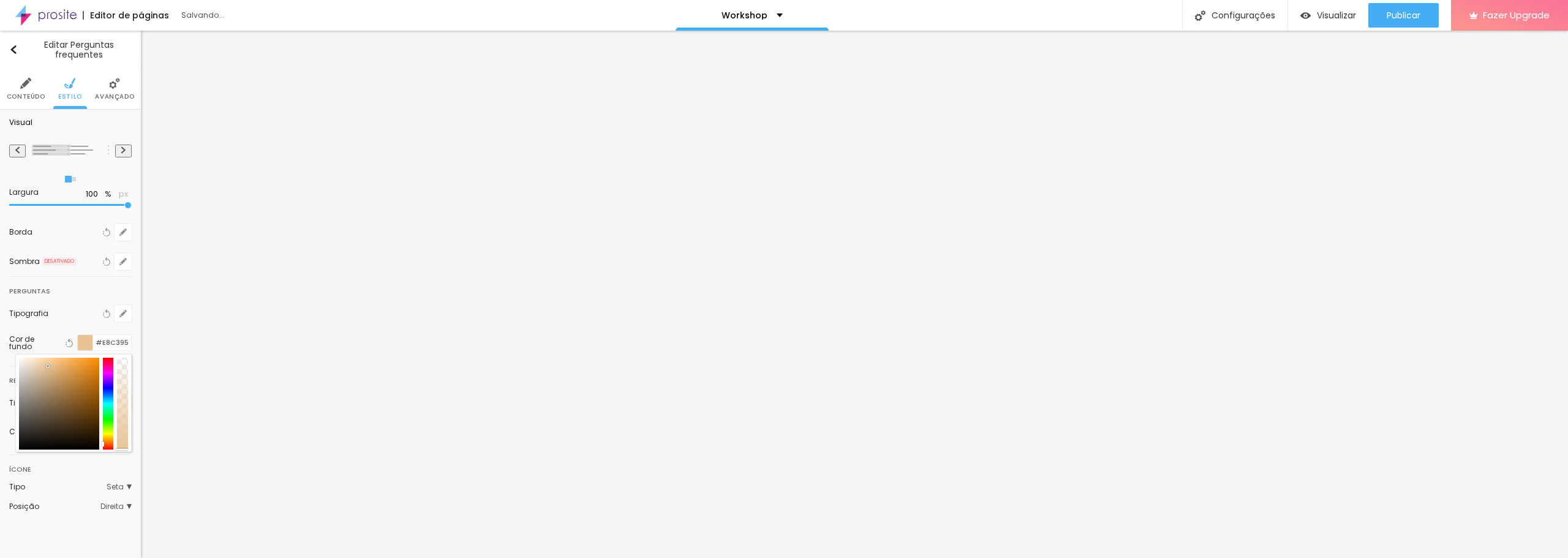
click at [86, 347] on div at bounding box center [85, 342] width 15 height 15
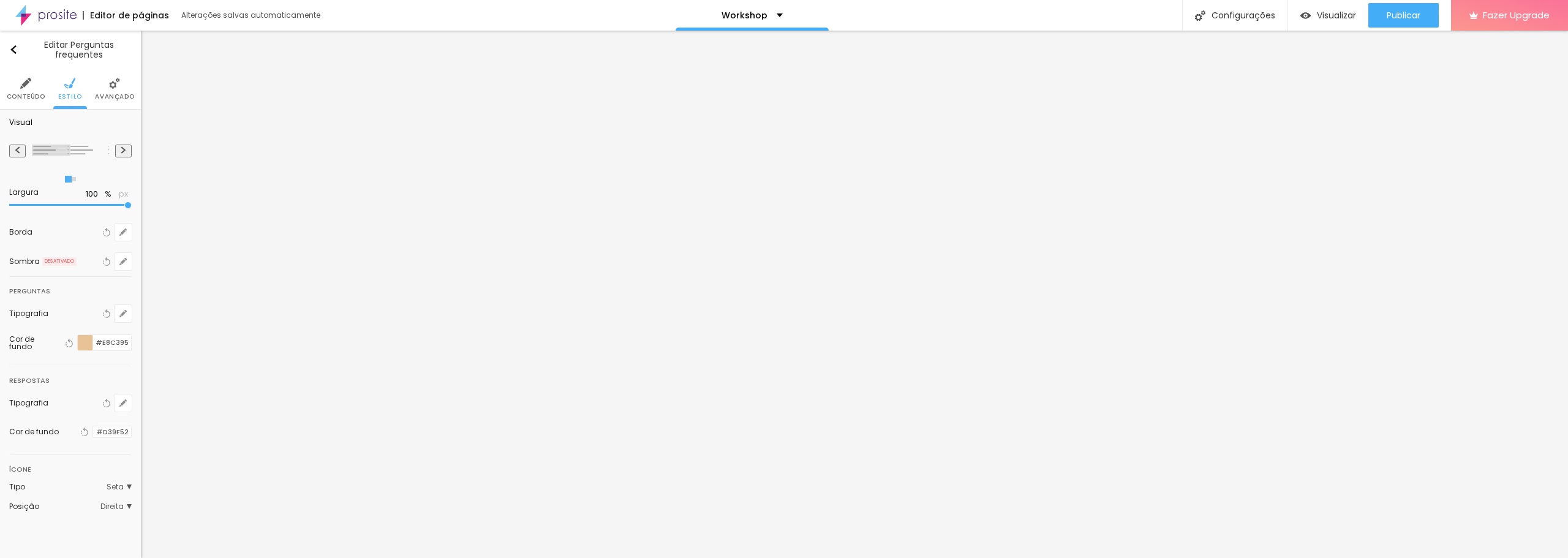
click at [93, 432] on div at bounding box center [93, 432] width 0 height 12
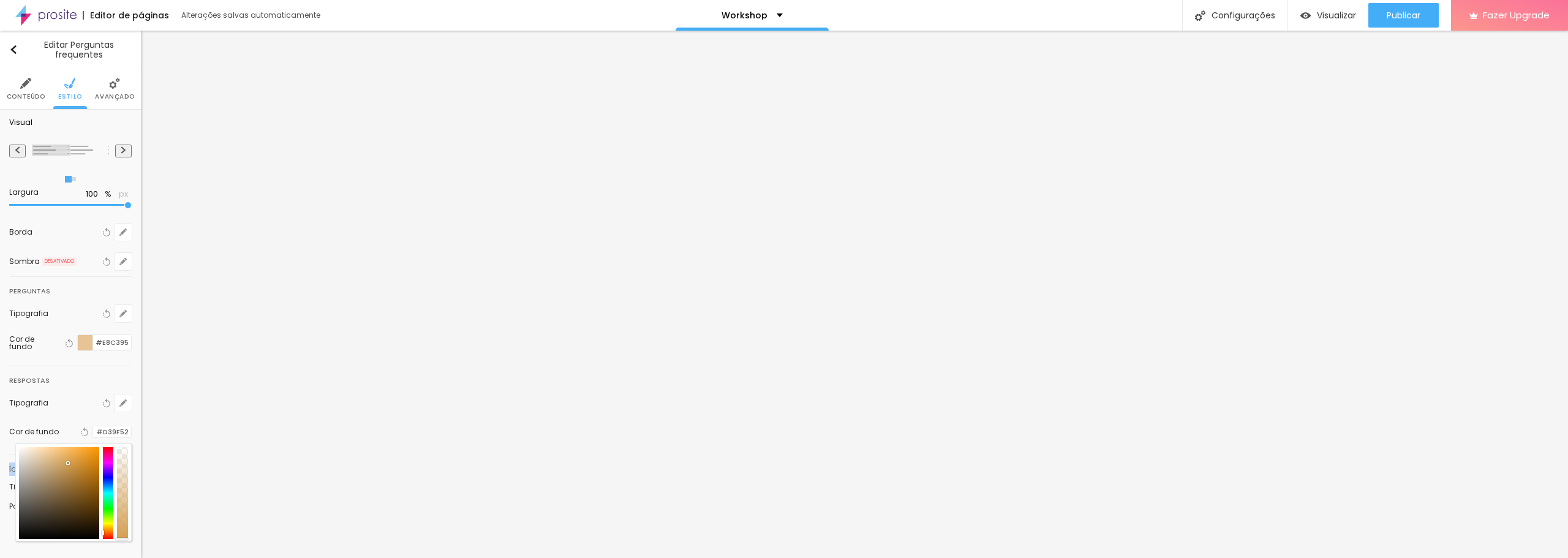
drag, startPoint x: 124, startPoint y: 504, endPoint x: 138, endPoint y: 551, distance: 49.0
click at [138, 551] on div "Editar Perguntas frequentes Conteúdo Estilo Avançado Visual Largura 100 % px Bo…" at bounding box center [70, 294] width 141 height 528
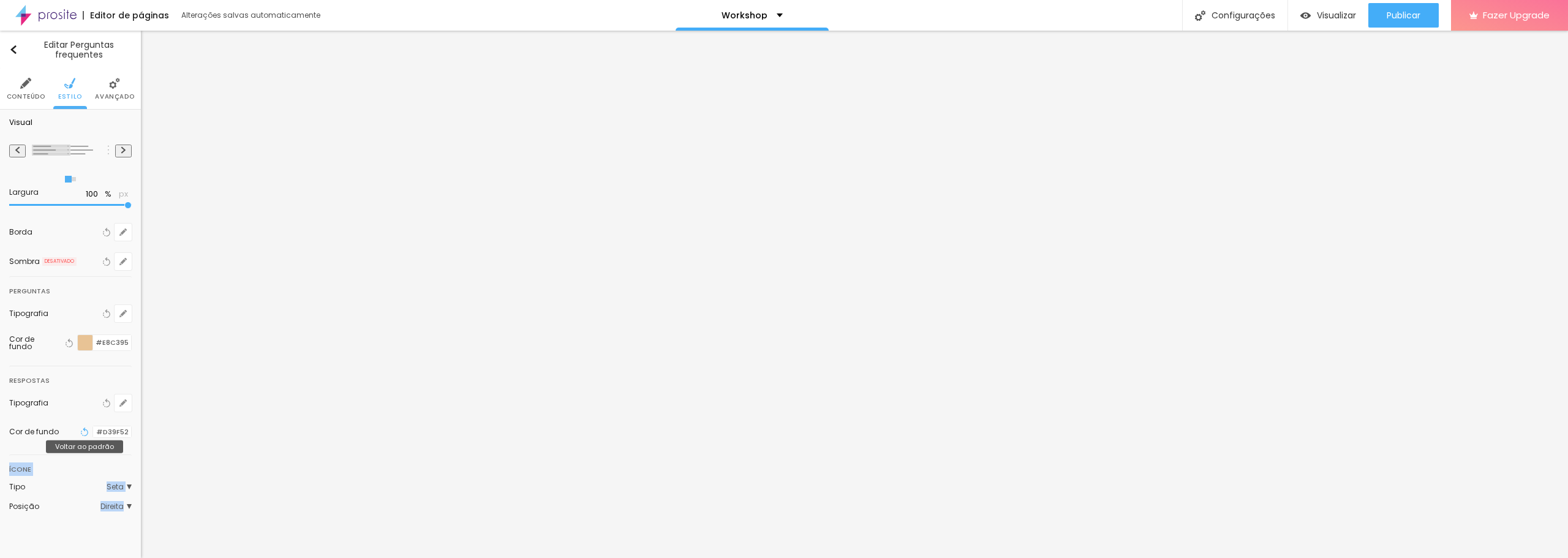
click at [78, 426] on button "Voltar ao padrão" at bounding box center [84, 431] width 13 height 16
click at [107, 402] on icon "button" at bounding box center [106, 403] width 9 height 9
click at [34, 438] on div "Cor de fundo Voltar ao padrão #D39F52" at bounding box center [70, 431] width 123 height 16
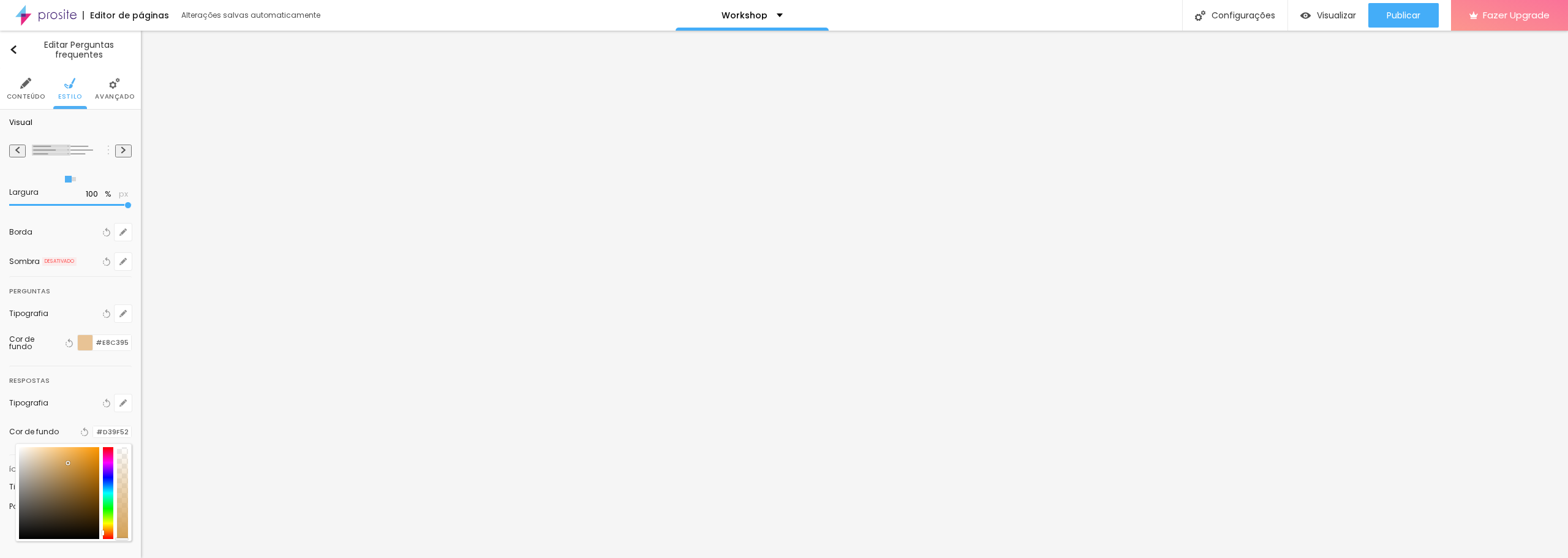
click at [25, 425] on div "Cor de fundo Voltar ao padrão #D39F52" at bounding box center [70, 431] width 123 height 16
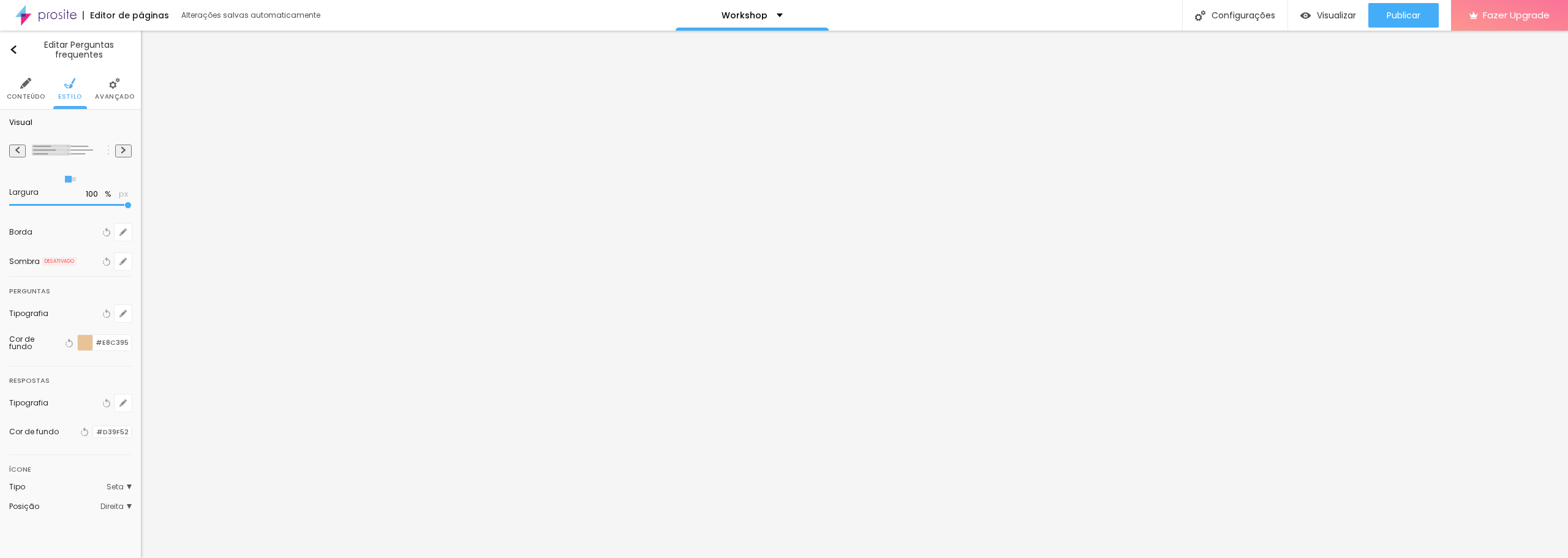
click at [87, 341] on div at bounding box center [85, 342] width 15 height 15
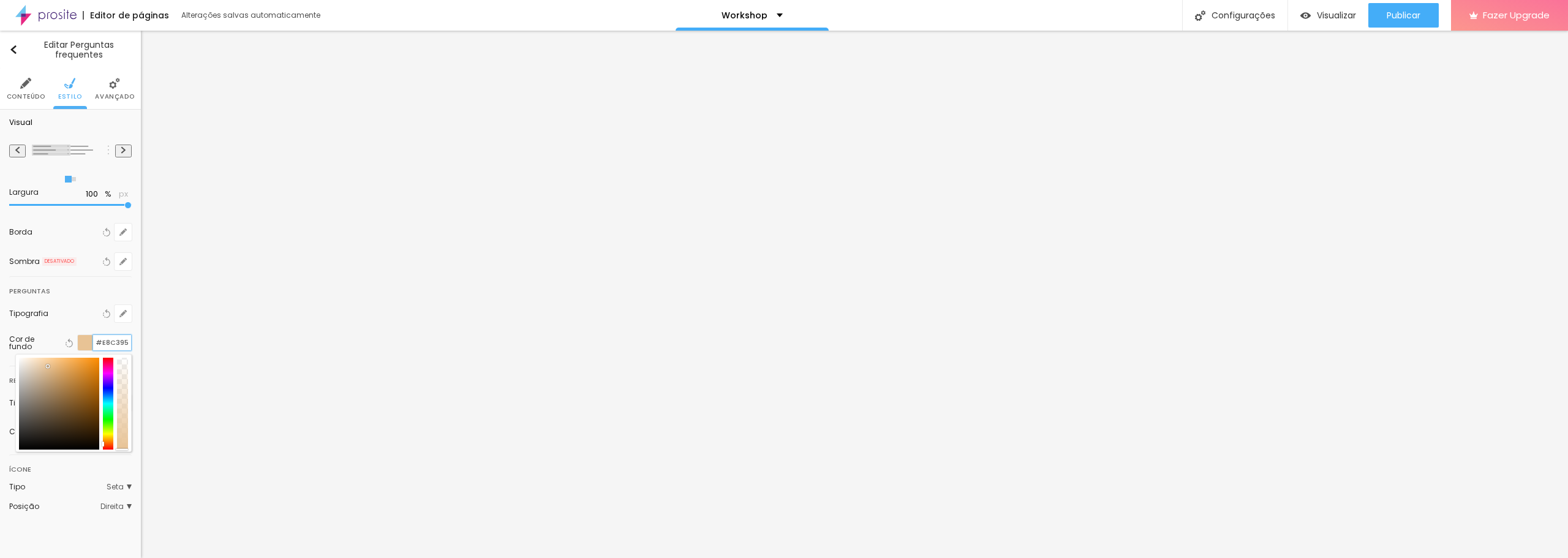
drag, startPoint x: 127, startPoint y: 344, endPoint x: 97, endPoint y: 345, distance: 30.0
click at [97, 345] on input "#E8C395" at bounding box center [111, 342] width 38 height 15
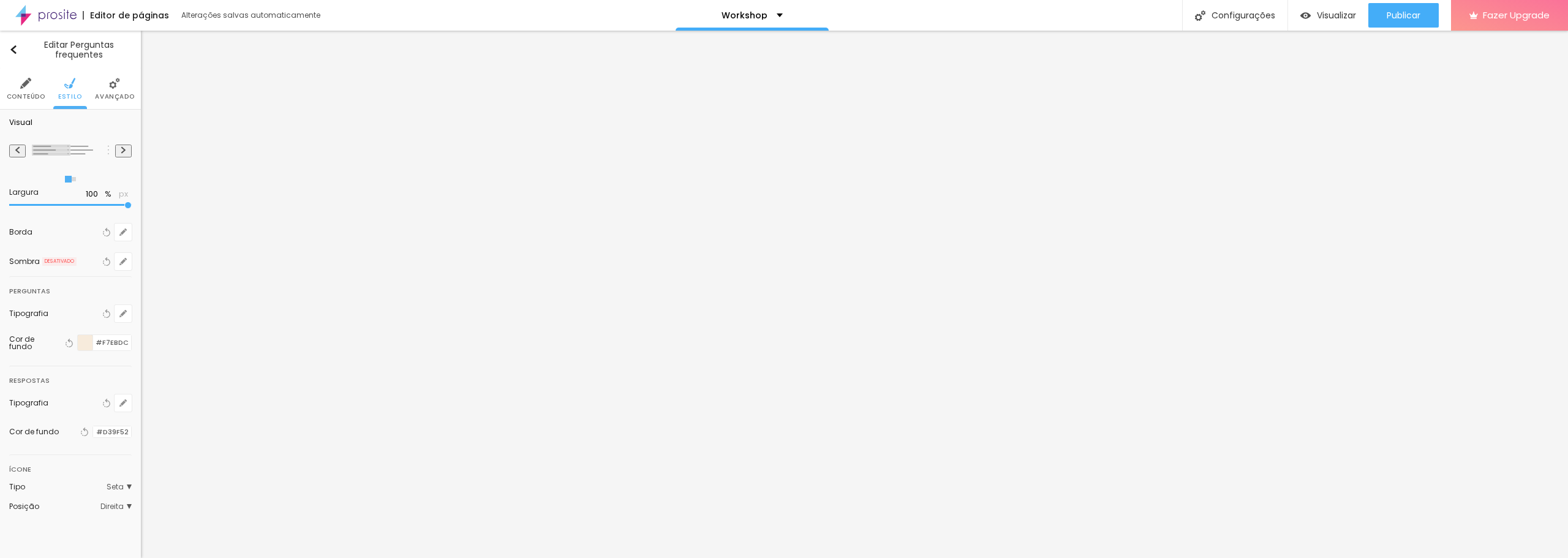
click at [56, 543] on div "Editar Perguntas frequentes Conteúdo Estilo Avançado Visual Largura 100 % px Bo…" at bounding box center [70, 294] width 141 height 528
click at [86, 488] on div "Tipo" at bounding box center [58, 486] width 97 height 7
click at [60, 522] on span "Abrir" at bounding box center [54, 521] width 17 height 11
click at [62, 504] on span "Seta" at bounding box center [55, 504] width 17 height 11
click at [114, 483] on span "Seta" at bounding box center [119, 486] width 25 height 7
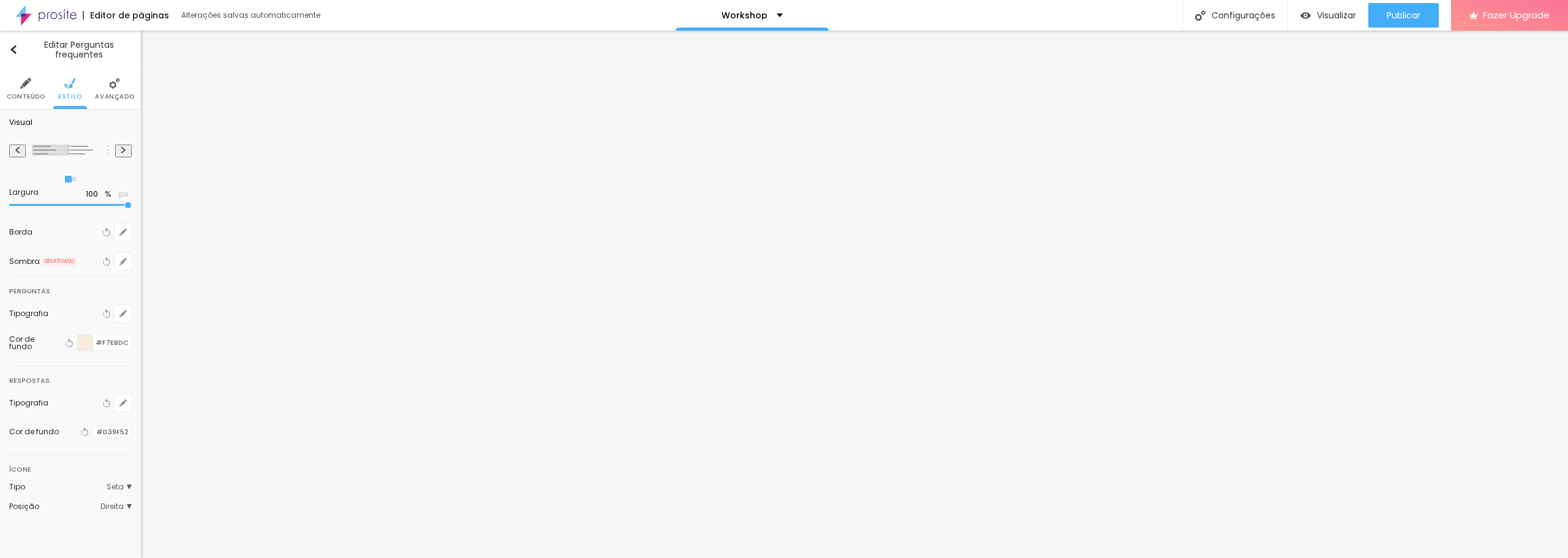
click at [118, 507] on span "Direita" at bounding box center [116, 506] width 31 height 7
click at [52, 522] on span "Esquerda" at bounding box center [64, 524] width 36 height 11
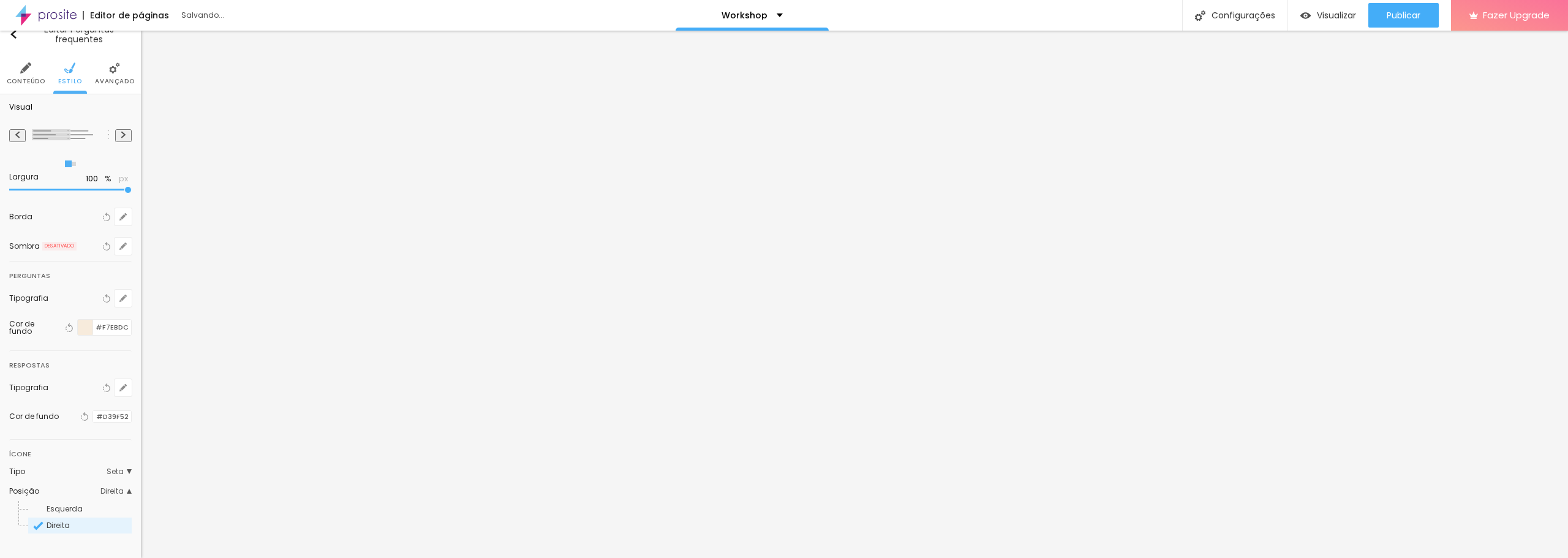
click at [52, 449] on div "Ícone" at bounding box center [70, 450] width 123 height 22
click at [80, 412] on icon "button" at bounding box center [84, 416] width 9 height 9
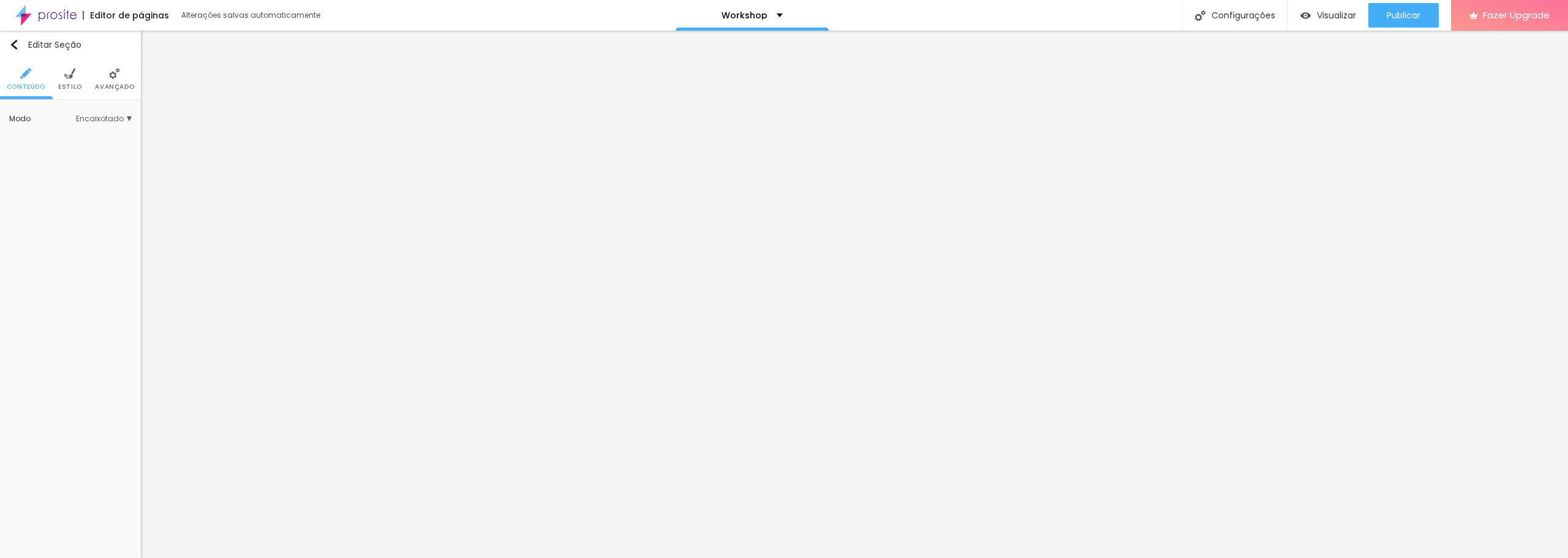
click at [112, 117] on span "Encaixotado" at bounding box center [104, 119] width 56 height 7
click at [66, 86] on span "Estilo" at bounding box center [70, 87] width 24 height 6
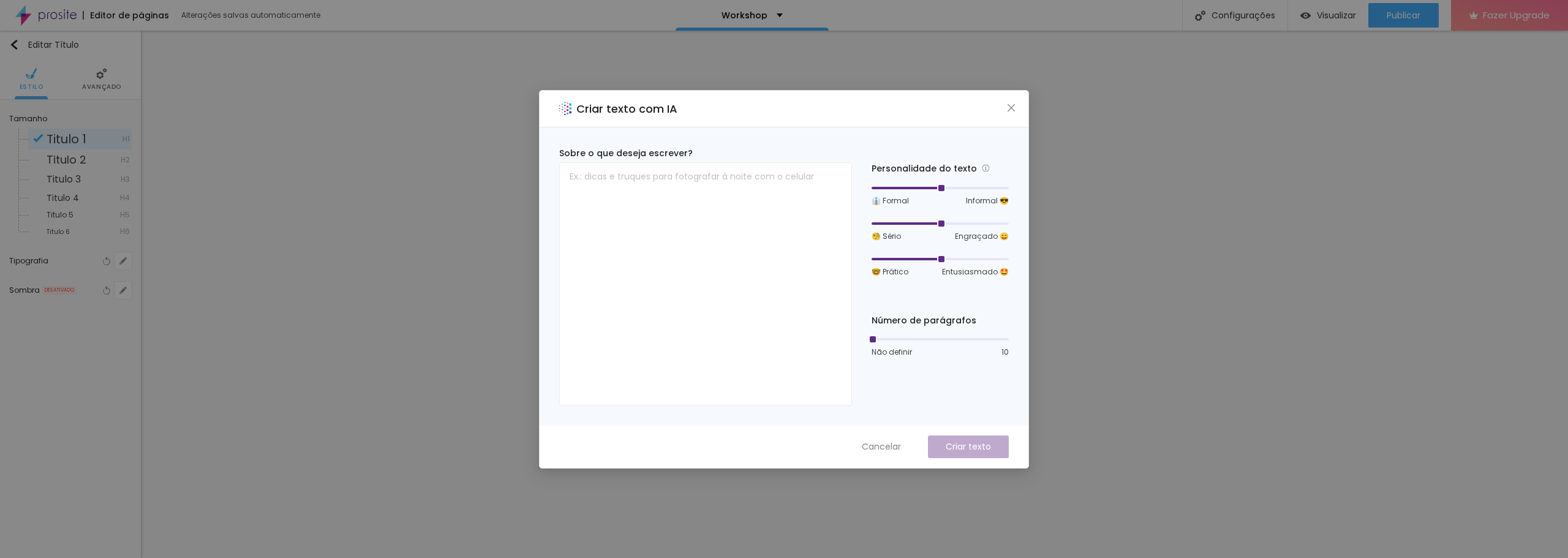
click at [1005, 106] on span "Close" at bounding box center [1011, 107] width 13 height 10
click at [1020, 105] on div "Criar texto com IA" at bounding box center [784, 109] width 489 height 36
click at [1009, 109] on icon "close" at bounding box center [1011, 107] width 10 height 10
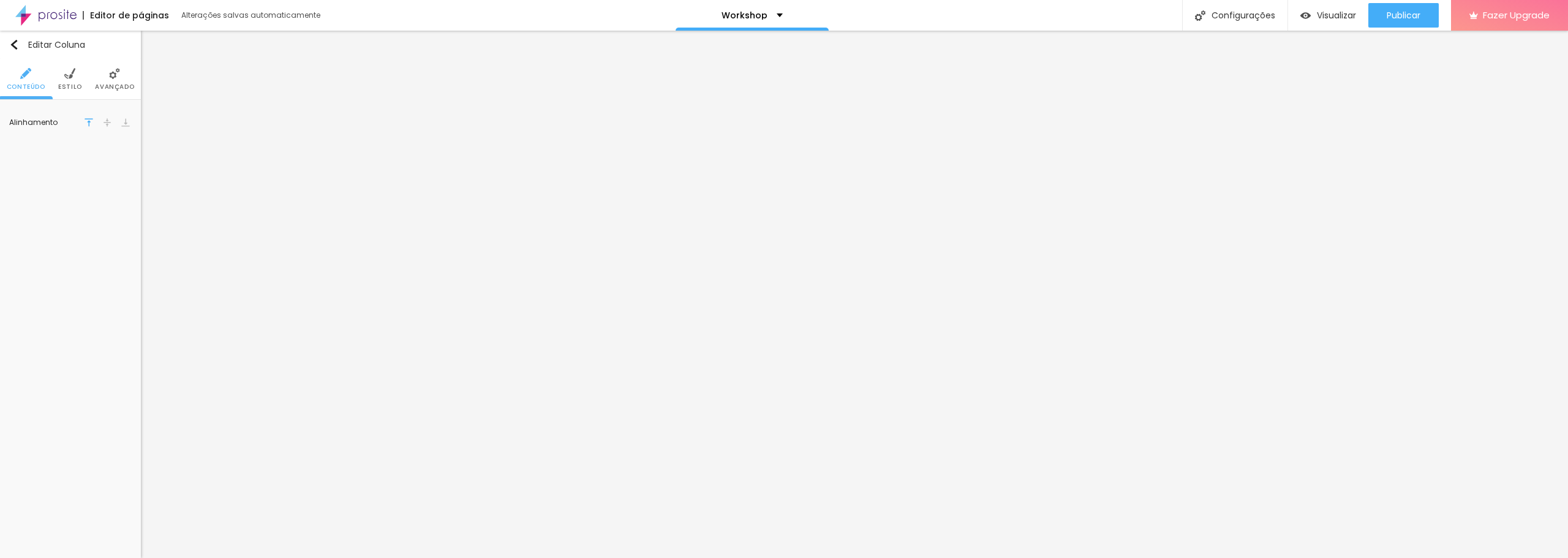
click at [68, 84] on span "Estilo" at bounding box center [70, 87] width 24 height 6
click at [30, 75] on img at bounding box center [25, 74] width 11 height 11
click at [118, 78] on img at bounding box center [114, 74] width 11 height 11
click at [76, 135] on input "Quero adquirir" at bounding box center [70, 138] width 123 height 20
click at [73, 80] on li "Estilo" at bounding box center [70, 79] width 24 height 40
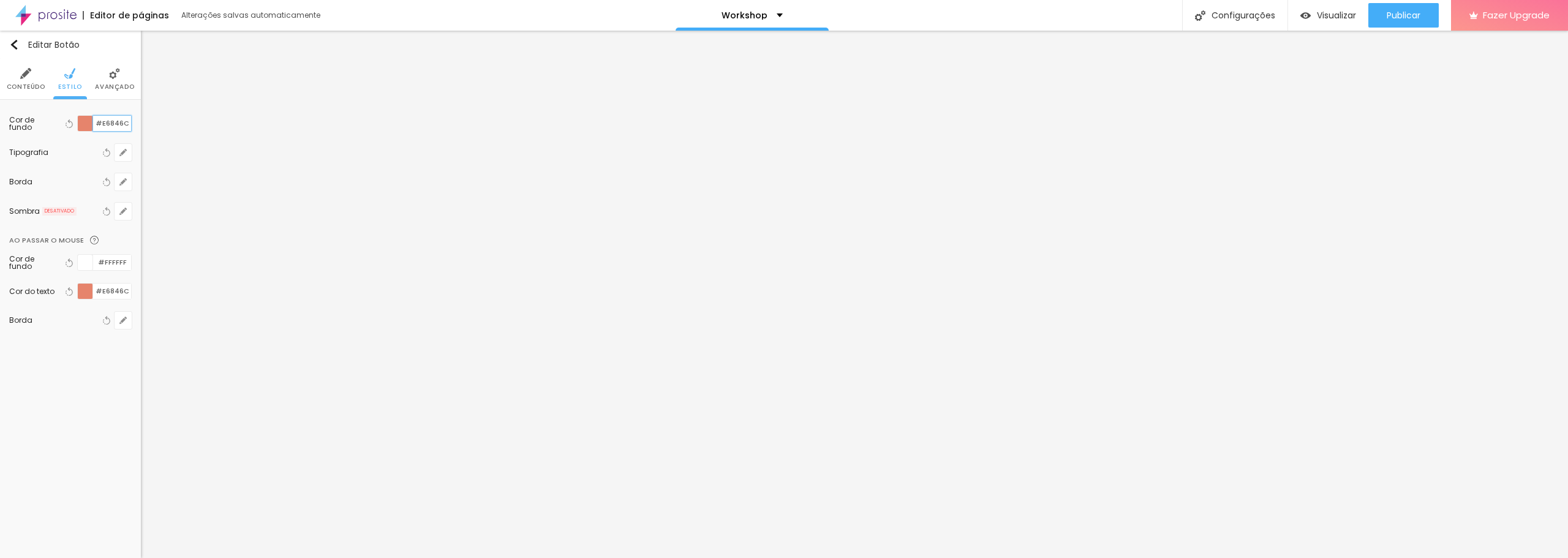
drag, startPoint x: 127, startPoint y: 123, endPoint x: 96, endPoint y: 123, distance: 31.0
click at [96, 123] on input "#E6846C" at bounding box center [111, 123] width 38 height 15
click at [48, 157] on div "Tipografia Voltar ao padrão" at bounding box center [70, 152] width 123 height 29
drag, startPoint x: 121, startPoint y: 124, endPoint x: 101, endPoint y: 124, distance: 20.0
click at [101, 124] on input "#E8C395" at bounding box center [111, 123] width 38 height 15
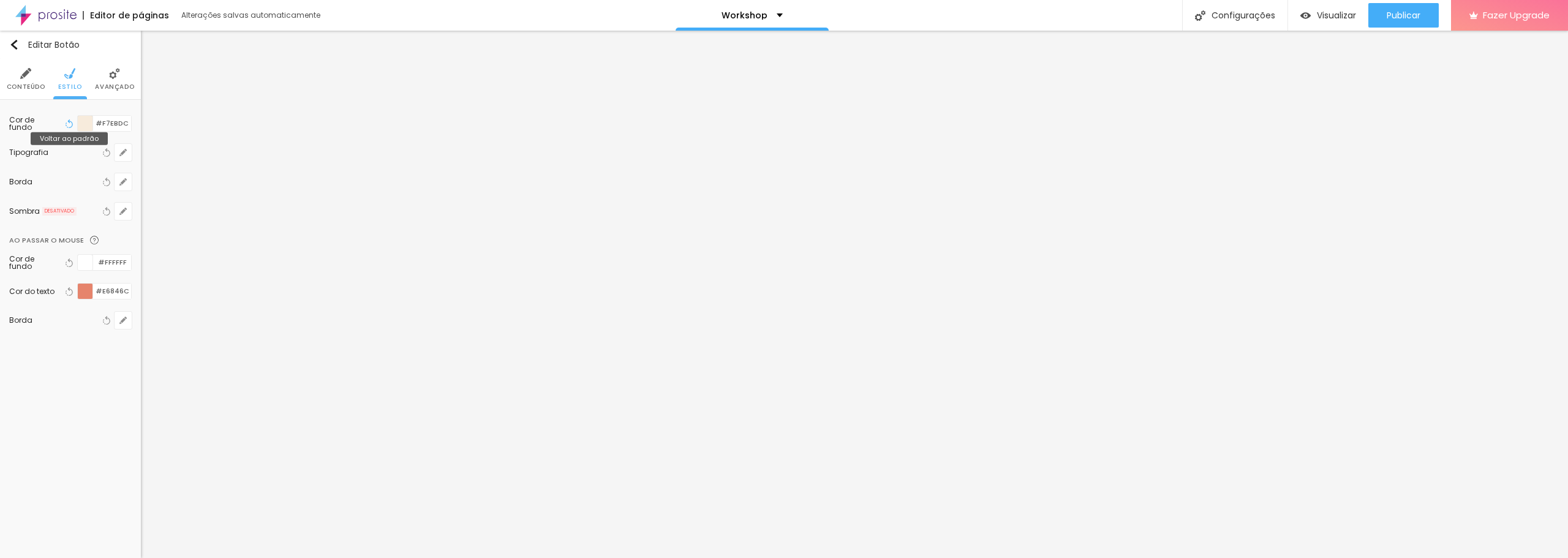
click at [73, 125] on icon "button" at bounding box center [69, 123] width 9 height 9
click at [42, 154] on div "Tipografia" at bounding box center [54, 152] width 91 height 7
click at [36, 154] on div "Tipografia" at bounding box center [54, 152] width 91 height 7
drag, startPoint x: 34, startPoint y: 150, endPoint x: 55, endPoint y: 150, distance: 21.0
click at [36, 150] on div "Tipografia" at bounding box center [54, 152] width 91 height 7
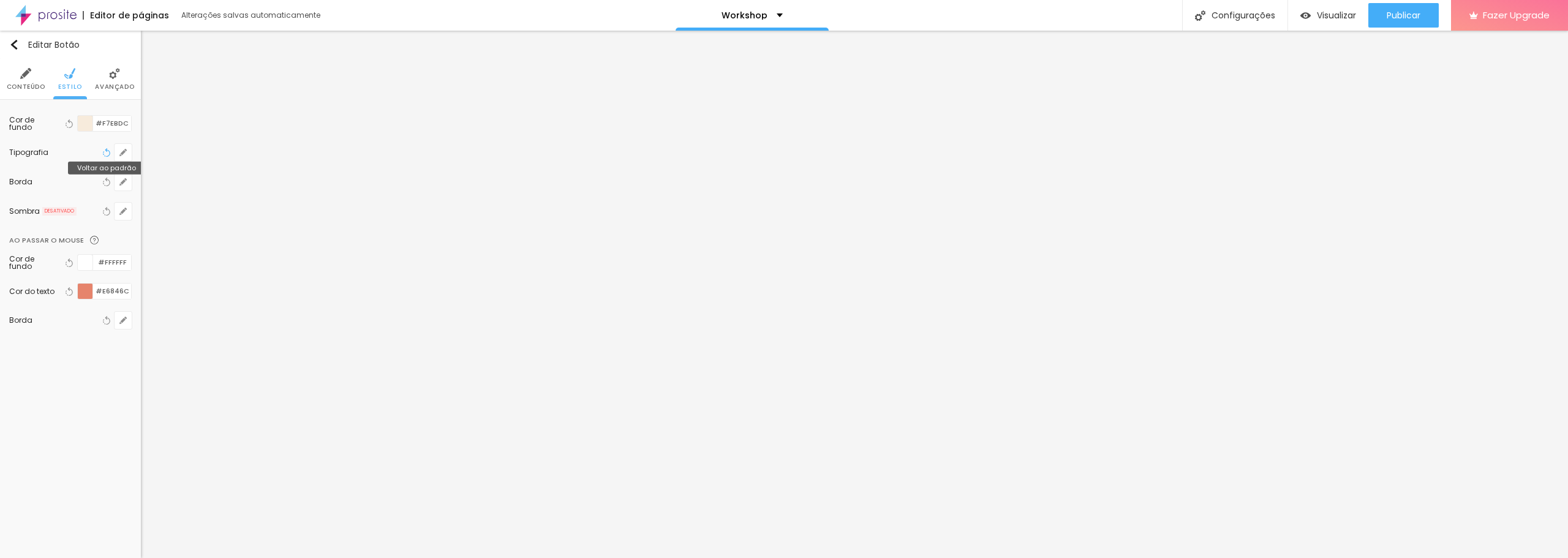
click at [101, 150] on button "Voltar ao padrão" at bounding box center [107, 152] width 13 height 17
click at [123, 149] on icon "button" at bounding box center [123, 152] width 7 height 7
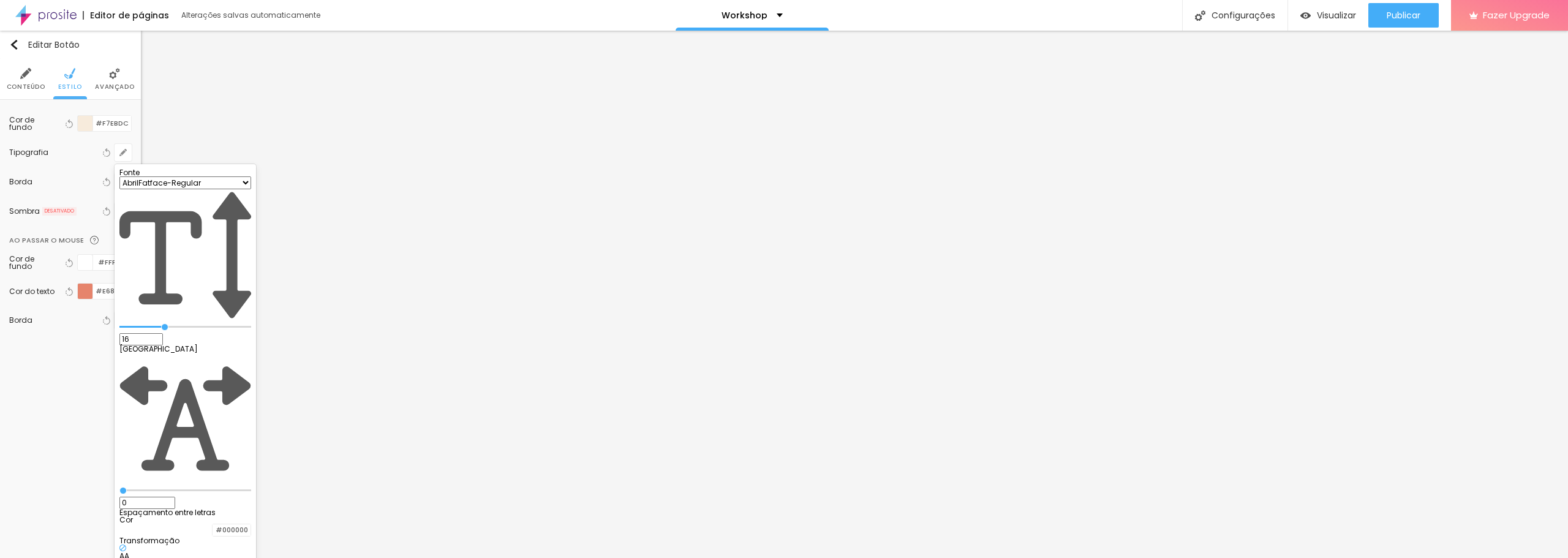
click at [75, 174] on div at bounding box center [784, 279] width 1568 height 558
click at [94, 133] on div "Cor de fundo Voltar ao padrão #F7EBDC" at bounding box center [70, 123] width 123 height 28
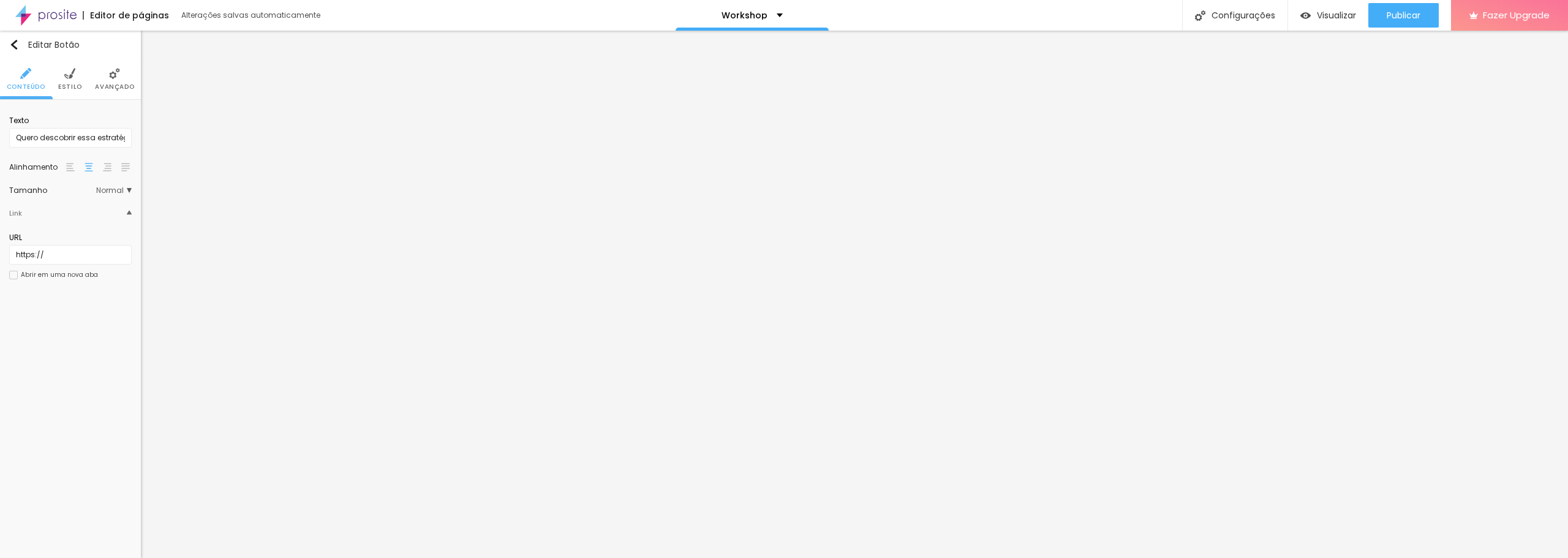
click at [67, 74] on img at bounding box center [70, 74] width 11 height 11
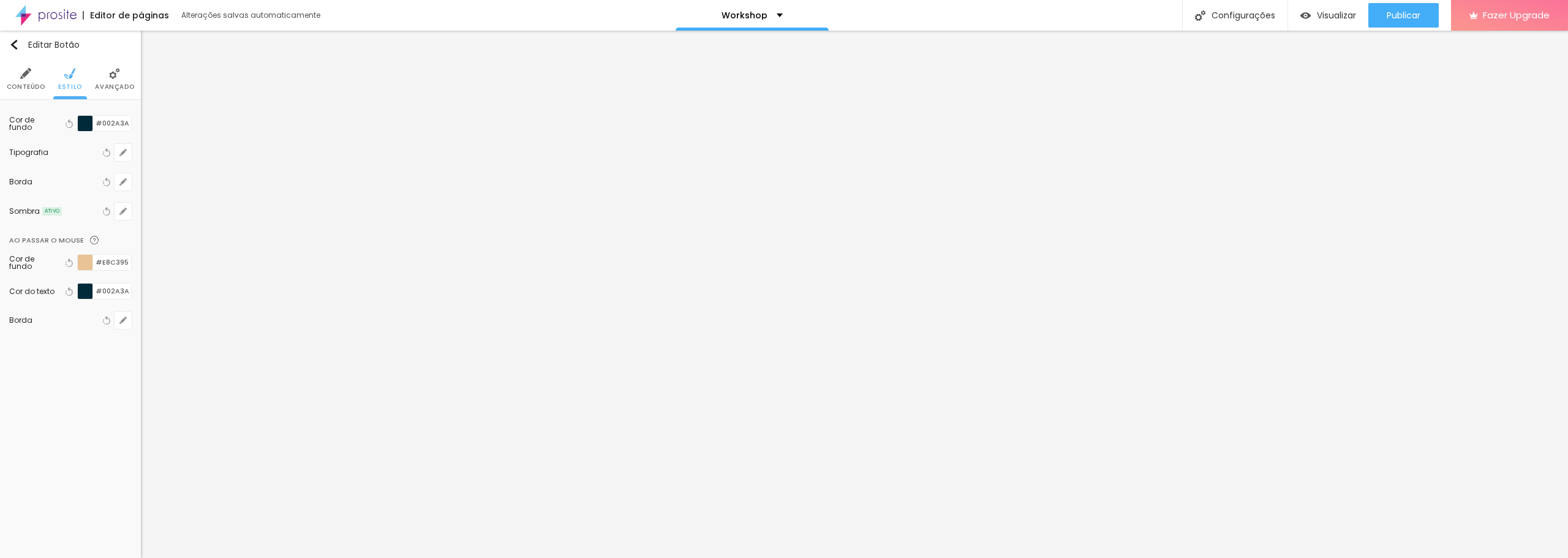
click at [46, 150] on div "Tipografia" at bounding box center [54, 152] width 91 height 7
click at [131, 150] on button "button" at bounding box center [123, 152] width 17 height 17
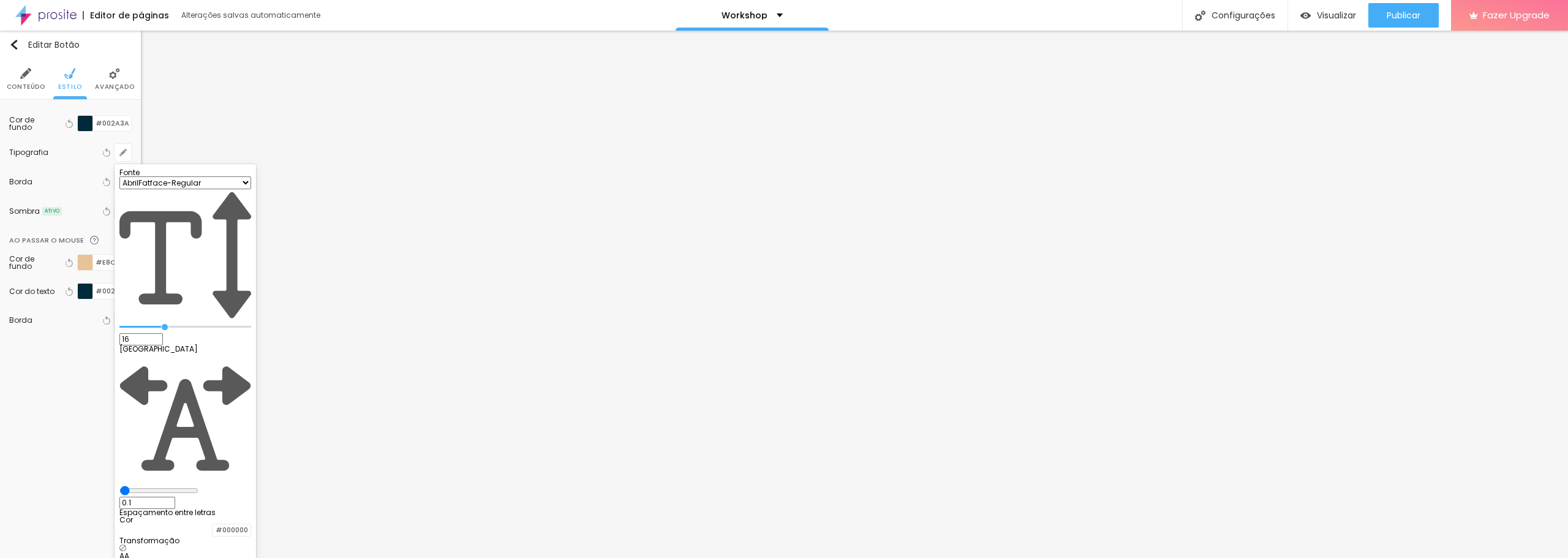
click at [129, 148] on div at bounding box center [784, 279] width 1568 height 558
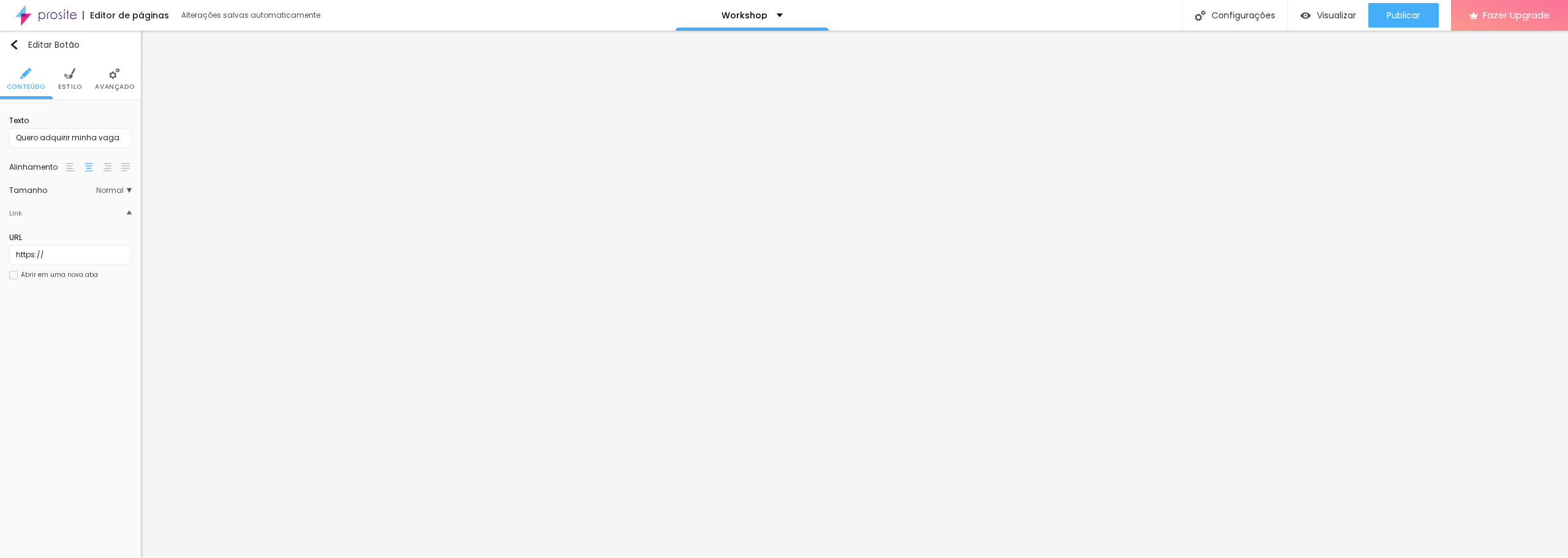
click at [60, 74] on li "Estilo" at bounding box center [70, 79] width 24 height 40
click at [126, 154] on icon "button" at bounding box center [123, 152] width 7 height 7
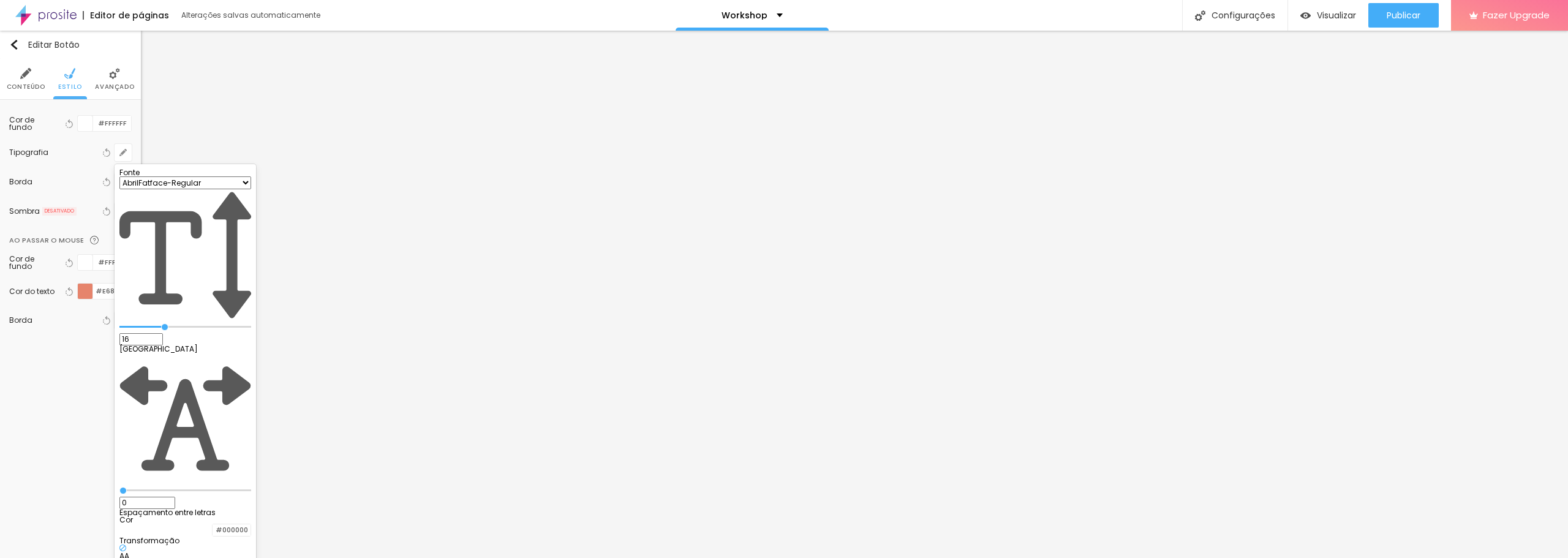
click at [221, 190] on select "AbrilFatface-Regular Actor-Regular Alegreya AlegreyaBlack [PERSON_NAME] Allan-R…" at bounding box center [185, 182] width 132 height 13
click at [131, 190] on select "AbrilFatface-Regular Actor-Regular Alegreya AlegreyaBlack [PERSON_NAME] Allan-R…" at bounding box center [185, 182] width 132 height 13
drag, startPoint x: 161, startPoint y: 263, endPoint x: 172, endPoint y: 262, distance: 11.0
click at [172, 486] on input "range" at bounding box center [158, 490] width 79 height 10
click at [192, 322] on input "range" at bounding box center [158, 327] width 79 height 10
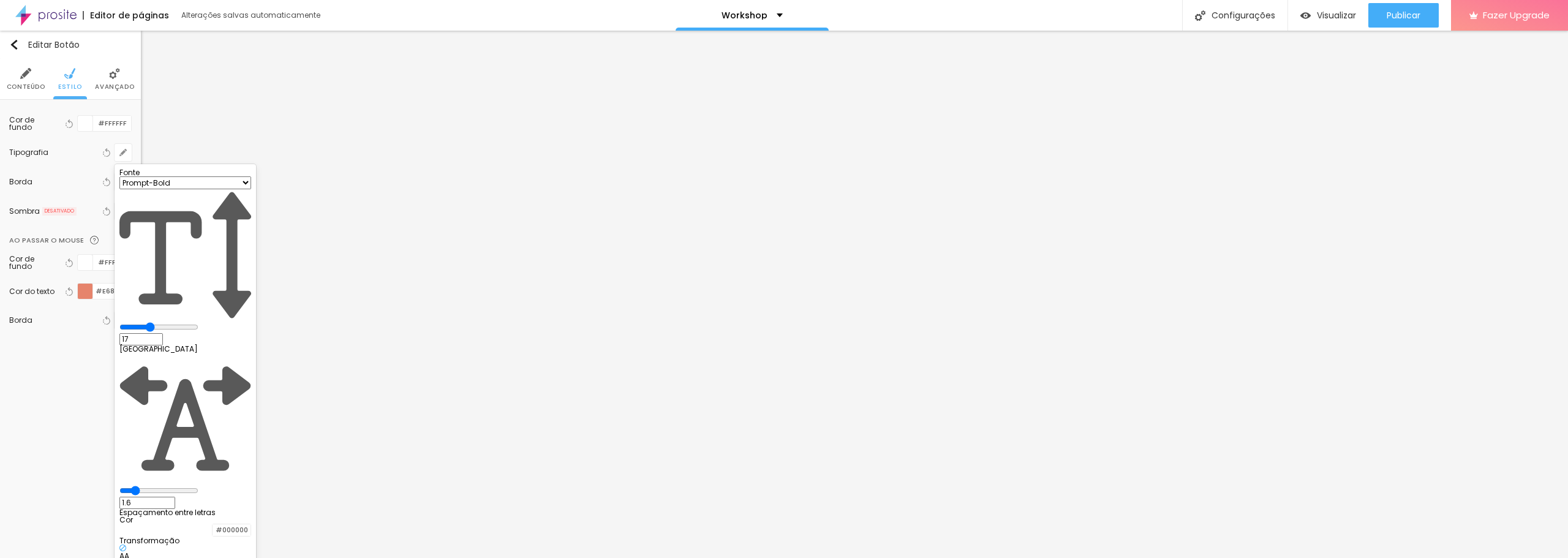
click at [44, 125] on div at bounding box center [784, 279] width 1568 height 558
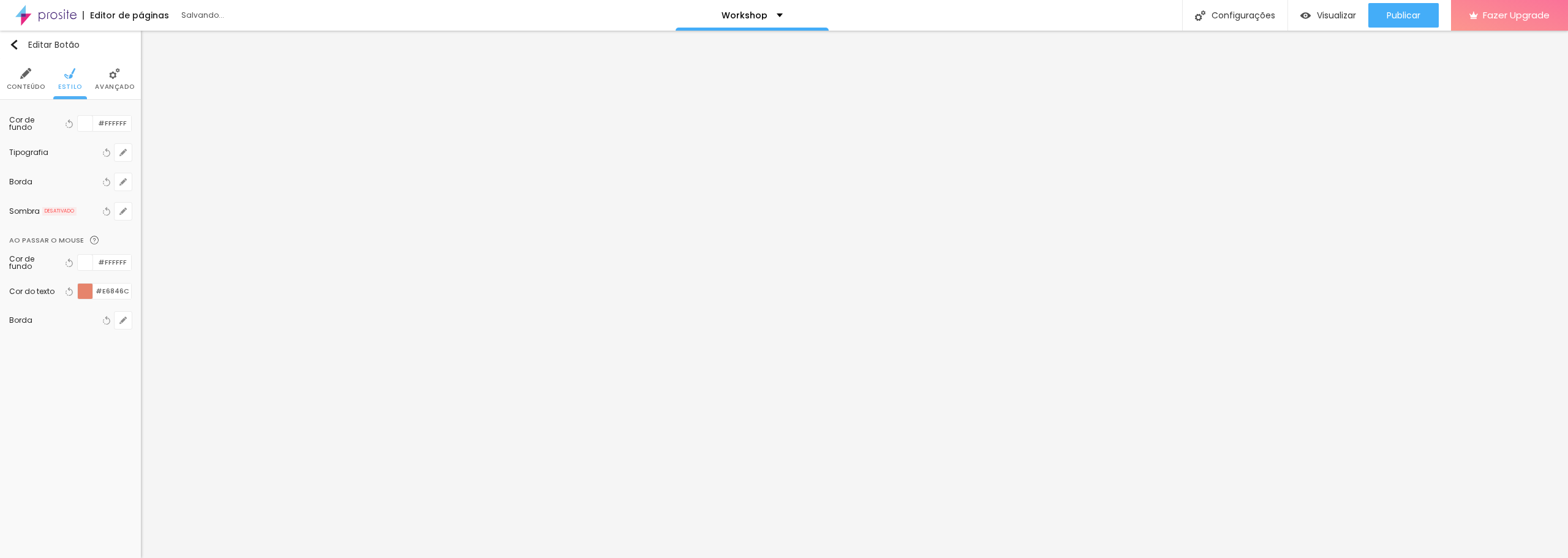
click at [29, 76] on img at bounding box center [25, 74] width 11 height 11
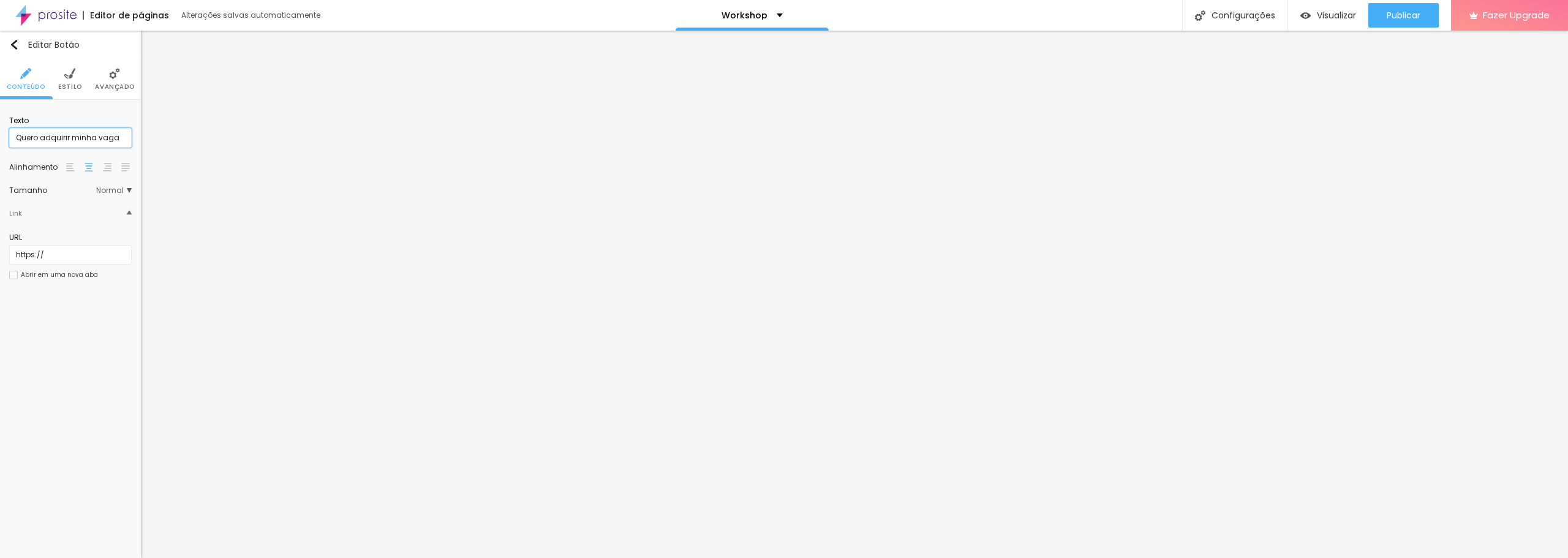
drag, startPoint x: 115, startPoint y: 137, endPoint x: 23, endPoint y: 142, distance: 92.1
click at [23, 142] on input "Quero adquirir minha vaga" at bounding box center [70, 138] width 123 height 20
click at [68, 89] on span "Estilo" at bounding box center [70, 87] width 24 height 6
click at [125, 154] on icon "button" at bounding box center [123, 152] width 7 height 7
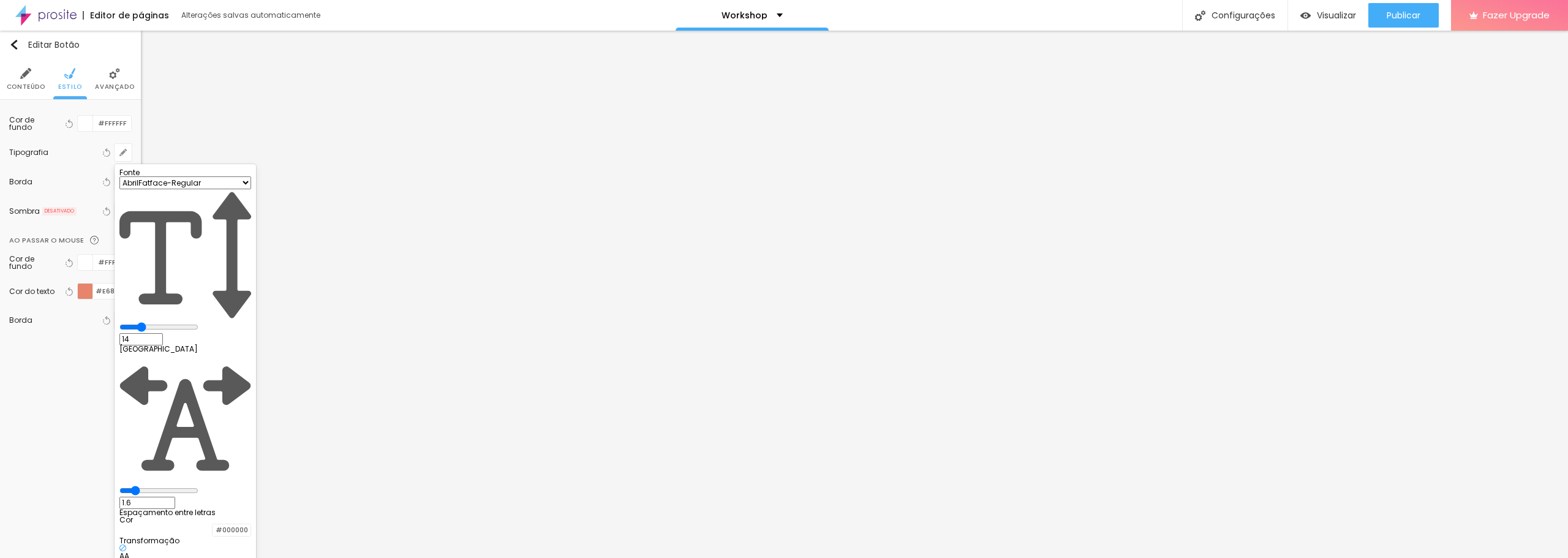
drag, startPoint x: 188, startPoint y: 237, endPoint x: 179, endPoint y: 237, distance: 9.0
click at [179, 322] on input "range" at bounding box center [158, 327] width 79 height 10
click at [41, 407] on div at bounding box center [784, 279] width 1568 height 558
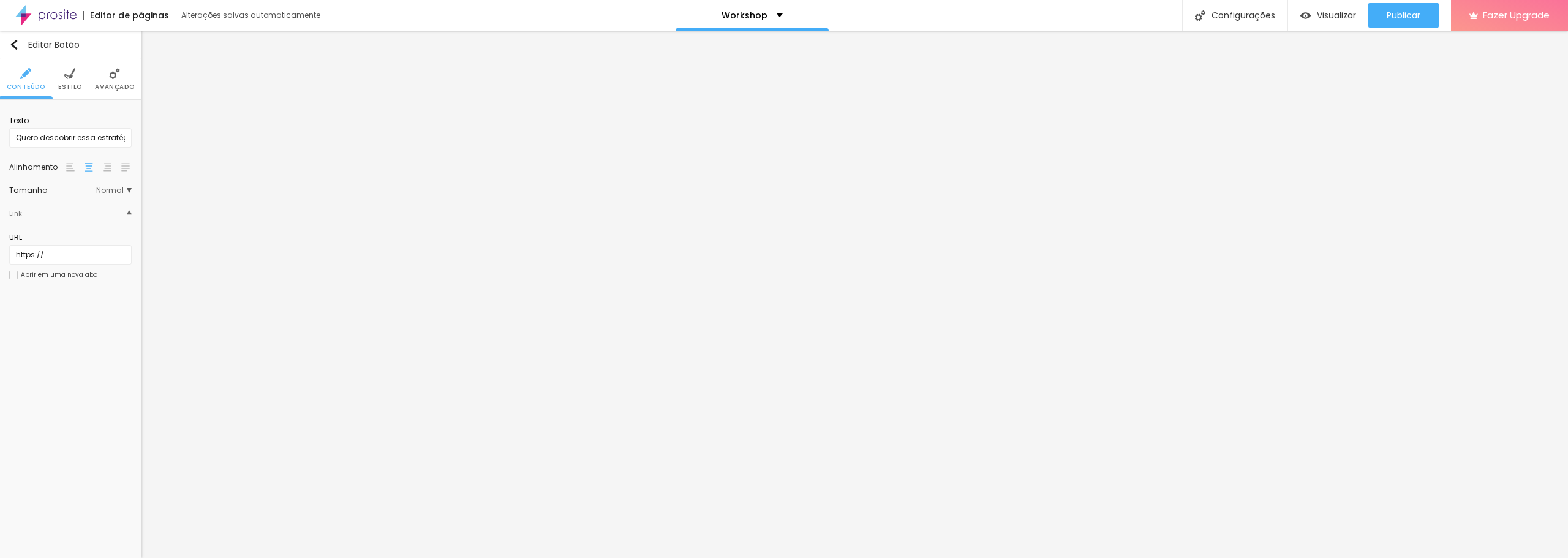
click at [76, 84] on span "Estilo" at bounding box center [70, 87] width 24 height 6
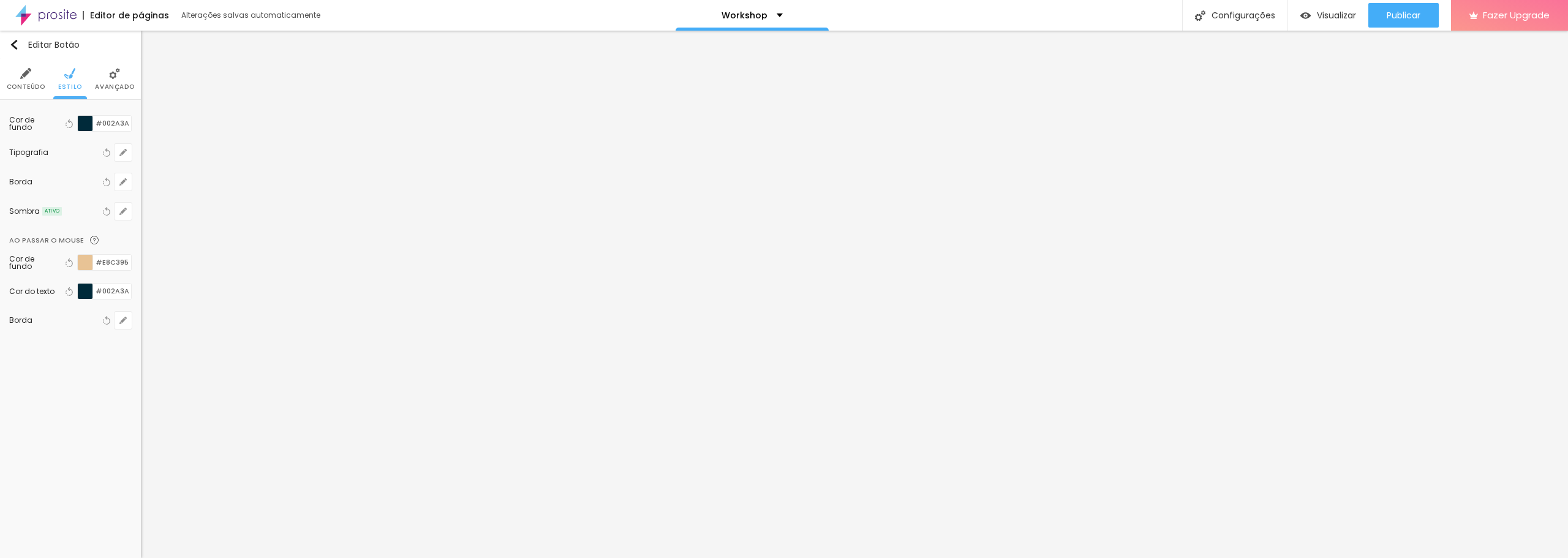
click at [23, 78] on img at bounding box center [25, 74] width 11 height 11
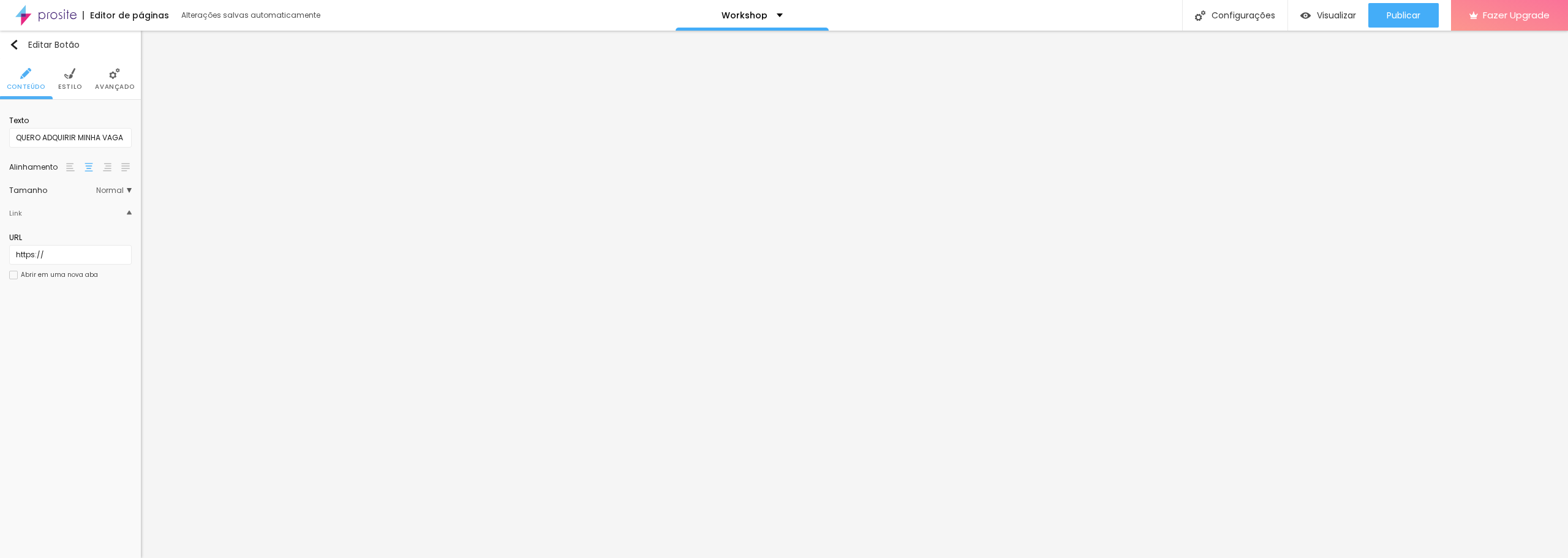
click at [123, 184] on div "[GEOGRAPHIC_DATA]" at bounding box center [70, 191] width 123 height 20
click at [128, 189] on span "Normal" at bounding box center [114, 190] width 36 height 7
click at [62, 77] on li "Estilo" at bounding box center [70, 79] width 24 height 40
click at [18, 77] on li "Conteúdo" at bounding box center [26, 79] width 38 height 40
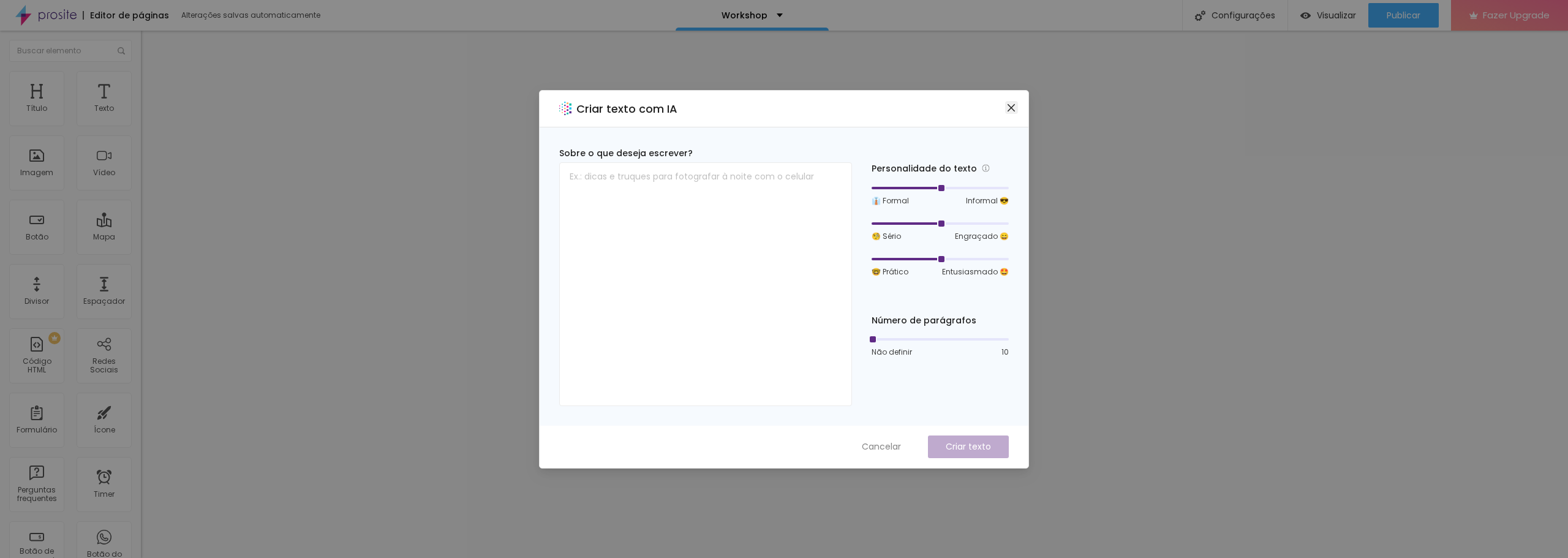
click at [1010, 105] on icon "close" at bounding box center [1011, 107] width 10 height 10
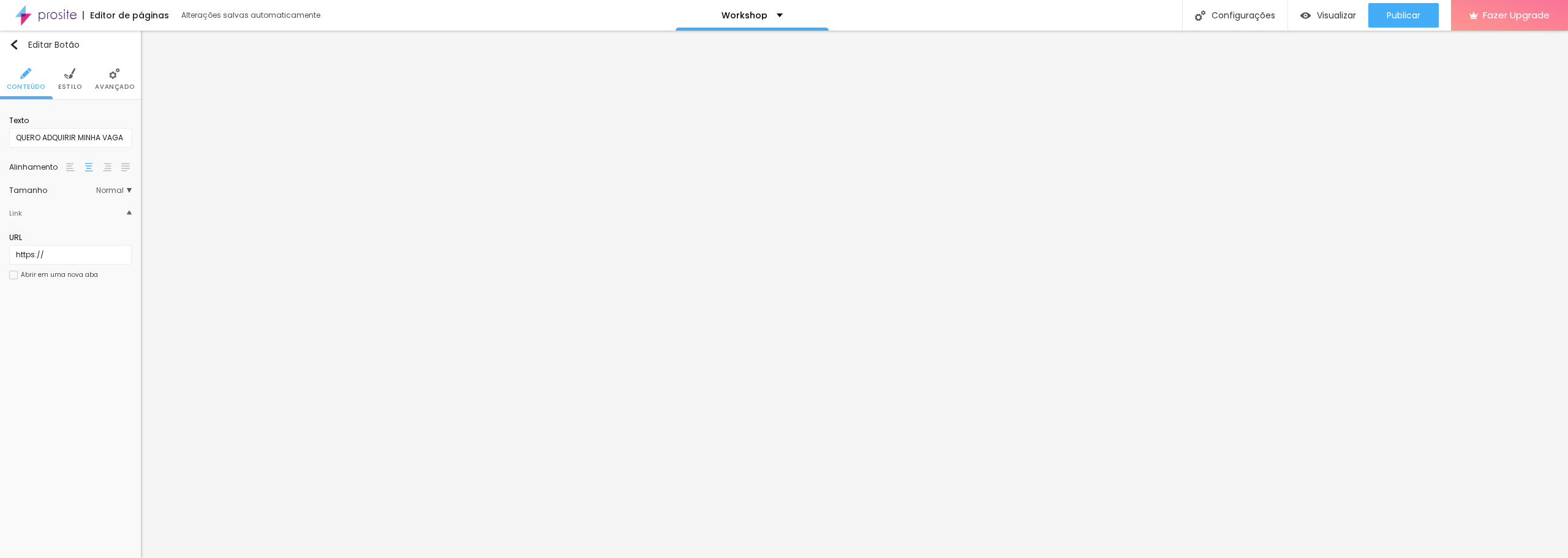
click at [68, 90] on span "Estilo" at bounding box center [70, 87] width 24 height 6
click at [107, 123] on input "#FFFFFF" at bounding box center [111, 123] width 38 height 15
drag, startPoint x: 126, startPoint y: 125, endPoint x: 103, endPoint y: 124, distance: 23.0
click at [103, 124] on input "#FFFFFF" at bounding box center [111, 123] width 38 height 15
click at [68, 85] on span "Estilo" at bounding box center [70, 87] width 24 height 6
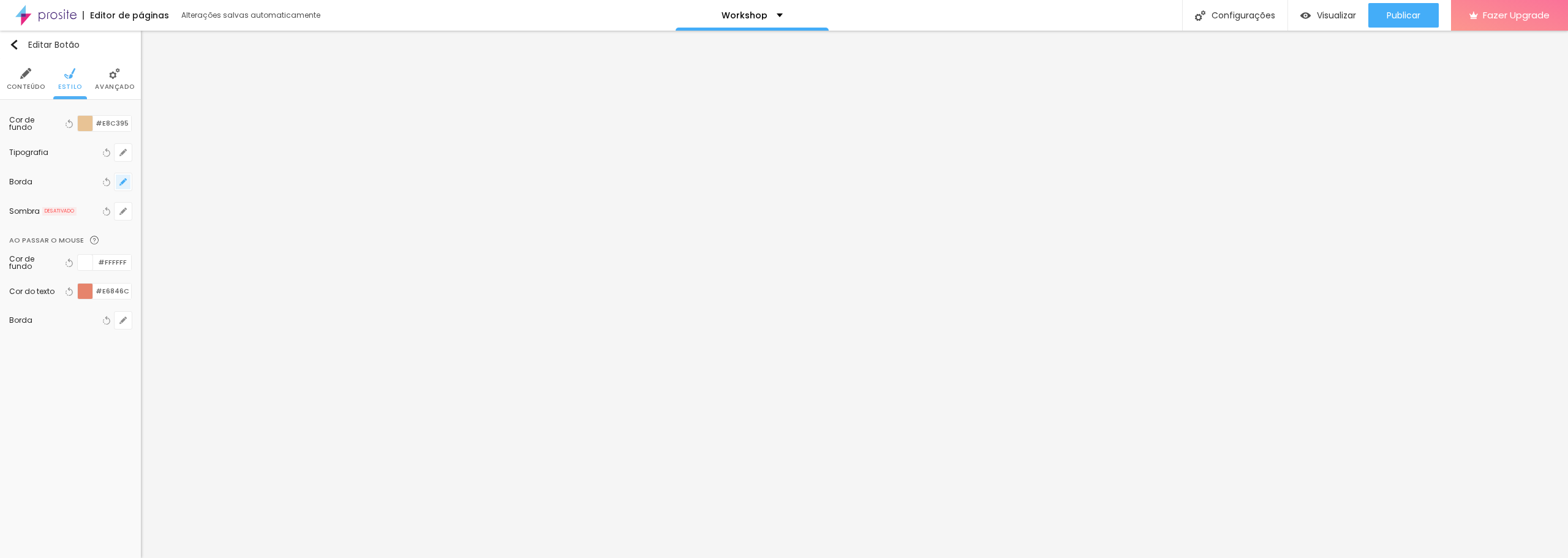
click at [131, 184] on button "button" at bounding box center [123, 182] width 17 height 17
click at [231, 285] on div at bounding box center [229, 285] width 15 height 15
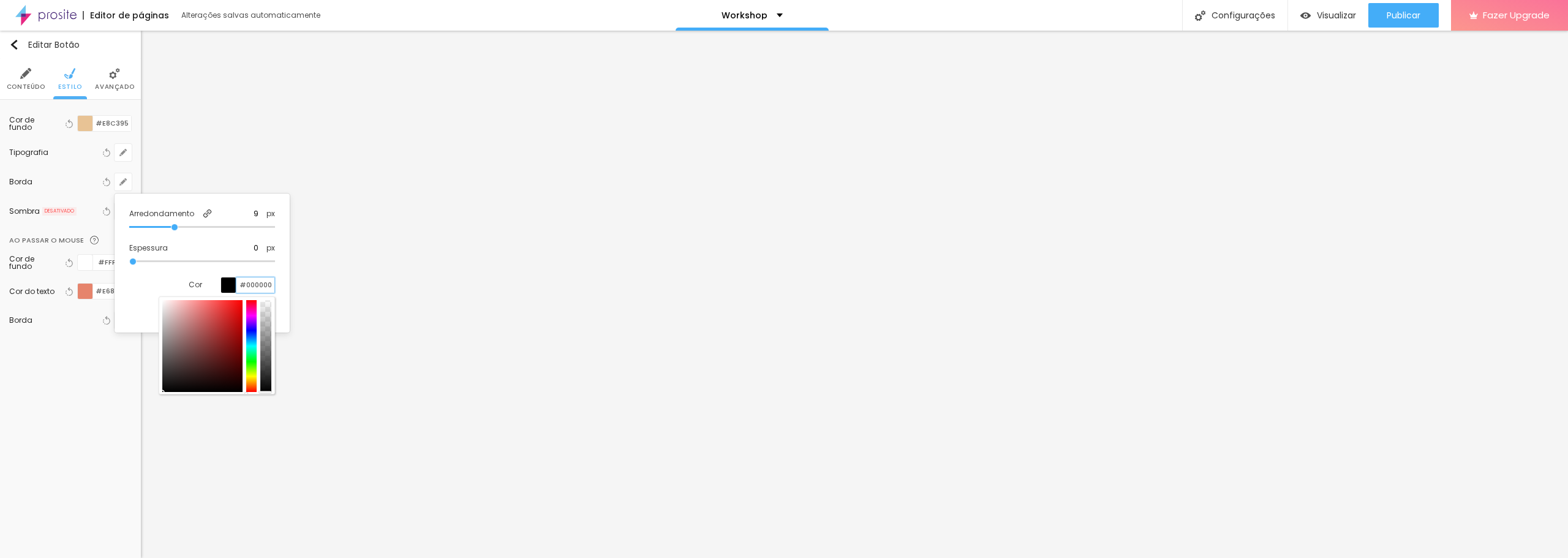
drag, startPoint x: 270, startPoint y: 286, endPoint x: 239, endPoint y: 286, distance: 31.0
click at [239, 286] on input "#000000" at bounding box center [255, 285] width 38 height 15
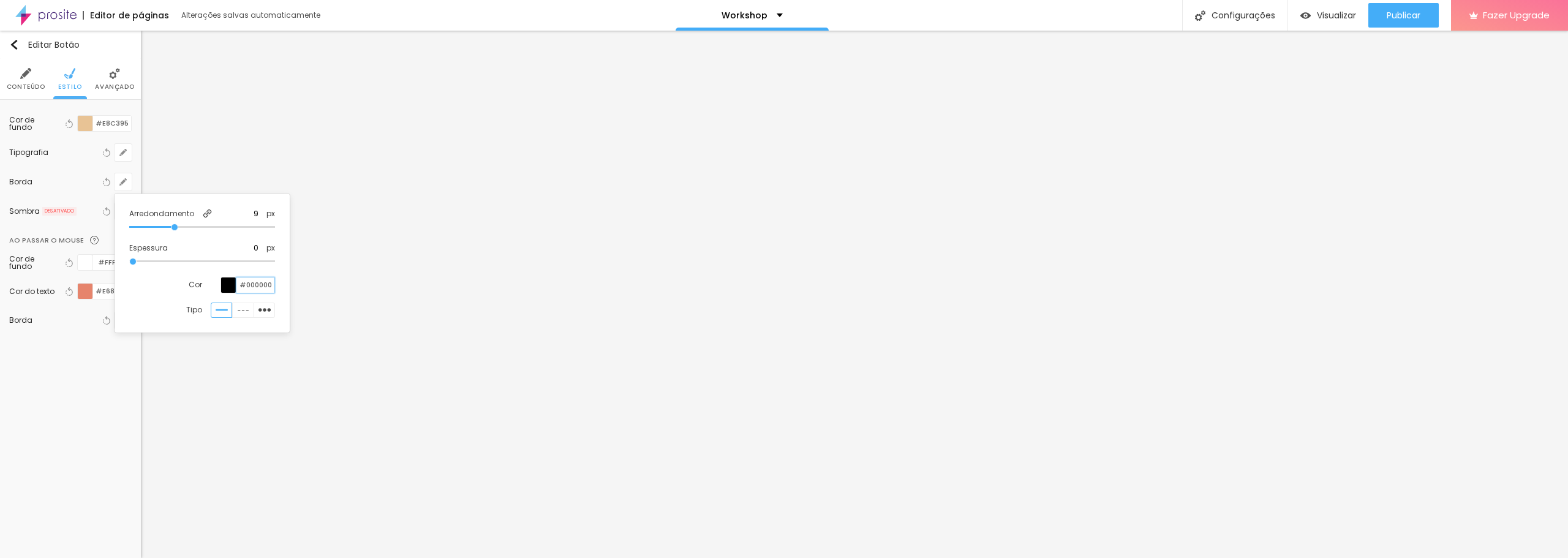
click at [239, 286] on input "#000000" at bounding box center [255, 285] width 38 height 15
drag, startPoint x: 271, startPoint y: 286, endPoint x: 247, endPoint y: 285, distance: 24.0
click at [247, 285] on input "#000000" at bounding box center [255, 285] width 38 height 15
click at [46, 154] on div at bounding box center [784, 279] width 1568 height 558
click at [125, 148] on button "button" at bounding box center [123, 152] width 17 height 17
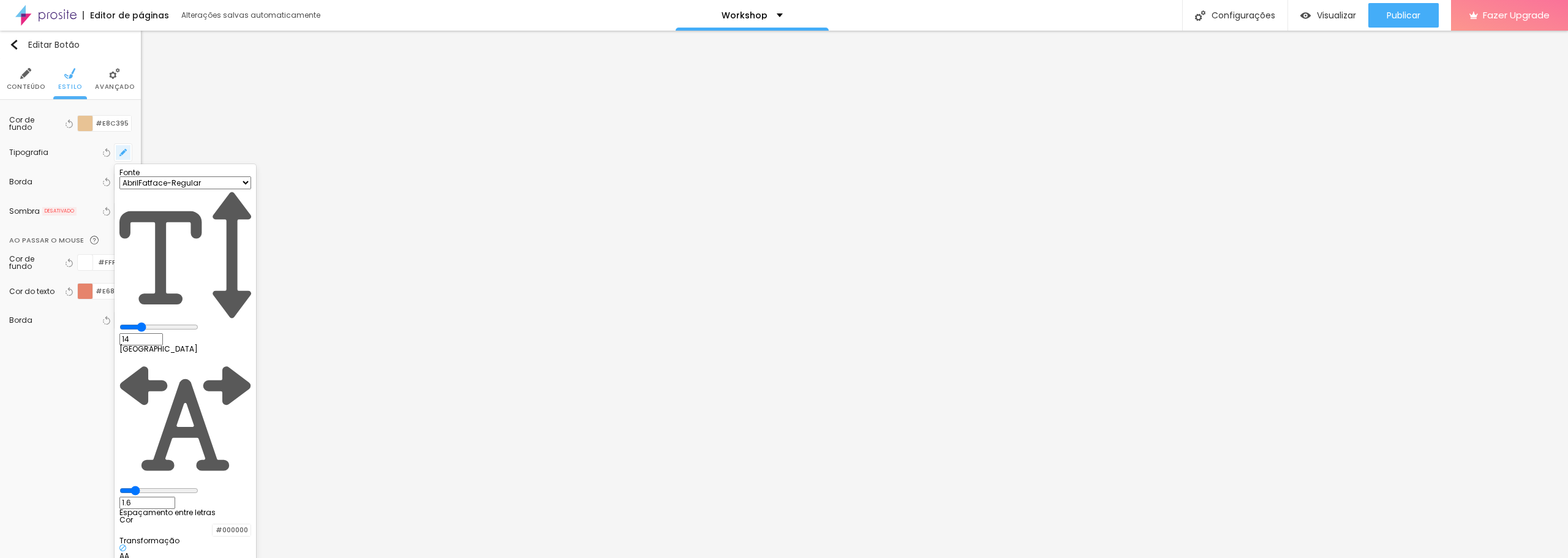
click at [125, 148] on div at bounding box center [784, 279] width 1568 height 558
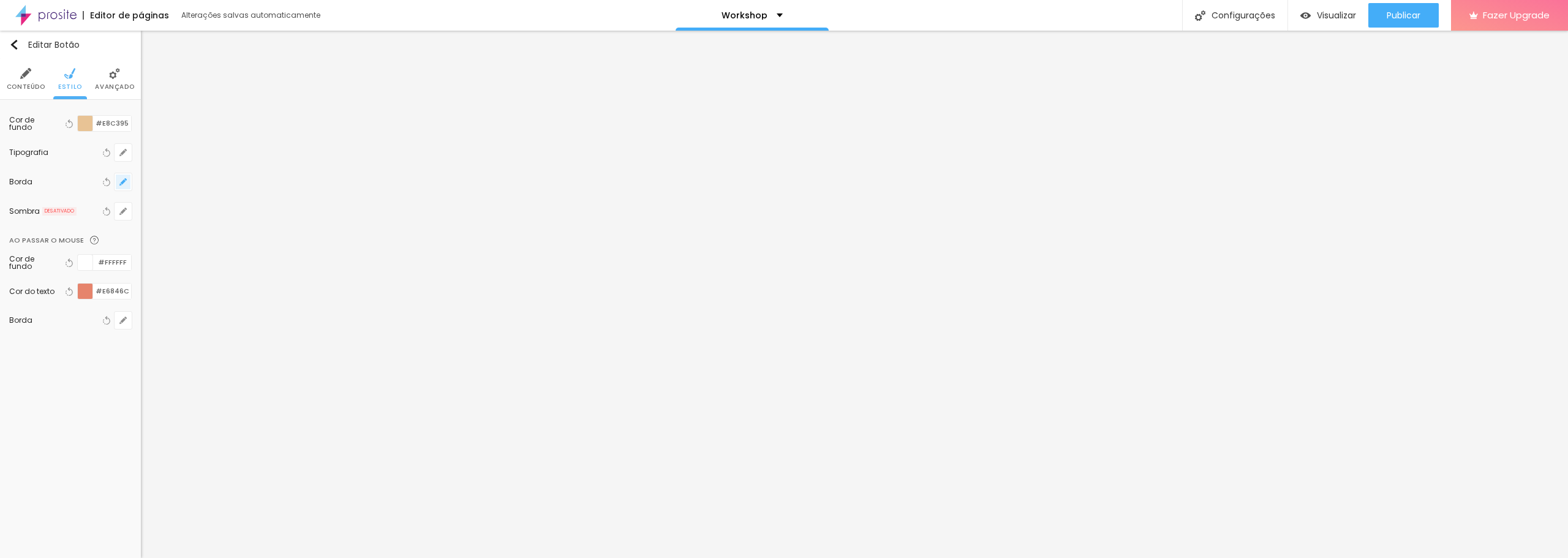
click at [121, 176] on button "button" at bounding box center [123, 182] width 17 height 17
click at [121, 176] on div at bounding box center [784, 279] width 1568 height 558
click at [119, 210] on button "button" at bounding box center [123, 211] width 17 height 17
click at [119, 210] on div at bounding box center [784, 279] width 1568 height 558
click at [88, 123] on div at bounding box center [85, 123] width 15 height 15
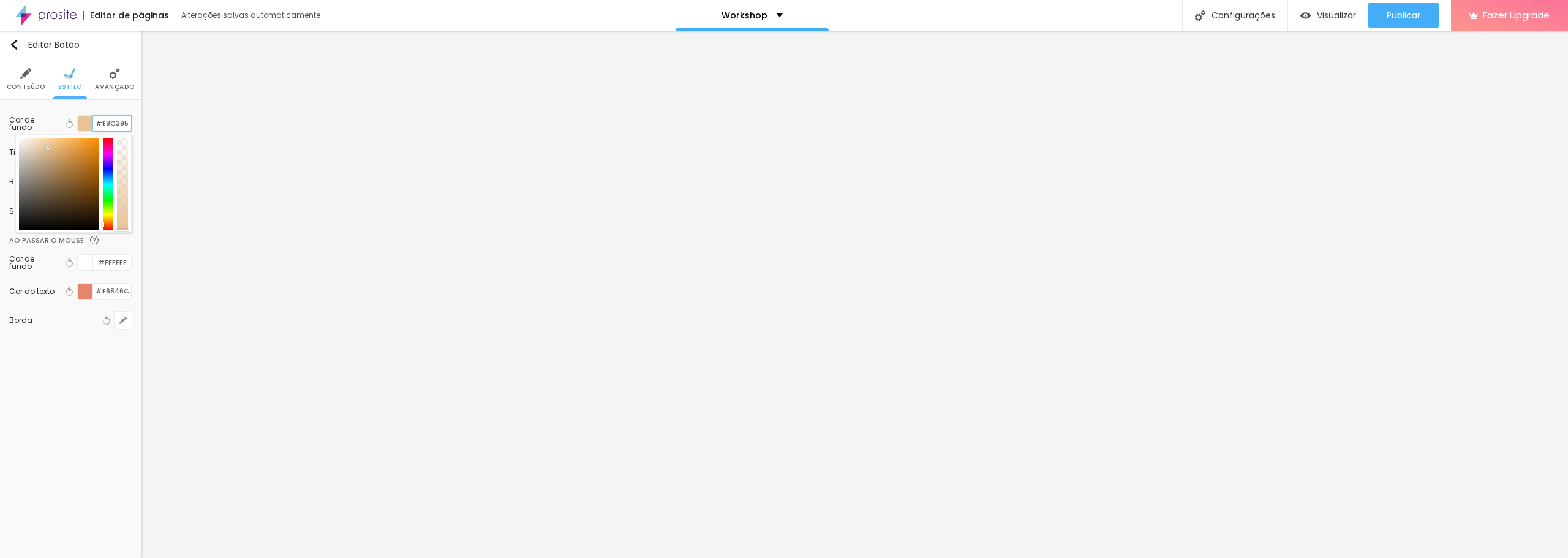
drag, startPoint x: 129, startPoint y: 124, endPoint x: 100, endPoint y: 126, distance: 29.1
click at [100, 126] on input "#E8C395" at bounding box center [111, 123] width 38 height 15
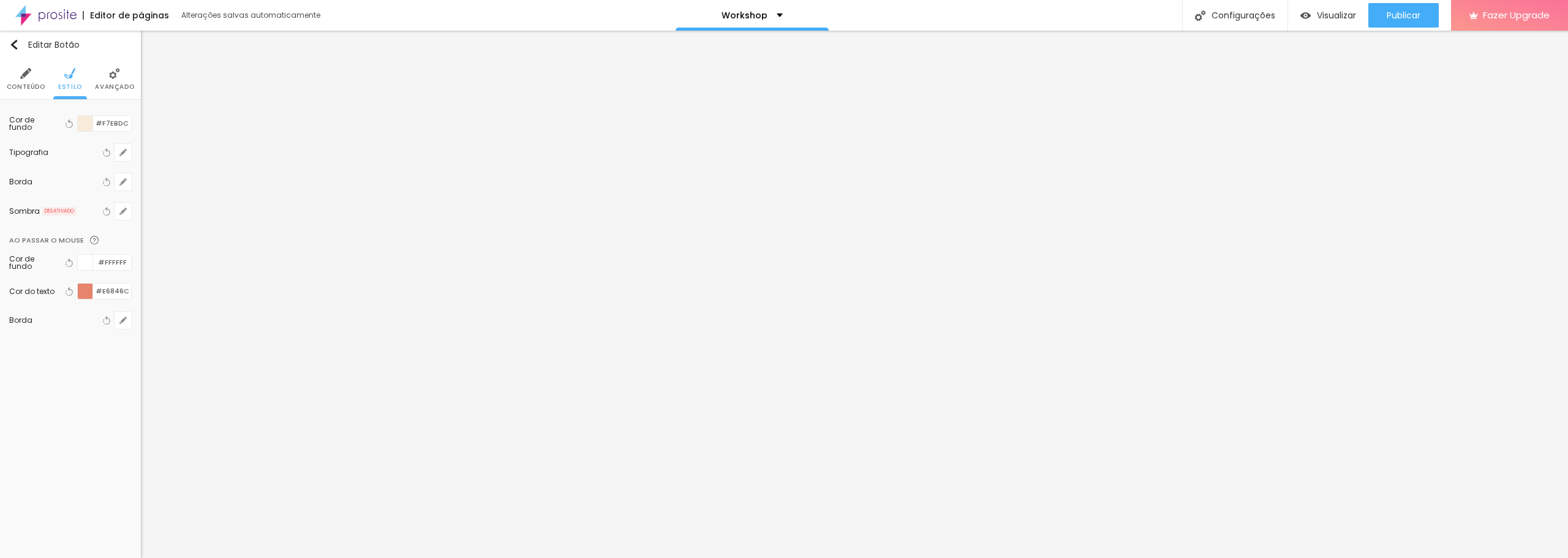
click at [110, 85] on span "Avançado" at bounding box center [114, 87] width 39 height 6
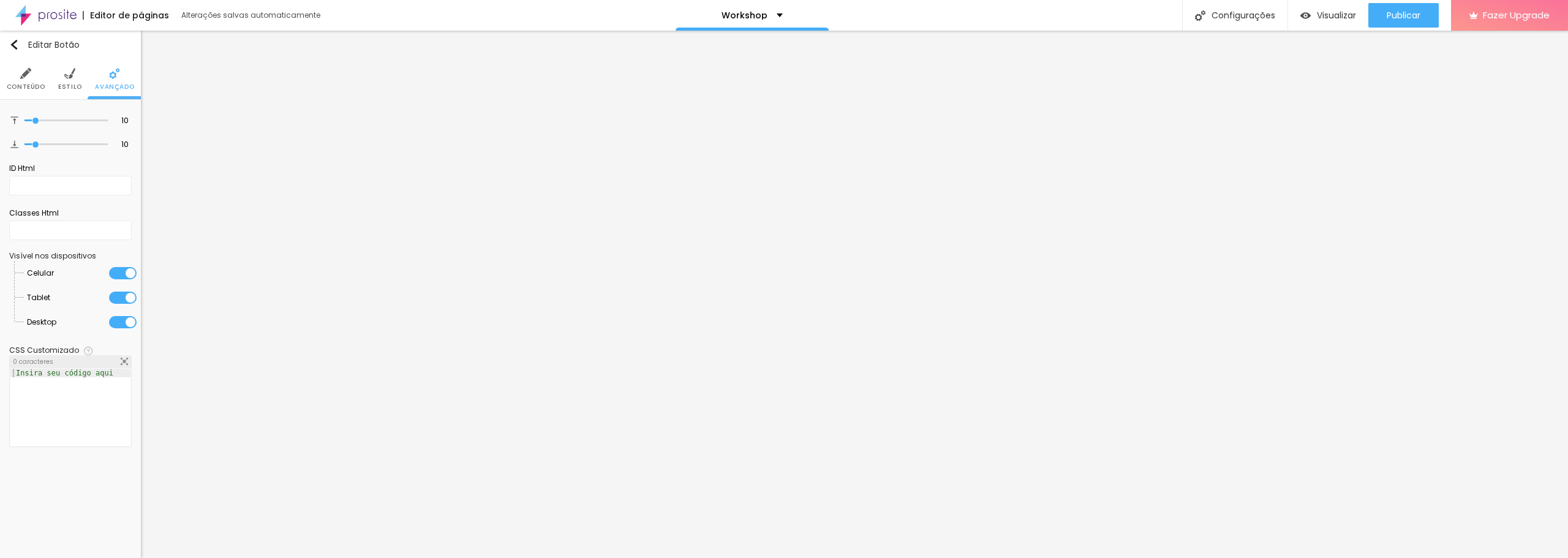
click at [75, 76] on img at bounding box center [70, 74] width 11 height 11
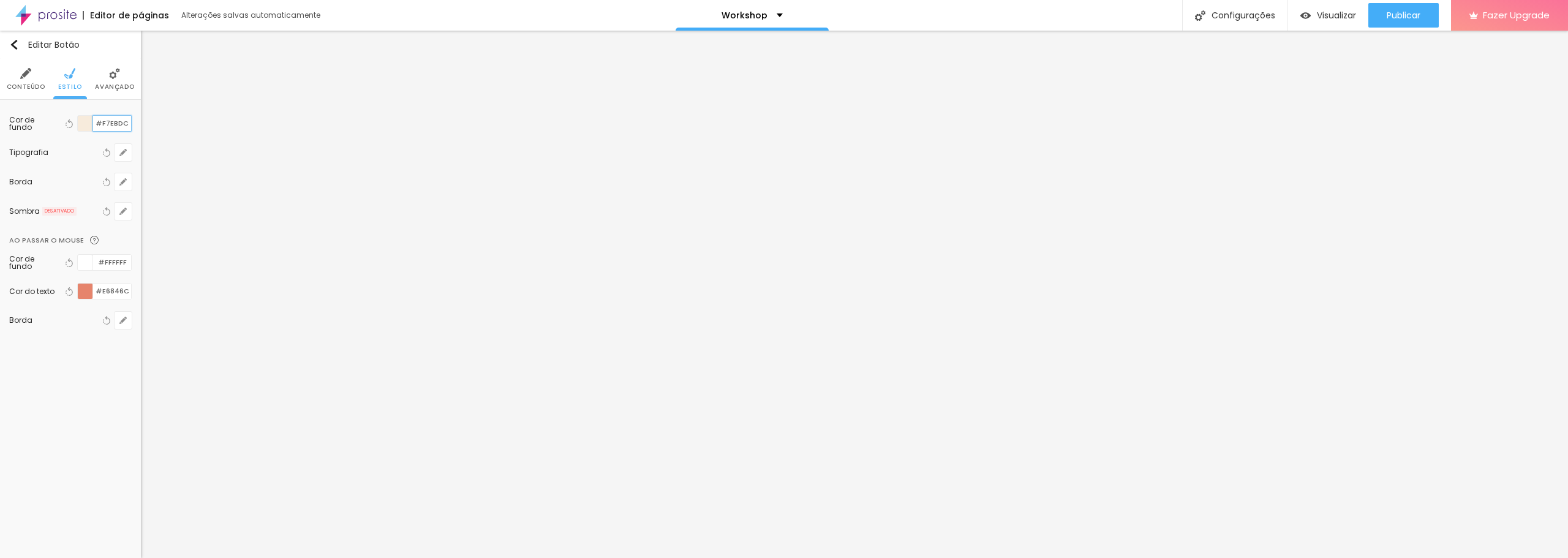
drag, startPoint x: 126, startPoint y: 120, endPoint x: 103, endPoint y: 119, distance: 23.0
click at [103, 119] on input "#F7EBDC" at bounding box center [111, 123] width 38 height 15
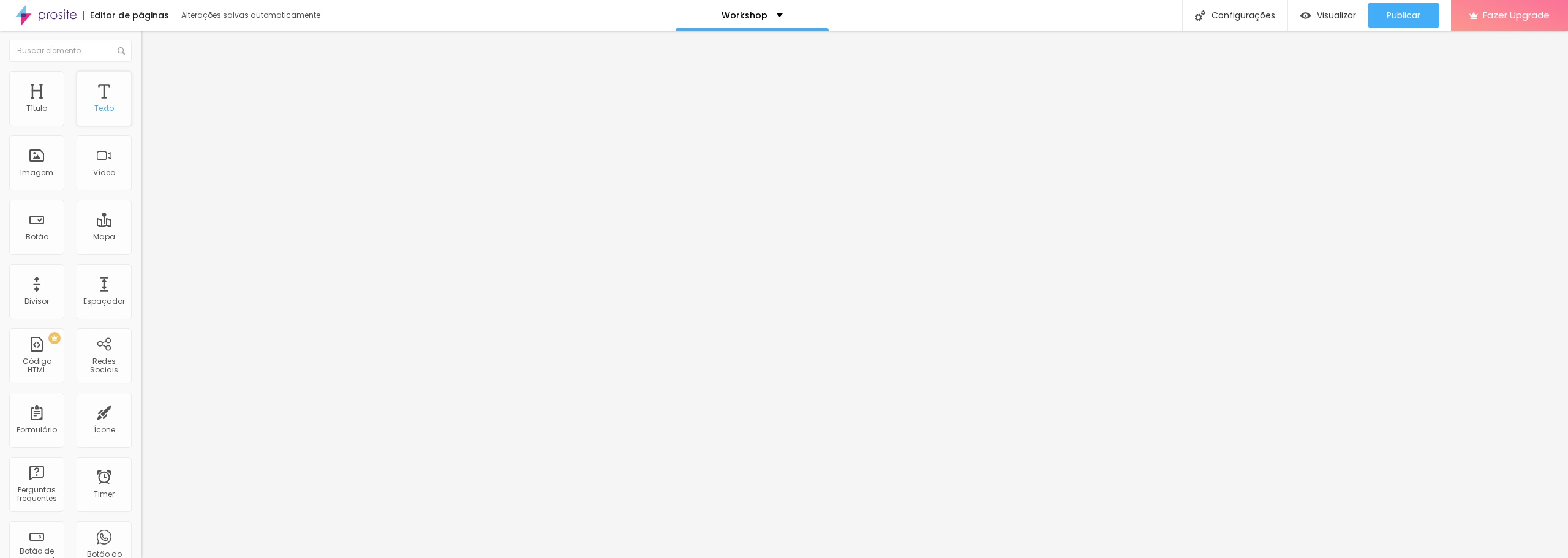
click at [101, 88] on div "Texto" at bounding box center [103, 98] width 55 height 55
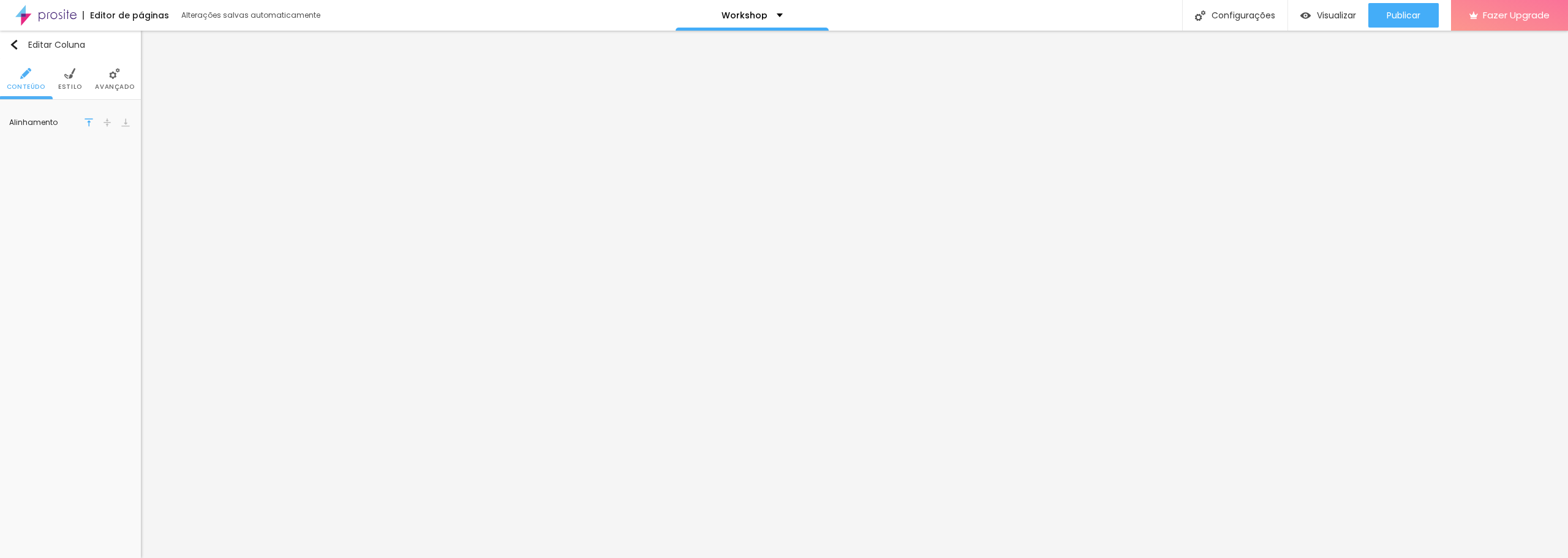
click at [70, 78] on img at bounding box center [70, 74] width 11 height 11
click at [125, 178] on button "button" at bounding box center [123, 182] width 17 height 17
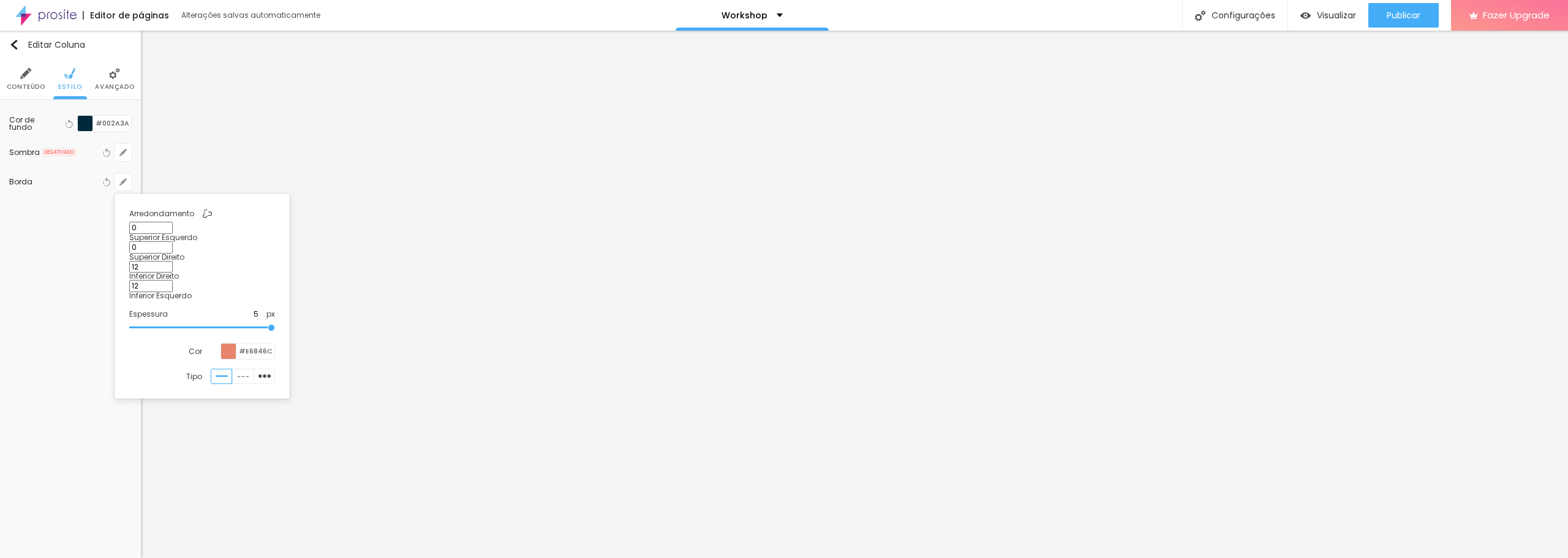
click at [230, 343] on div at bounding box center [229, 351] width 15 height 15
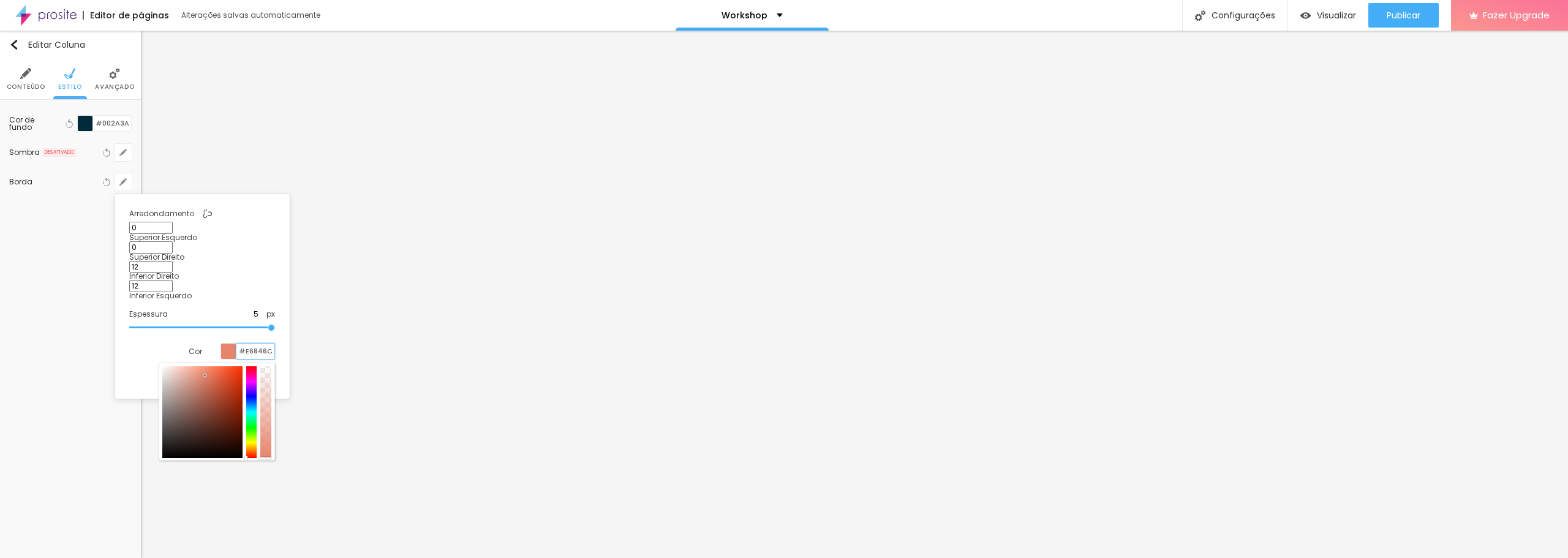
drag, startPoint x: 269, startPoint y: 307, endPoint x: 236, endPoint y: 308, distance: 33.0
click at [236, 343] on div "#E6846C" at bounding box center [248, 351] width 54 height 17
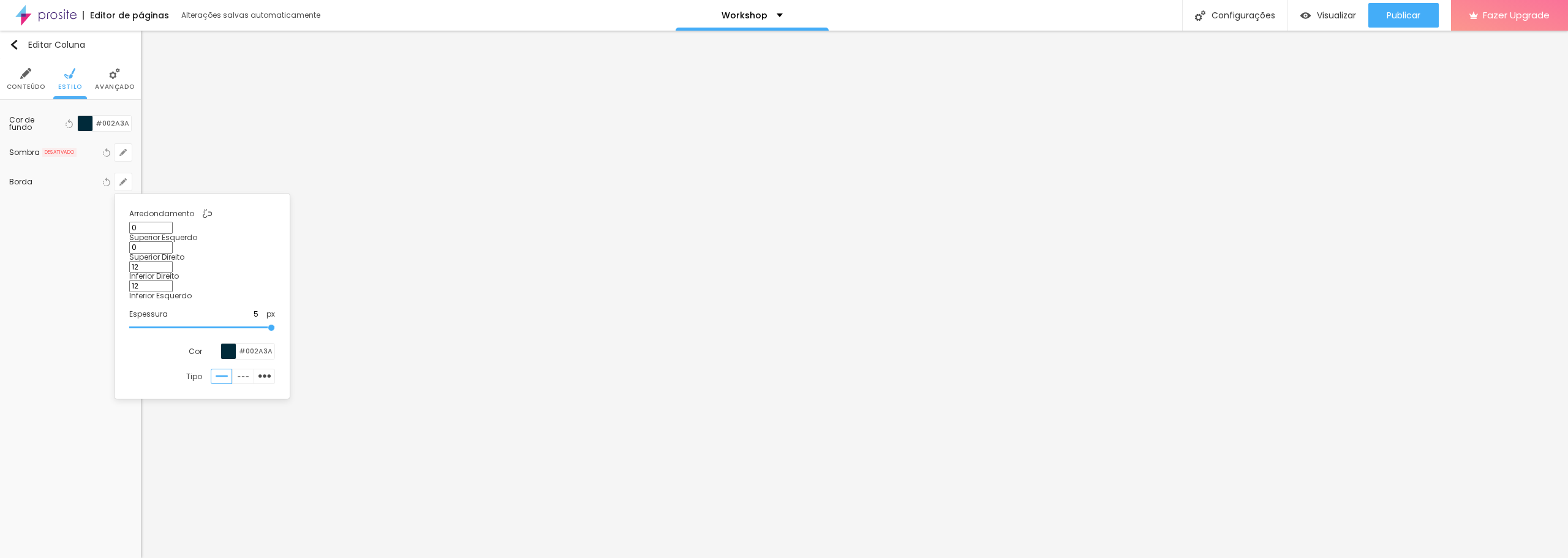
click at [60, 368] on div at bounding box center [784, 279] width 1568 height 558
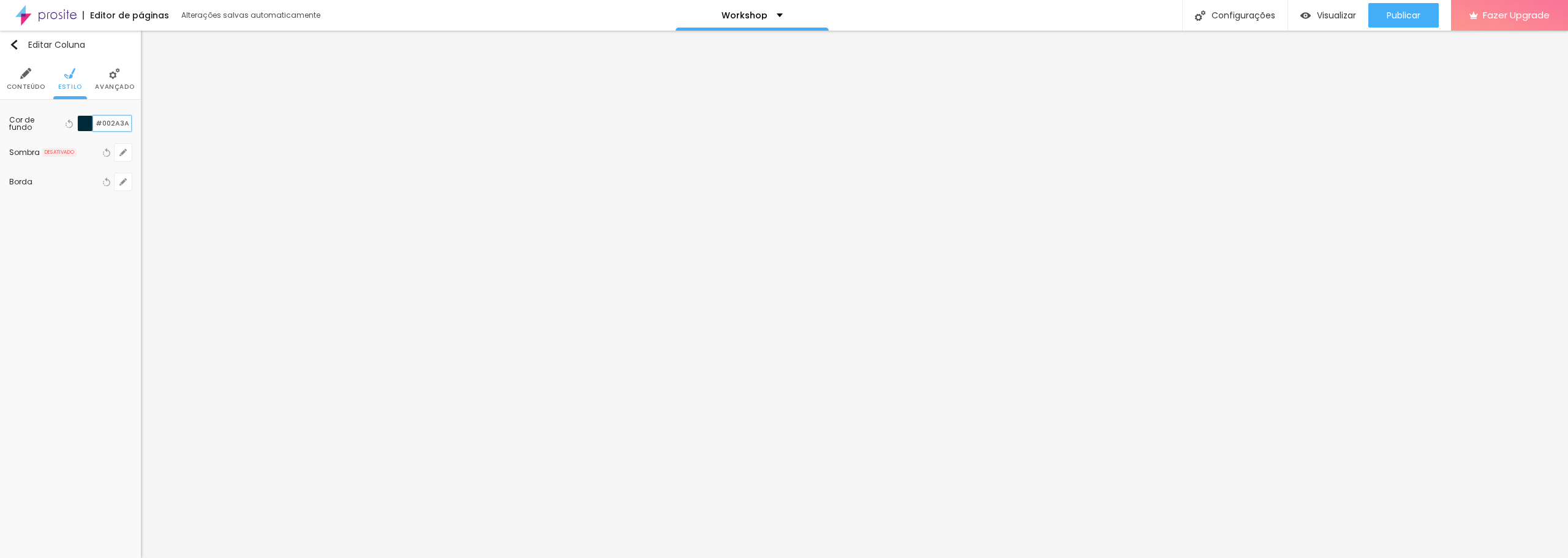
click at [96, 124] on input "#002A3A" at bounding box center [111, 123] width 38 height 15
click at [87, 124] on div at bounding box center [85, 123] width 15 height 15
drag, startPoint x: 108, startPoint y: 122, endPoint x: 91, endPoint y: 125, distance: 17.3
click at [91, 125] on div "#002A3A" at bounding box center [104, 123] width 54 height 17
click at [106, 126] on input "#E" at bounding box center [111, 123] width 38 height 15
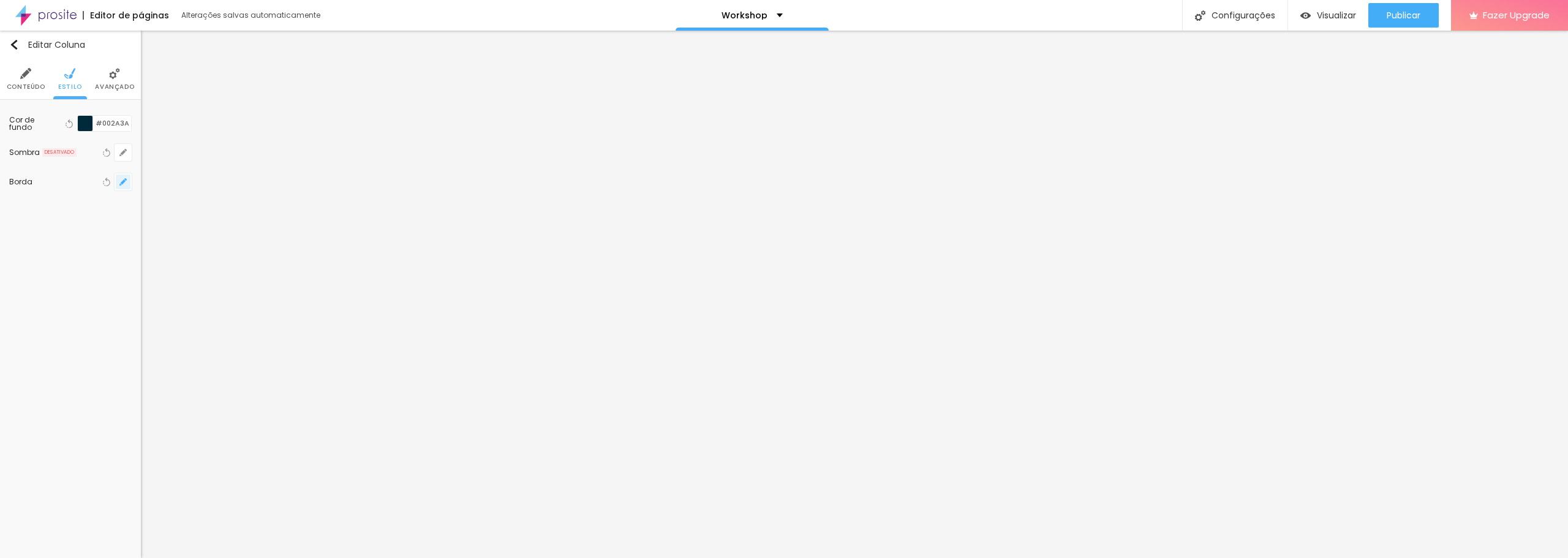
click at [124, 181] on icon "button" at bounding box center [123, 182] width 5 height 5
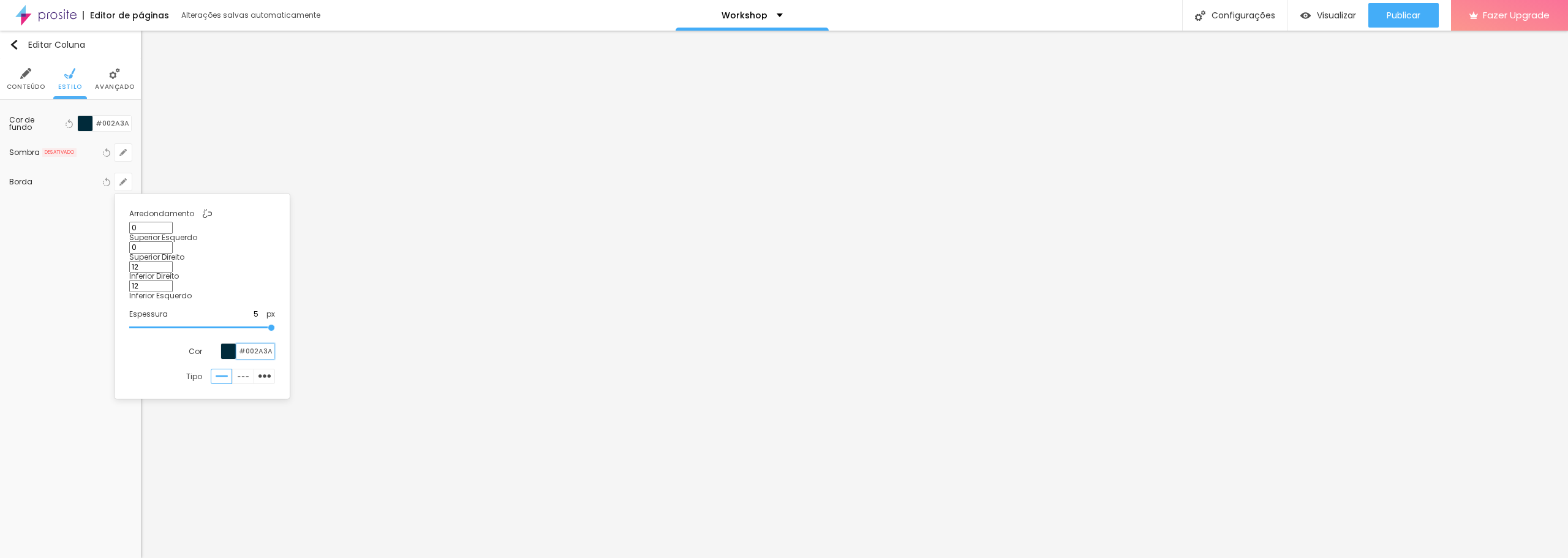
drag, startPoint x: 271, startPoint y: 306, endPoint x: 244, endPoint y: 305, distance: 27.0
click at [244, 343] on input "#002A3A" at bounding box center [255, 351] width 38 height 15
click at [12, 368] on div at bounding box center [784, 279] width 1568 height 558
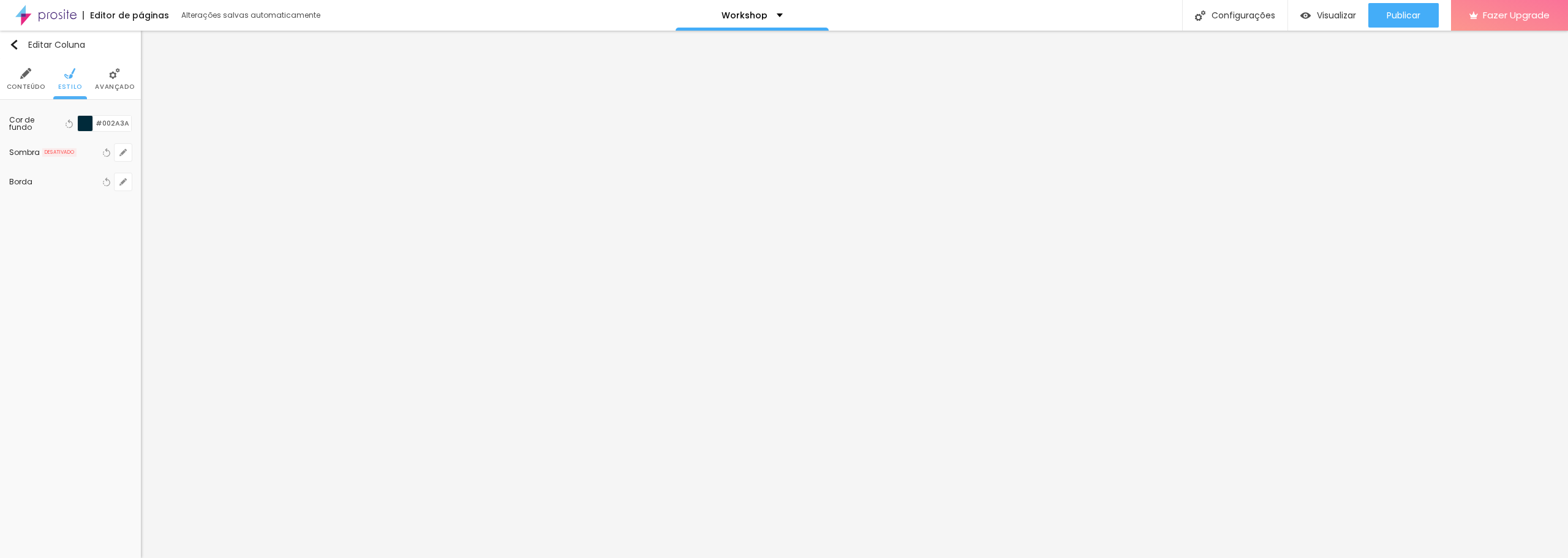
click at [105, 84] on span "Avançado" at bounding box center [114, 87] width 39 height 6
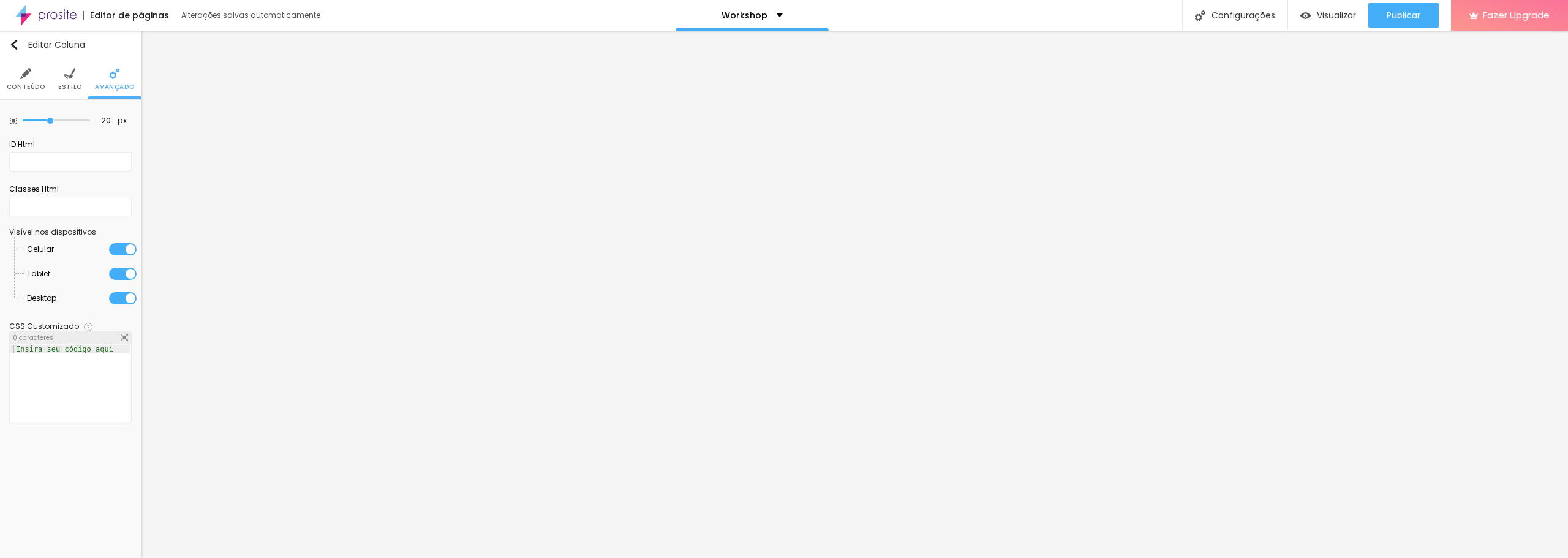
click at [68, 74] on img at bounding box center [70, 74] width 11 height 11
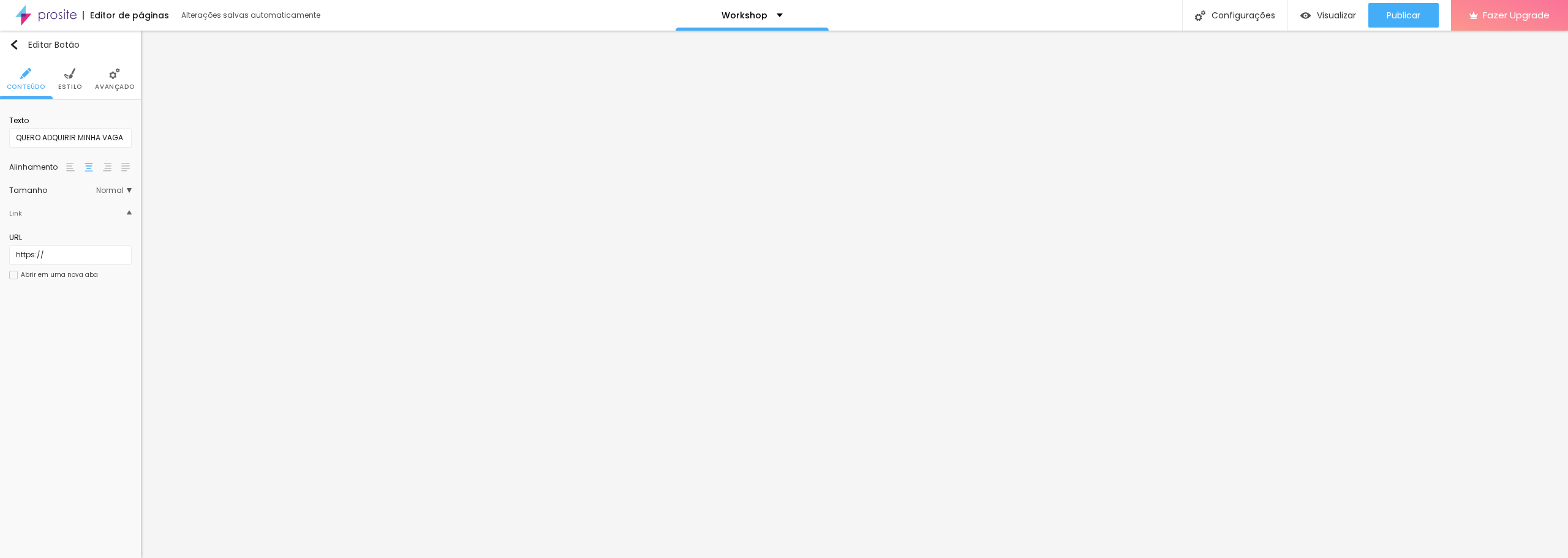
click at [77, 70] on li "Estilo" at bounding box center [70, 79] width 24 height 40
click at [121, 177] on button "button" at bounding box center [123, 182] width 17 height 17
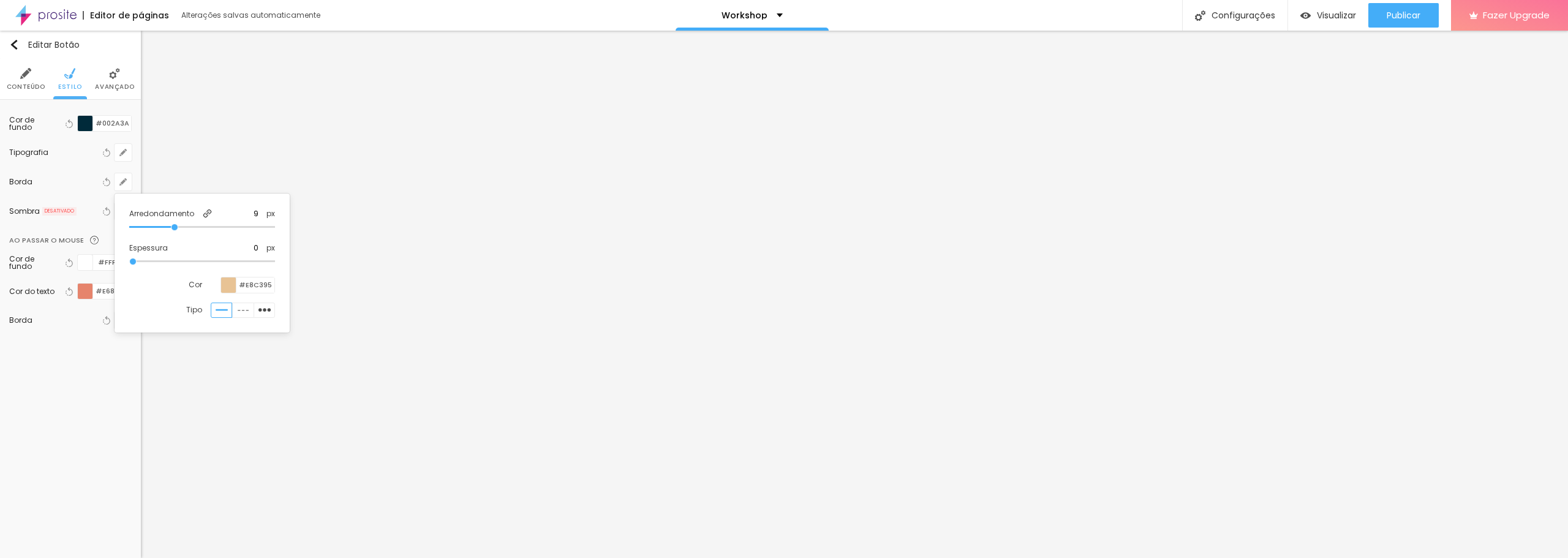
click at [121, 176] on div at bounding box center [784, 279] width 1568 height 558
drag, startPoint x: 128, startPoint y: 259, endPoint x: 101, endPoint y: 260, distance: 27.0
click at [101, 260] on input "#FFFFFF" at bounding box center [111, 262] width 38 height 15
drag, startPoint x: 128, startPoint y: 290, endPoint x: 103, endPoint y: 290, distance: 25.0
click at [103, 290] on input "#E6846C" at bounding box center [111, 291] width 38 height 15
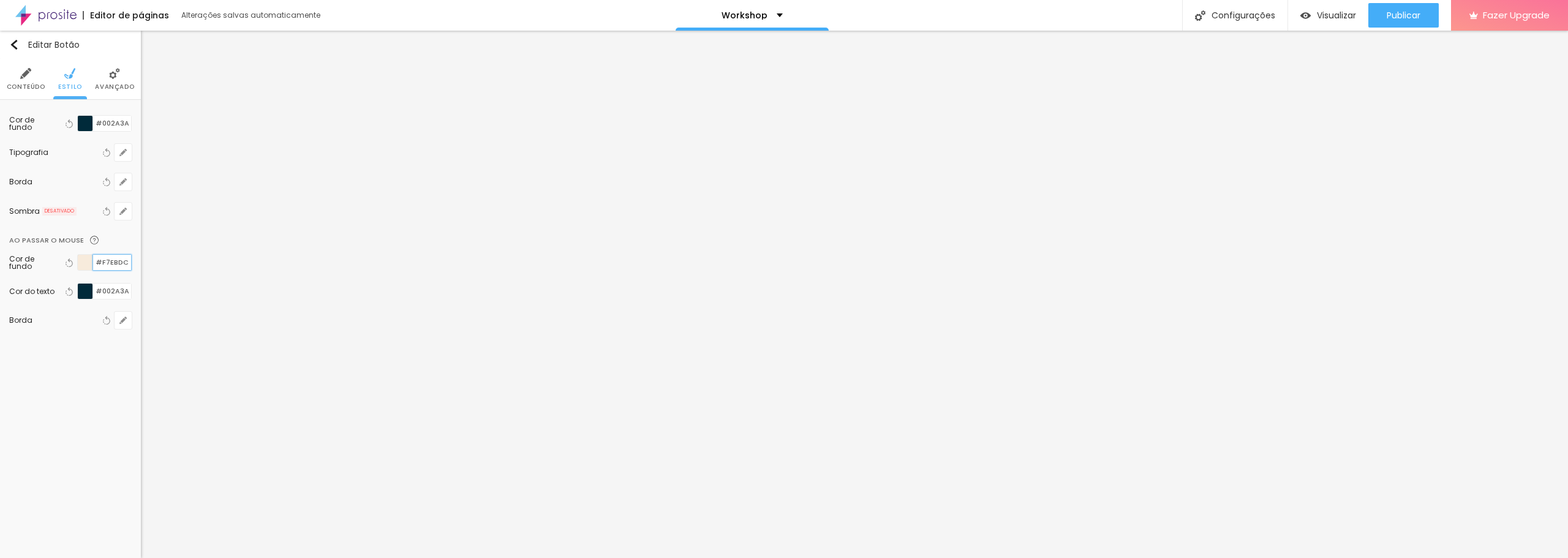
drag, startPoint x: 127, startPoint y: 263, endPoint x: 102, endPoint y: 262, distance: 25.0
click at [102, 262] on input "#F7EBDC" at bounding box center [111, 262] width 38 height 15
click at [125, 286] on input "#002A3A" at bounding box center [111, 291] width 38 height 15
click at [128, 288] on input "#002A3A" at bounding box center [111, 291] width 38 height 15
click at [123, 317] on icon "button" at bounding box center [123, 320] width 7 height 7
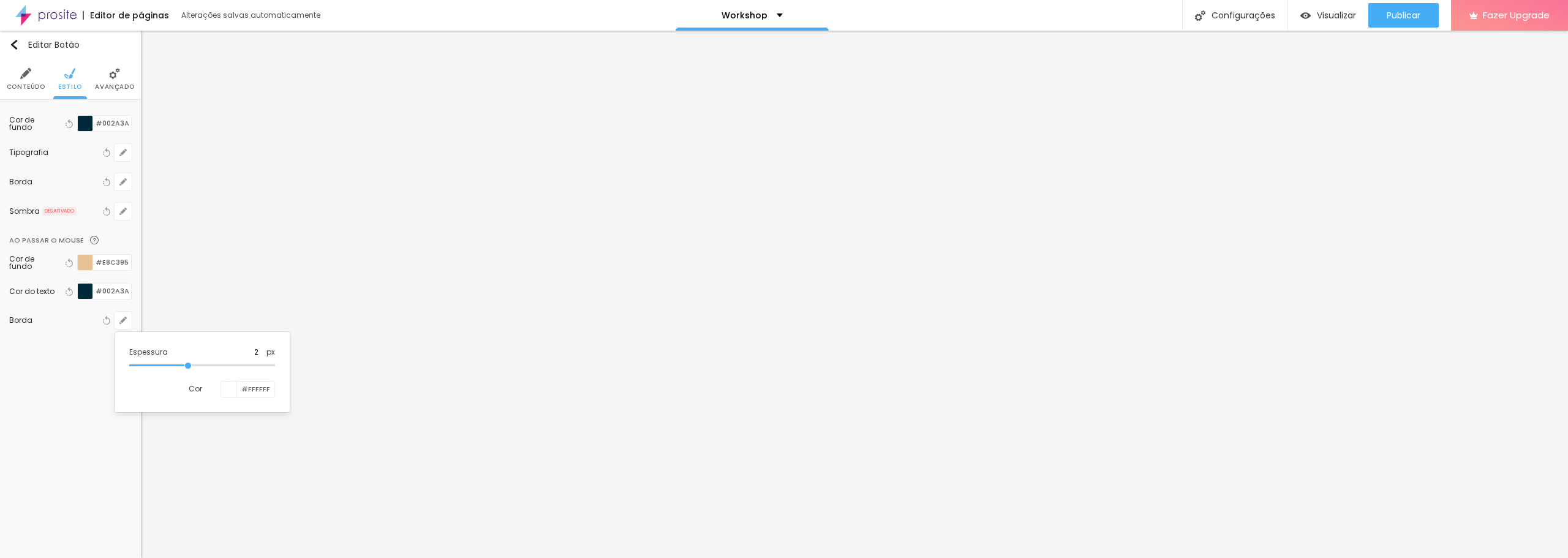
click at [39, 350] on div at bounding box center [784, 279] width 1568 height 558
click at [36, 319] on div "Borda" at bounding box center [54, 320] width 91 height 7
click at [119, 321] on icon "button" at bounding box center [123, 320] width 7 height 7
click at [119, 321] on div at bounding box center [784, 279] width 1568 height 558
click at [117, 176] on button "button" at bounding box center [123, 182] width 17 height 17
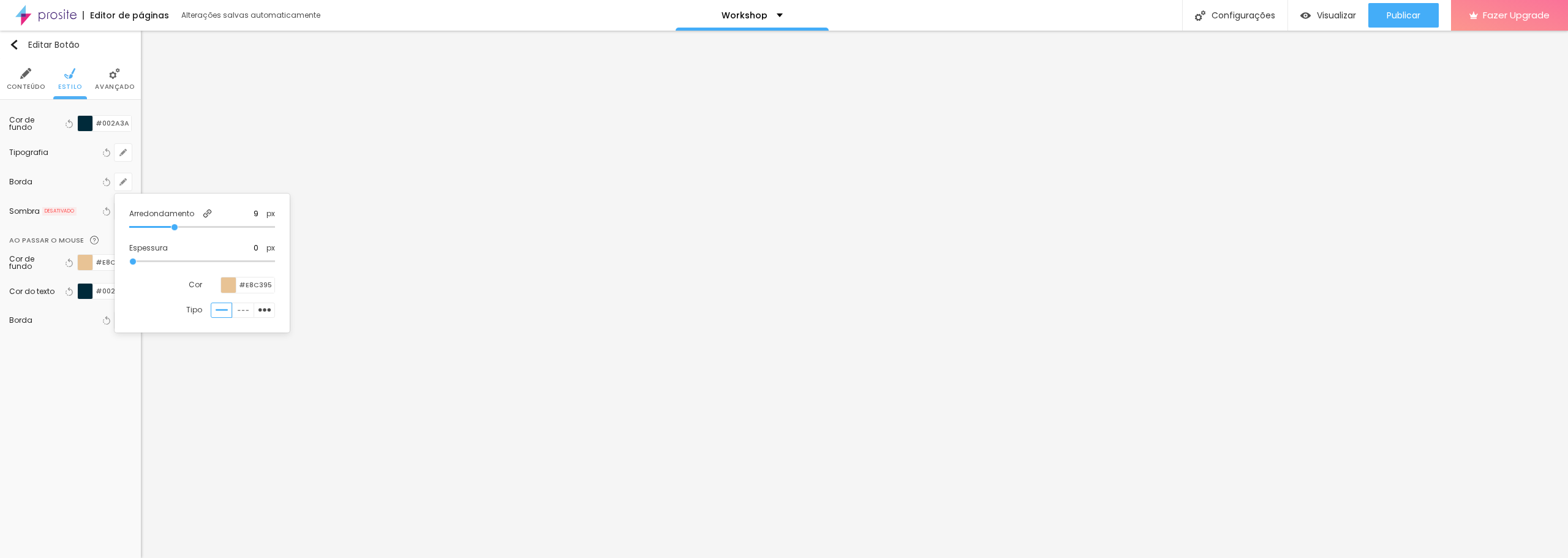
click at [0, 388] on div at bounding box center [784, 279] width 1568 height 558
drag, startPoint x: 127, startPoint y: 125, endPoint x: 102, endPoint y: 125, distance: 25.0
click at [102, 125] on input "#002A3A" at bounding box center [111, 123] width 38 height 15
click at [34, 79] on li "Conteúdo" at bounding box center [26, 79] width 38 height 40
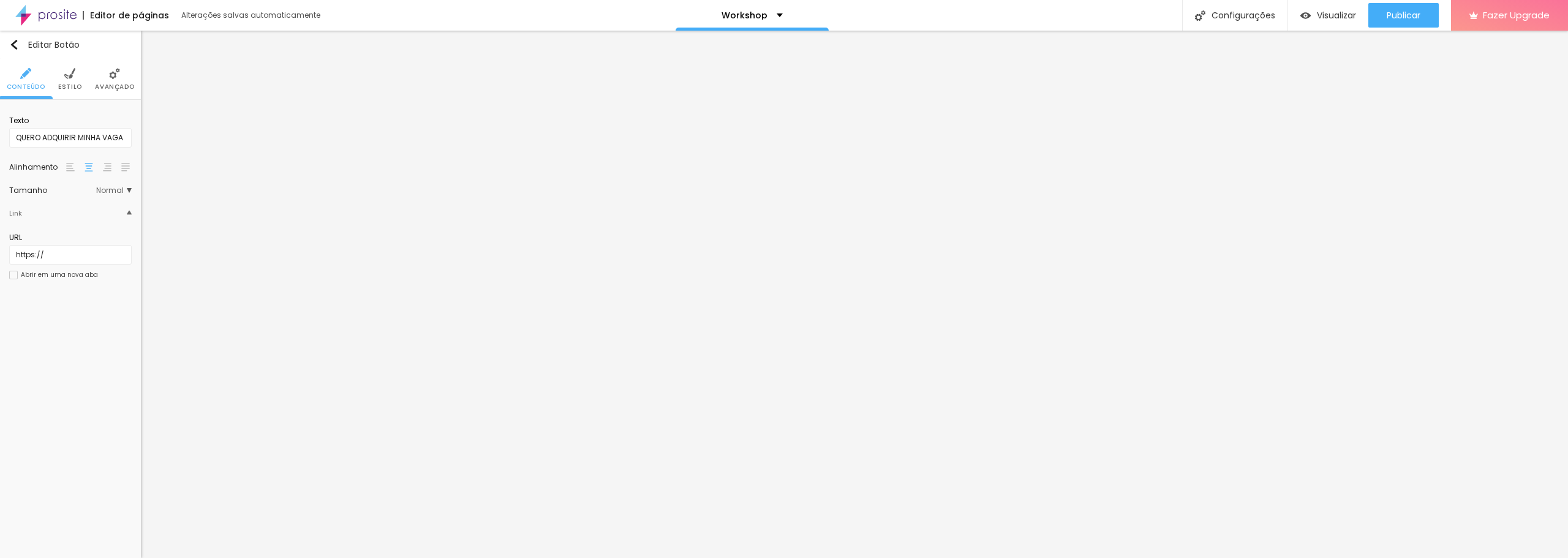
click at [123, 187] on span "Normal" at bounding box center [114, 190] width 36 height 7
click at [125, 214] on div "Link" at bounding box center [70, 213] width 123 height 26
click at [125, 213] on div "Link" at bounding box center [70, 213] width 123 height 26
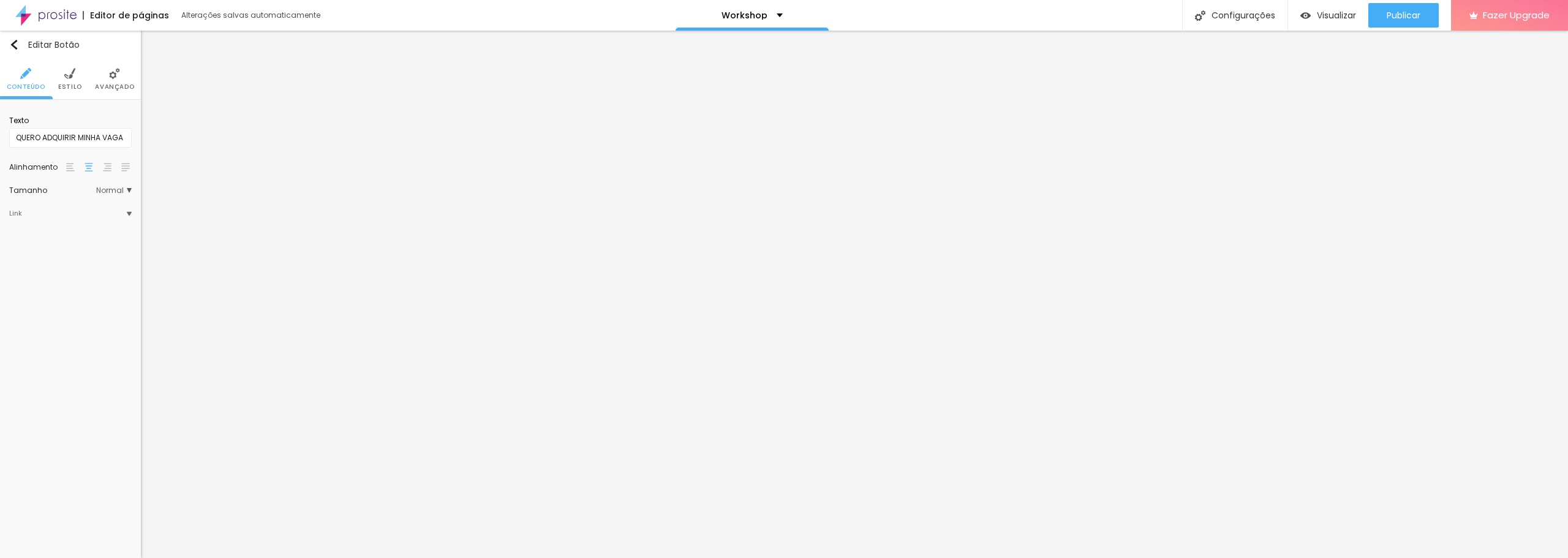
click at [125, 213] on div "Link" at bounding box center [70, 213] width 123 height 26
click at [1329, 19] on span "Visualizar" at bounding box center [1337, 15] width 39 height 10
click at [53, 256] on input "https://" at bounding box center [70, 255] width 123 height 20
paste input "[URL][DOMAIN_NAME]"
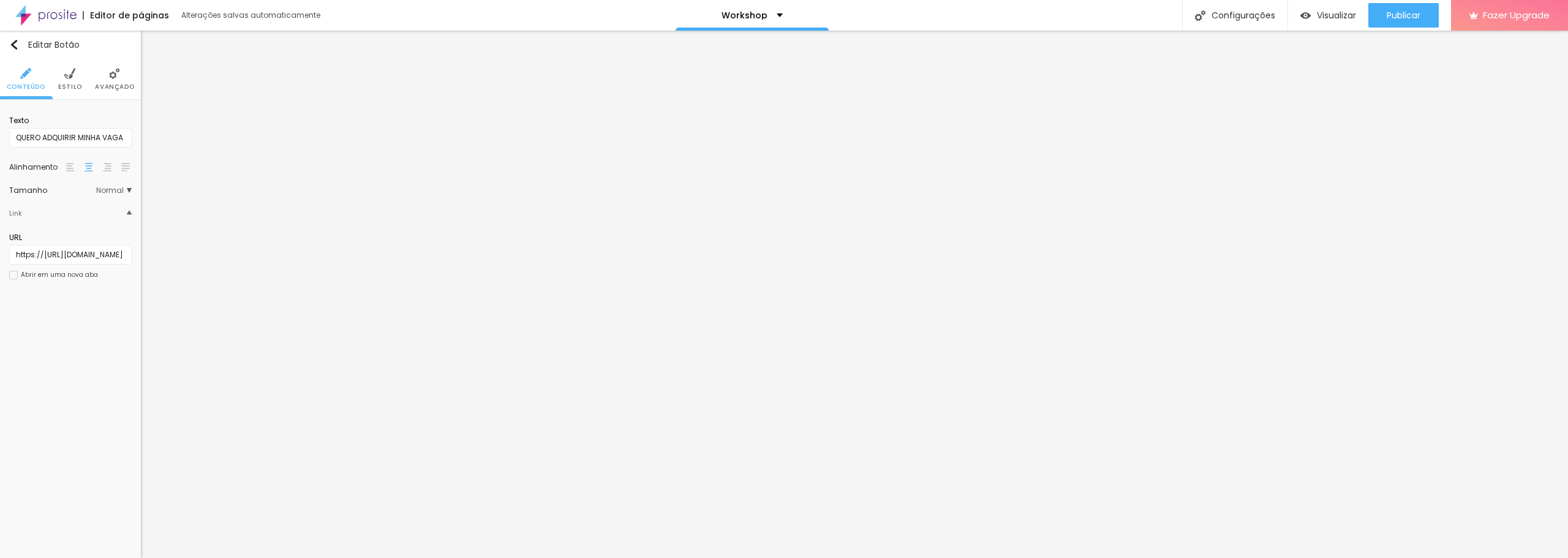
click at [43, 328] on div "Editar Botão Conteúdo Estilo Avançado Texto QUERO ADQUIRIR MINHA VAGA Alinhamen…" at bounding box center [70, 294] width 141 height 528
click at [71, 76] on img at bounding box center [70, 74] width 11 height 11
click at [86, 119] on div at bounding box center [85, 123] width 15 height 15
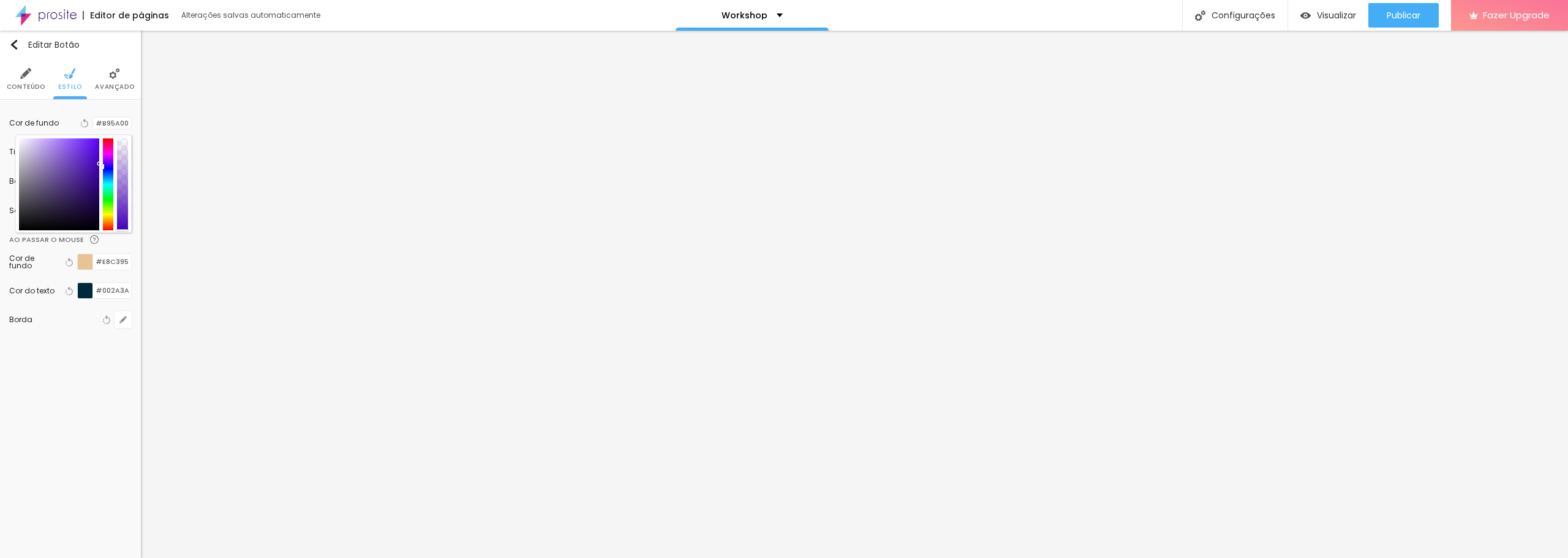
click at [107, 164] on div at bounding box center [108, 184] width 11 height 92
drag, startPoint x: 105, startPoint y: 165, endPoint x: 107, endPoint y: 149, distance: 16.1
click at [107, 149] on div at bounding box center [108, 184] width 11 height 92
drag, startPoint x: 121, startPoint y: 187, endPoint x: 126, endPoint y: 109, distance: 78.2
click at [126, 109] on div "Cor de fundo Voltar ao padrão #B90084 Tipografia Voltar ao padrão Borda Voltar …" at bounding box center [70, 226] width 141 height 252
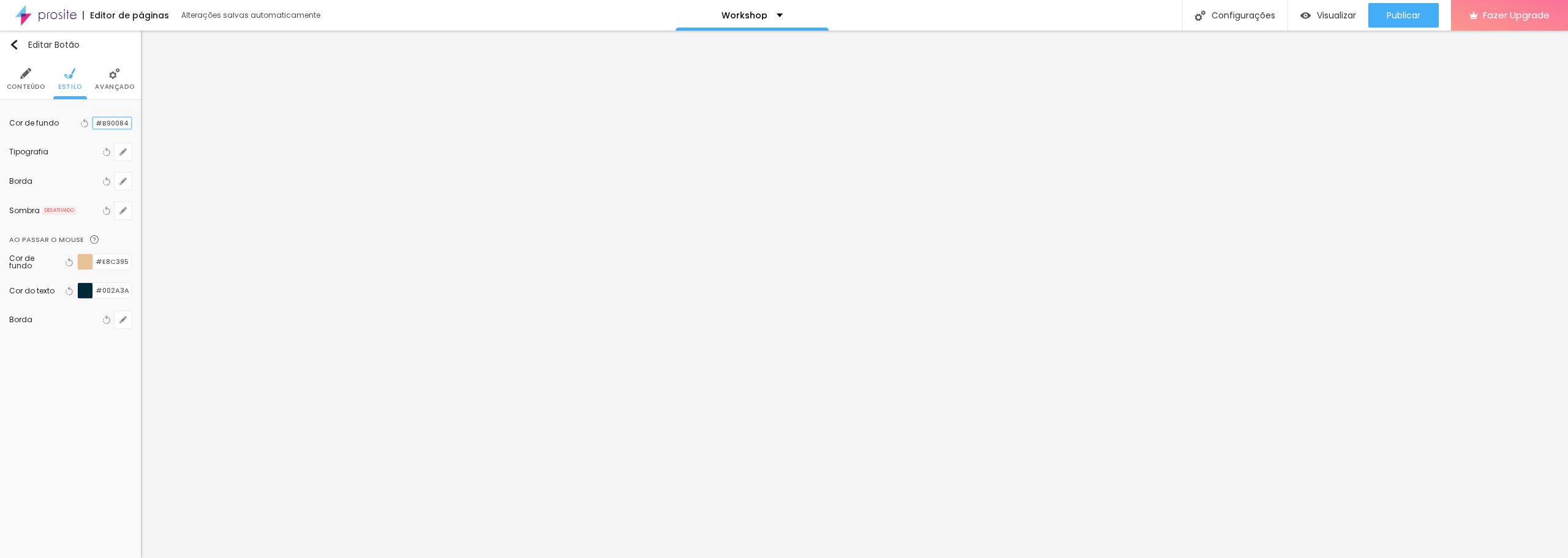
click at [110, 125] on input "#B90084" at bounding box center [111, 123] width 38 height 12
click at [78, 123] on div "Voltar ao padrão #B90084" at bounding box center [104, 123] width 54 height 16
click at [93, 123] on div at bounding box center [93, 123] width 0 height 12
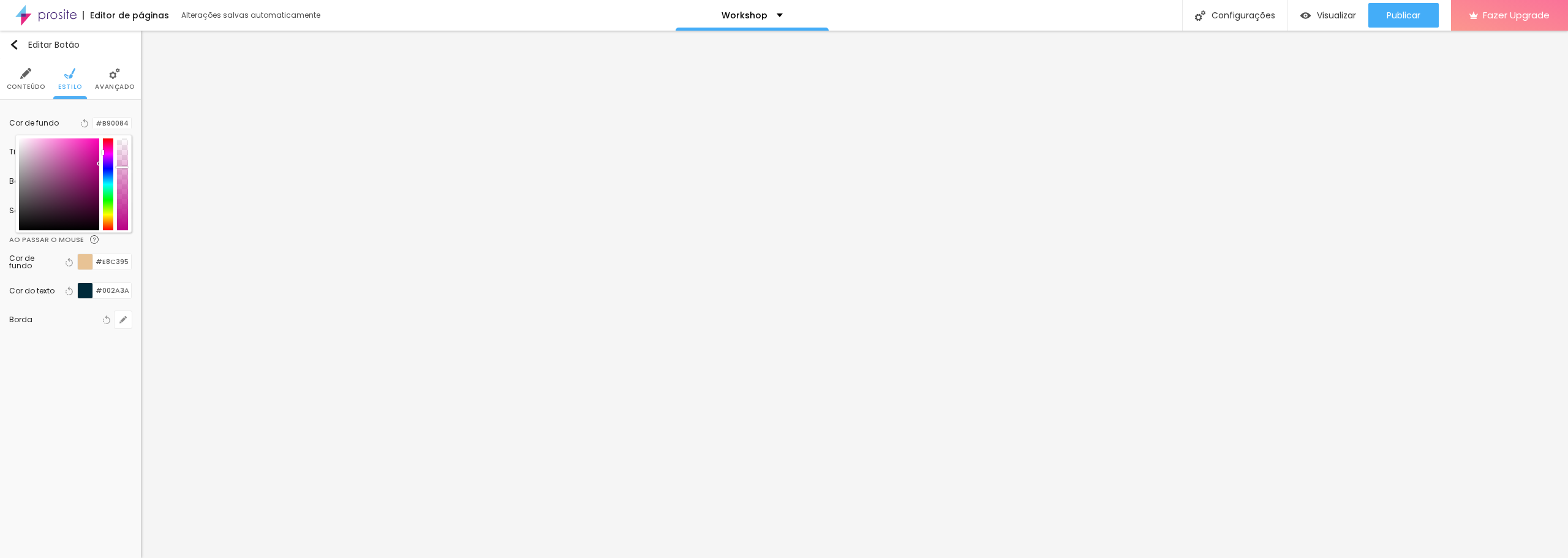
drag, startPoint x: 125, startPoint y: 140, endPoint x: 123, endPoint y: 172, distance: 32.1
click at [123, 169] on div at bounding box center [123, 168] width 12 height 2
click at [107, 166] on div at bounding box center [108, 184] width 11 height 92
drag, startPoint x: 93, startPoint y: 157, endPoint x: 122, endPoint y: 104, distance: 60.4
click at [122, 104] on div "Cor de fundo Voltar ao padrão #3600FF Tipografia Voltar ao padrão Borda Voltar …" at bounding box center [70, 226] width 141 height 252
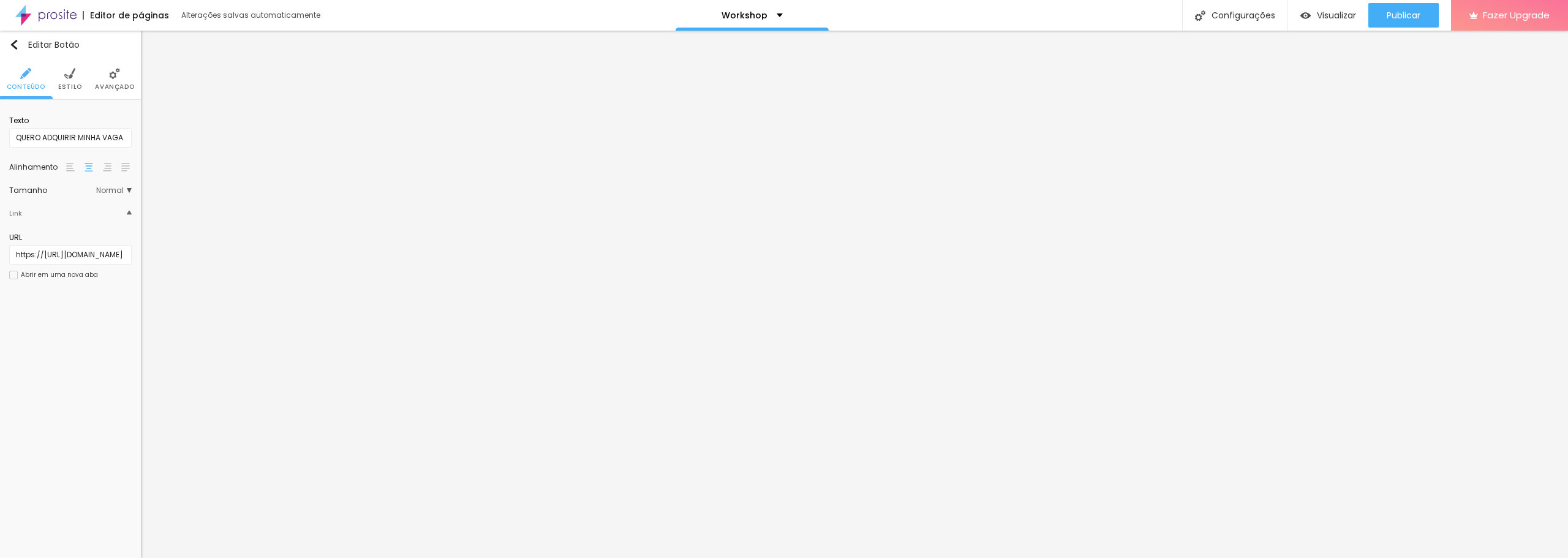
click at [64, 76] on img at bounding box center [70, 74] width 11 height 11
click at [93, 120] on div at bounding box center [93, 123] width 0 height 12
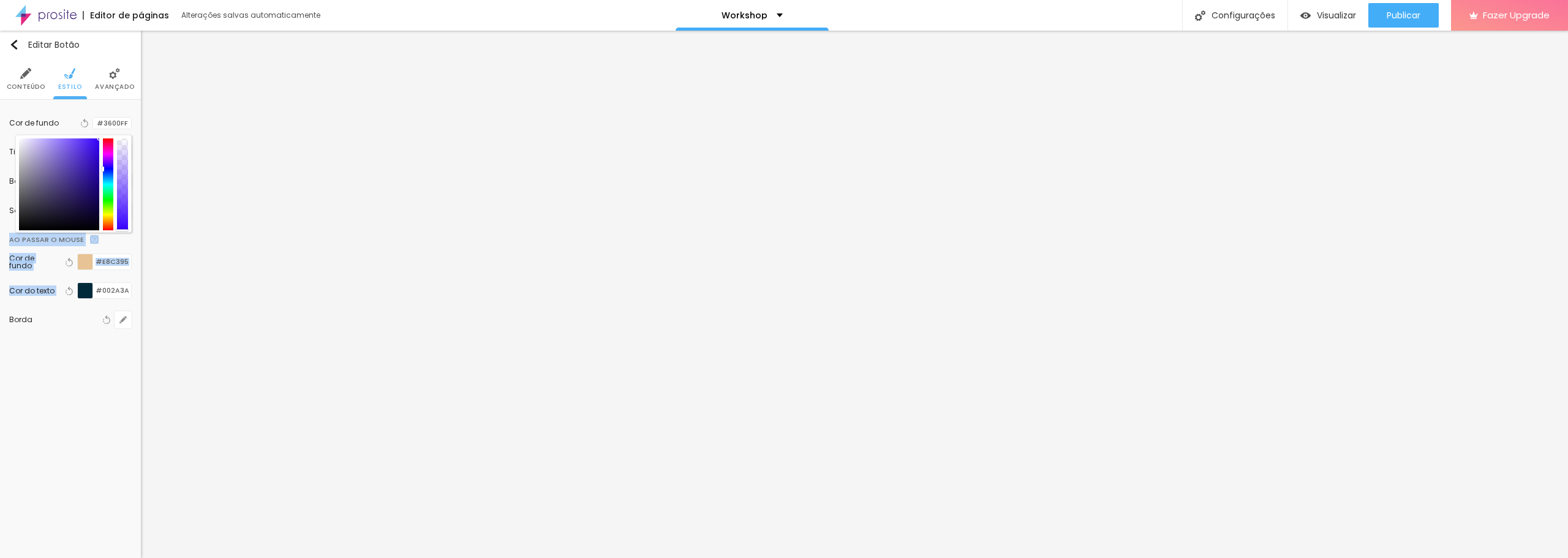
drag, startPoint x: 125, startPoint y: 168, endPoint x: 125, endPoint y: 292, distance: 124.0
click at [125, 292] on div "Cor de fundo Voltar ao padrão #3600FF Tipografia Voltar ao padrão Borda Voltar …" at bounding box center [70, 226] width 141 height 252
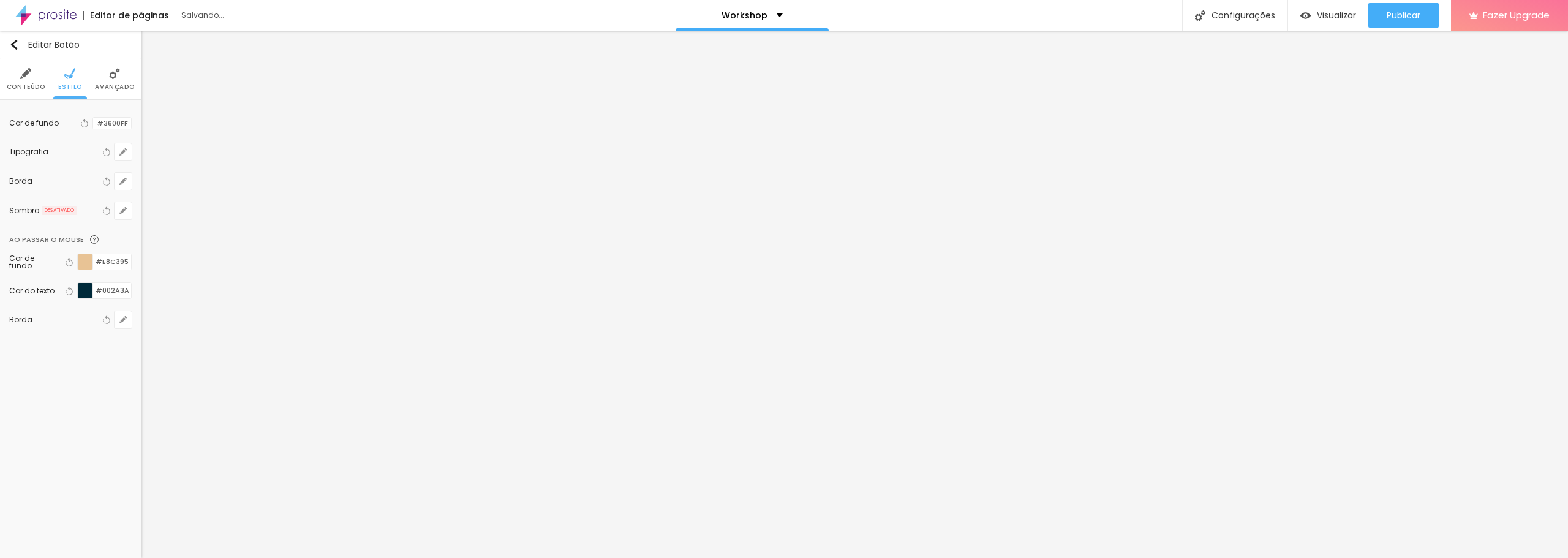
click at [93, 124] on div at bounding box center [93, 123] width 0 height 12
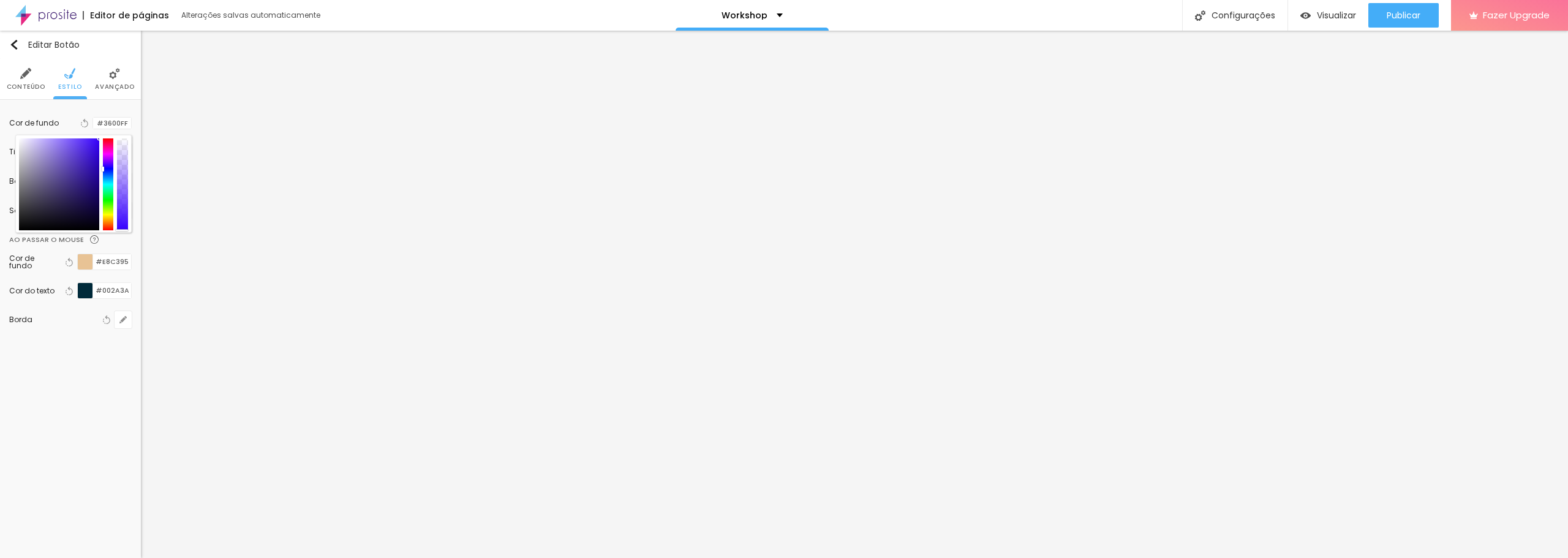
drag, startPoint x: 99, startPoint y: 142, endPoint x: 101, endPoint y: 166, distance: 24.1
click at [101, 166] on div at bounding box center [74, 184] width 109 height 92
click at [78, 156] on div at bounding box center [79, 156] width 3 height 3
click at [90, 152] on div at bounding box center [59, 184] width 80 height 92
click at [94, 149] on div at bounding box center [59, 184] width 80 height 92
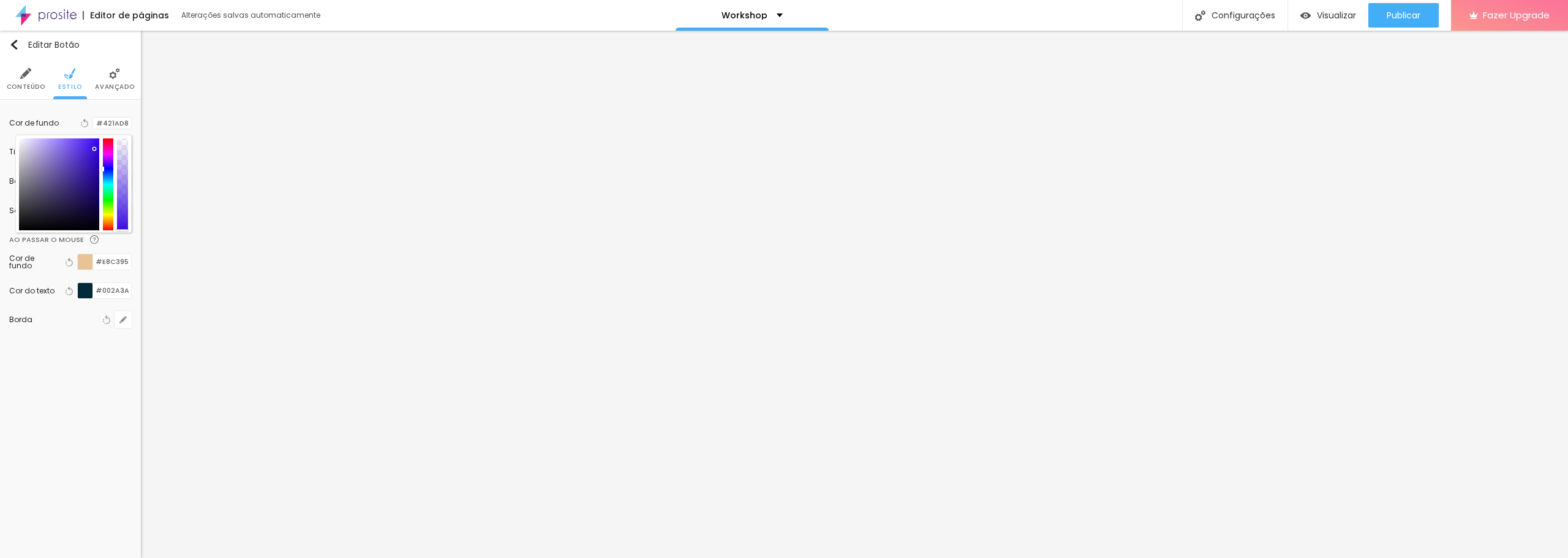
click at [98, 137] on div at bounding box center [74, 184] width 117 height 98
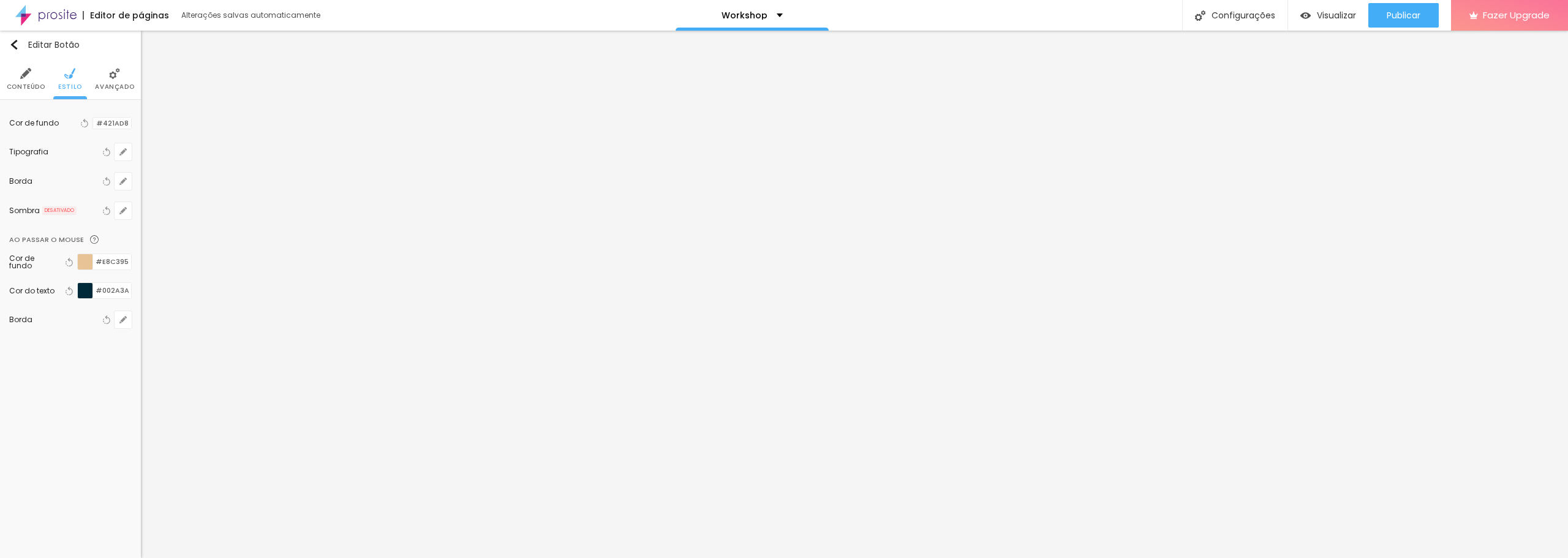
click at [93, 120] on div at bounding box center [93, 123] width 0 height 12
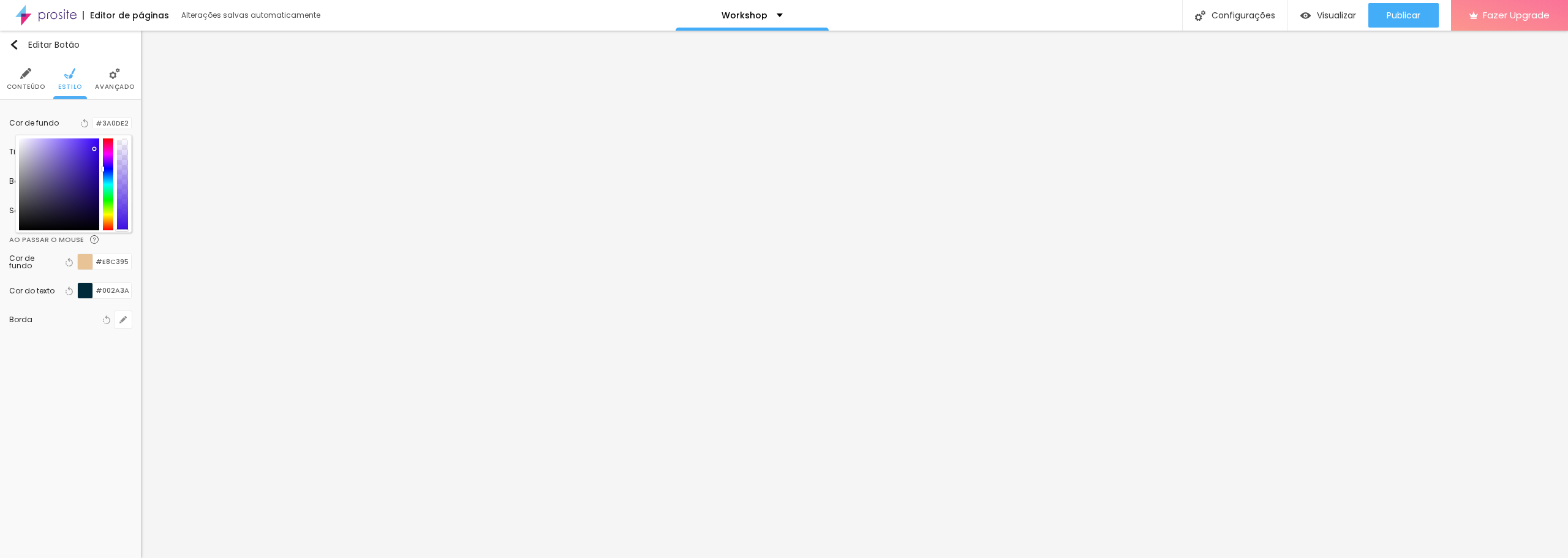
click at [91, 176] on div at bounding box center [59, 184] width 80 height 92
click at [97, 176] on div at bounding box center [59, 184] width 80 height 92
click at [96, 144] on div at bounding box center [59, 184] width 80 height 92
click at [91, 139] on div at bounding box center [59, 184] width 80 height 92
click at [103, 170] on div at bounding box center [103, 172] width 3 height 5
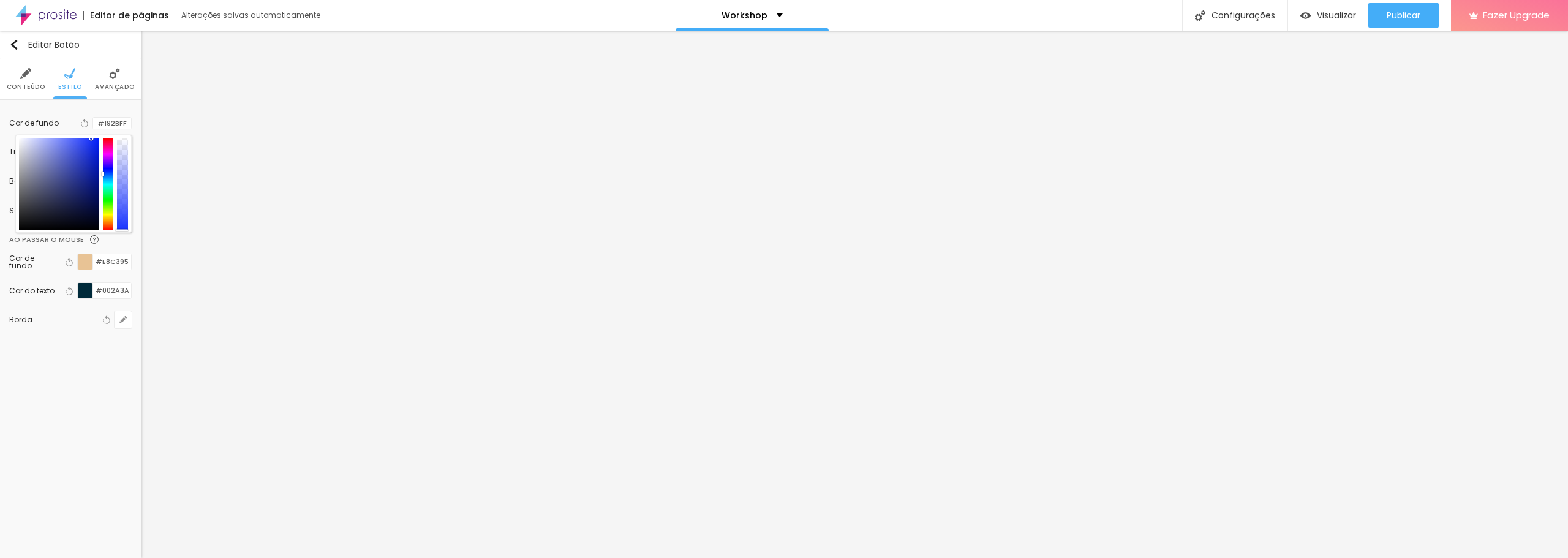
click at [104, 171] on div at bounding box center [104, 174] width 3 height 5
click at [94, 142] on div at bounding box center [59, 184] width 80 height 92
click at [97, 141] on div at bounding box center [59, 184] width 80 height 92
click at [100, 138] on div at bounding box center [74, 184] width 117 height 98
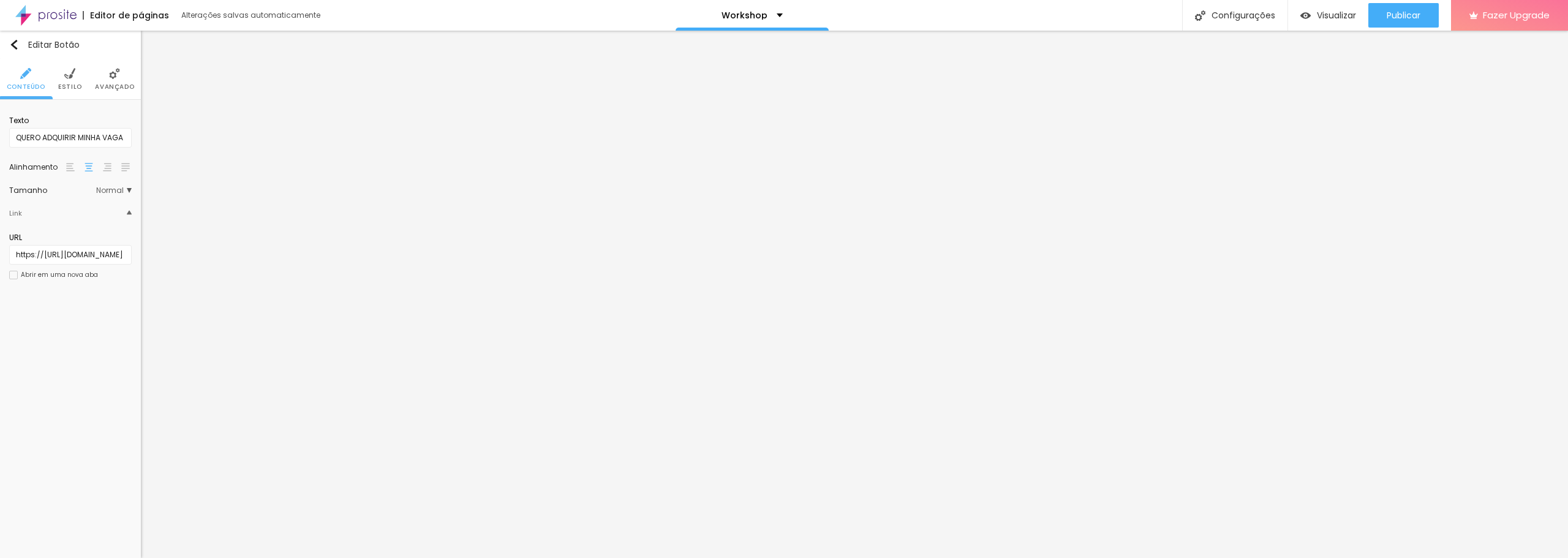
click at [72, 85] on span "Estilo" at bounding box center [70, 87] width 24 height 6
click at [93, 123] on div at bounding box center [93, 123] width 0 height 12
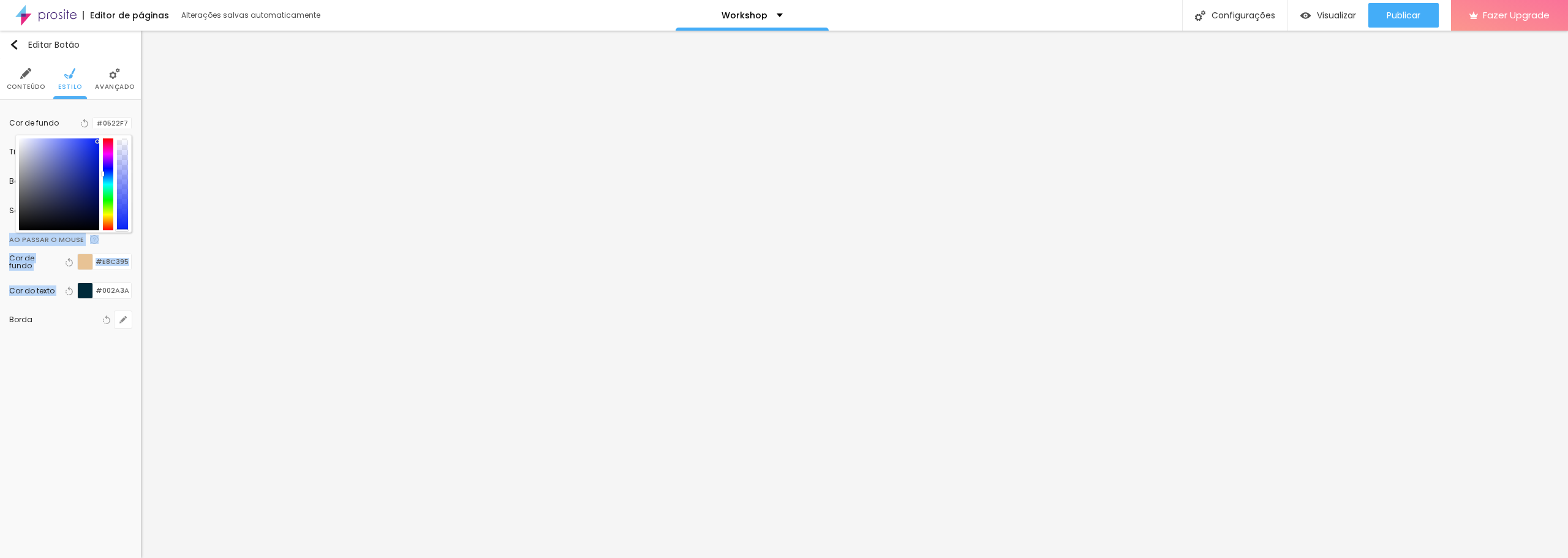
drag, startPoint x: 124, startPoint y: 226, endPoint x: 93, endPoint y: 197, distance: 42.4
click at [125, 288] on div "Cor de fundo Voltar ao padrão #0522F7 Tipografia Voltar ao padrão Borda Voltar …" at bounding box center [70, 226] width 141 height 252
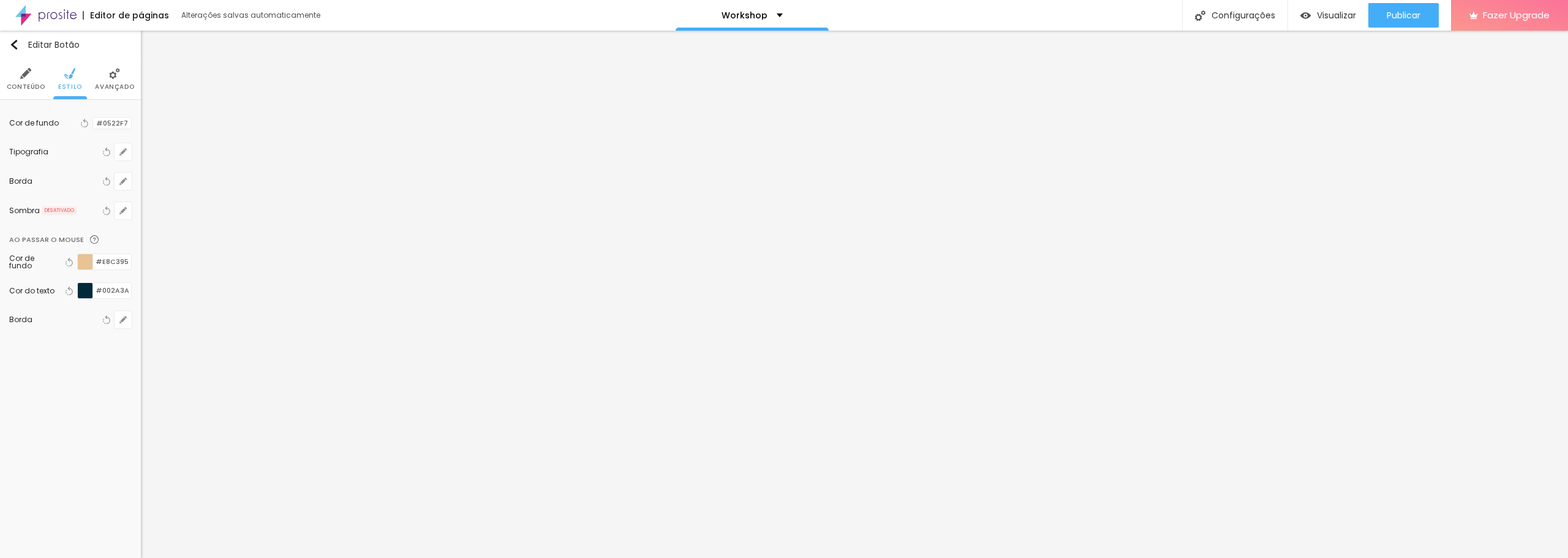
click at [93, 125] on div at bounding box center [93, 123] width 0 height 12
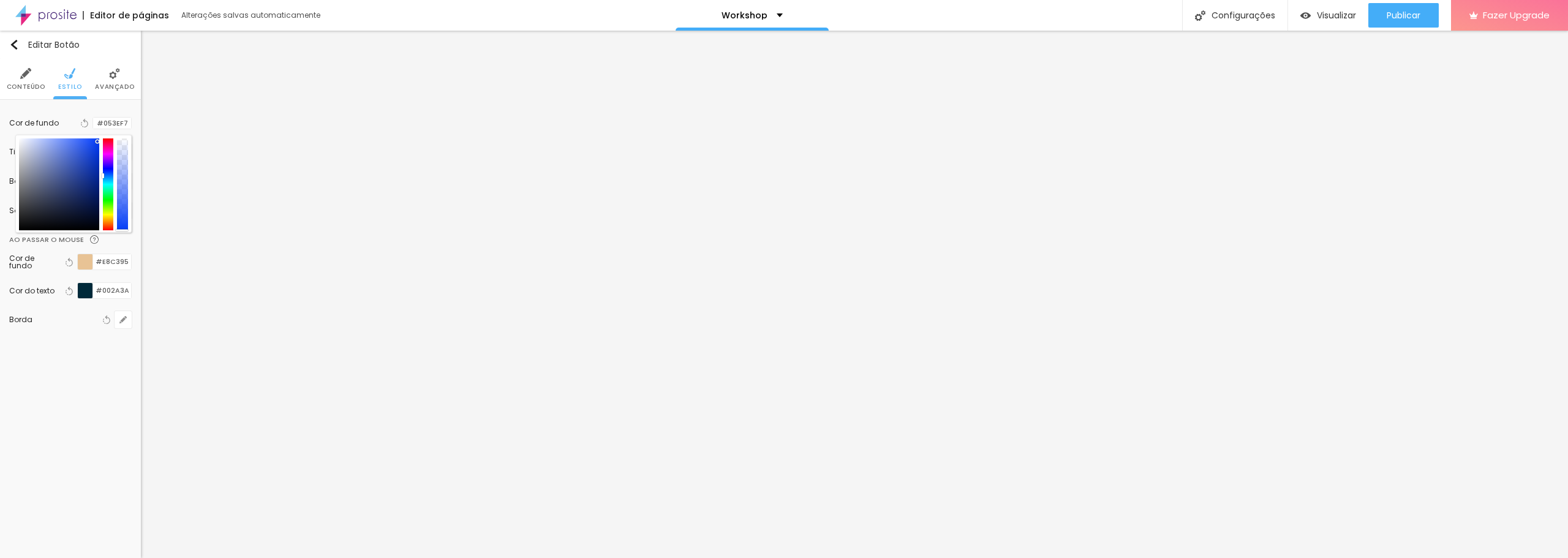
click at [107, 173] on div at bounding box center [108, 184] width 11 height 92
click at [65, 158] on div at bounding box center [59, 184] width 80 height 92
click at [10, 152] on div "Tipografia" at bounding box center [54, 152] width 91 height 7
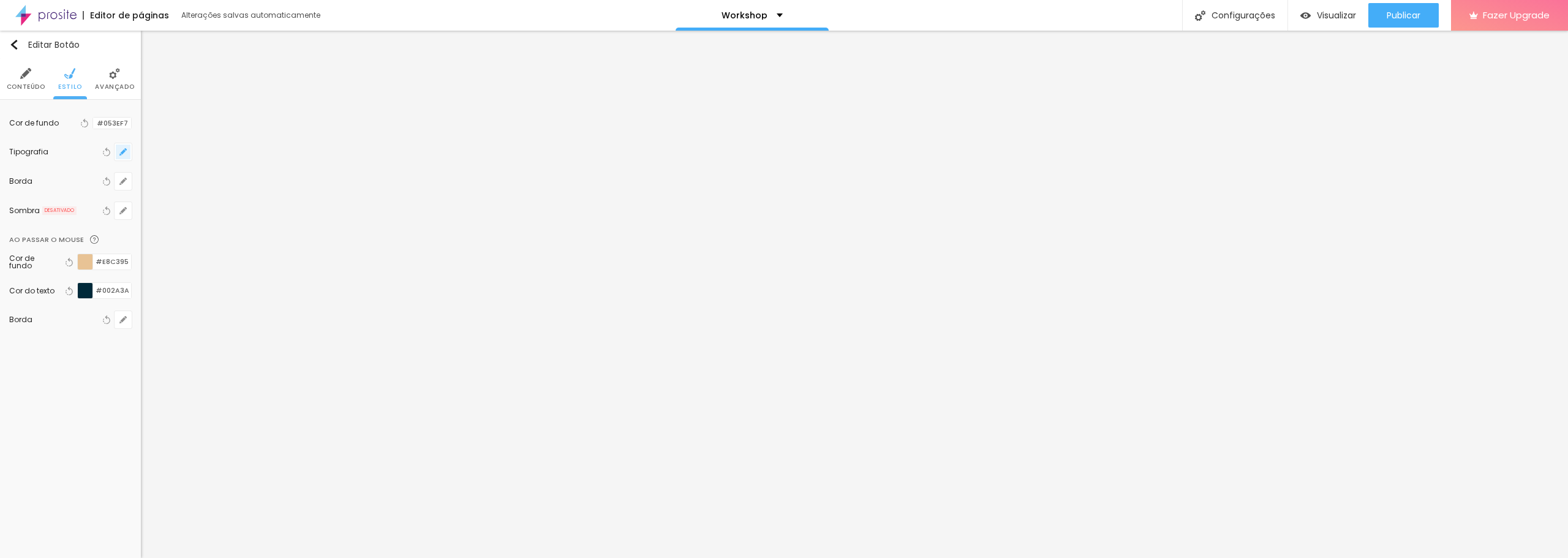
click at [122, 152] on icon "button" at bounding box center [123, 151] width 5 height 5
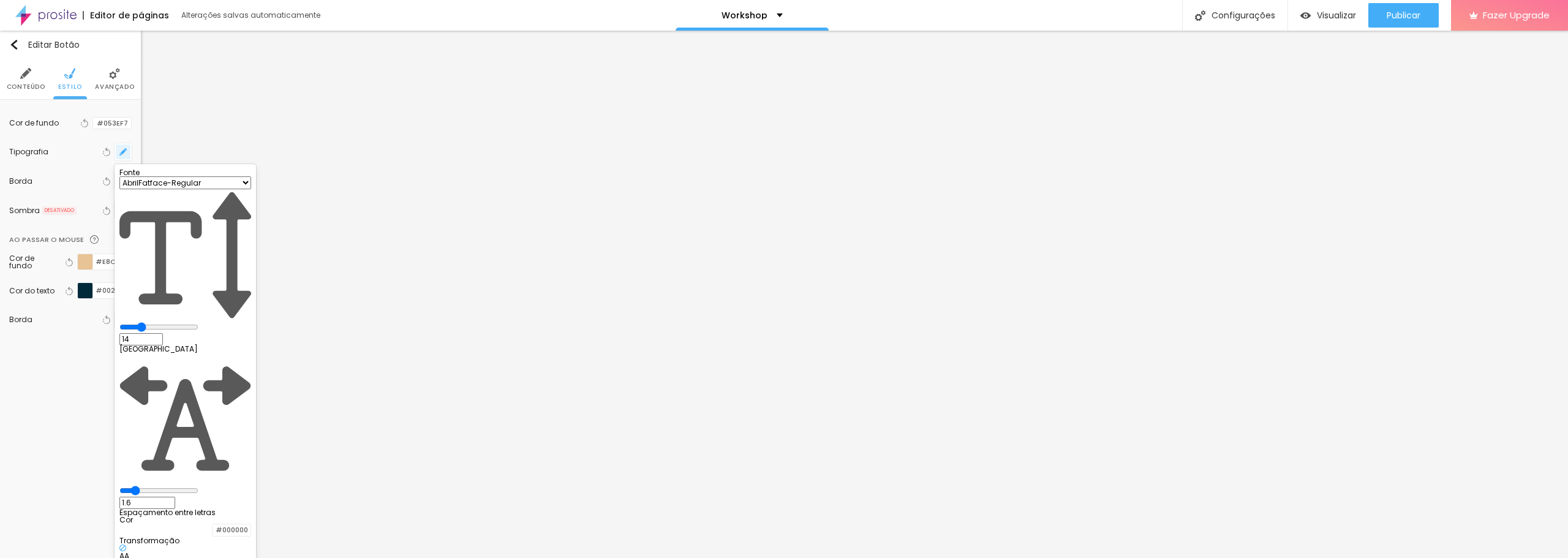
click at [122, 152] on div at bounding box center [784, 279] width 1568 height 558
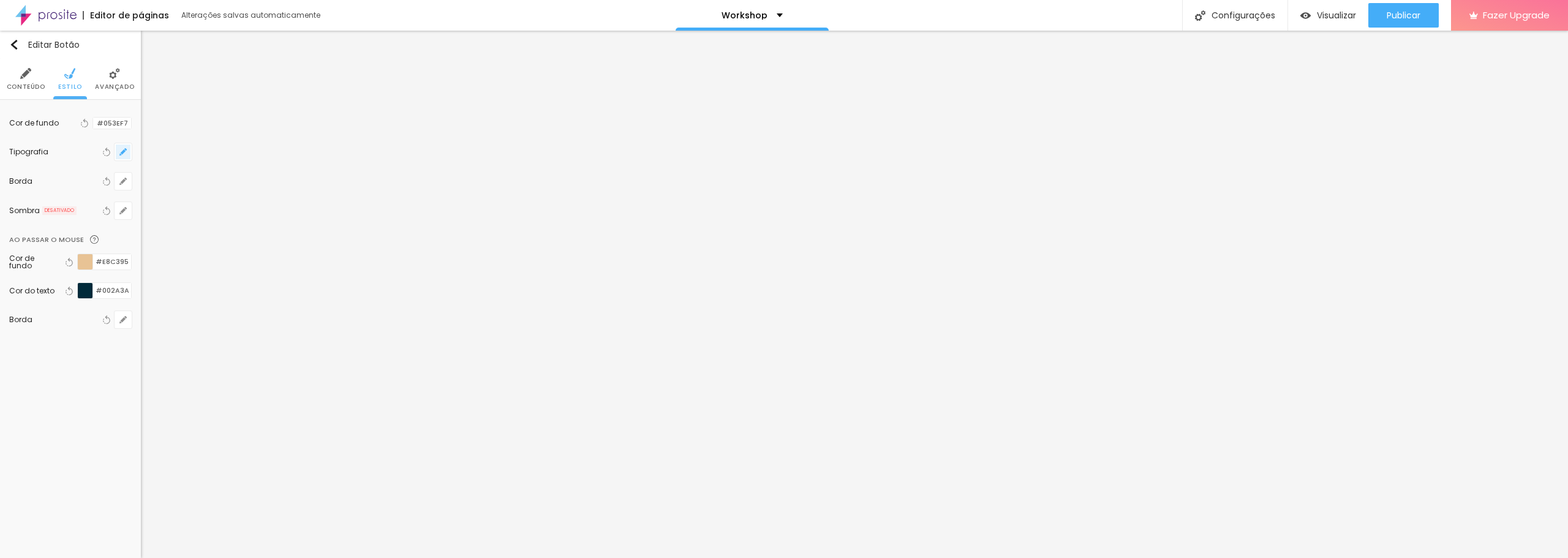
click at [122, 152] on icon "button" at bounding box center [123, 151] width 5 height 5
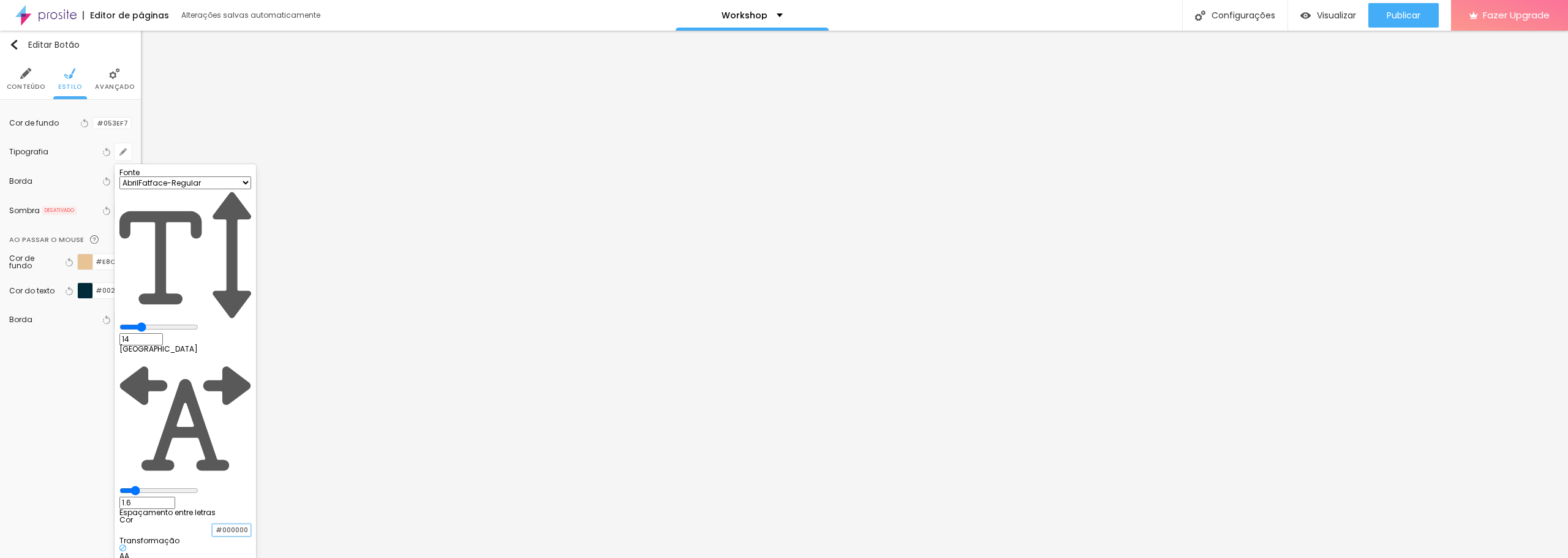
click at [251, 524] on input "#000000" at bounding box center [231, 530] width 38 height 12
drag, startPoint x: 278, startPoint y: 290, endPoint x: 254, endPoint y: 290, distance: 24.0
click at [251, 524] on input "#000000" at bounding box center [231, 530] width 38 height 12
click at [164, 516] on div "Cor #002A3A" at bounding box center [185, 528] width 132 height 24
click at [94, 394] on div at bounding box center [784, 279] width 1568 height 558
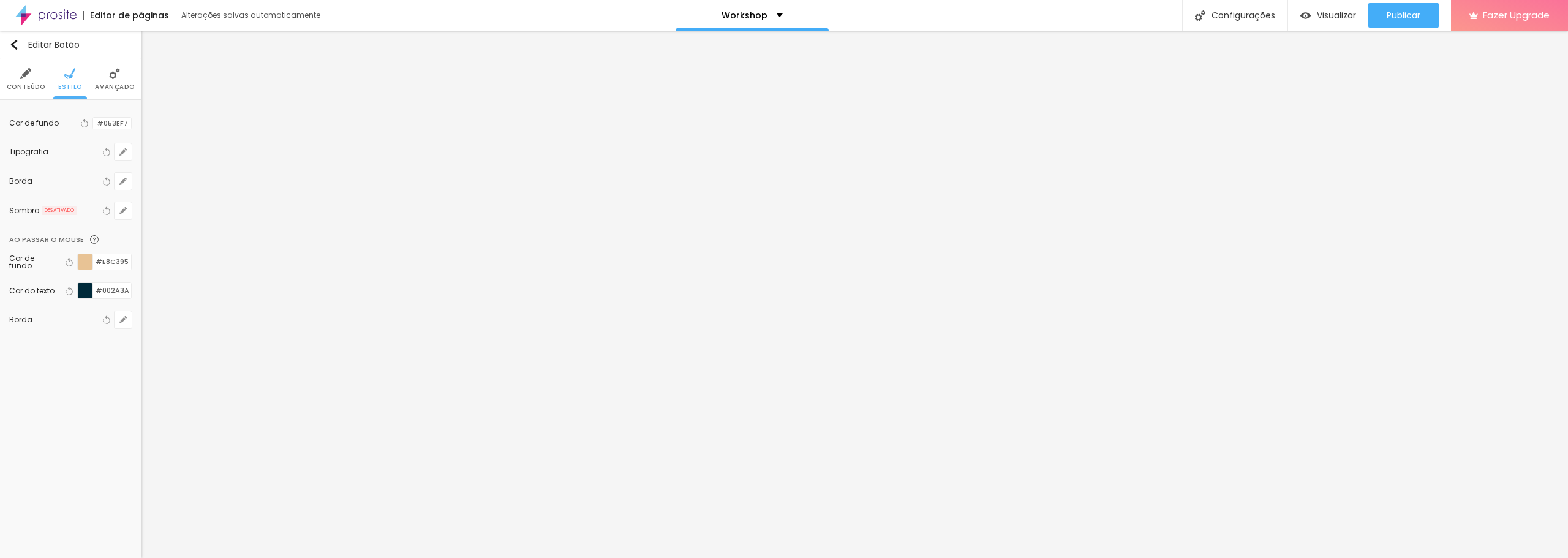
click at [93, 122] on div at bounding box center [93, 123] width 0 height 12
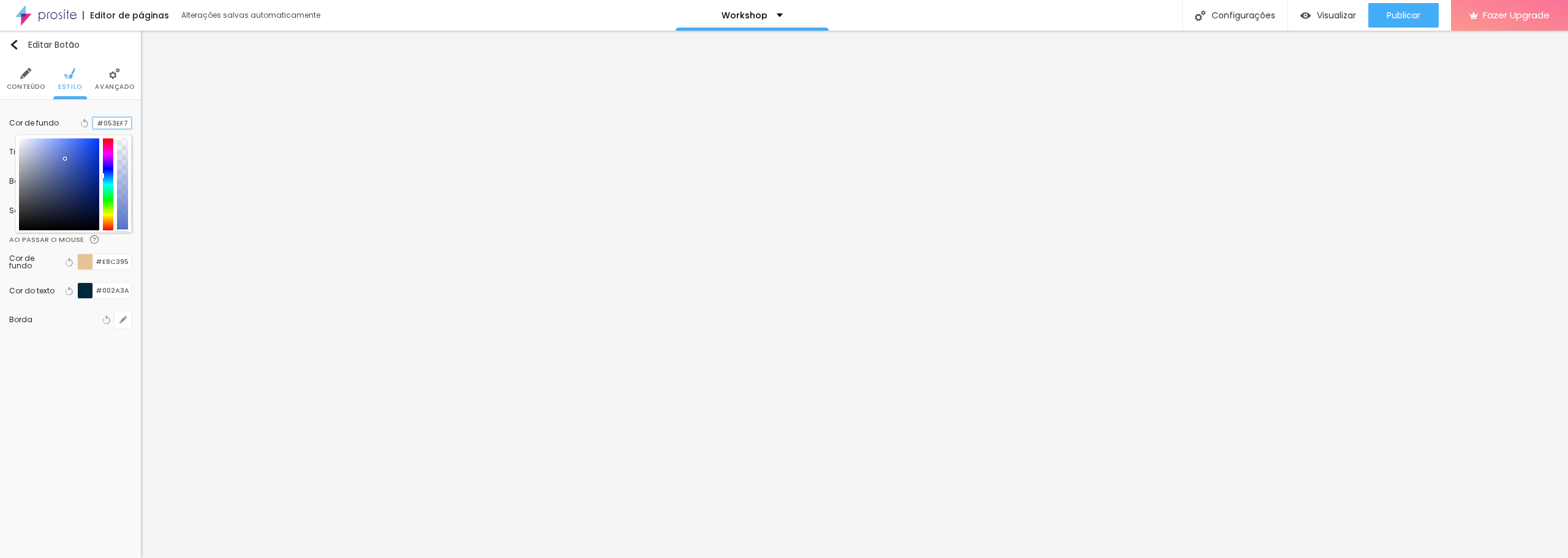
drag, startPoint x: 126, startPoint y: 123, endPoint x: 100, endPoint y: 123, distance: 26.0
click at [100, 123] on input "#053EF7" at bounding box center [111, 123] width 38 height 12
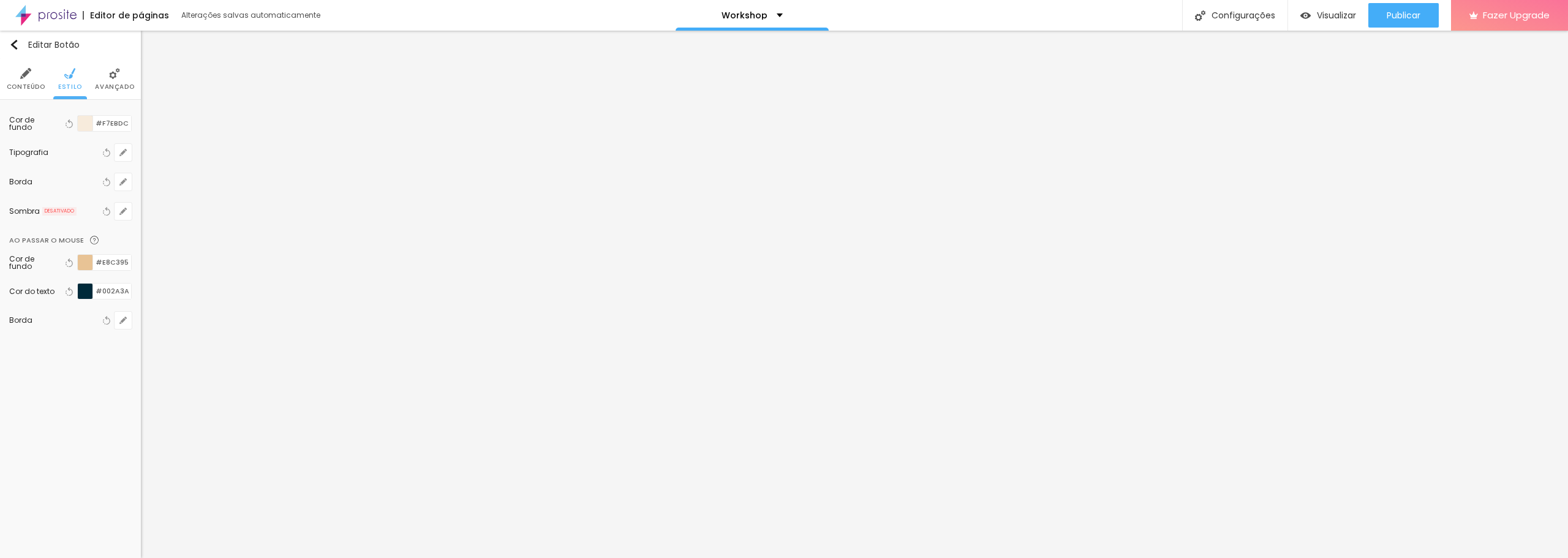
click at [36, 341] on div "Cor de fundo Voltar ao padrão #E8C395 Cor do texto Voltar ao padrão #002A3A Bor…" at bounding box center [70, 296] width 123 height 95
click at [60, 81] on li "Estilo" at bounding box center [70, 79] width 24 height 40
drag, startPoint x: 128, startPoint y: 293, endPoint x: 100, endPoint y: 293, distance: 28.0
click at [100, 293] on input "#002A3A" at bounding box center [111, 291] width 38 height 15
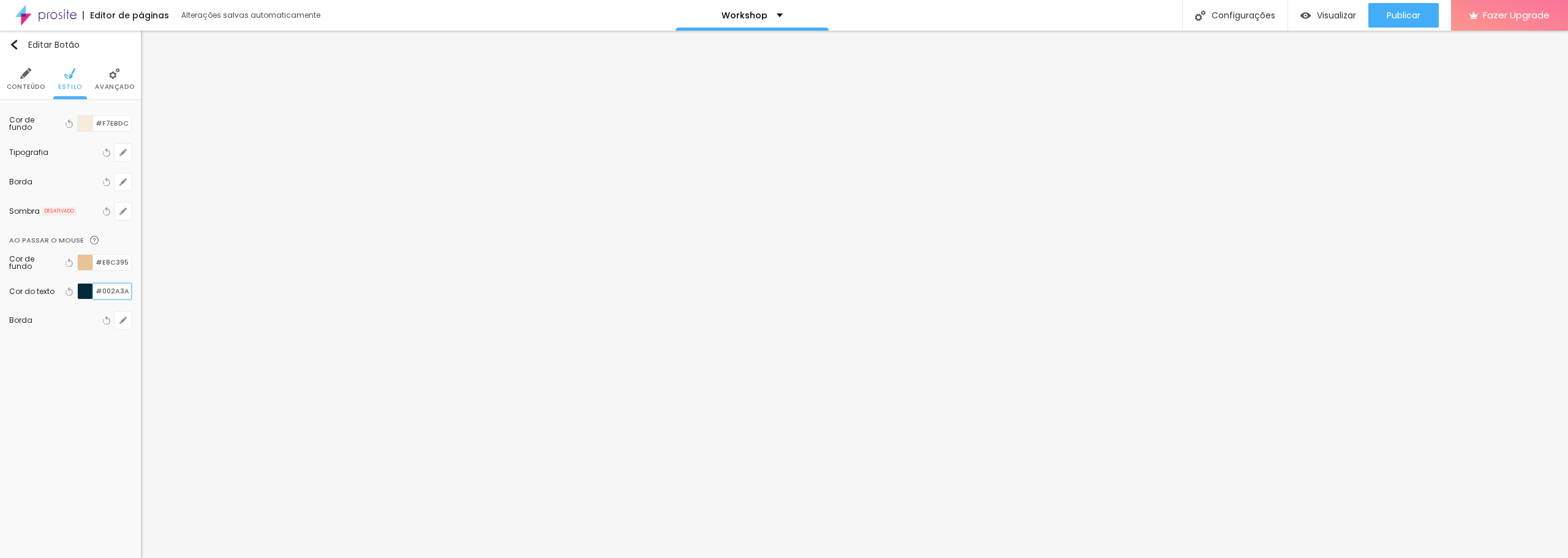
drag, startPoint x: 129, startPoint y: 287, endPoint x: 102, endPoint y: 286, distance: 27.0
click at [102, 286] on input "#002A3A" at bounding box center [111, 291] width 38 height 15
click at [126, 294] on input "#F7EB" at bounding box center [111, 291] width 38 height 15
click at [115, 264] on input "#E8C395" at bounding box center [111, 262] width 38 height 15
drag, startPoint x: 129, startPoint y: 264, endPoint x: 101, endPoint y: 262, distance: 28.1
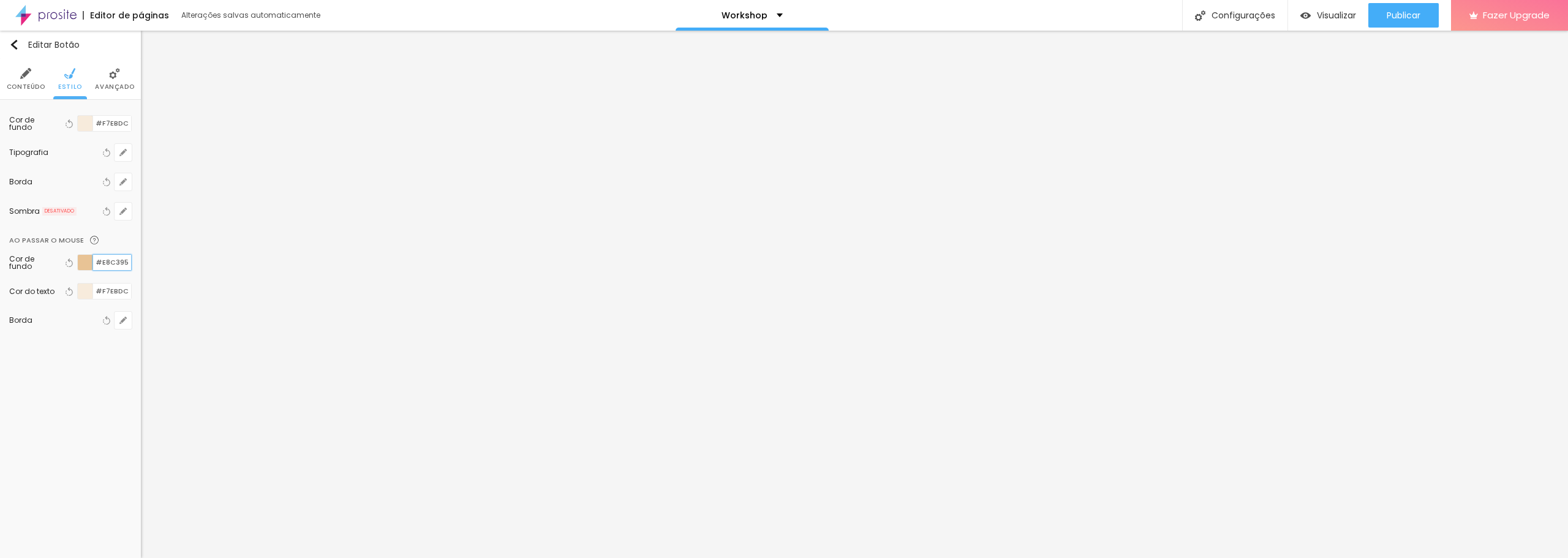
click at [101, 262] on input "#E8C395" at bounding box center [111, 262] width 38 height 15
click at [123, 319] on icon "button" at bounding box center [123, 320] width 7 height 7
click at [123, 319] on div at bounding box center [784, 279] width 1568 height 558
click at [0, 399] on div "Editar Botão Conteúdo Estilo Avançado Cor de fundo Voltar ao padrão #F7EBDC Tip…" at bounding box center [70, 294] width 141 height 528
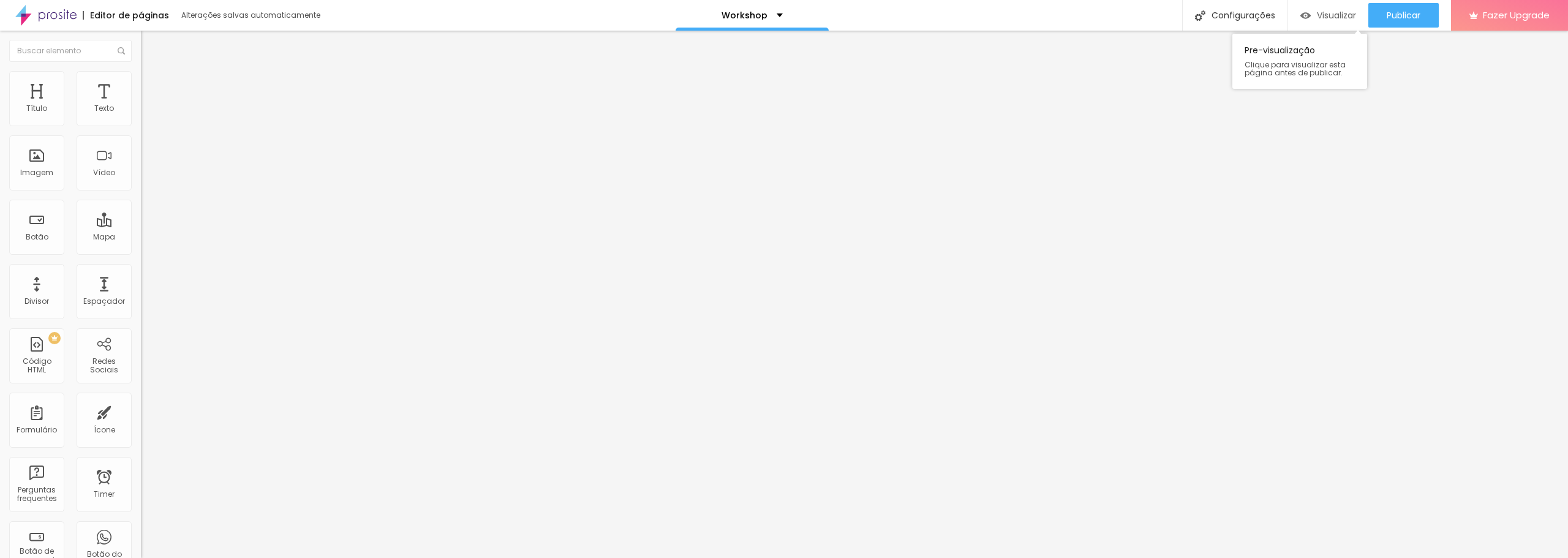
click at [1317, 15] on span "Visualizar" at bounding box center [1337, 15] width 39 height 10
click at [1223, 4] on div "Configurações" at bounding box center [1235, 15] width 105 height 30
click at [1312, 19] on div "Visualizar" at bounding box center [1329, 16] width 56 height 11
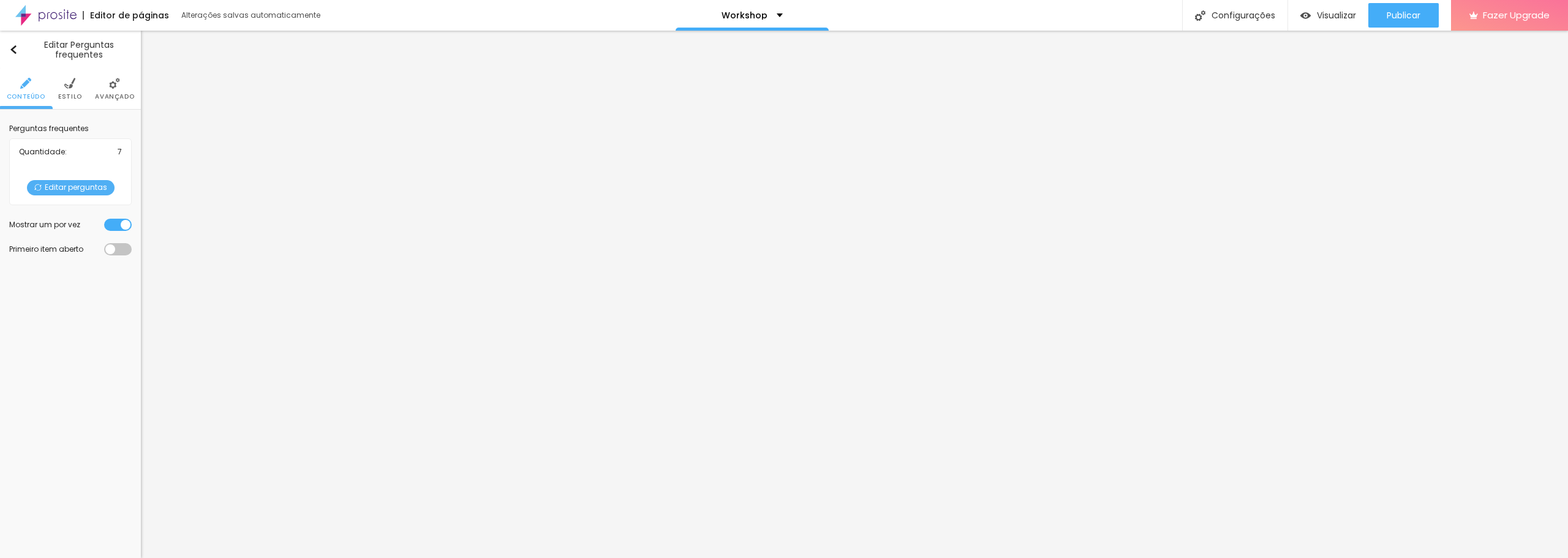
click at [60, 76] on li "Estilo" at bounding box center [70, 88] width 24 height 40
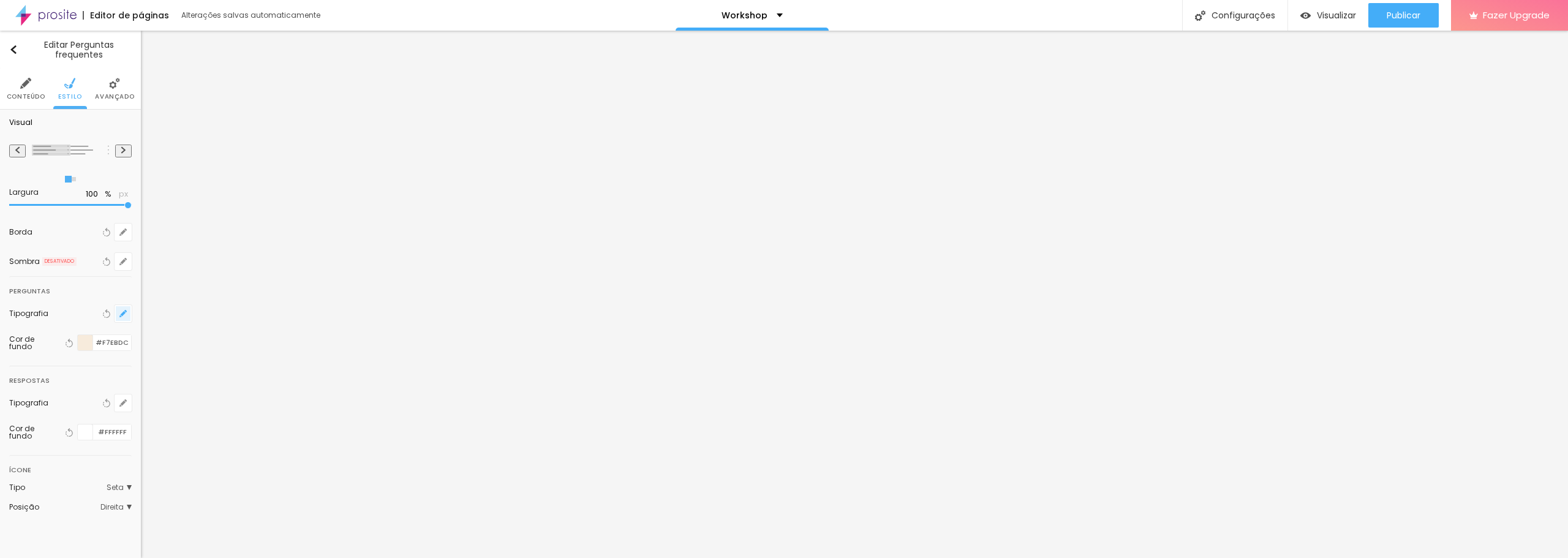
click at [124, 315] on icon "button" at bounding box center [123, 313] width 7 height 7
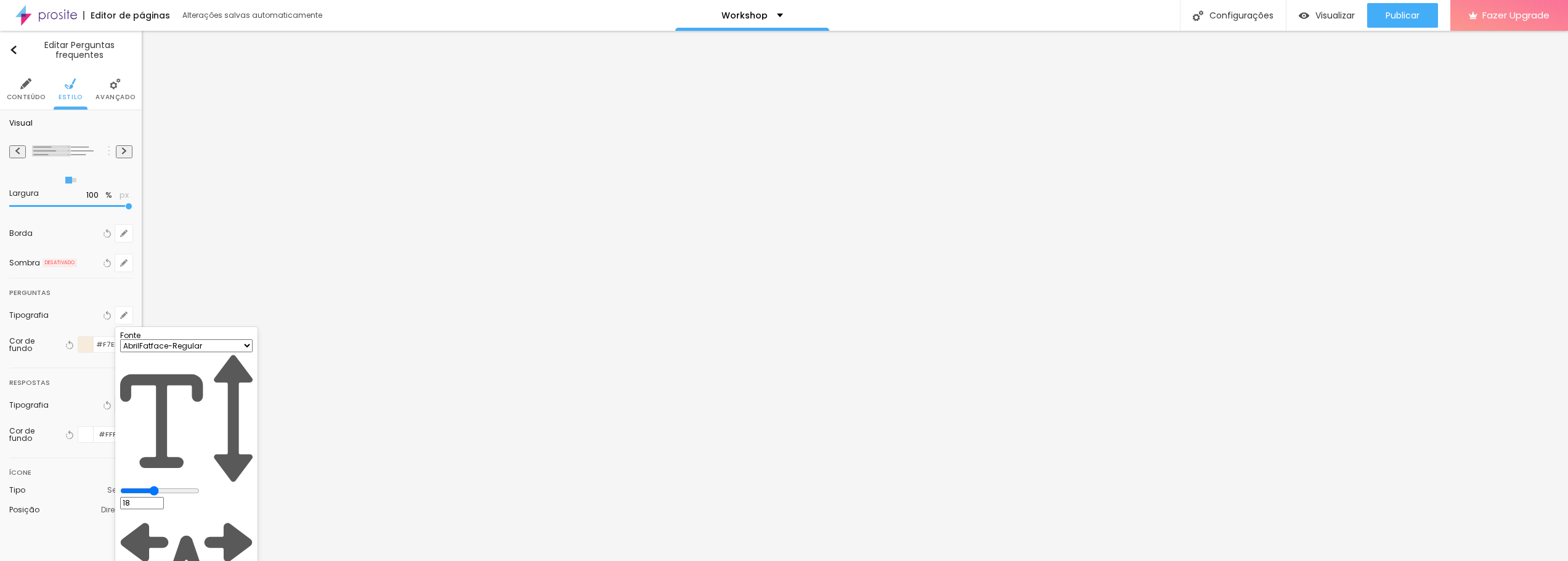
drag, startPoint x: 280, startPoint y: 452, endPoint x: 248, endPoint y: 451, distance: 32.0
click at [1395, 292] on div at bounding box center [784, 280] width 1568 height 561
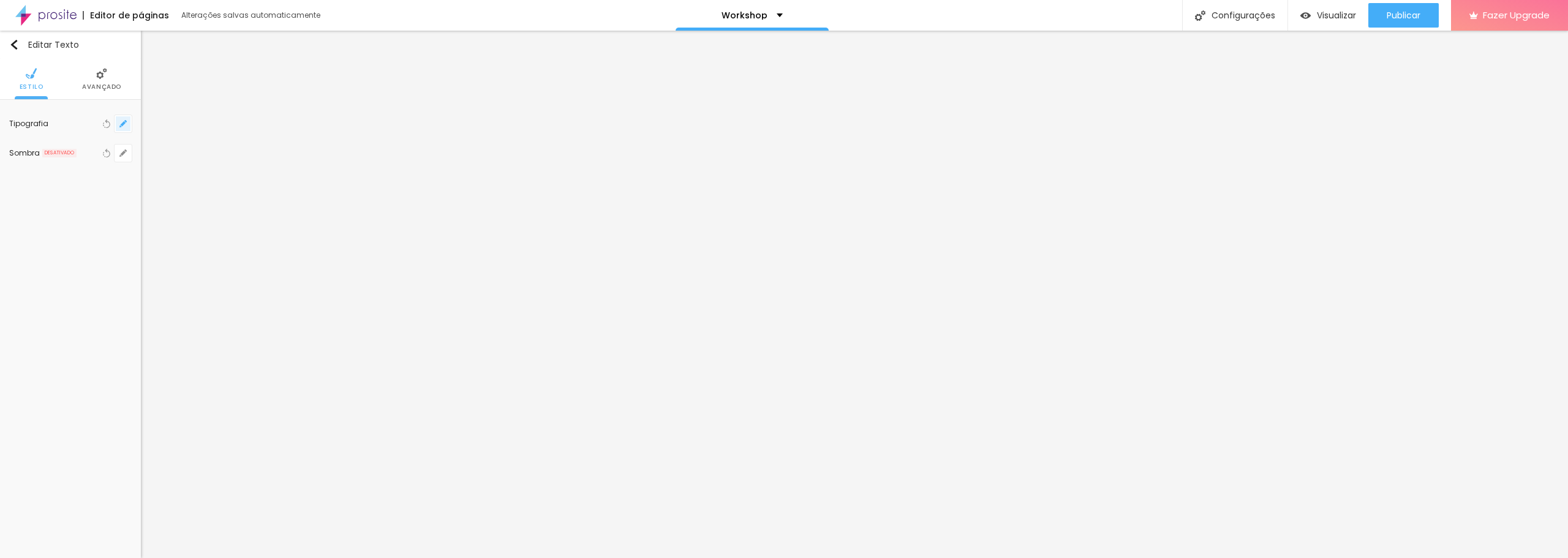
click at [125, 123] on icon "button" at bounding box center [123, 123] width 7 height 7
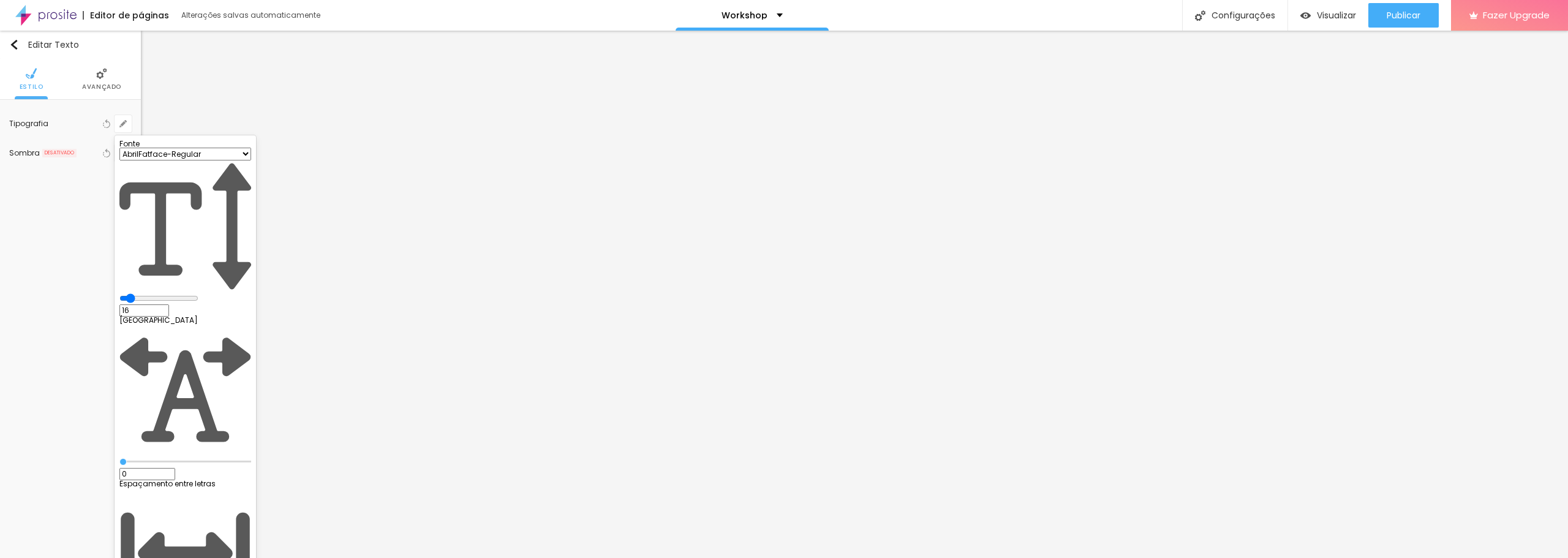
click at [251, 160] on select "AbrilFatface-Regular Actor-Regular Alegreya AlegreyaBlack [PERSON_NAME] Allan-R…" at bounding box center [185, 154] width 132 height 13
click at [131, 160] on select "AbrilFatface-Regular Actor-Regular Alegreya AlegreyaBlack [PERSON_NAME] Allan-R…" at bounding box center [185, 154] width 132 height 13
click at [383, 140] on div at bounding box center [784, 279] width 1568 height 558
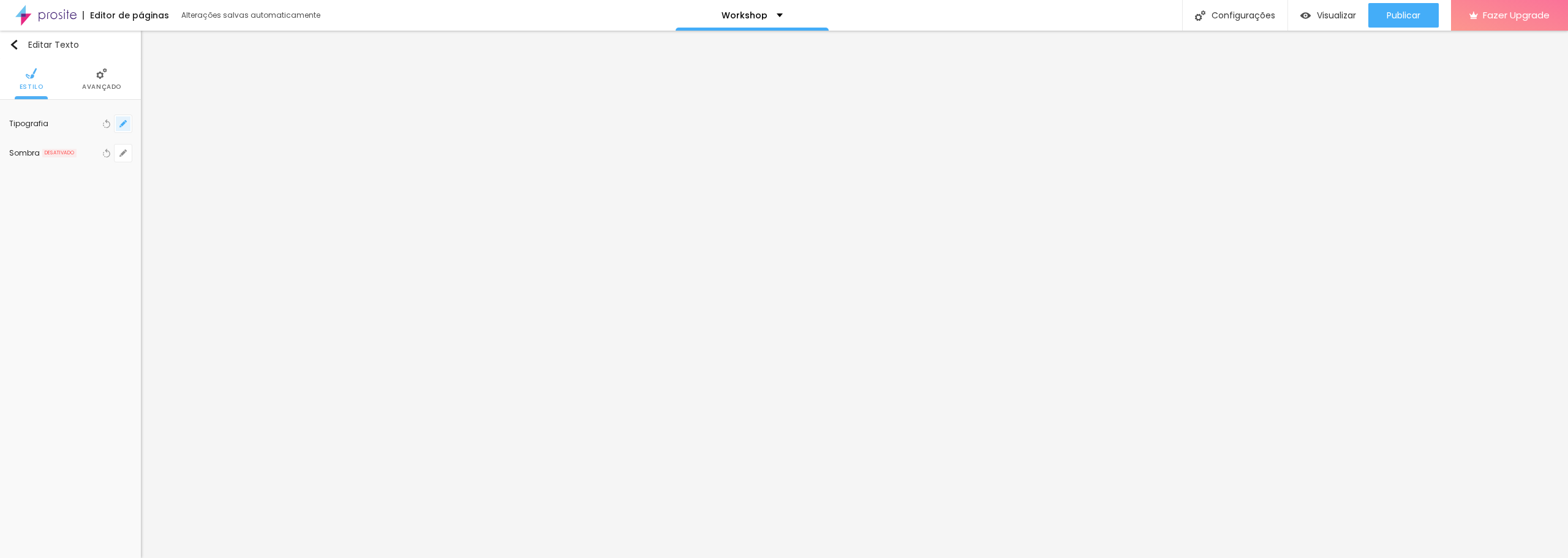
click at [125, 123] on icon "button" at bounding box center [123, 123] width 5 height 5
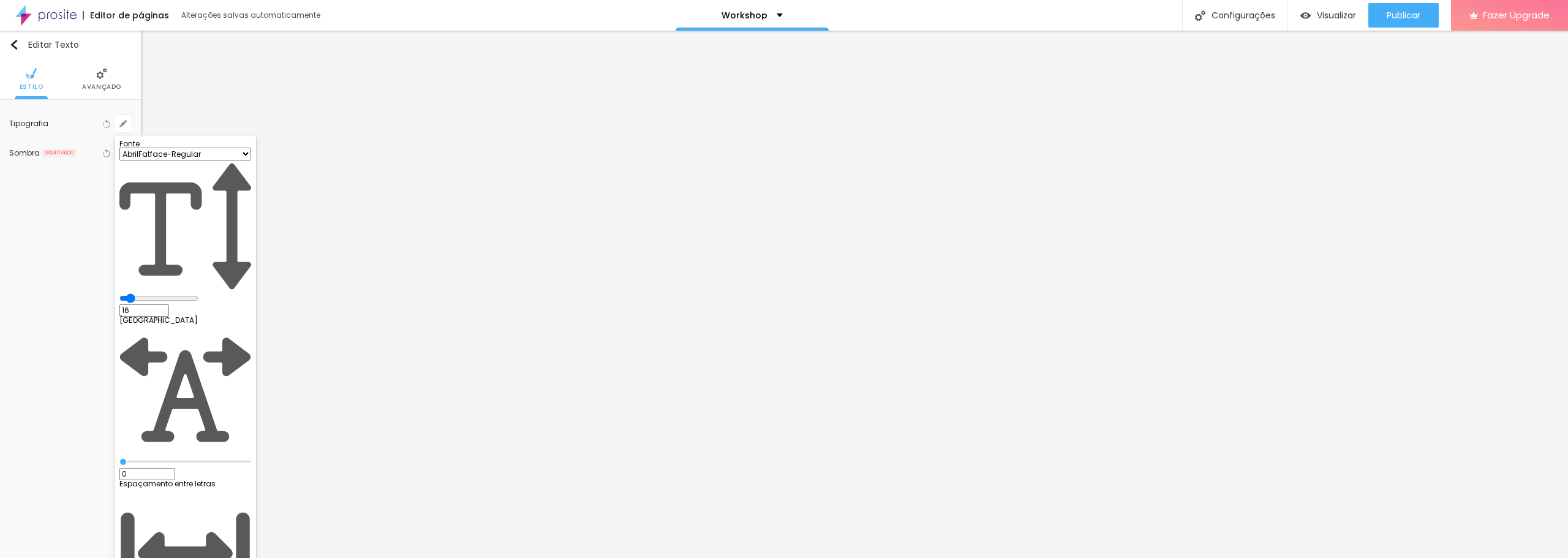
click at [810, 235] on div at bounding box center [784, 279] width 1568 height 558
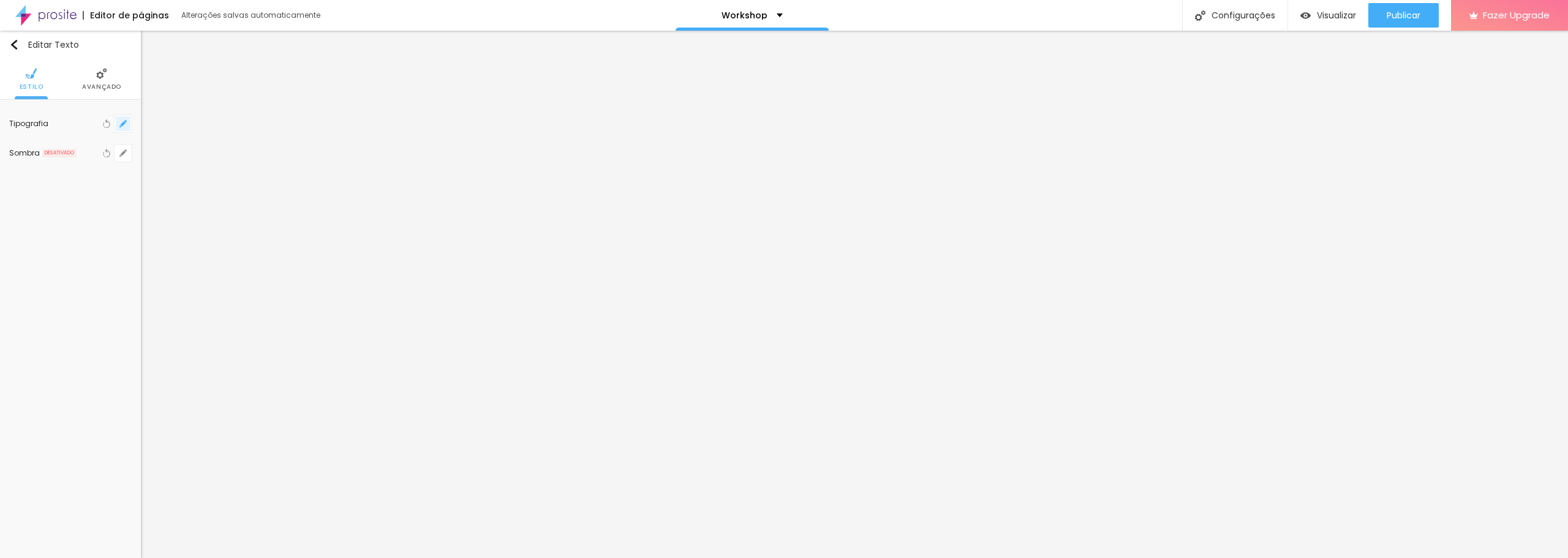
click at [123, 123] on icon "button" at bounding box center [123, 123] width 5 height 5
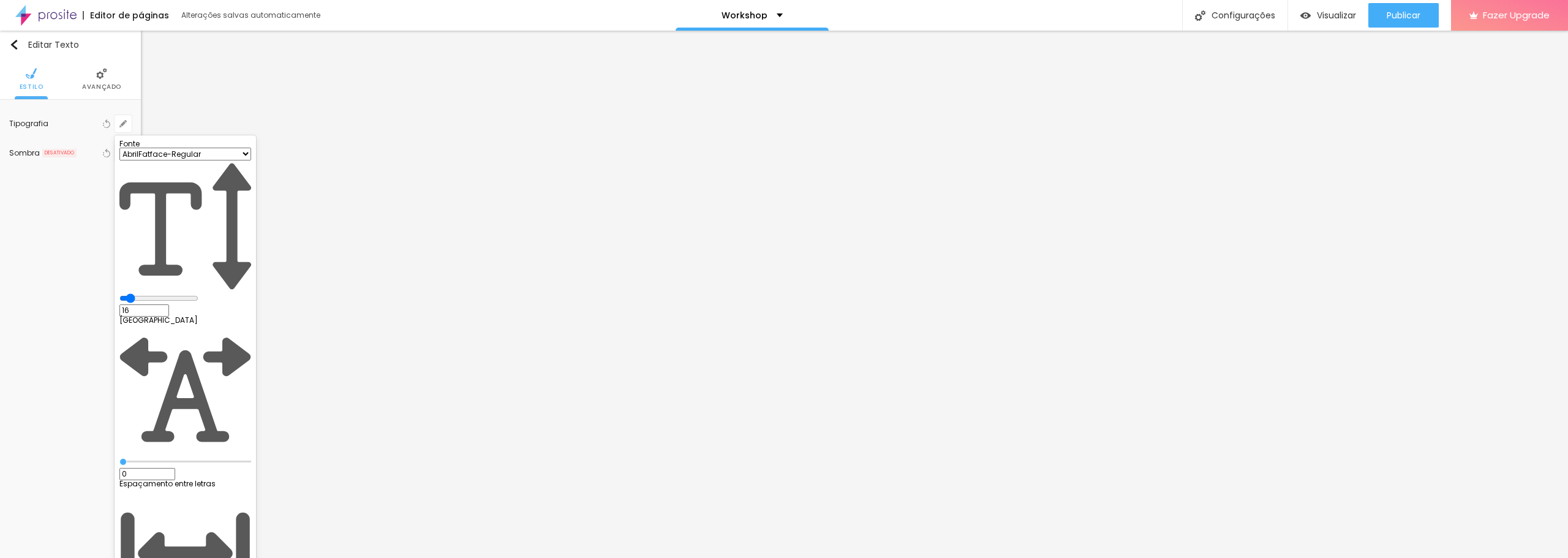
click at [884, 311] on div at bounding box center [784, 279] width 1568 height 558
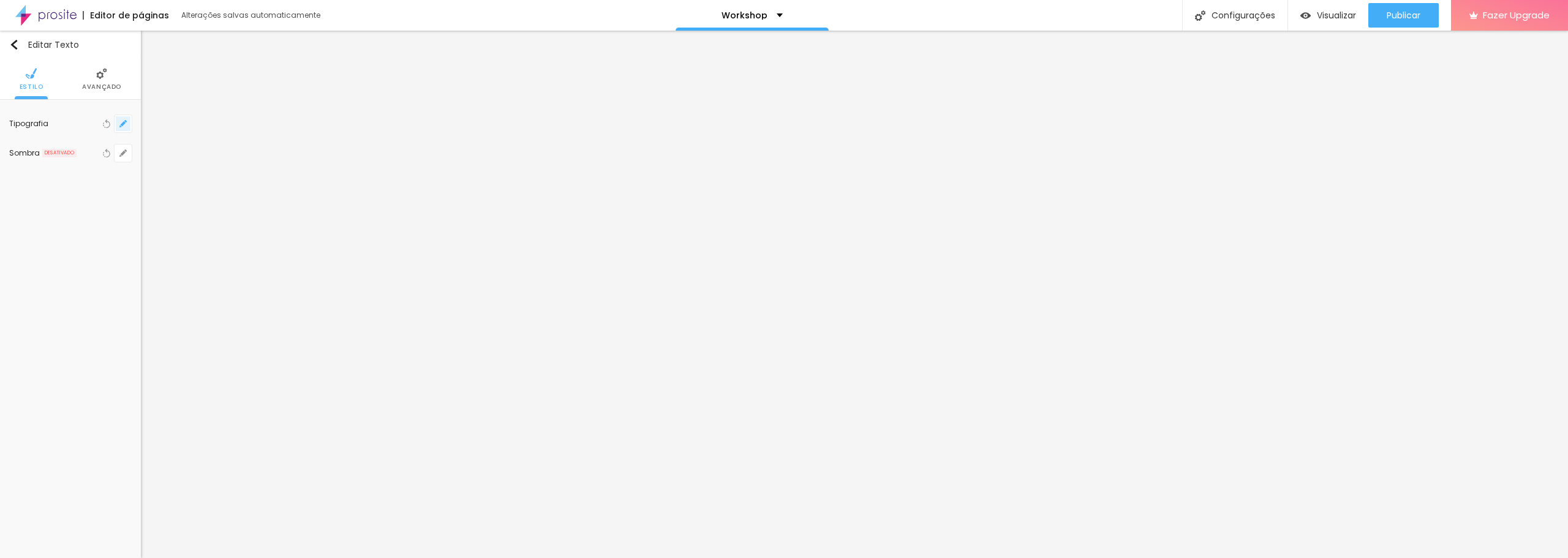
click at [122, 127] on icon "button" at bounding box center [123, 123] width 7 height 7
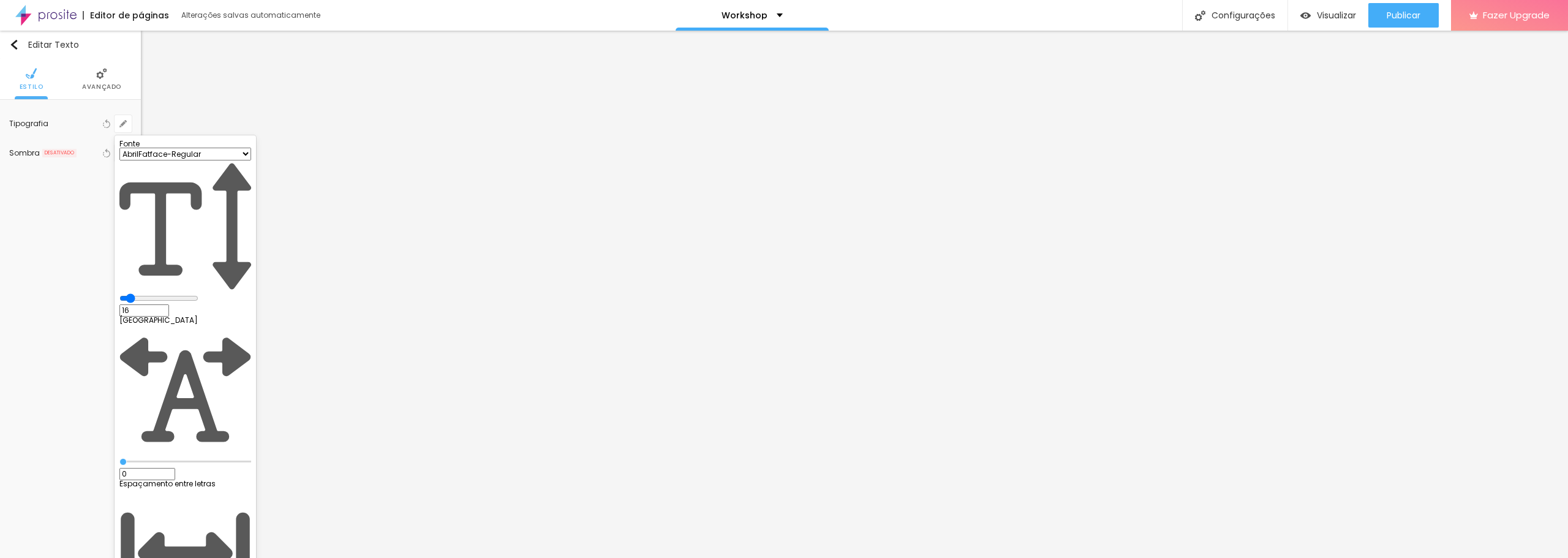
click at [60, 362] on div at bounding box center [784, 279] width 1568 height 558
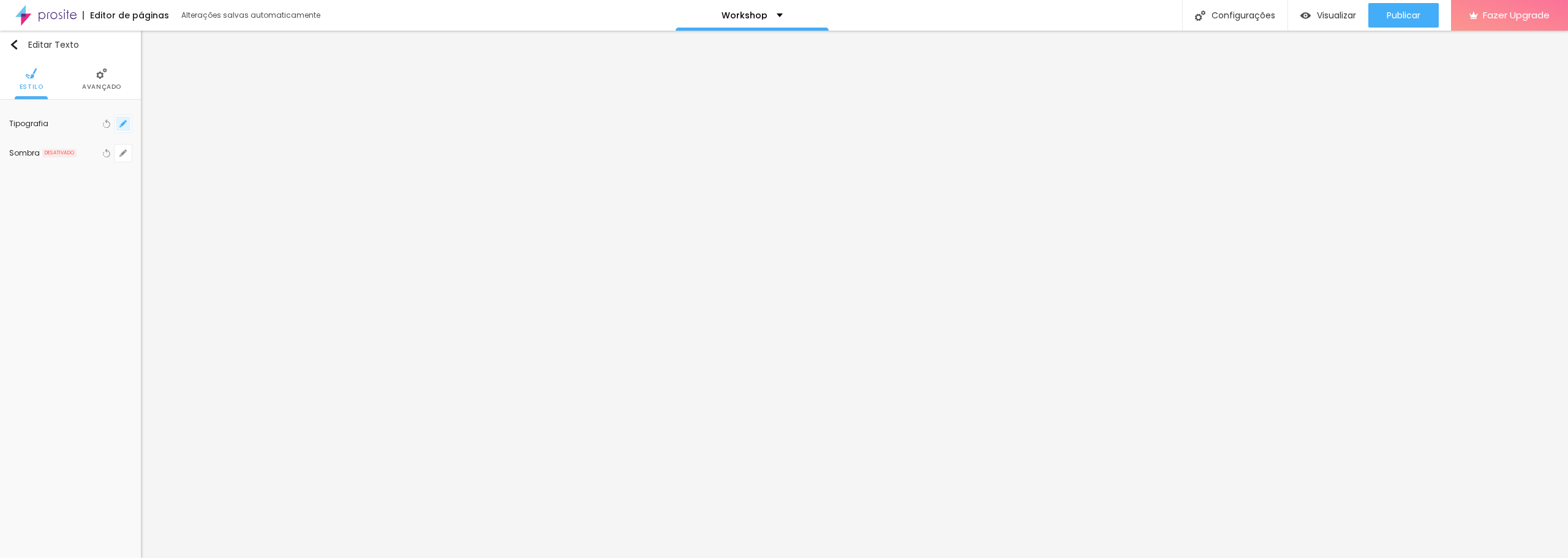
click at [123, 125] on icon "button" at bounding box center [123, 123] width 5 height 5
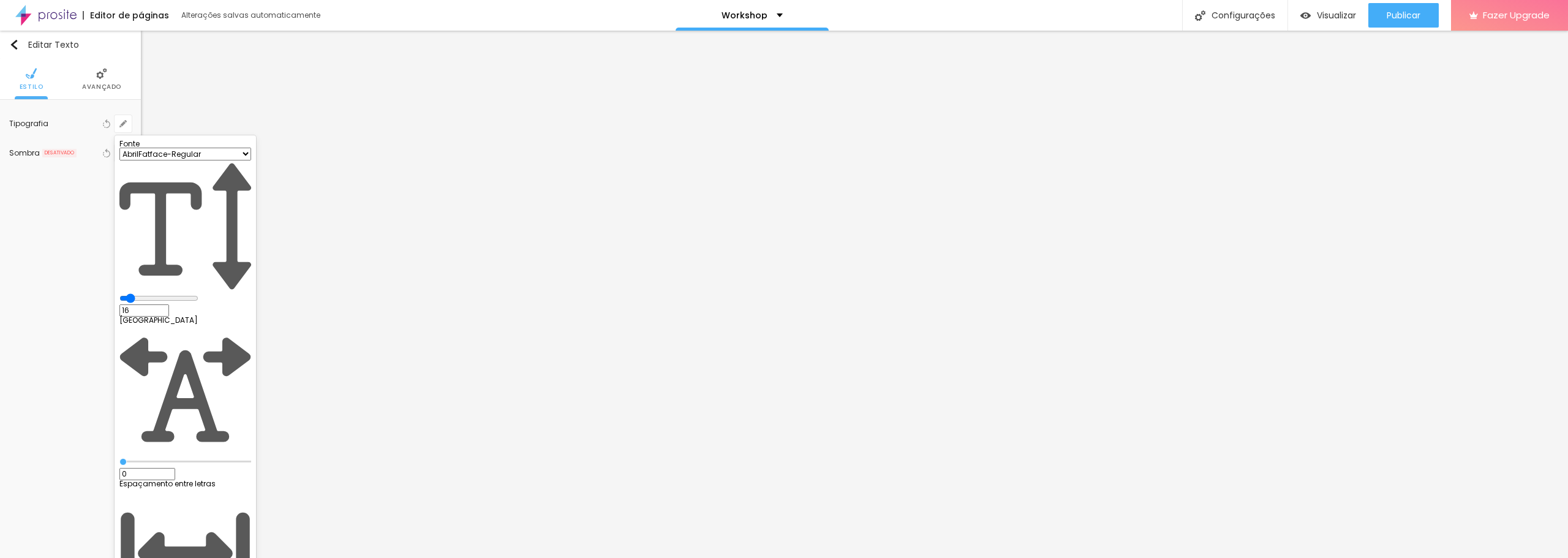
click at [1189, 205] on div at bounding box center [784, 279] width 1568 height 558
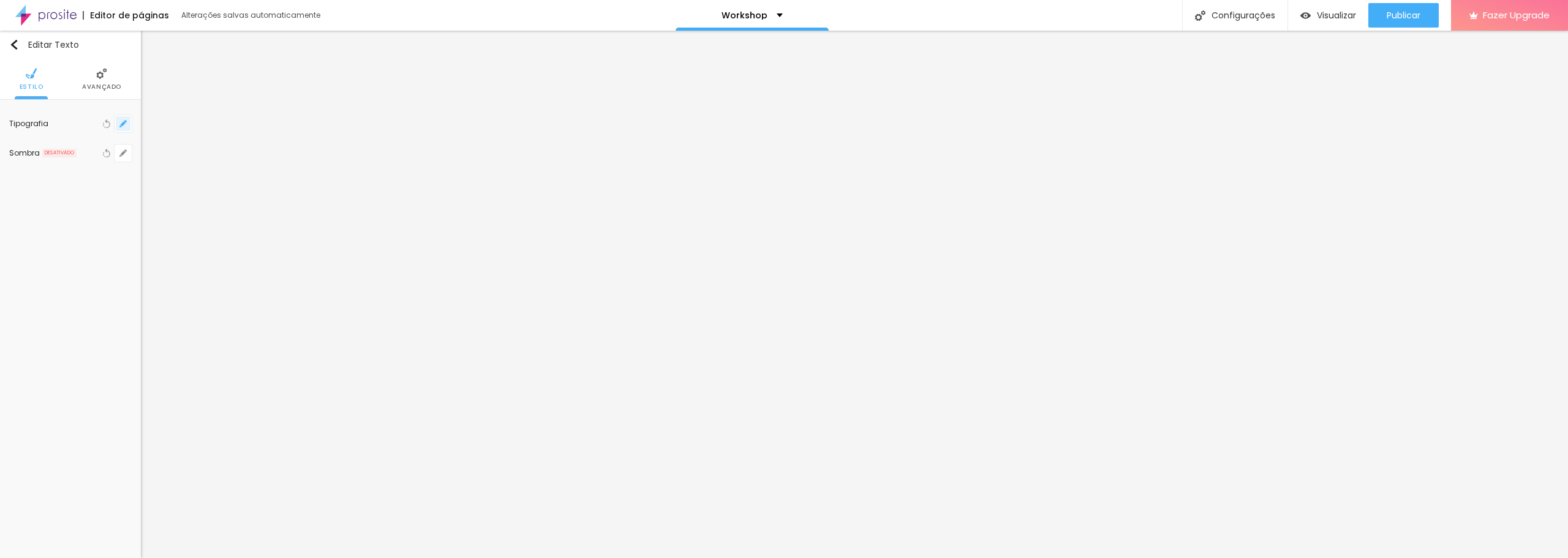
click at [121, 124] on icon "button" at bounding box center [123, 123] width 7 height 7
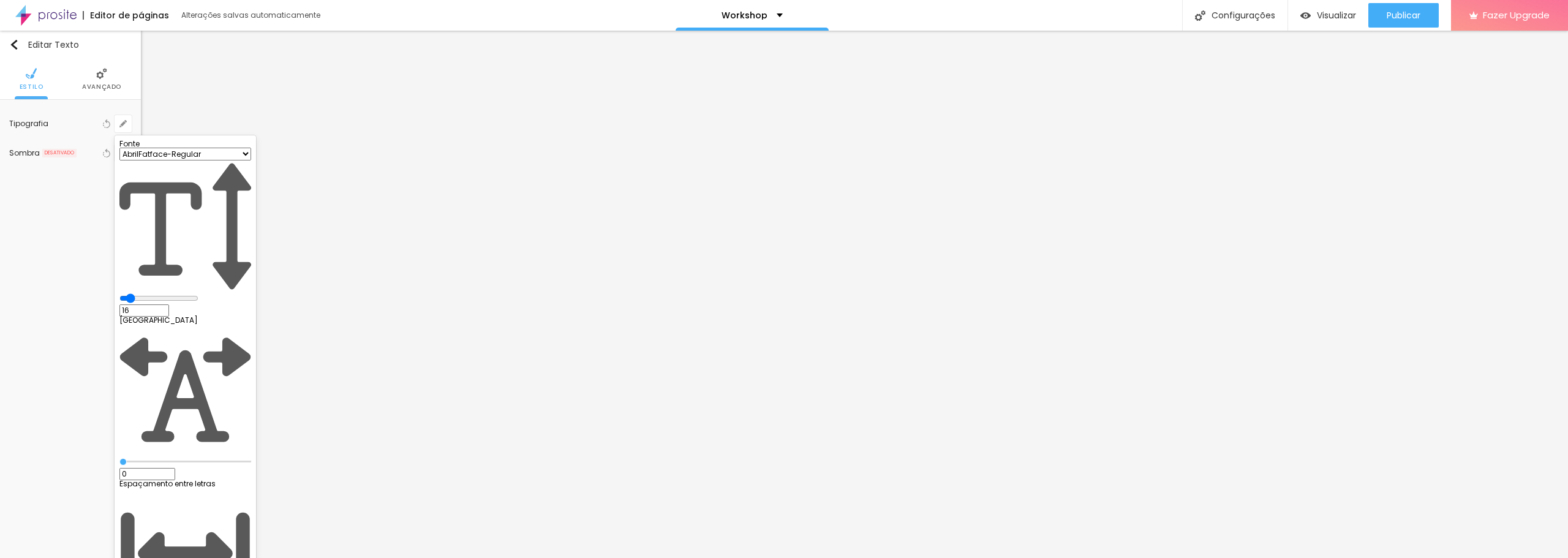
click at [888, 269] on div at bounding box center [784, 279] width 1568 height 558
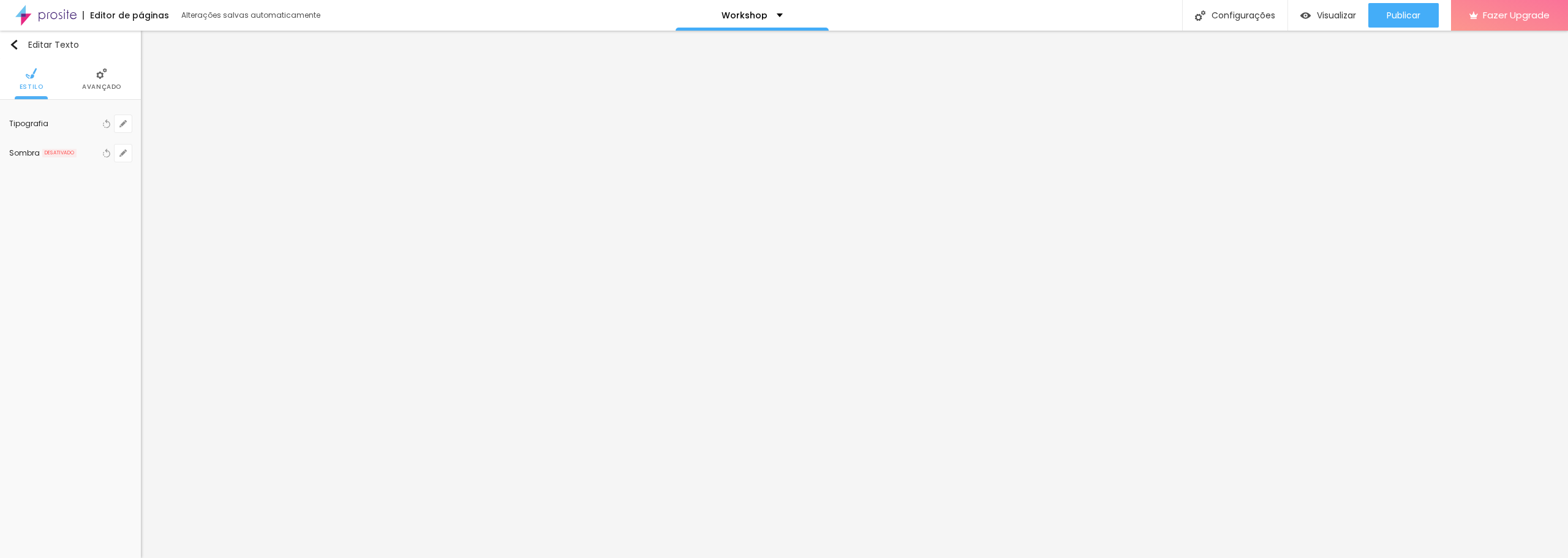
click at [87, 87] on span "Avançado" at bounding box center [101, 87] width 39 height 6
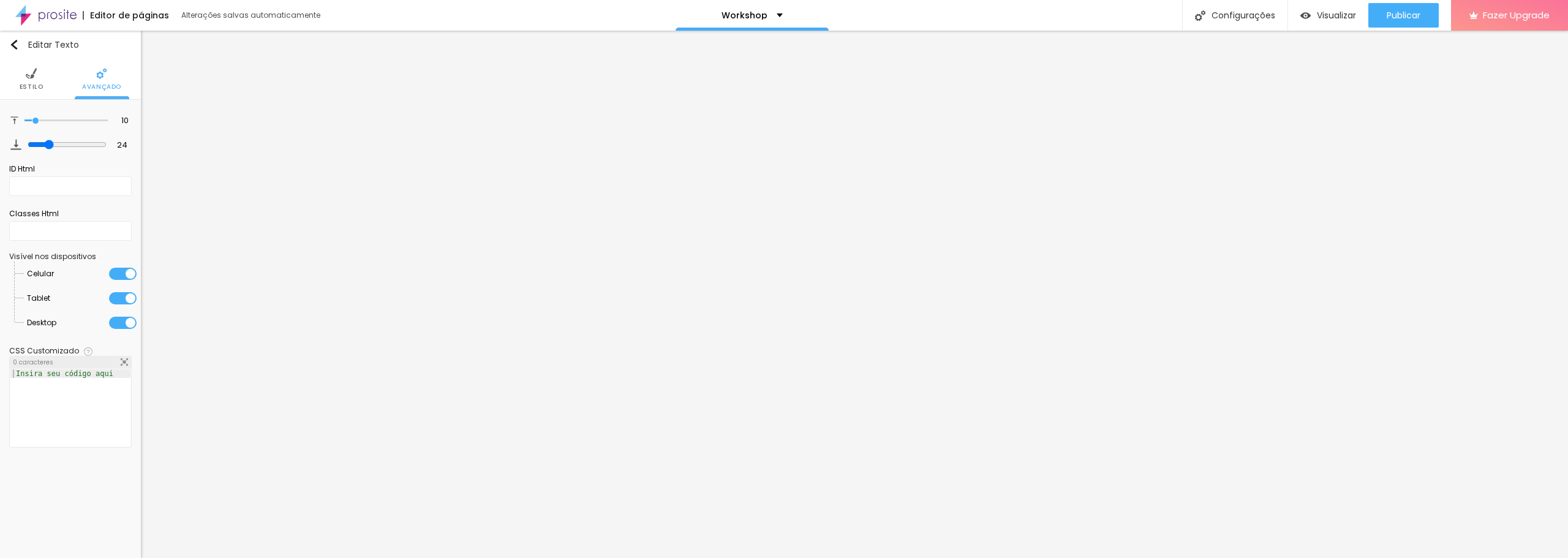
click at [44, 80] on ul "Estilo Avançado" at bounding box center [70, 80] width 141 height 41
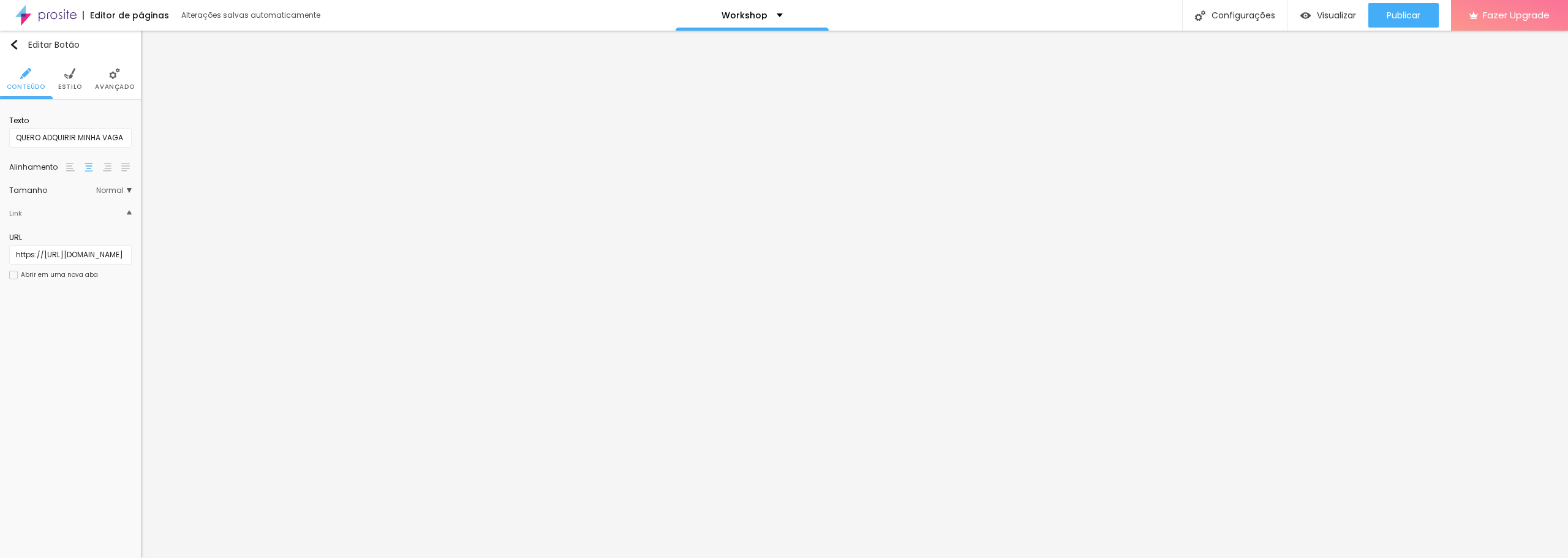
click at [77, 79] on li "Estilo" at bounding box center [70, 79] width 24 height 40
click at [127, 160] on button "button" at bounding box center [123, 152] width 17 height 17
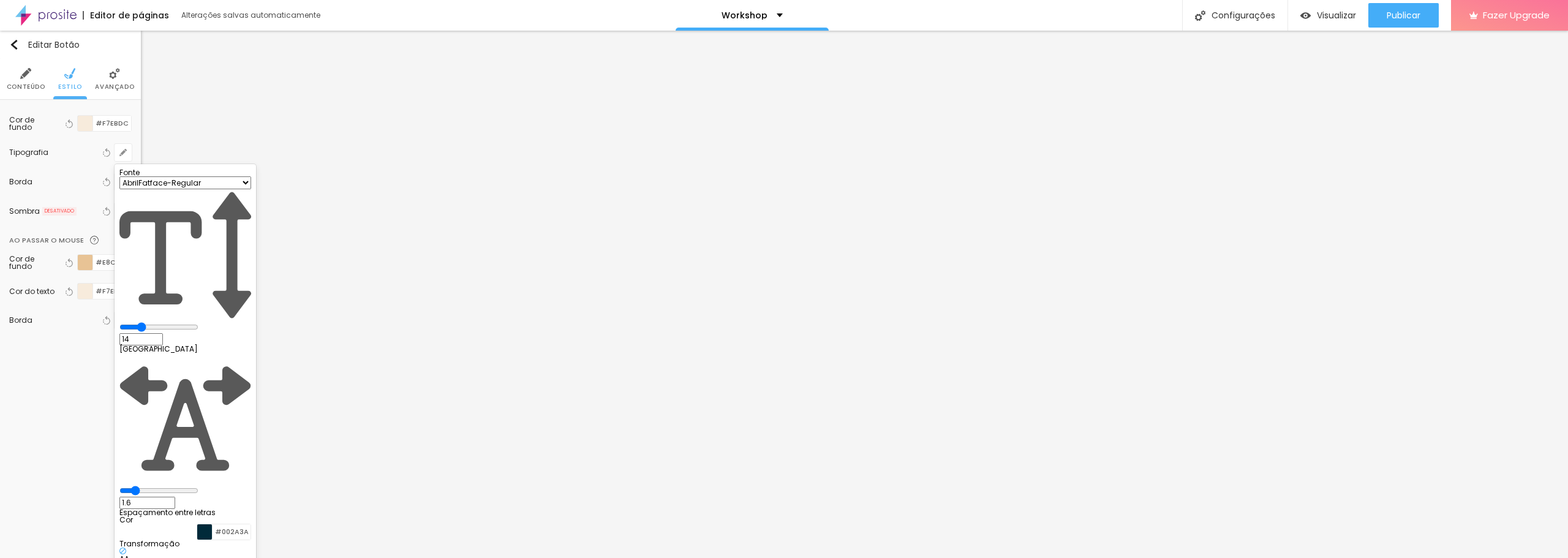
click at [196, 190] on select "AbrilFatface-Regular Actor-Regular Alegreya AlegreyaBlack [PERSON_NAME] Allan-R…" at bounding box center [185, 182] width 132 height 13
click at [131, 190] on select "AbrilFatface-Regular Actor-Regular Alegreya AlegreyaBlack [PERSON_NAME] Allan-R…" at bounding box center [185, 182] width 132 height 13
click at [124, 147] on div at bounding box center [784, 279] width 1568 height 558
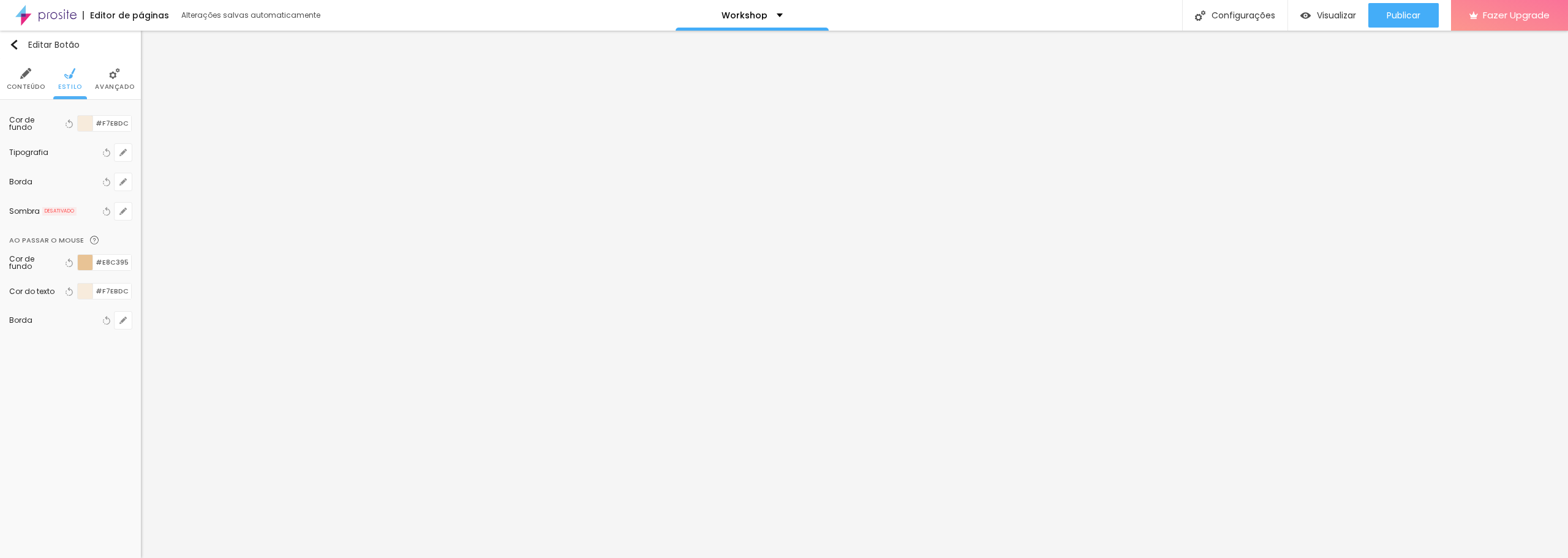
click at [124, 147] on button "button" at bounding box center [123, 152] width 17 height 17
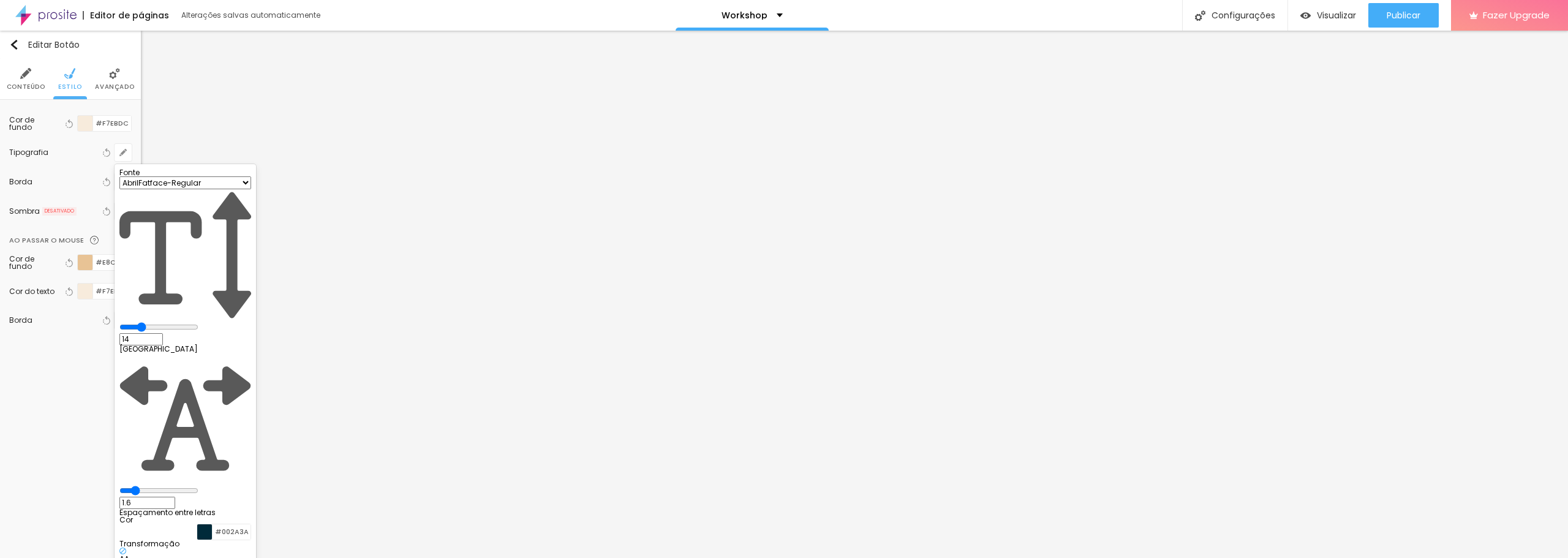
click at [868, 262] on div at bounding box center [784, 279] width 1568 height 558
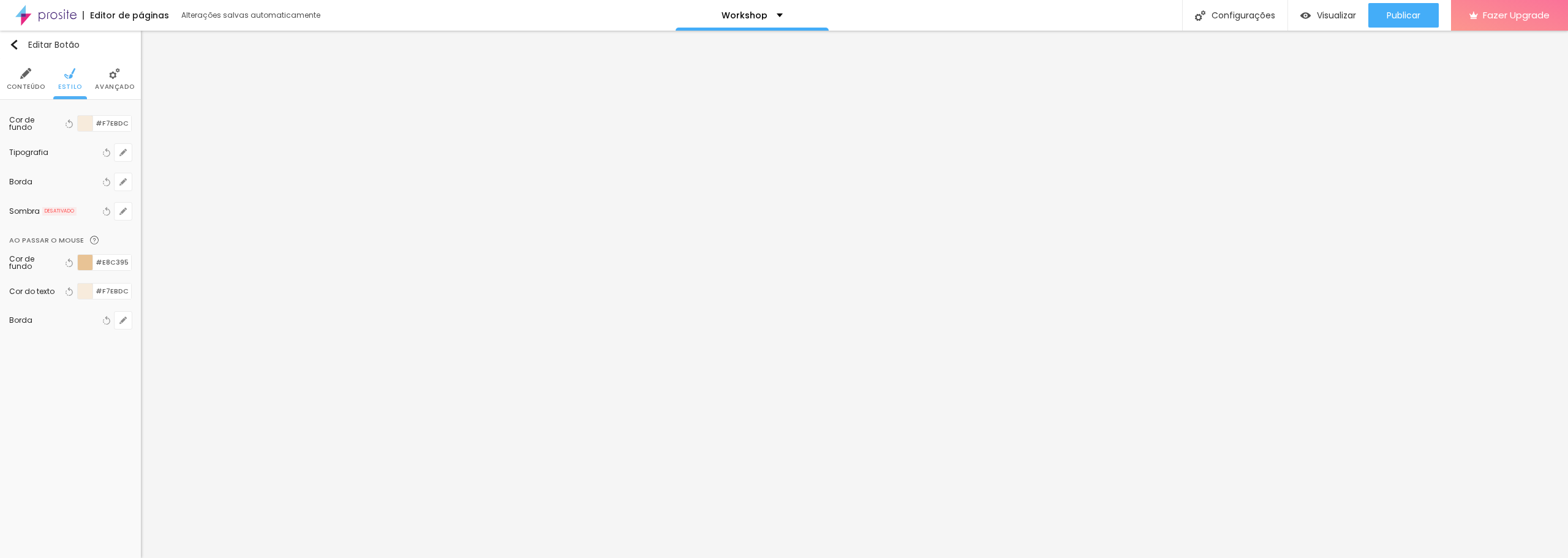
click at [111, 80] on li "Avançado" at bounding box center [114, 79] width 39 height 40
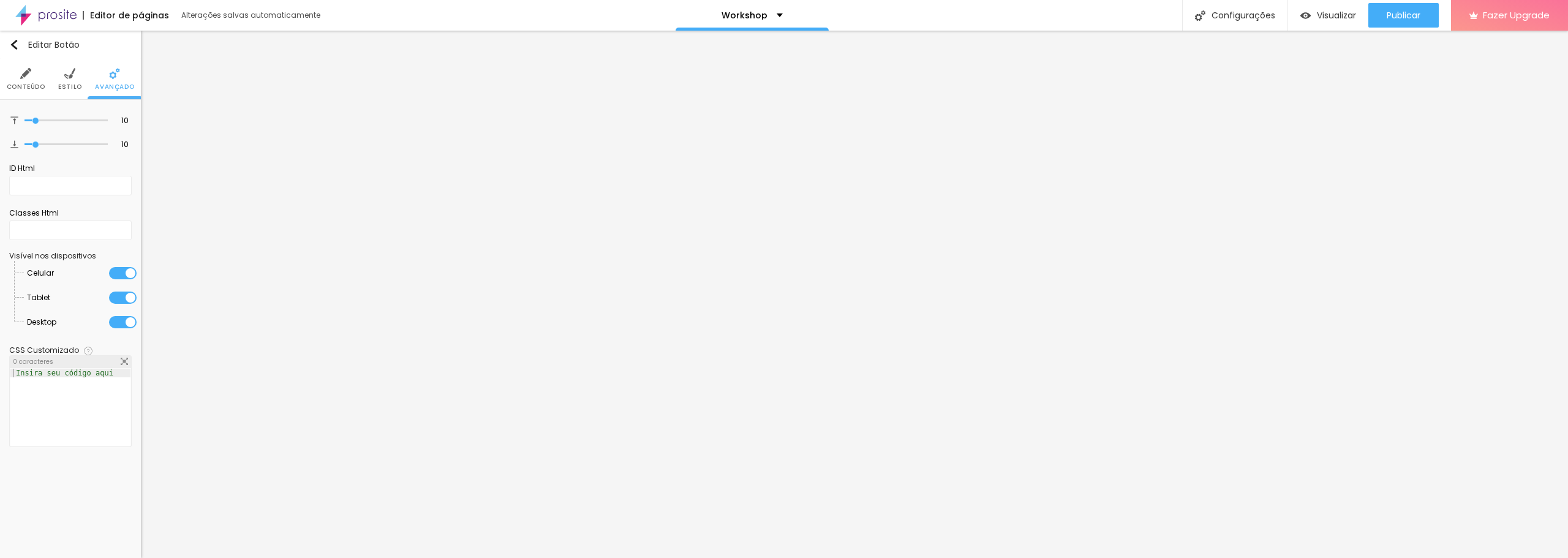
click at [76, 84] on span "Estilo" at bounding box center [70, 87] width 24 height 6
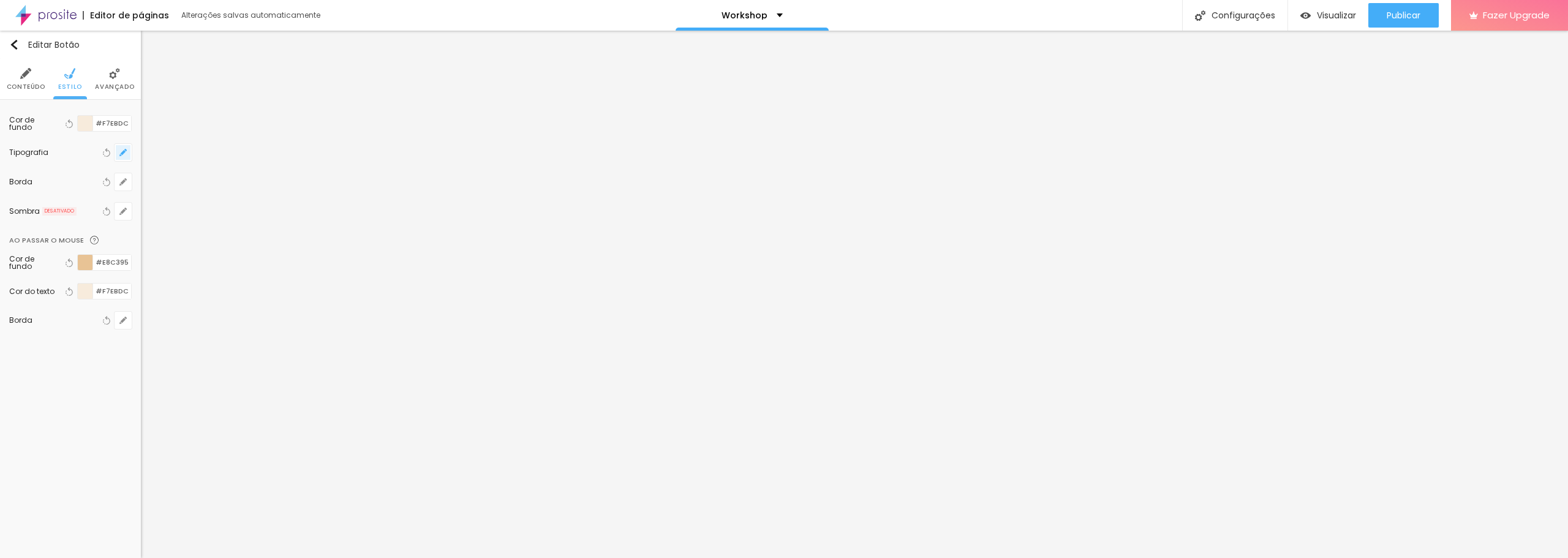
click at [120, 150] on icon "button" at bounding box center [123, 152] width 7 height 7
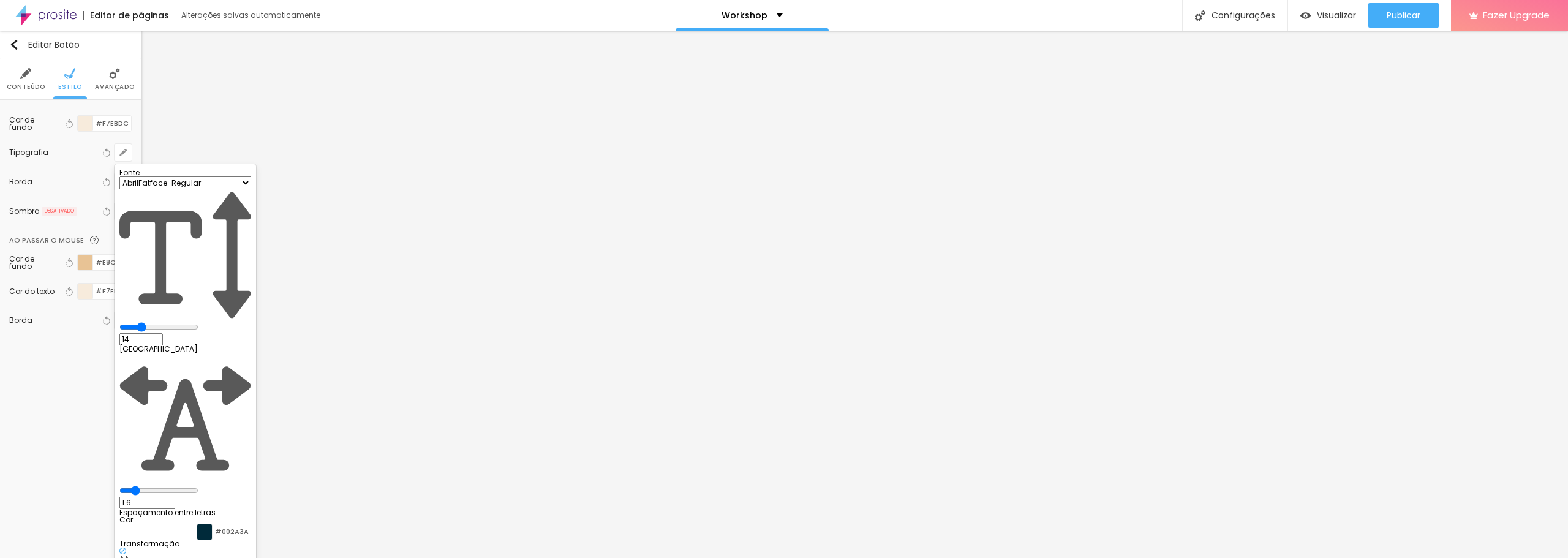
click at [194, 516] on p "Cor" at bounding box center [185, 520] width 132 height 7
click at [129, 553] on span "AA" at bounding box center [124, 559] width 10 height 11
click at [130, 557] on span "Aa" at bounding box center [125, 566] width 11 height 11
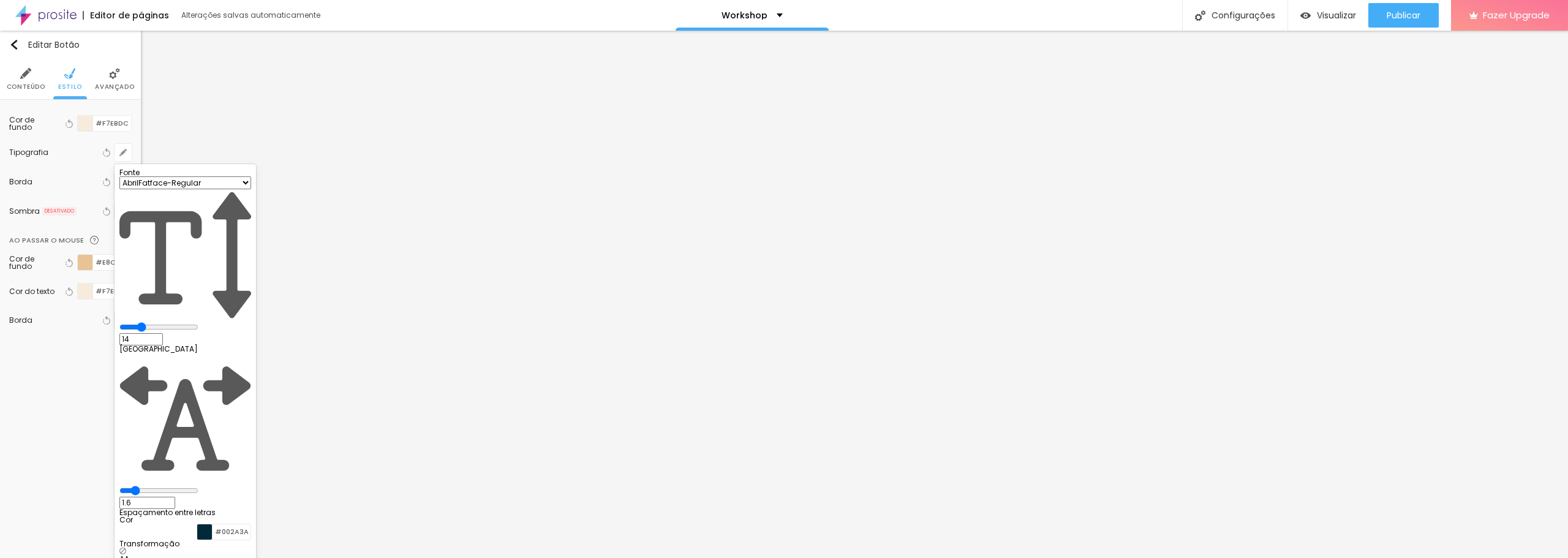
click at [129, 553] on span "AA" at bounding box center [124, 559] width 10 height 11
click at [2, 70] on div at bounding box center [784, 279] width 1568 height 558
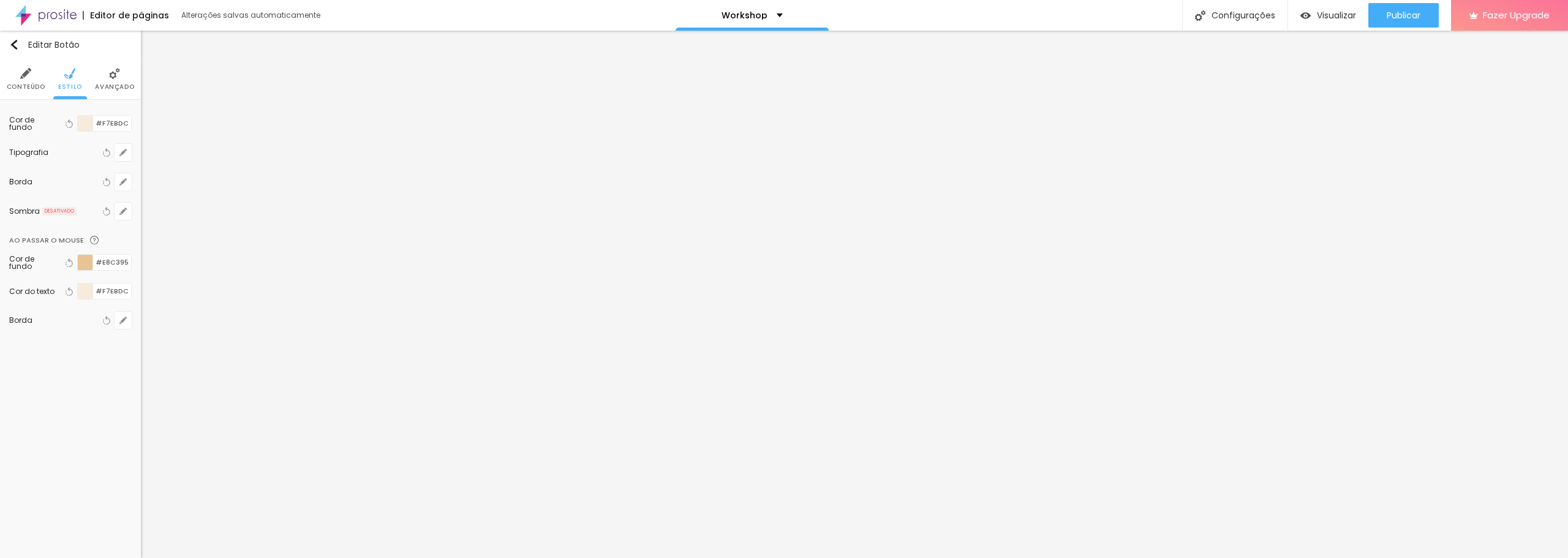
click at [20, 76] on img at bounding box center [25, 74] width 11 height 11
click at [130, 212] on img at bounding box center [129, 212] width 5 height 5
click at [130, 212] on img at bounding box center [129, 213] width 5 height 5
click at [130, 188] on span "Normal" at bounding box center [114, 190] width 36 height 7
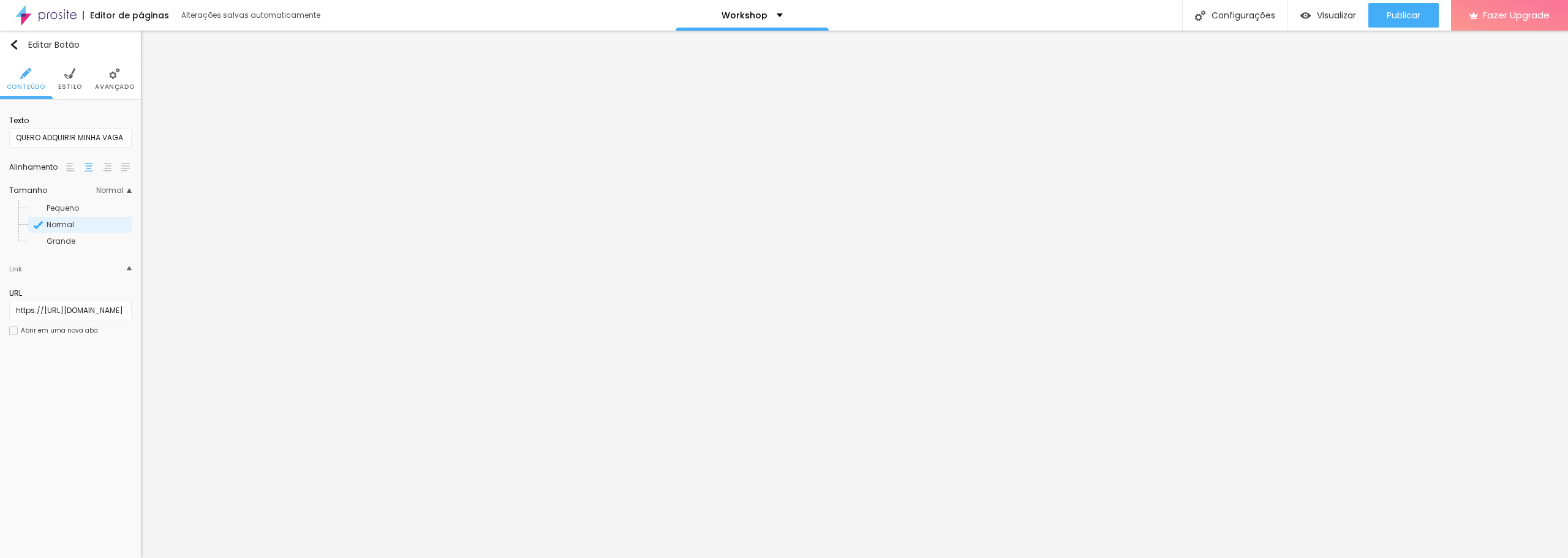
click at [130, 188] on span "Normal" at bounding box center [114, 190] width 36 height 7
click at [83, 140] on input "QUERO ADQUIRIR MINHA VAGA" at bounding box center [70, 138] width 123 height 20
click at [77, 84] on span "Estilo" at bounding box center [70, 87] width 24 height 6
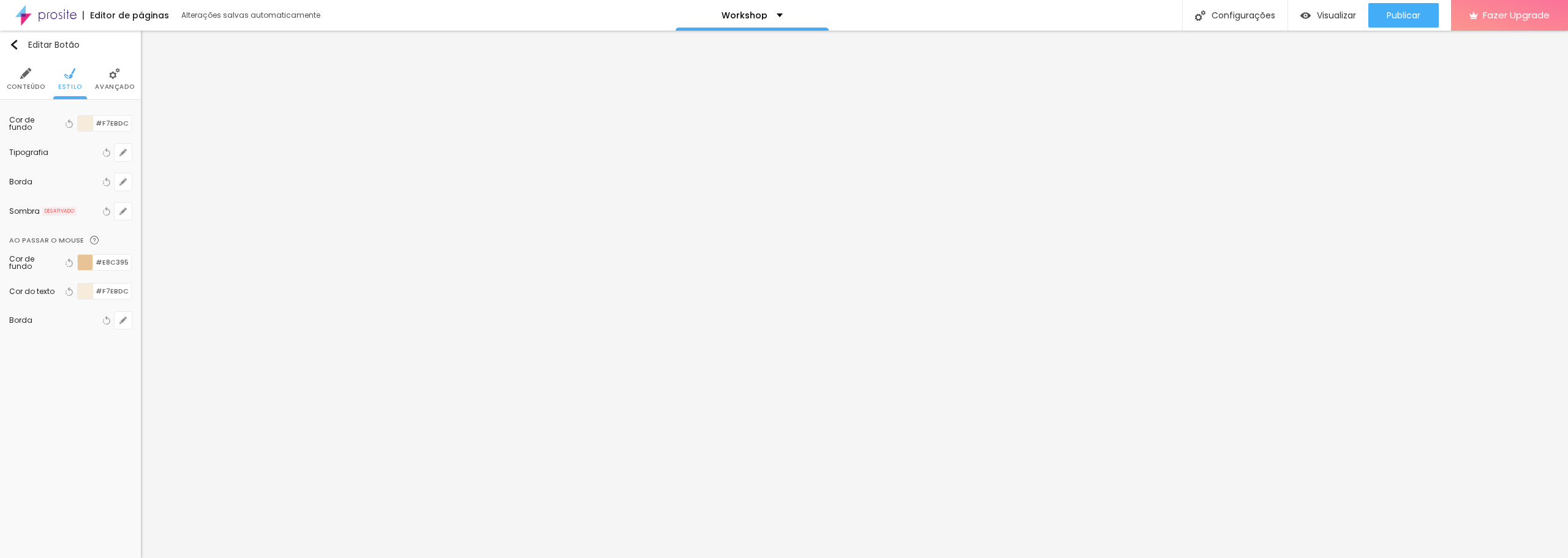
click at [105, 82] on li "Avançado" at bounding box center [114, 79] width 39 height 40
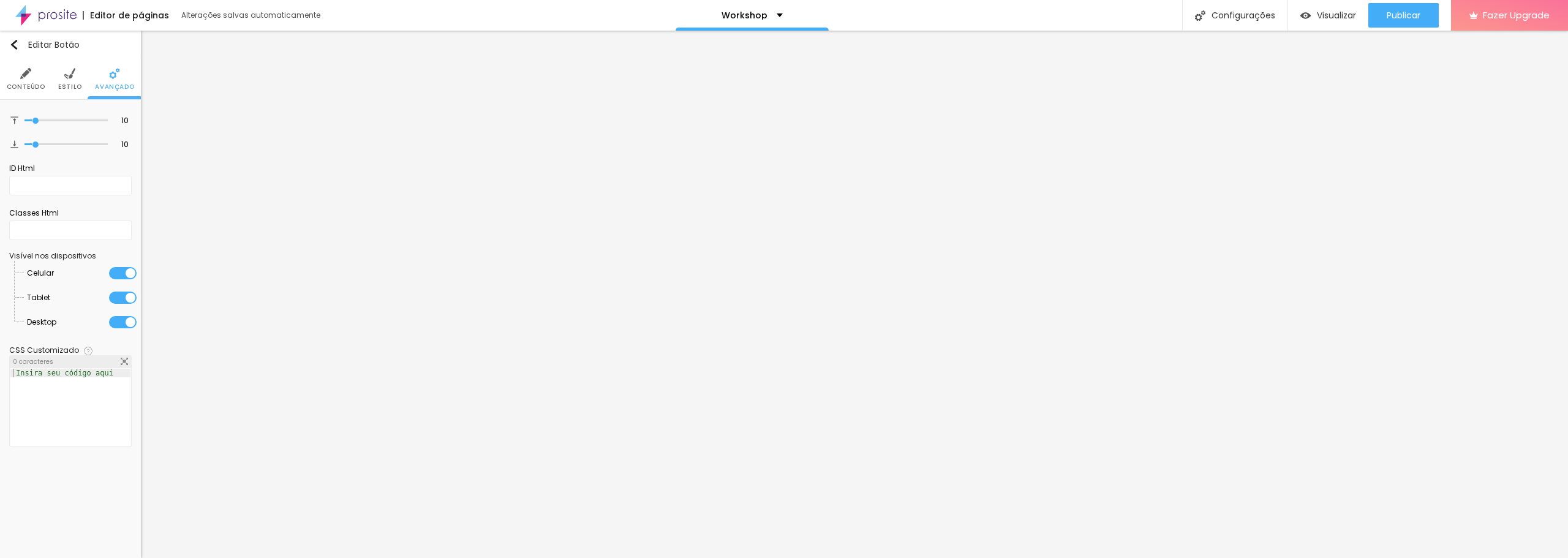
click at [75, 84] on span "Estilo" at bounding box center [70, 87] width 24 height 6
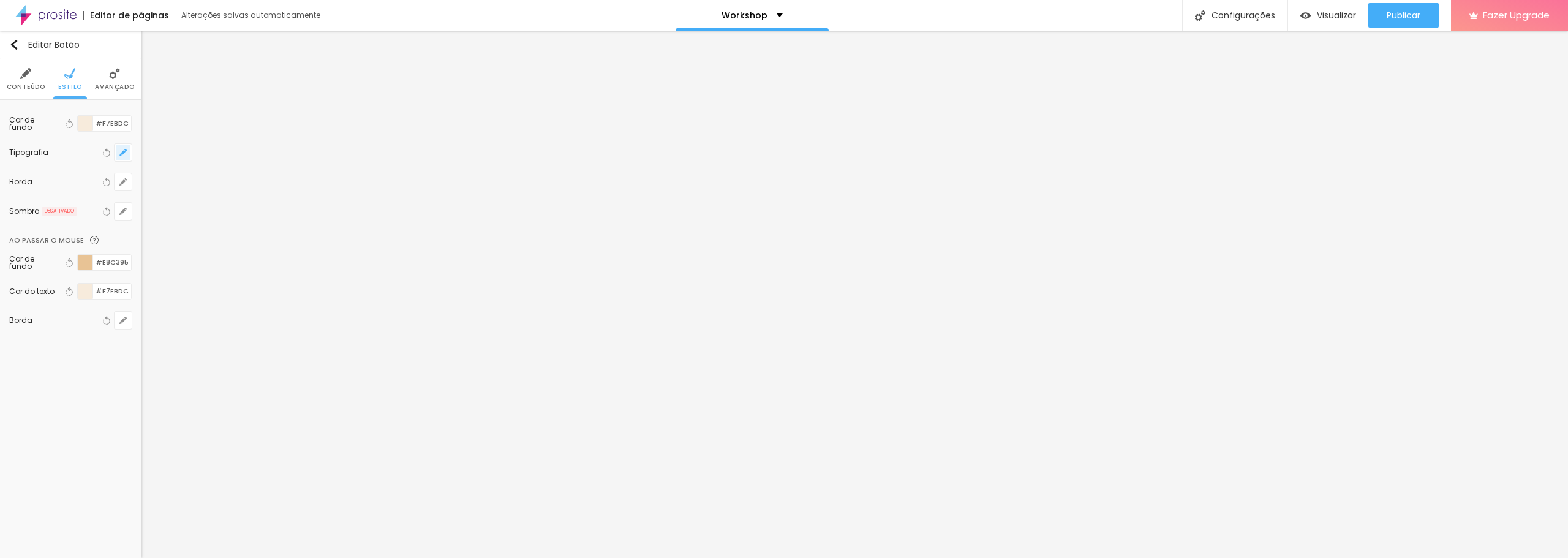
click at [123, 155] on icon "button" at bounding box center [123, 152] width 7 height 7
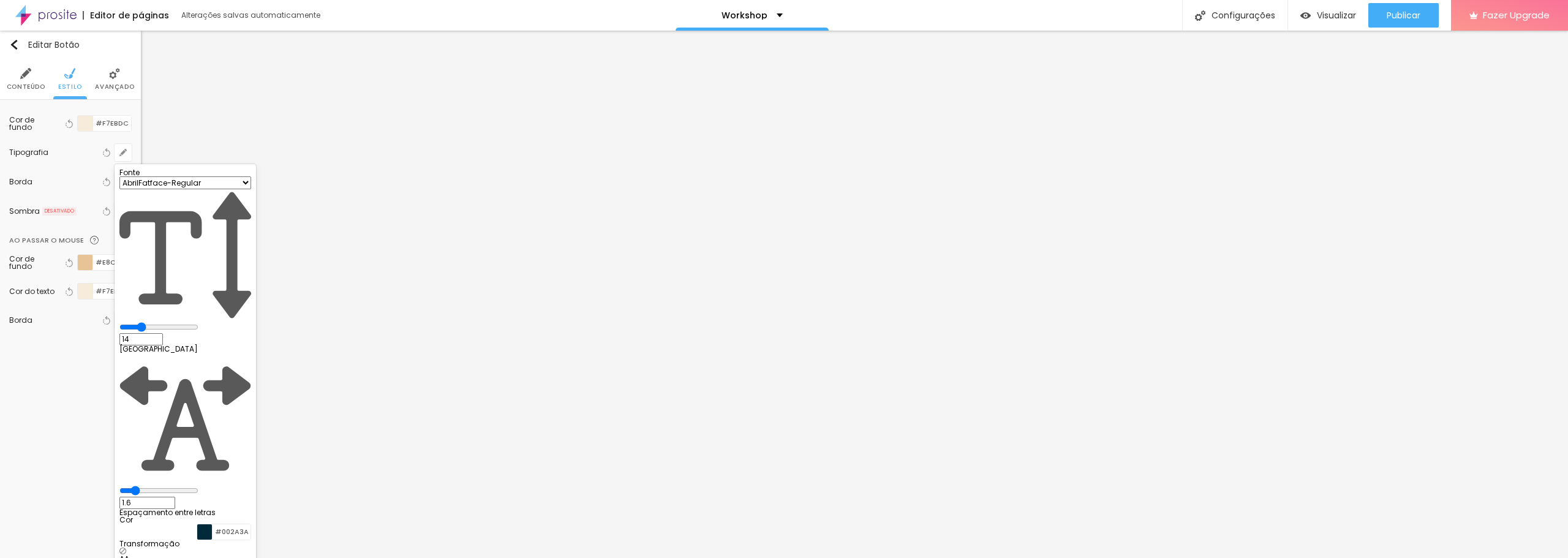
click at [183, 190] on select "AbrilFatface-Regular Actor-Regular Alegreya AlegreyaBlack [PERSON_NAME] Allan-R…" at bounding box center [185, 182] width 132 height 13
click at [131, 190] on select "AbrilFatface-Regular Actor-Regular Alegreya AlegreyaBlack [PERSON_NAME] Allan-R…" at bounding box center [185, 182] width 132 height 13
click at [101, 425] on div at bounding box center [784, 279] width 1568 height 558
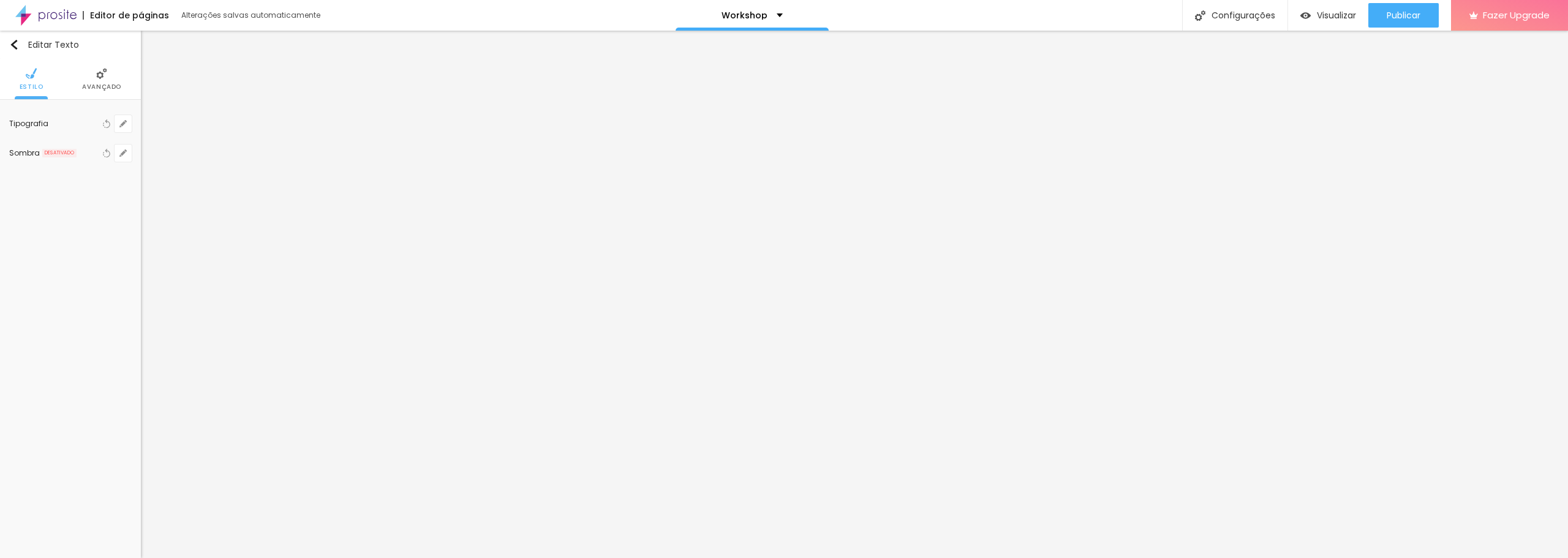
click at [91, 84] on span "Avançado" at bounding box center [101, 87] width 39 height 6
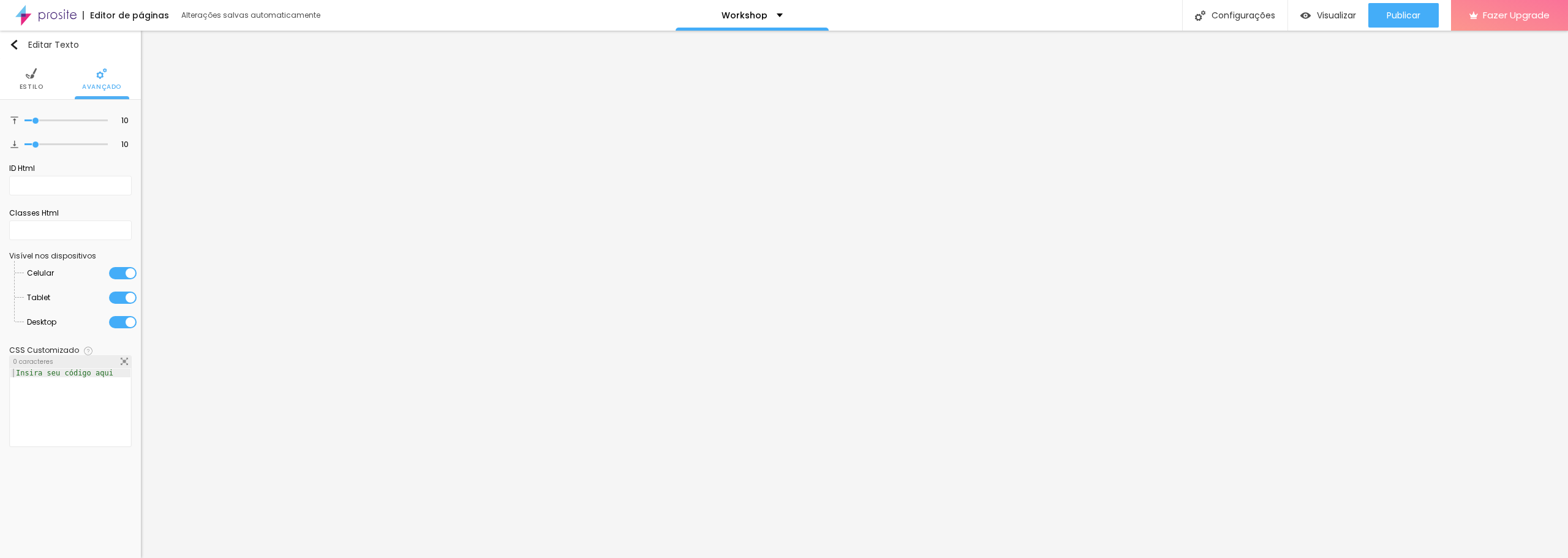
click at [44, 77] on ul "Estilo Avançado" at bounding box center [70, 80] width 141 height 41
click at [27, 75] on img at bounding box center [31, 74] width 11 height 11
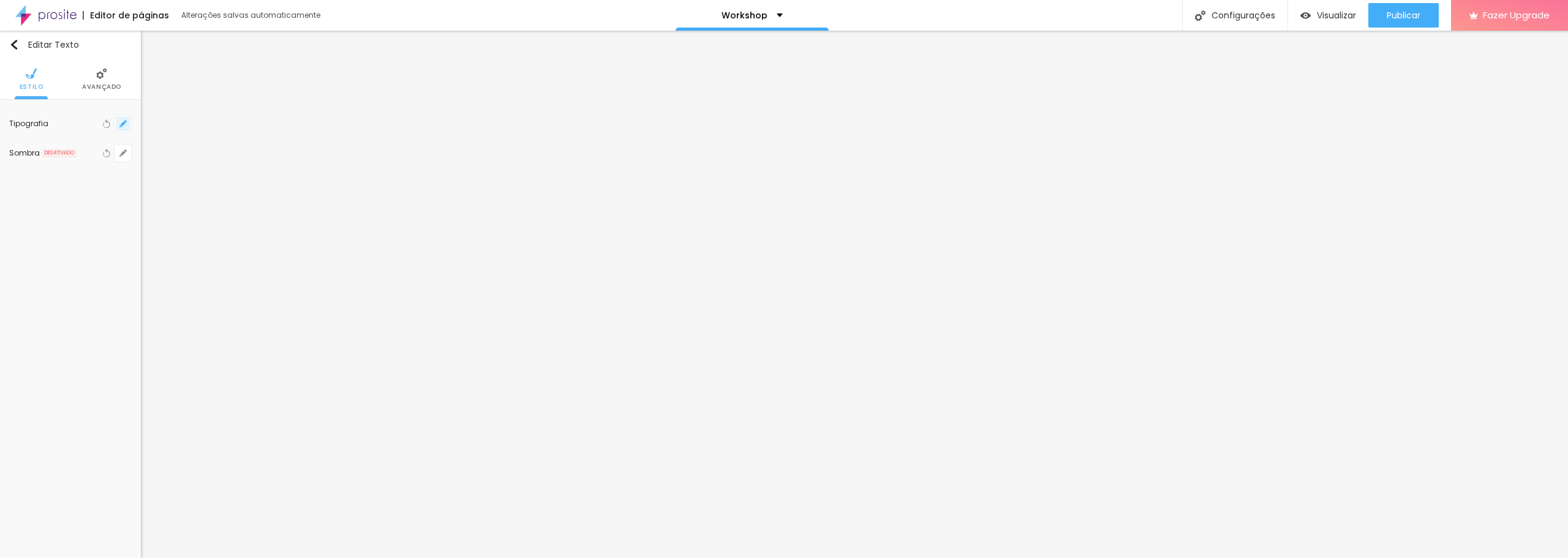
click at [119, 117] on button "button" at bounding box center [123, 124] width 17 height 17
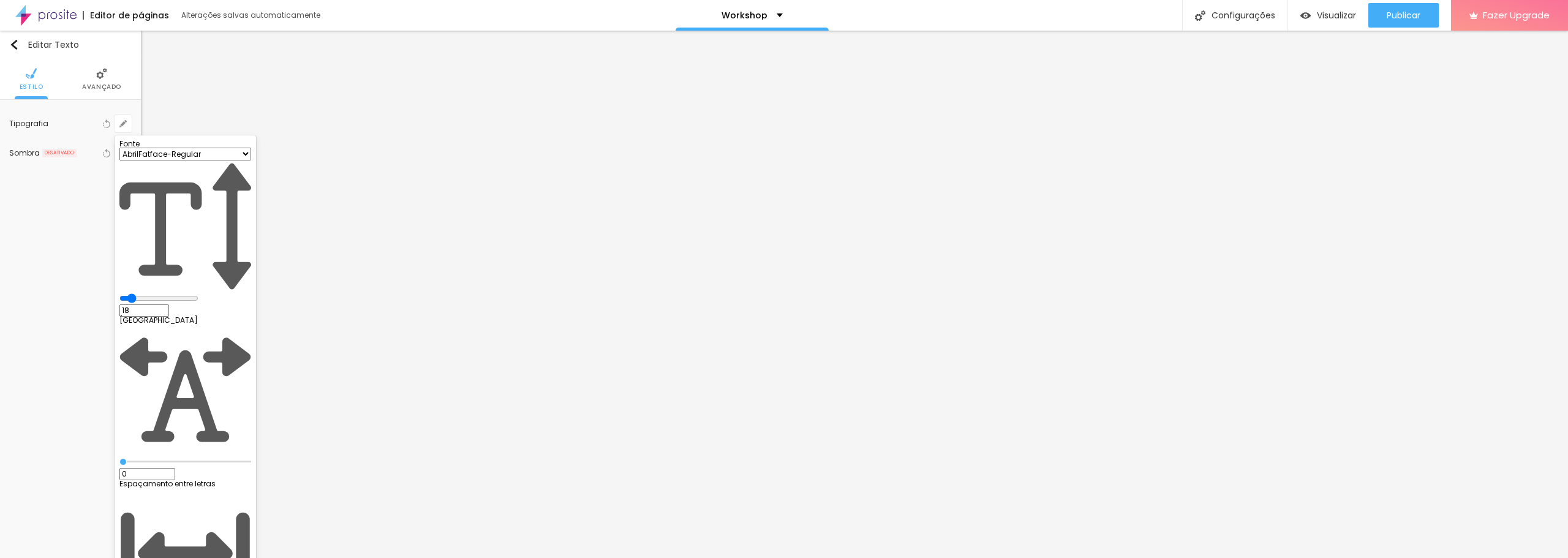
click at [401, 166] on div at bounding box center [784, 279] width 1568 height 558
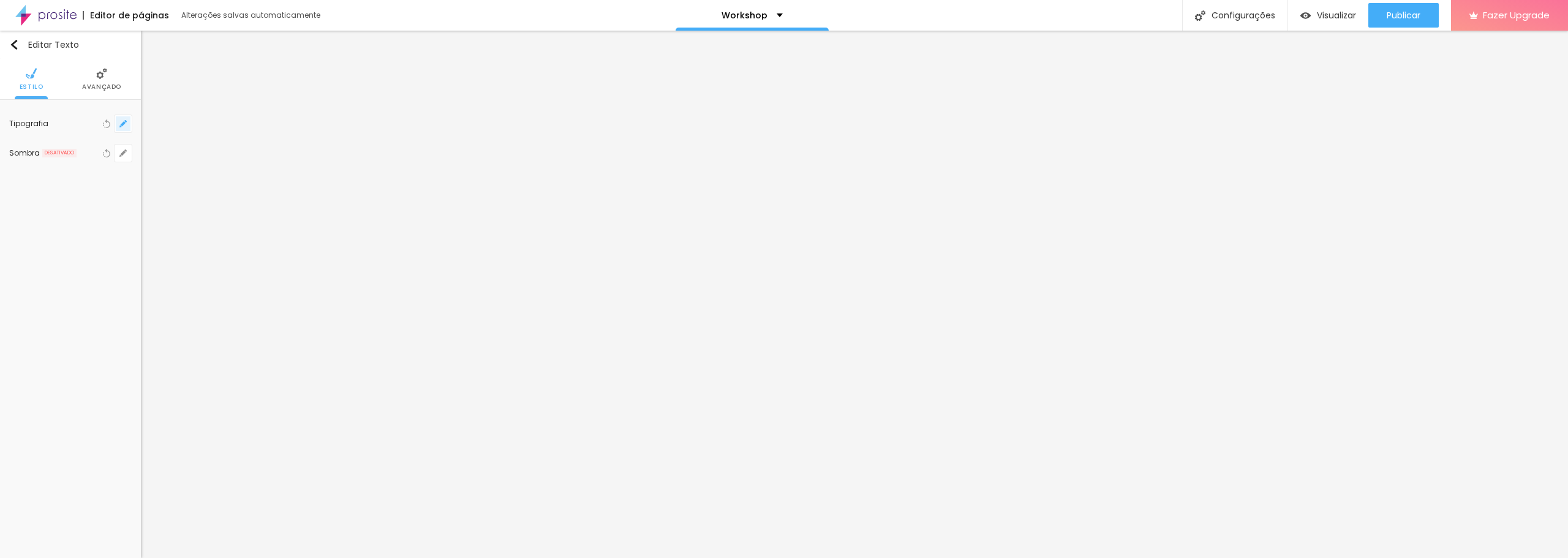
click at [125, 125] on icon "button" at bounding box center [123, 123] width 7 height 7
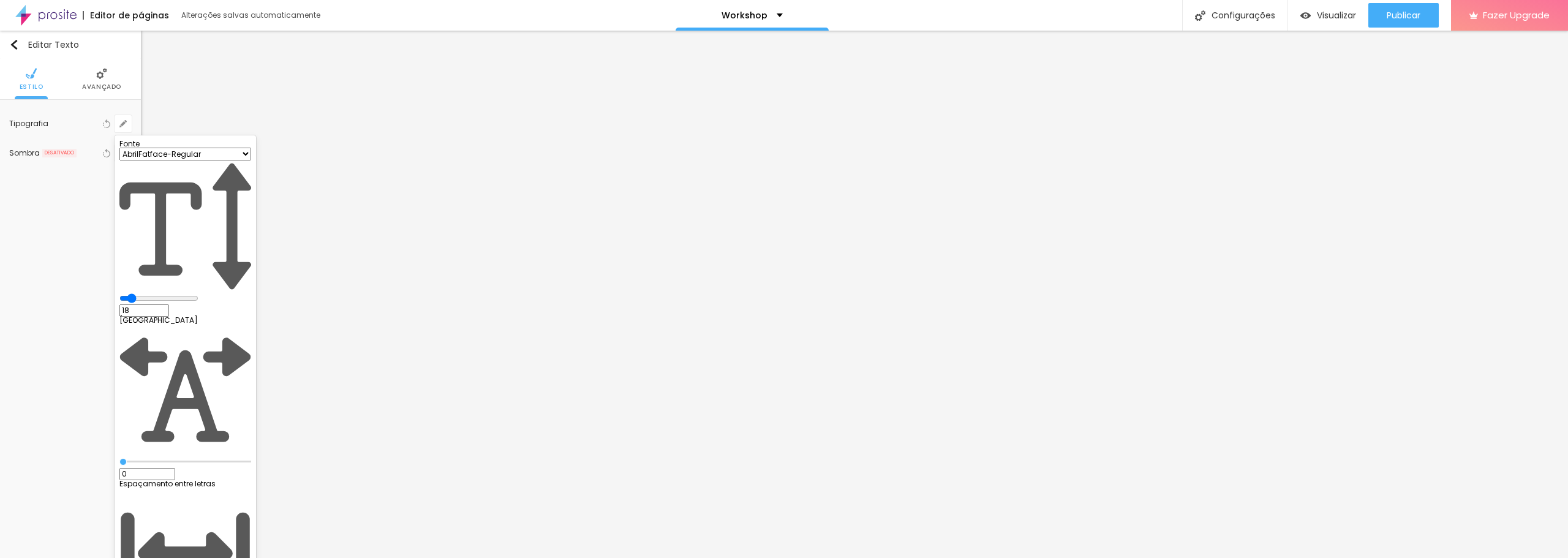
click at [67, 195] on div at bounding box center [784, 279] width 1568 height 558
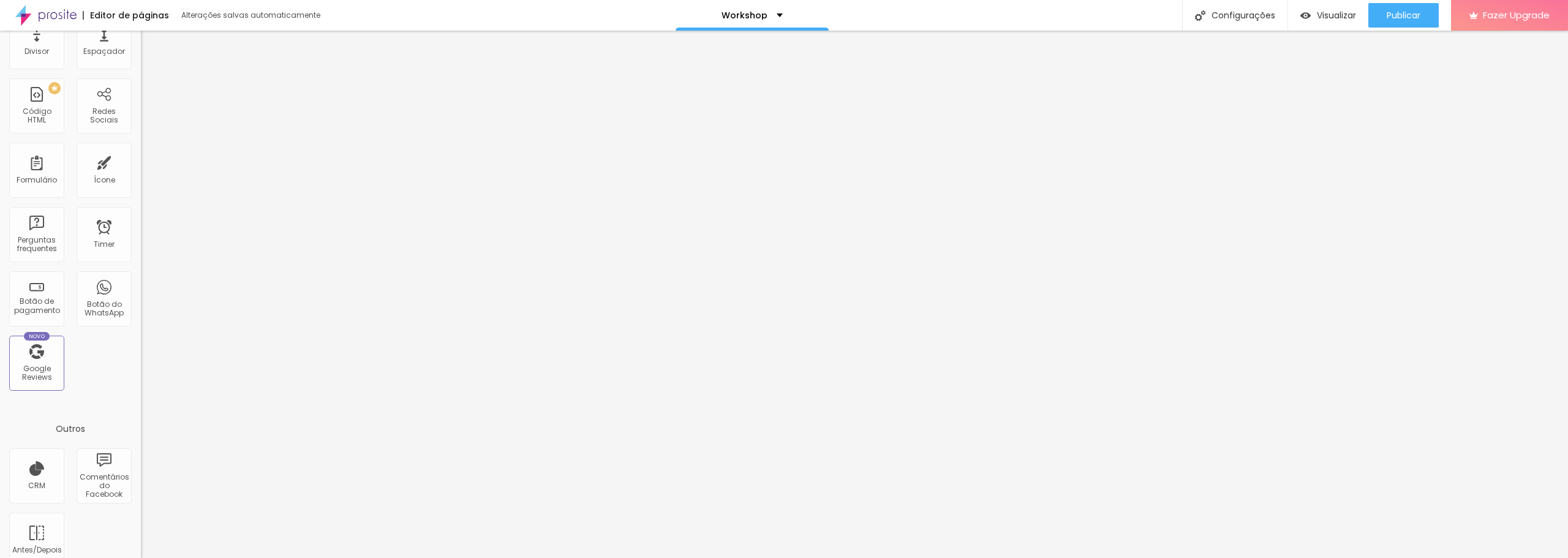
scroll to position [269, 0]
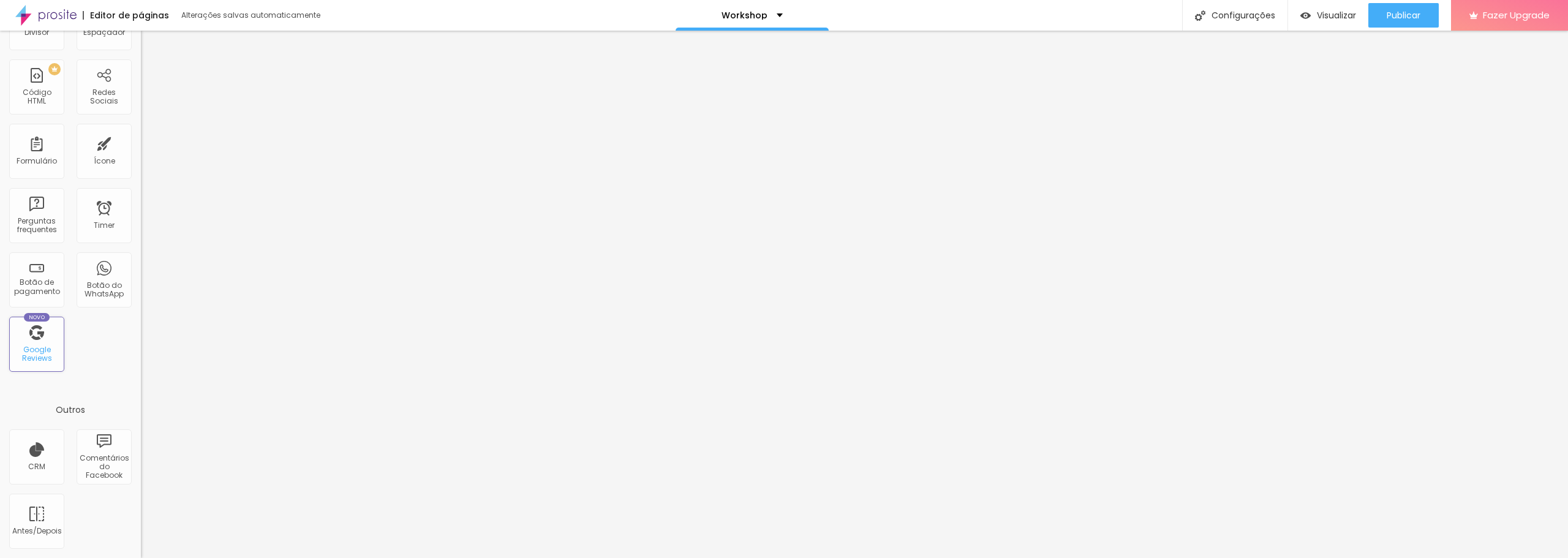
click at [51, 357] on div "Google Reviews" at bounding box center [36, 354] width 48 height 18
click at [32, 351] on div "Google Reviews" at bounding box center [36, 354] width 48 height 18
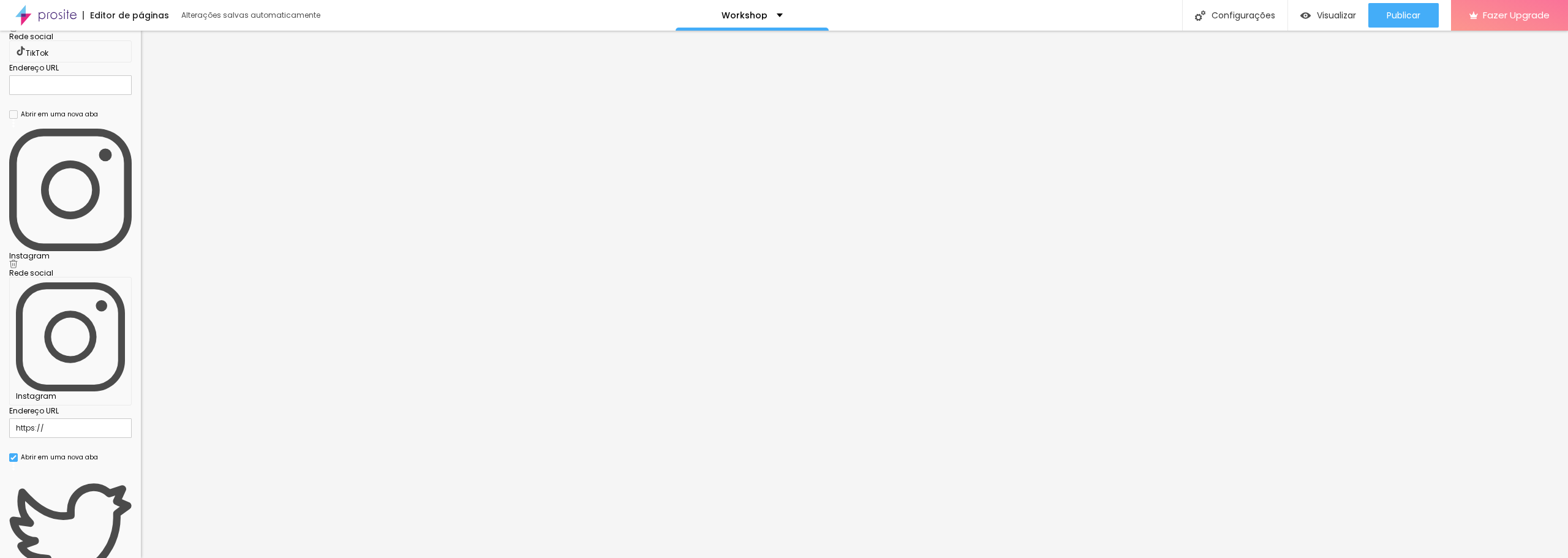
scroll to position [0, 0]
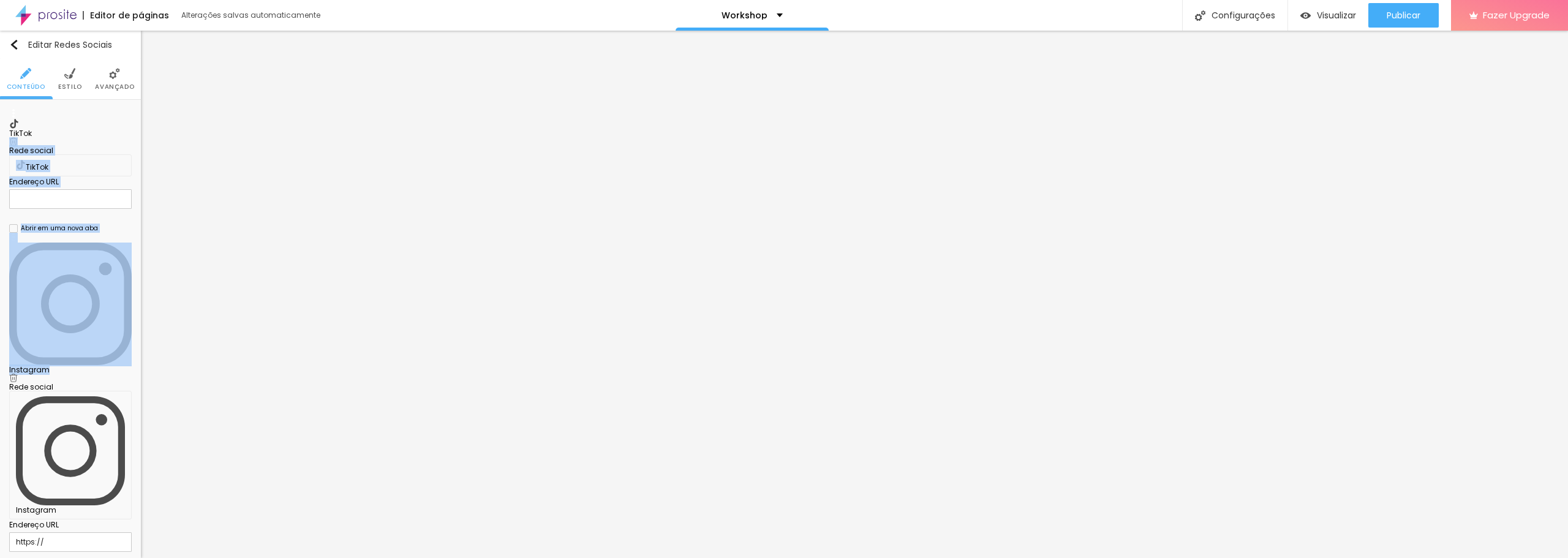
drag, startPoint x: 101, startPoint y: 117, endPoint x: 32, endPoint y: 127, distance: 69.7
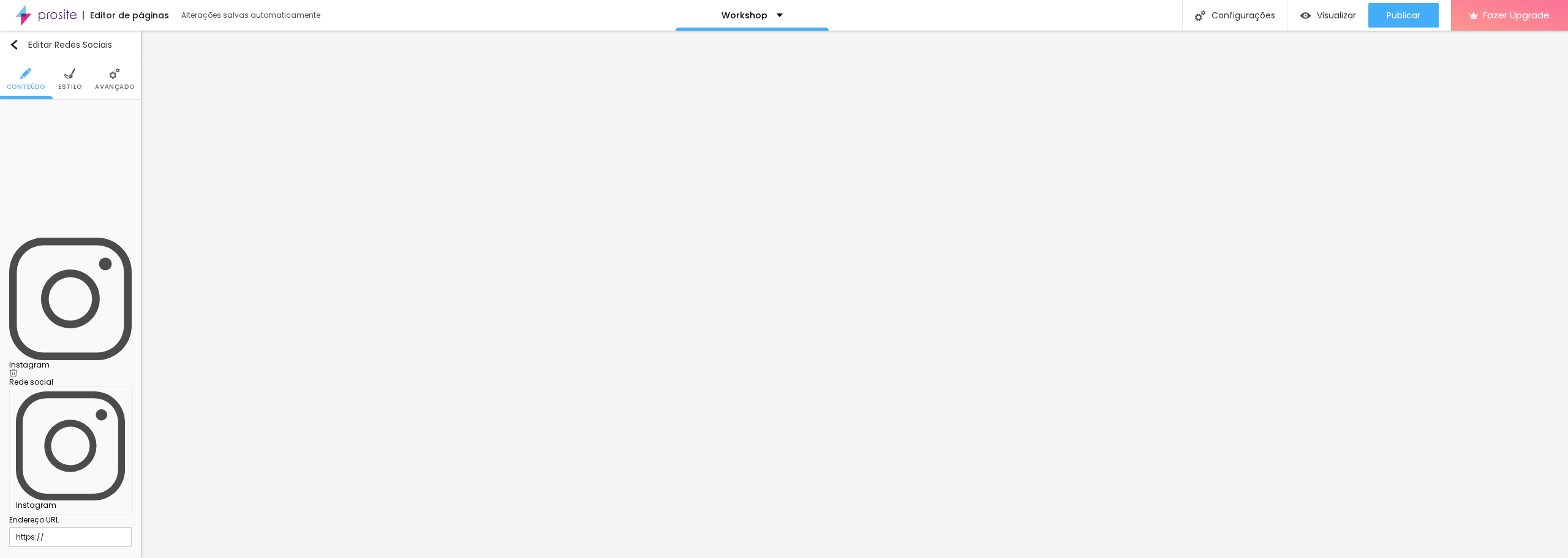
drag, startPoint x: 13, startPoint y: 171, endPoint x: 19, endPoint y: 123, distance: 48.4
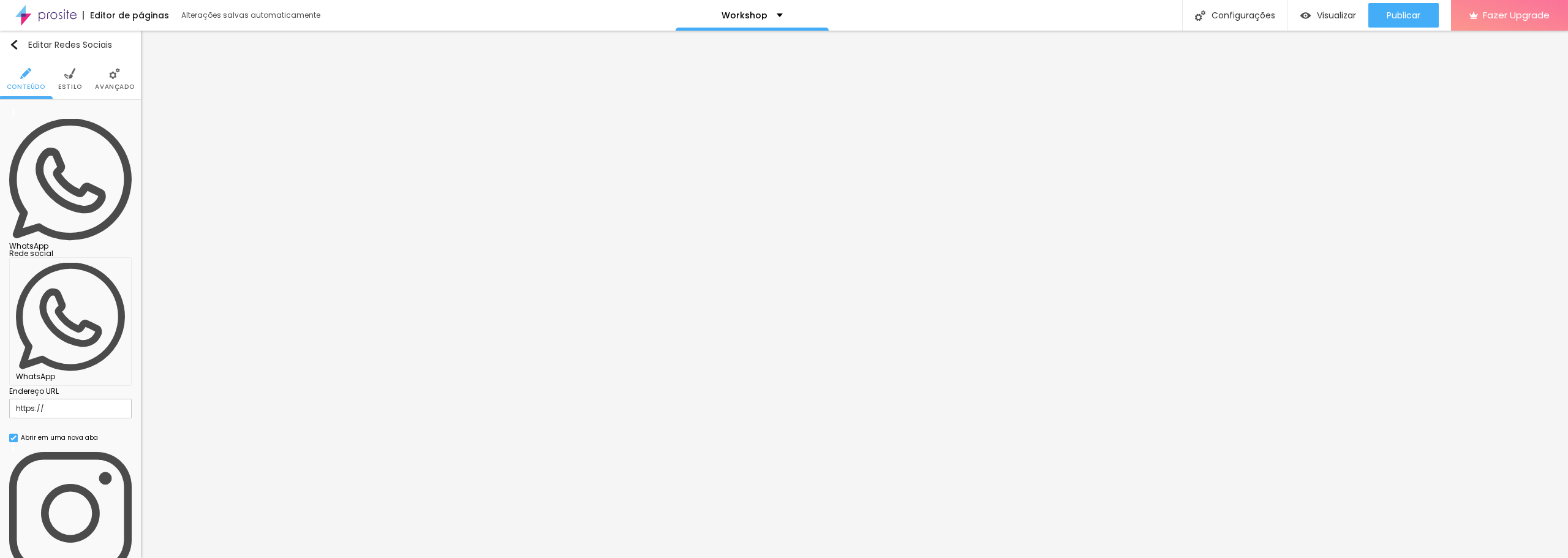
click at [101, 250] on div "Rede social WhatsApp Endereço URL https:// Abrir em uma nova aba" at bounding box center [70, 346] width 123 height 192
click at [50, 380] on div "Editar Redes Sociais Conteúdo Estilo Avançado WhatsApp Rede social WhatsApp End…" at bounding box center [70, 294] width 141 height 528
click at [73, 399] on input "https://" at bounding box center [70, 409] width 123 height 20
paste input "[URL][DOMAIN_NAME]"
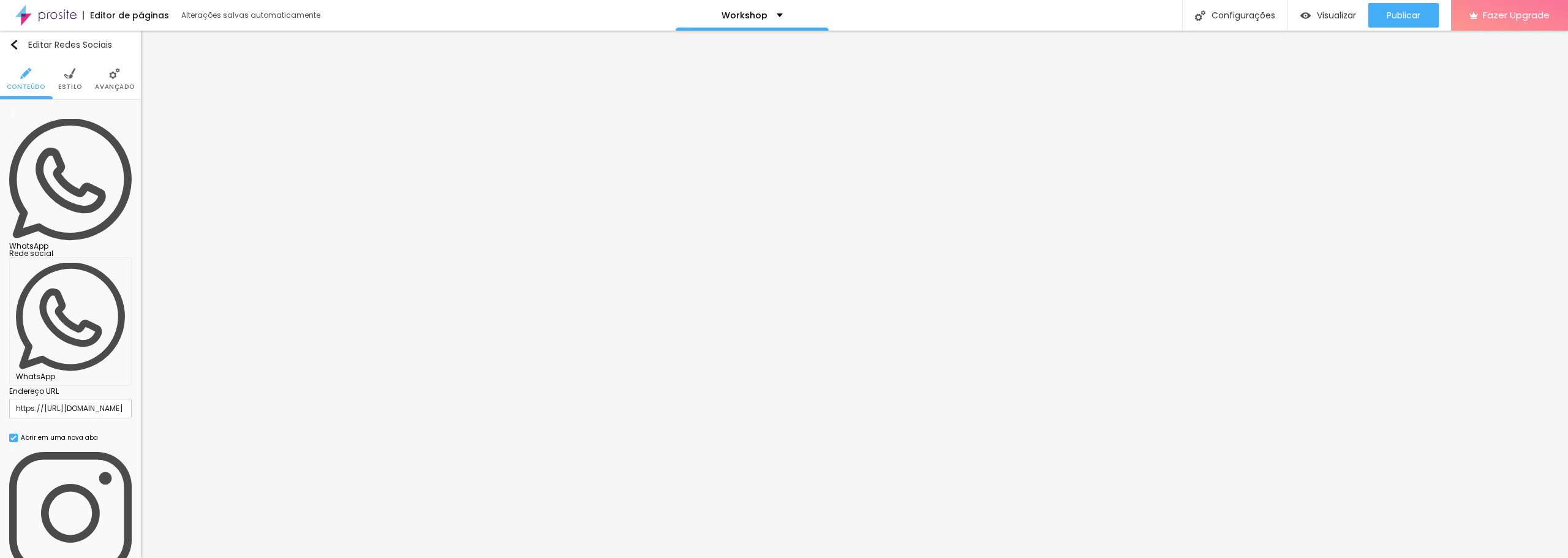
click at [115, 257] on div "WhatsApp" at bounding box center [70, 321] width 123 height 129
click at [30, 416] on div "Editar Redes Sociais Conteúdo Estilo Avançado WhatsApp Rede social WhatsApp End…" at bounding box center [70, 294] width 141 height 528
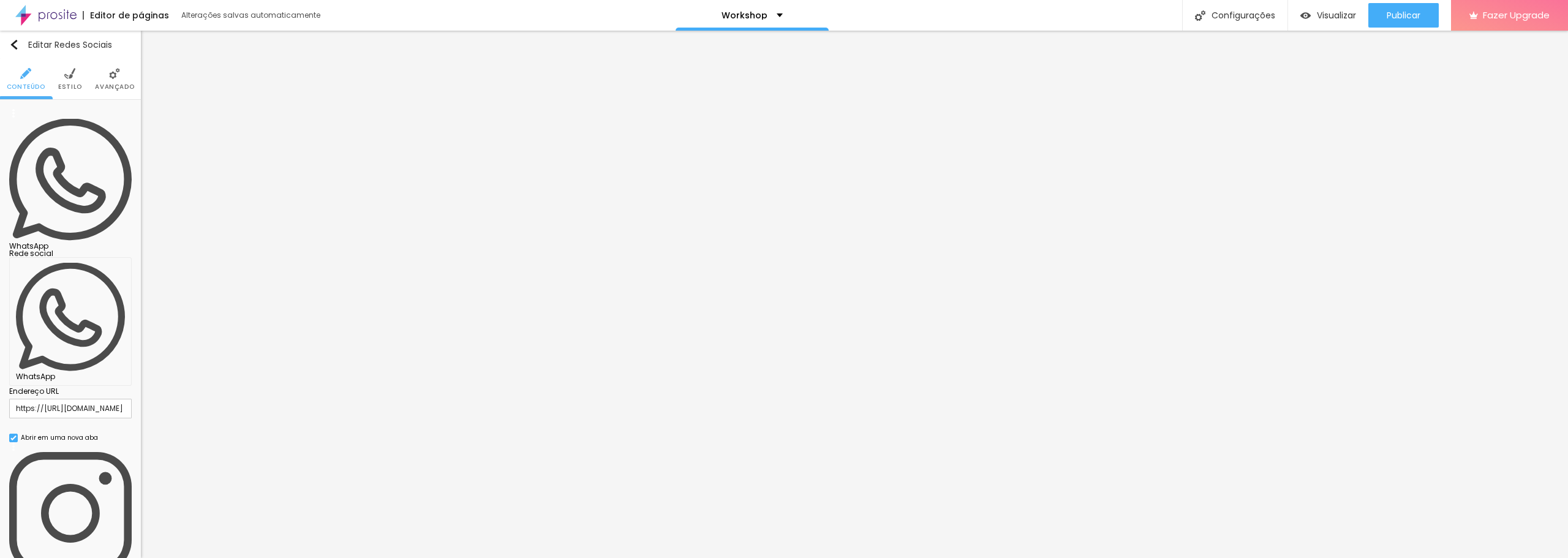
click at [23, 119] on img at bounding box center [70, 180] width 123 height 123
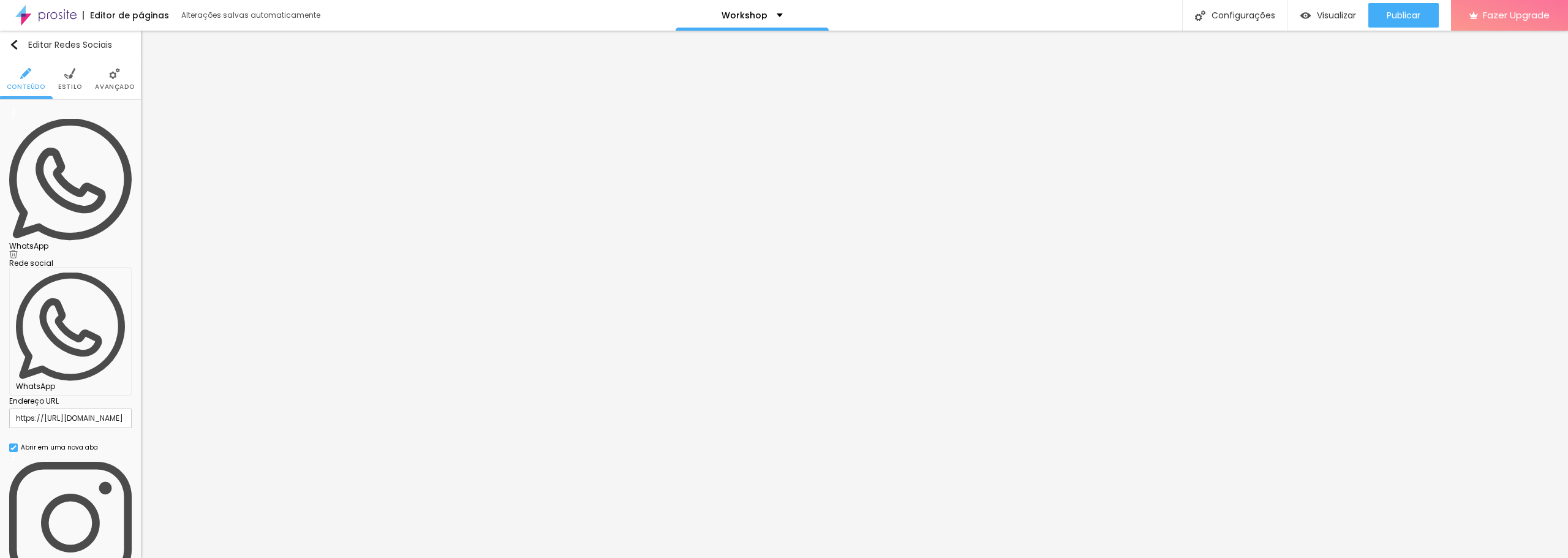
click at [45, 319] on div "Editar Redes Sociais Conteúdo Estilo Avançado WhatsApp Rede social WhatsApp End…" at bounding box center [70, 294] width 141 height 528
click at [787, 12] on div "Workshop" at bounding box center [752, 15] width 153 height 30
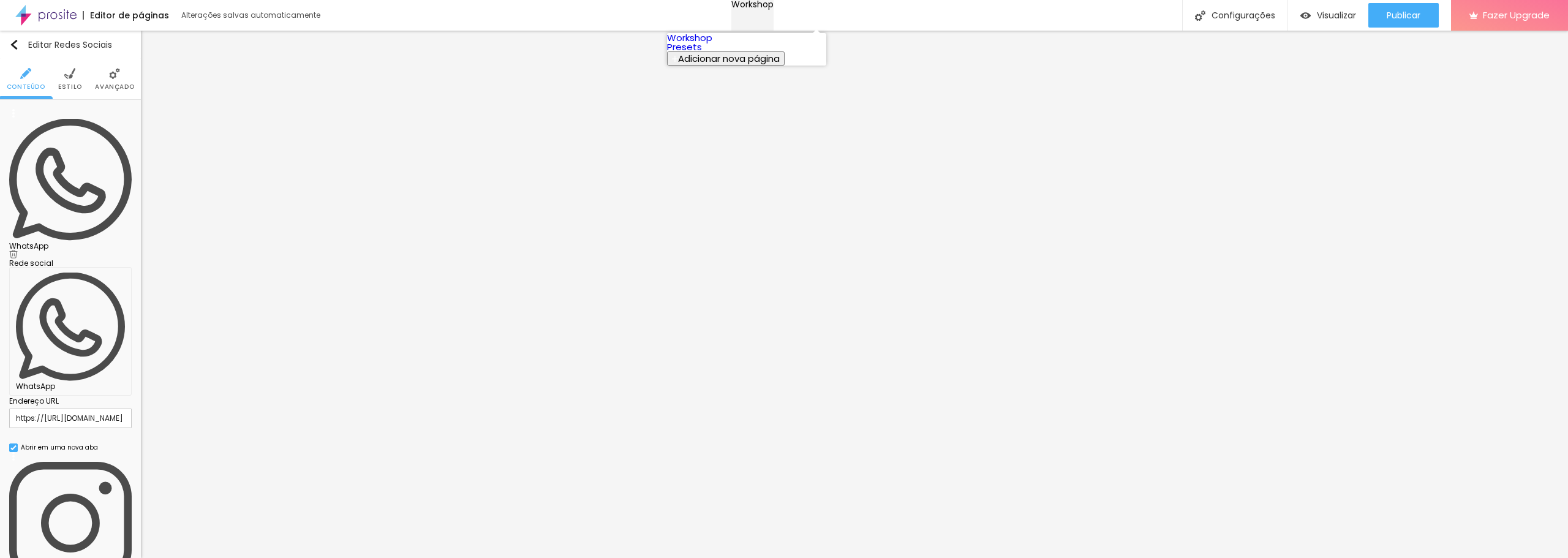
click at [774, 9] on div "Workshop" at bounding box center [753, 4] width 42 height 9
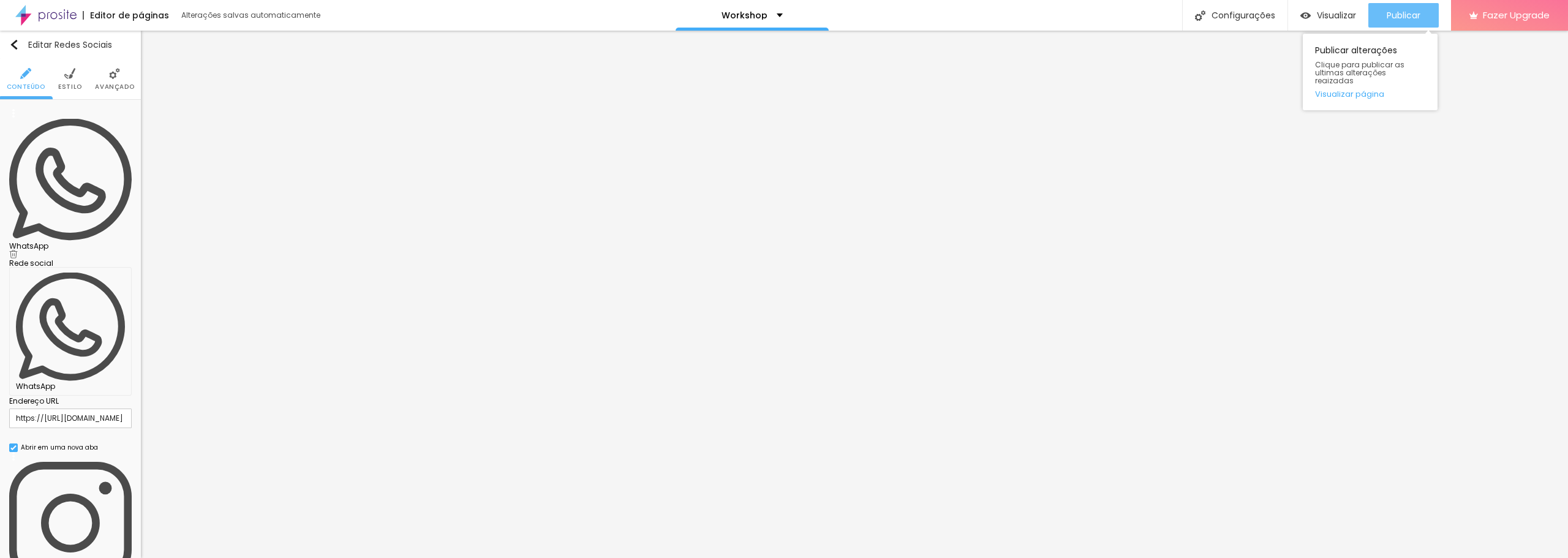
click at [1387, 17] on span "Publicar" at bounding box center [1404, 15] width 34 height 10
